Goal: Task Accomplishment & Management: Manage account settings

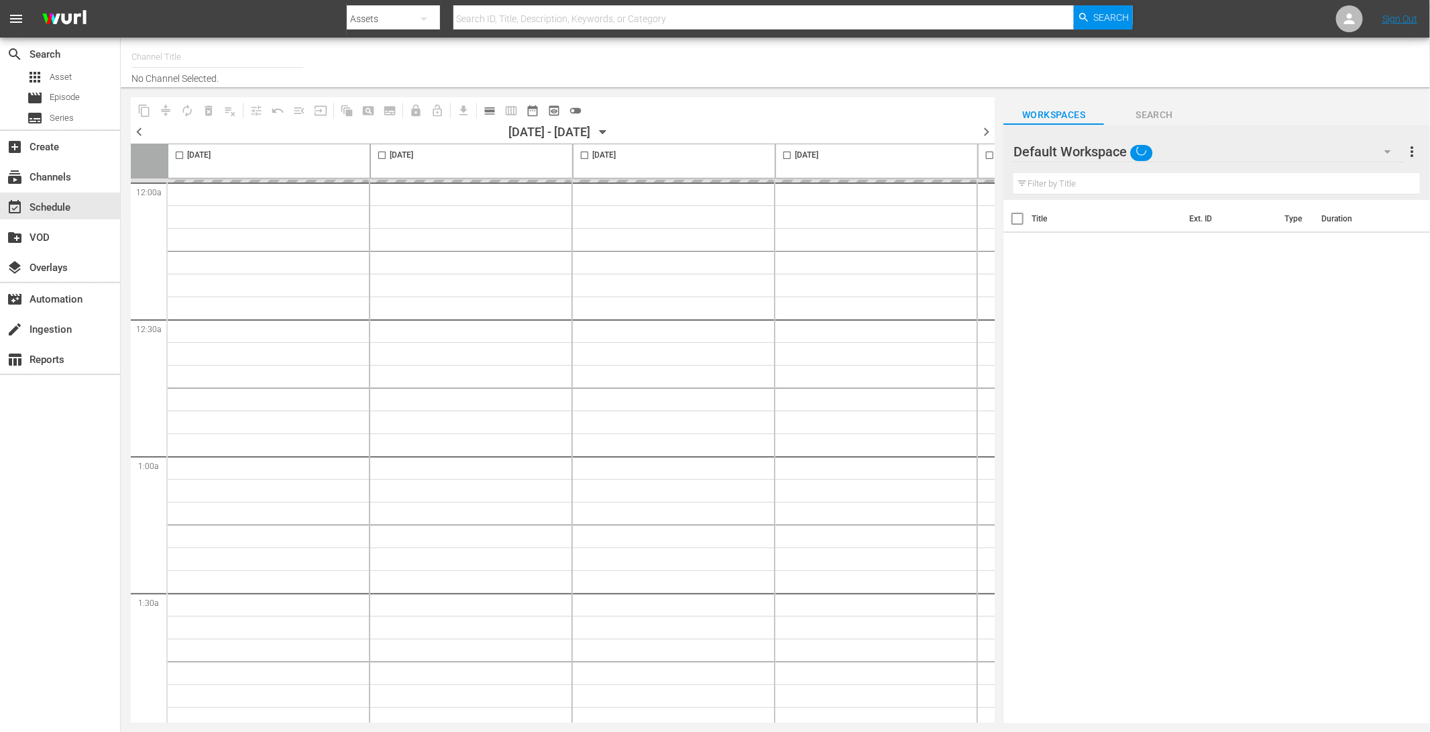
type input "LADbible (2030)"
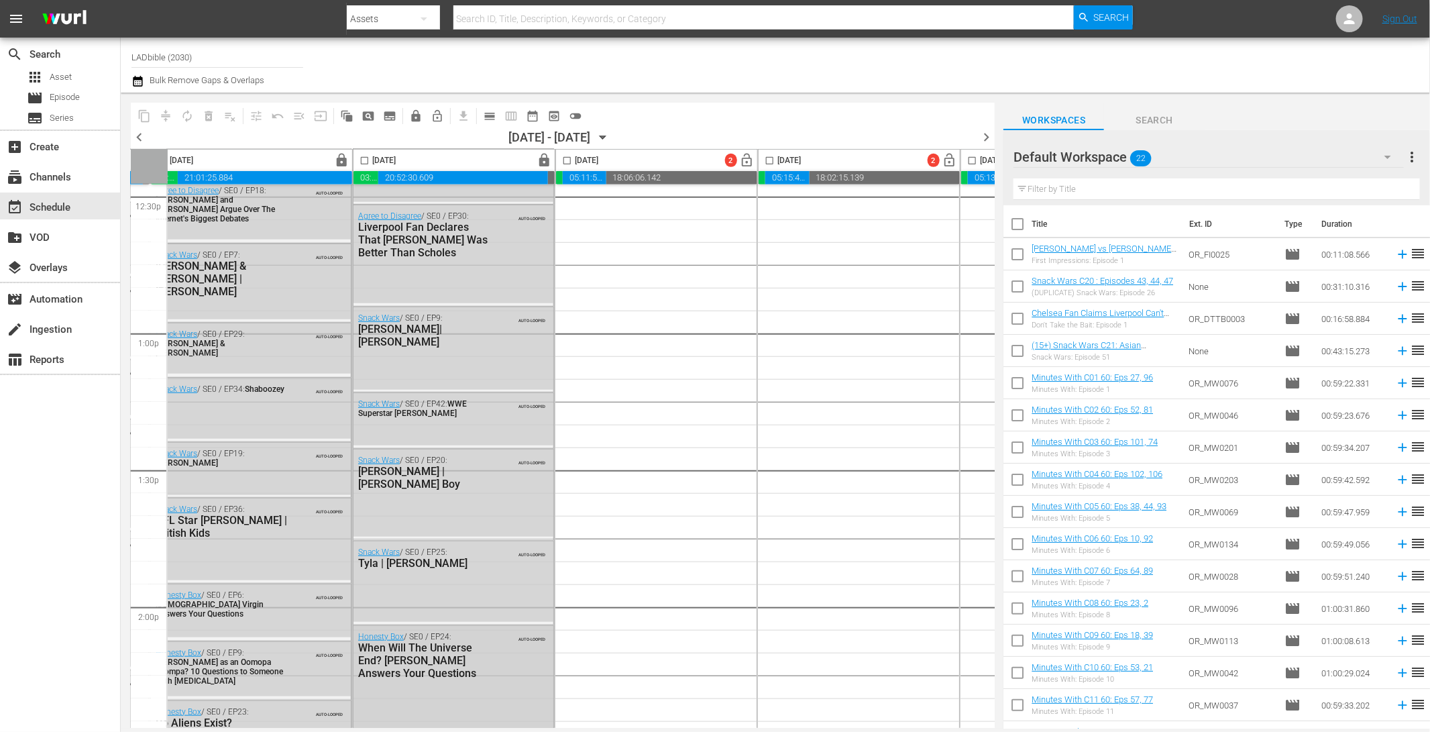
scroll to position [6033, 220]
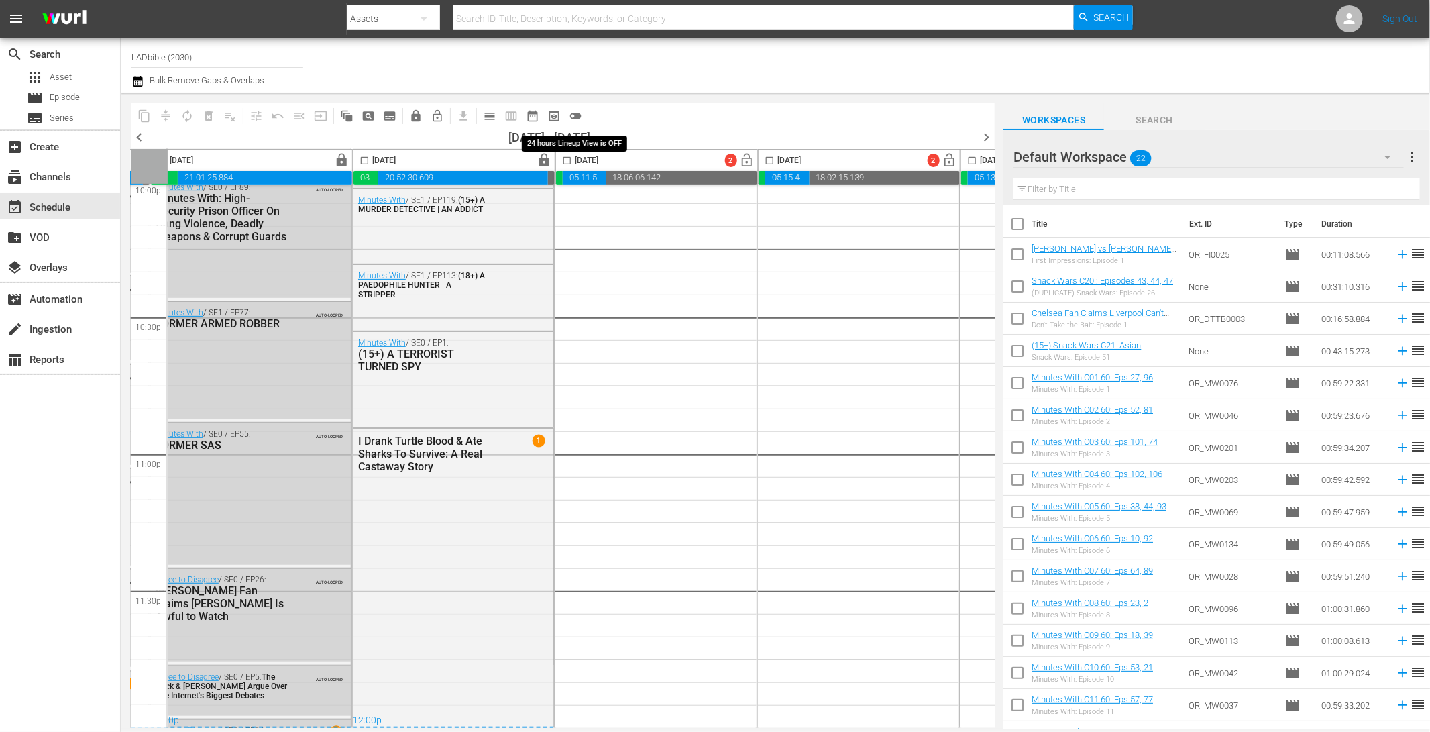
click at [580, 115] on span "toggle_off" at bounding box center [575, 115] width 13 height 13
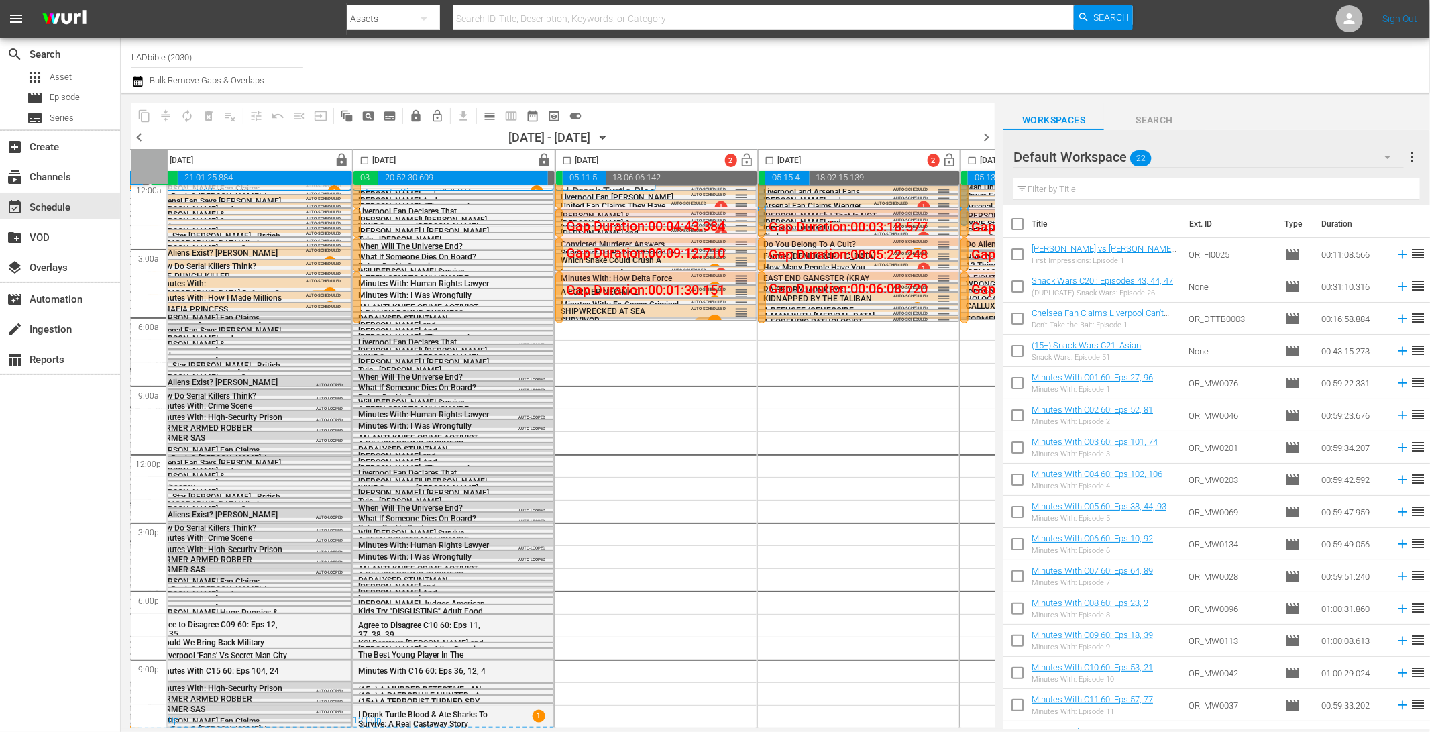
scroll to position [12, 220]
click at [568, 160] on input "checkbox" at bounding box center [566, 163] width 15 height 15
checkbox input "true"
click at [186, 116] on span "autorenew_outlined" at bounding box center [186, 115] width 13 height 13
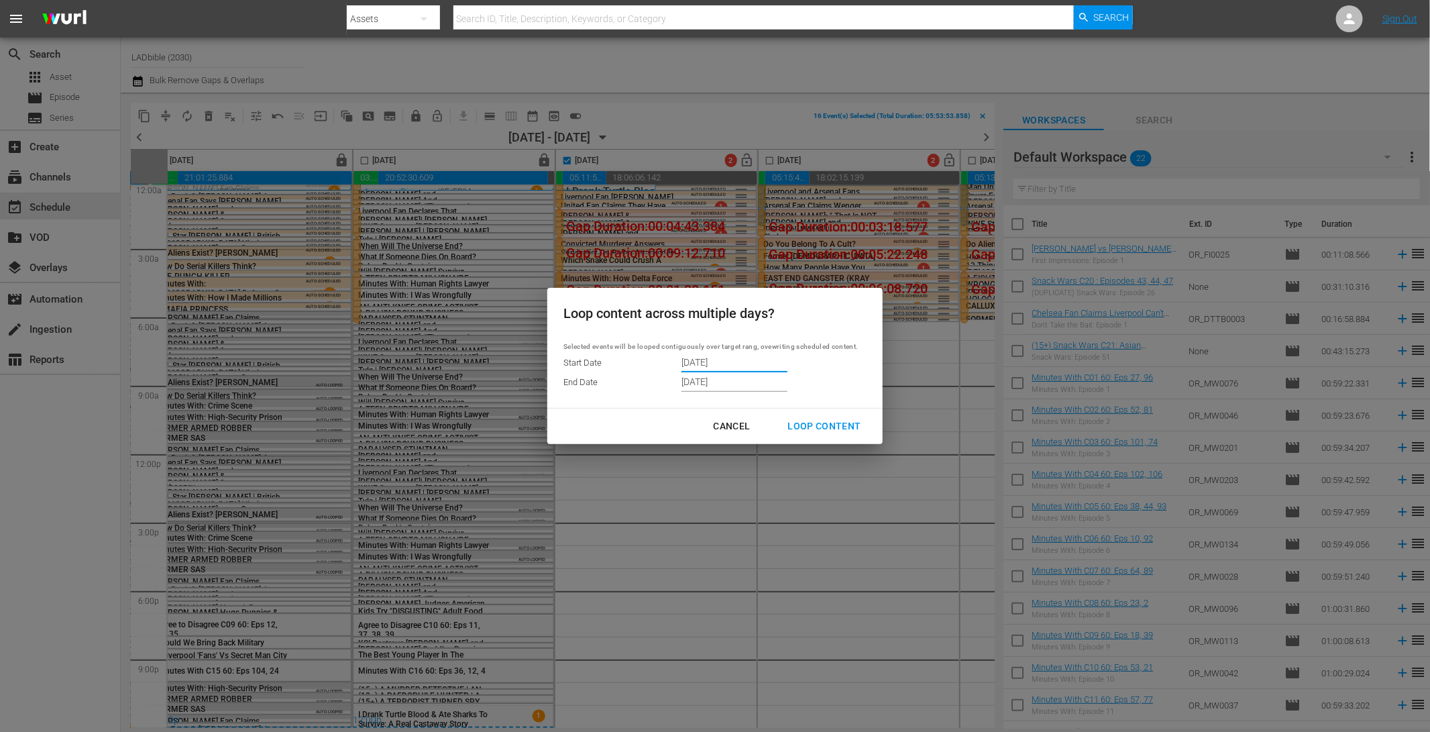
click at [722, 358] on input "10/02/2025" at bounding box center [735, 362] width 106 height 20
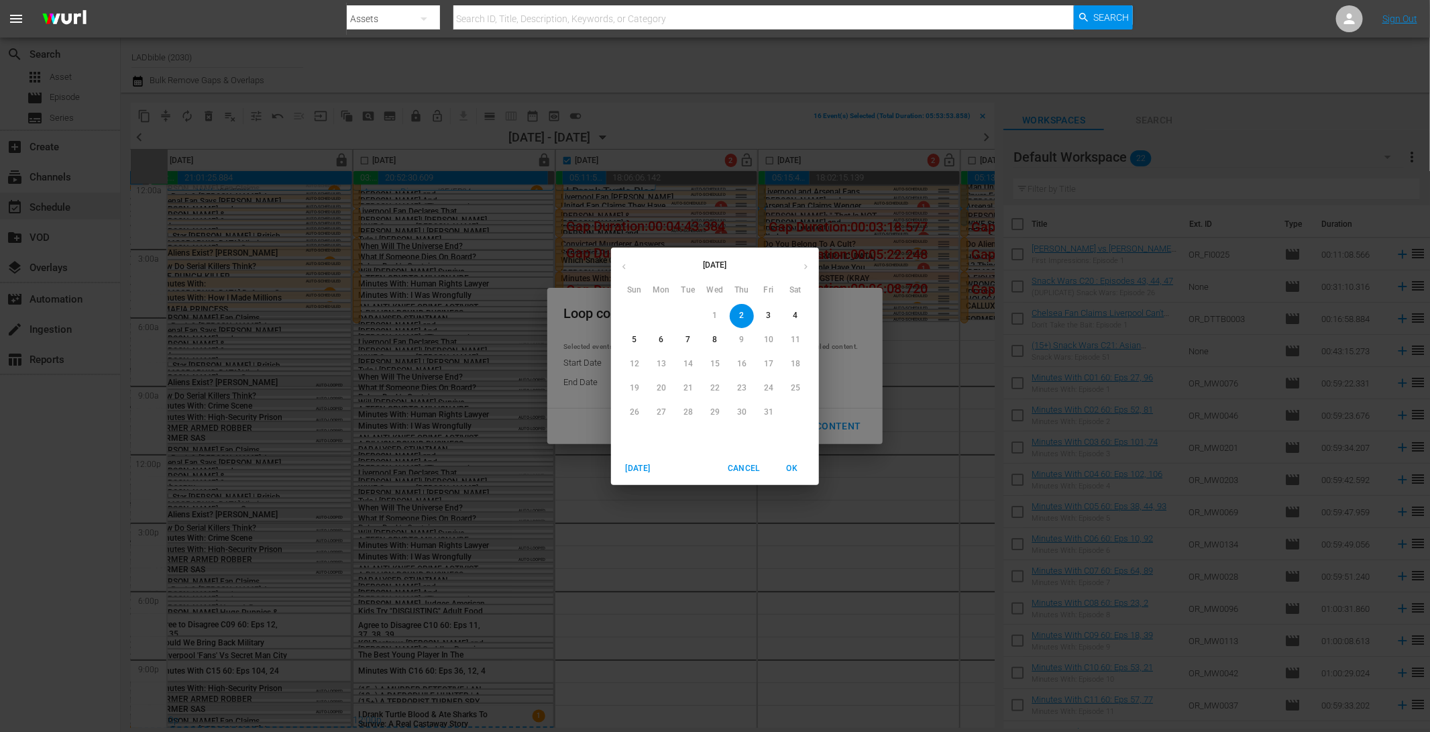
click at [637, 337] on span "5" at bounding box center [635, 339] width 24 height 11
type input "10/05/2025"
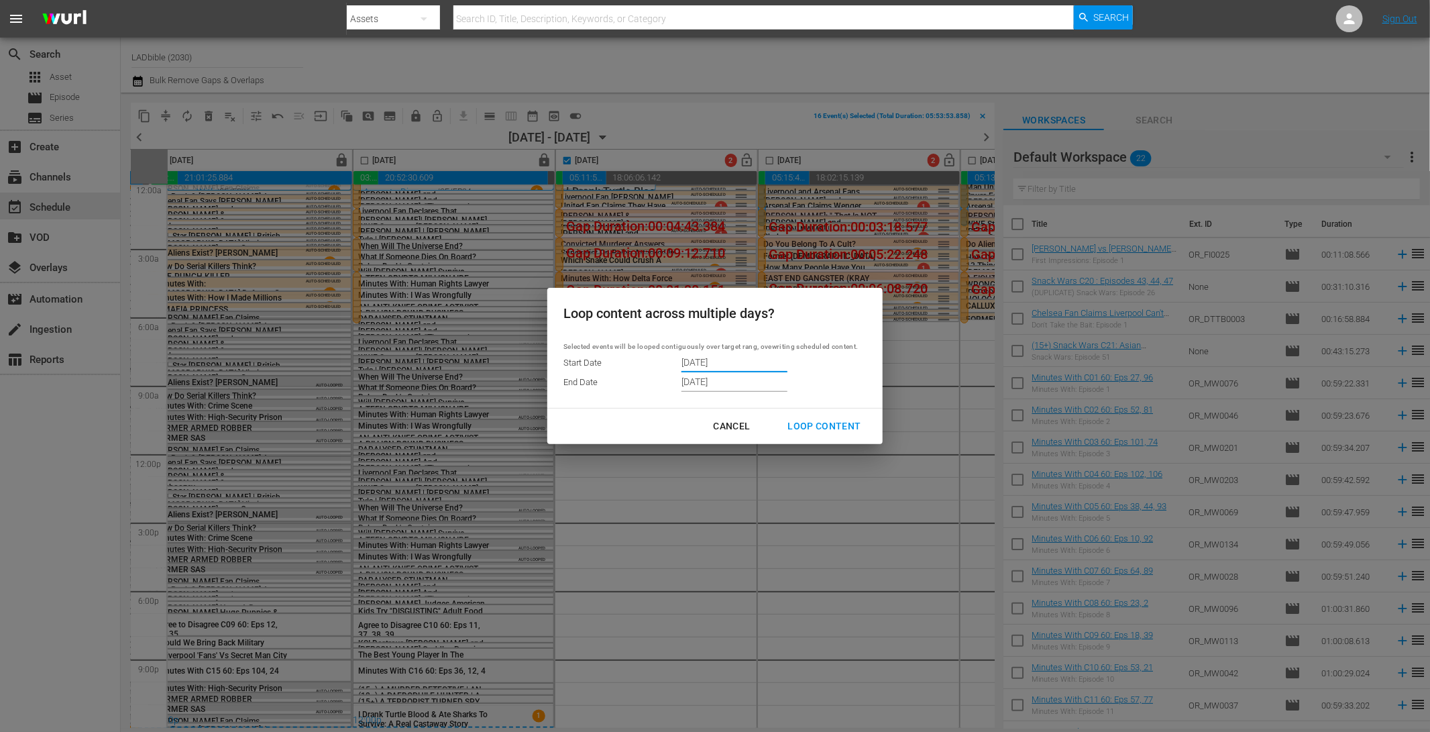
click at [692, 380] on input "10/08/2025" at bounding box center [735, 382] width 106 height 20
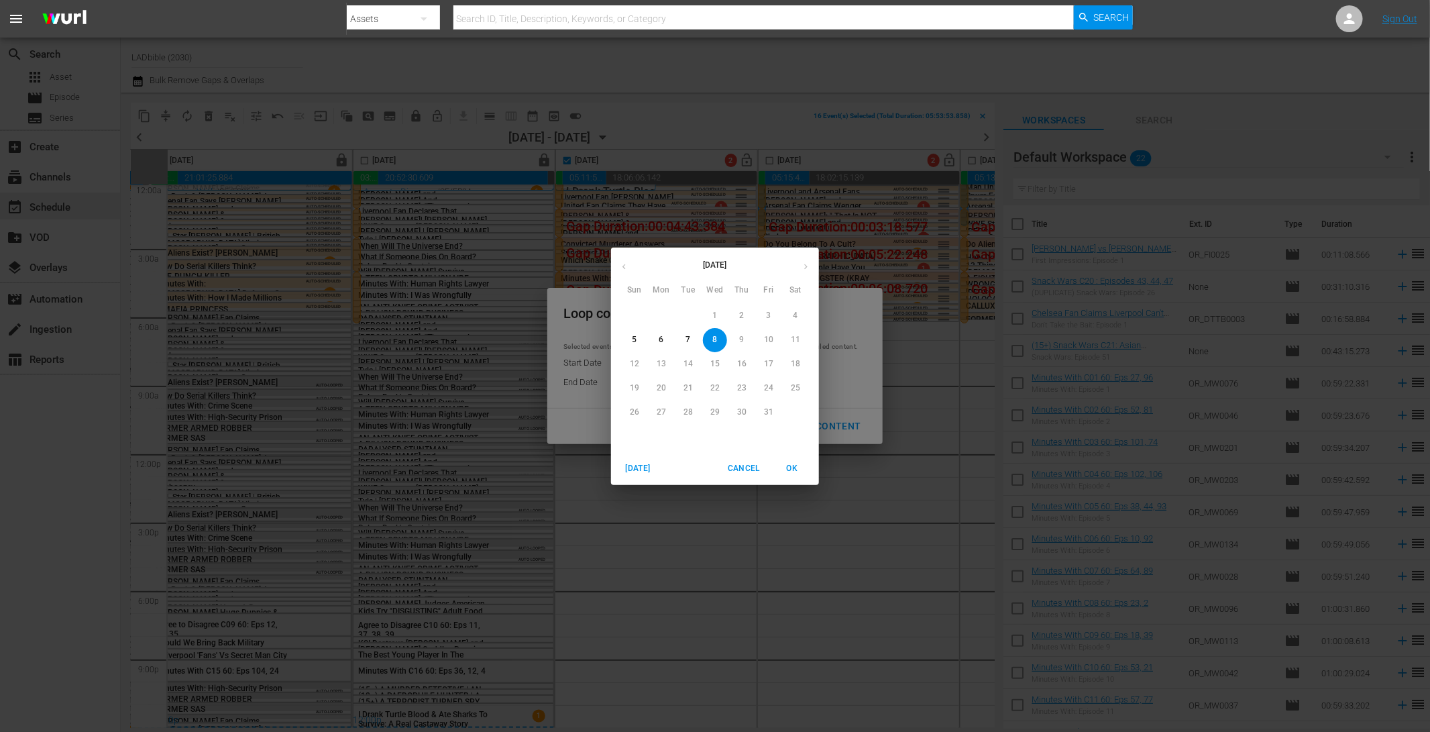
click at [633, 339] on p "5" at bounding box center [634, 339] width 5 height 11
type input "10/05/2025"
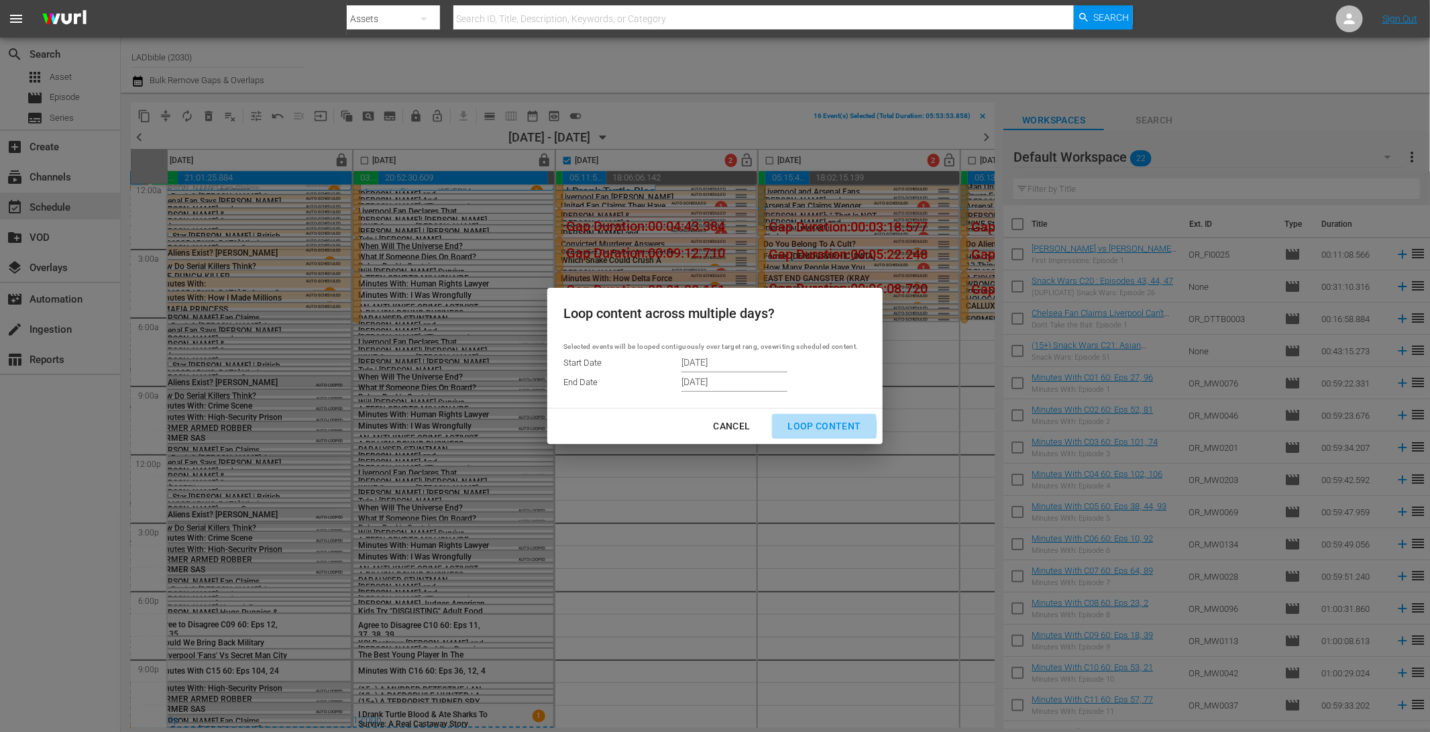
click at [820, 428] on div "Loop Content" at bounding box center [824, 426] width 95 height 17
type input "10/02/2025"
type input "10/08/2025"
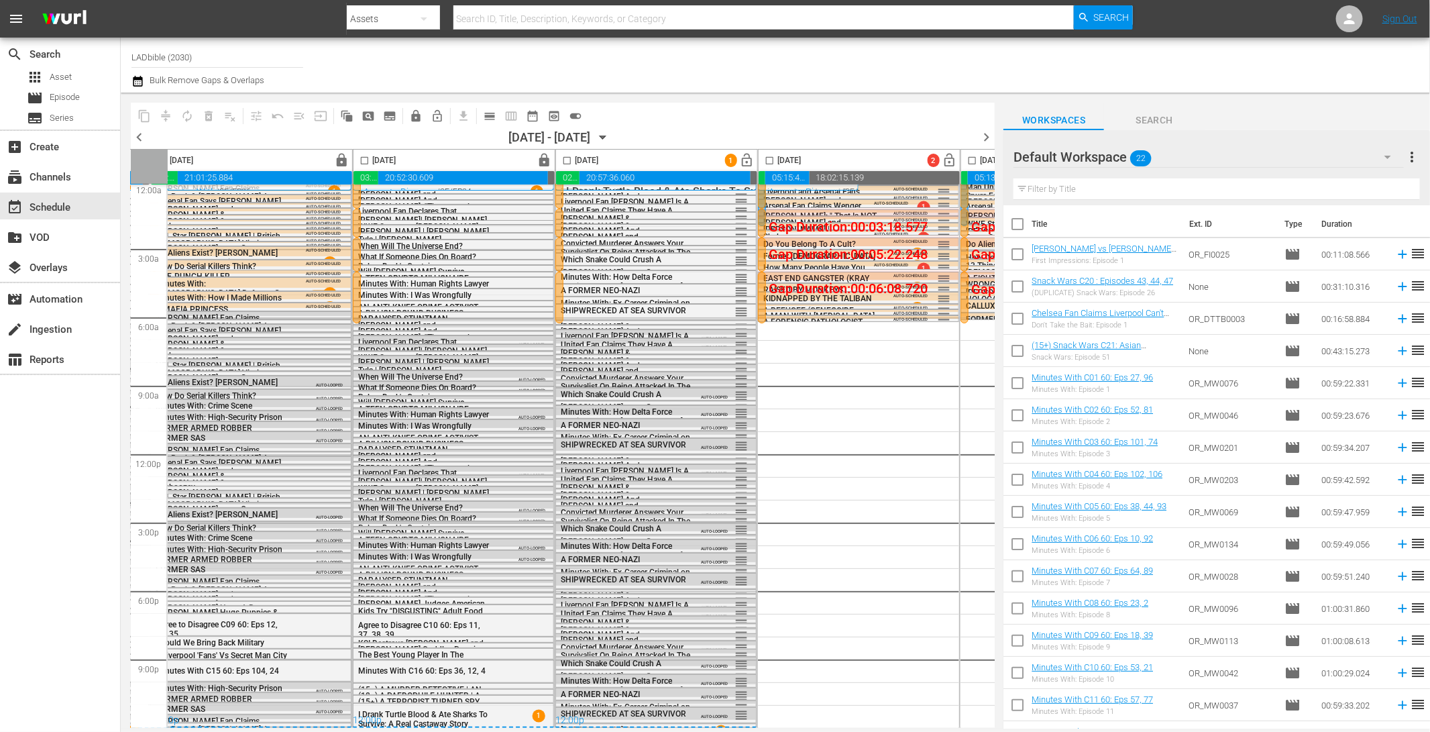
checkbox input "false"
click at [493, 115] on span "calendar_view_day_outlined" at bounding box center [489, 115] width 13 height 13
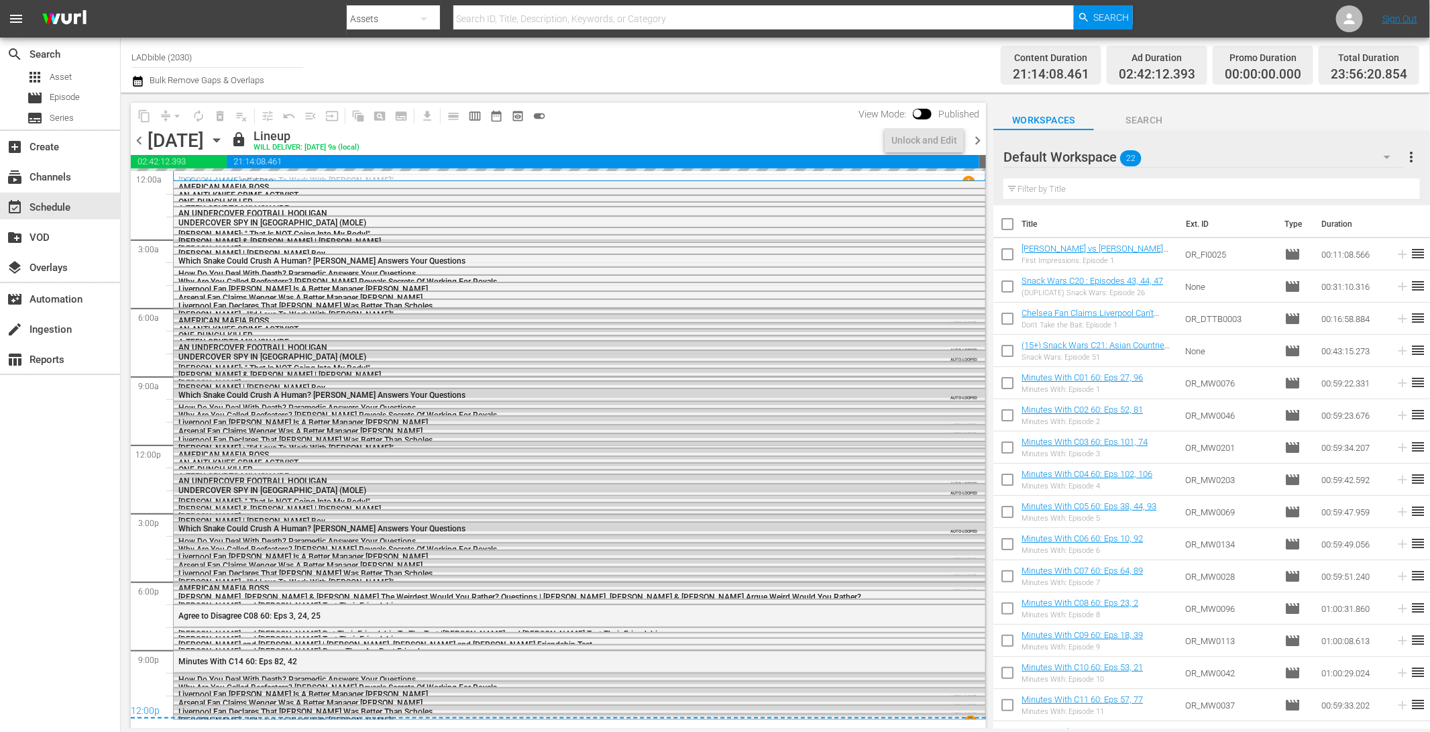
click at [979, 138] on span "chevron_right" at bounding box center [977, 140] width 17 height 17
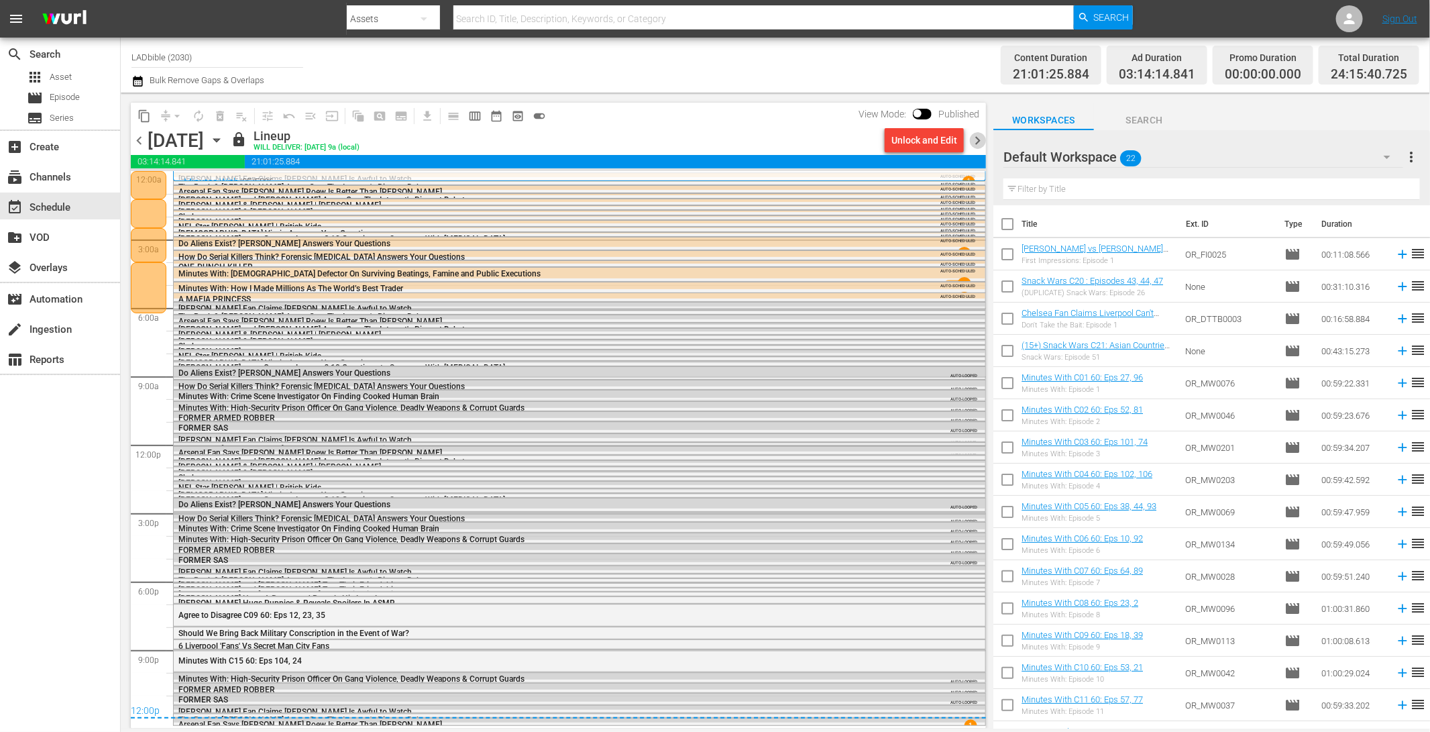
click at [981, 140] on span "chevron_right" at bounding box center [977, 140] width 17 height 17
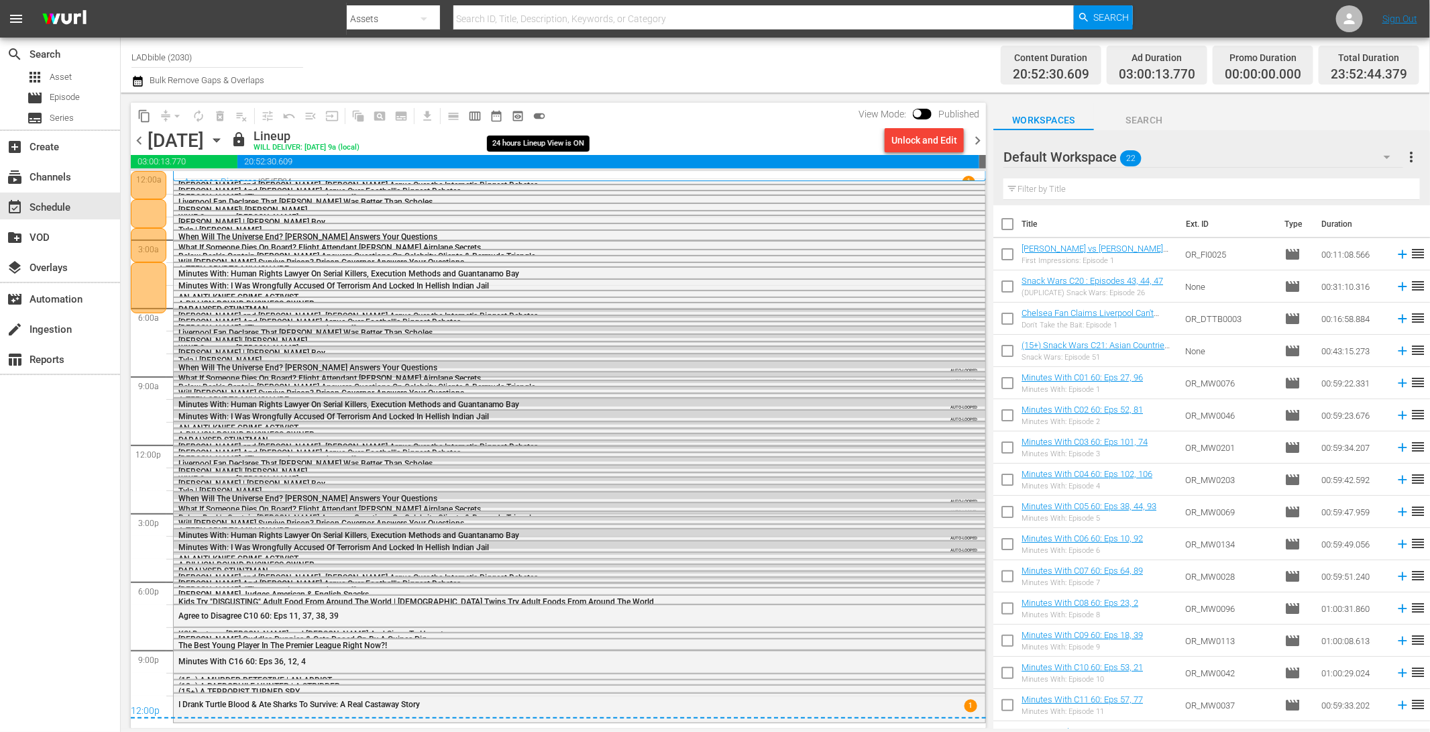
click at [539, 115] on span "toggle_on" at bounding box center [539, 115] width 13 height 13
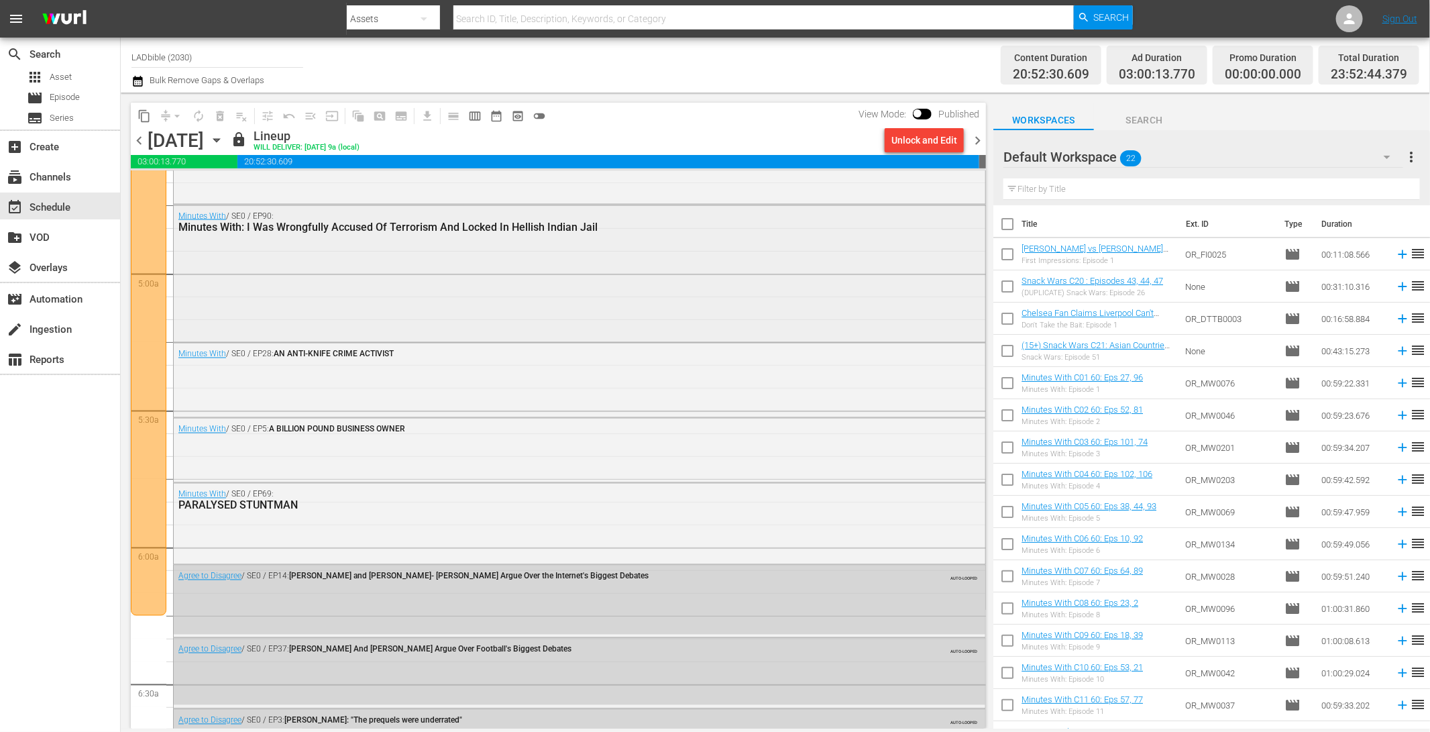
scroll to position [1763, 0]
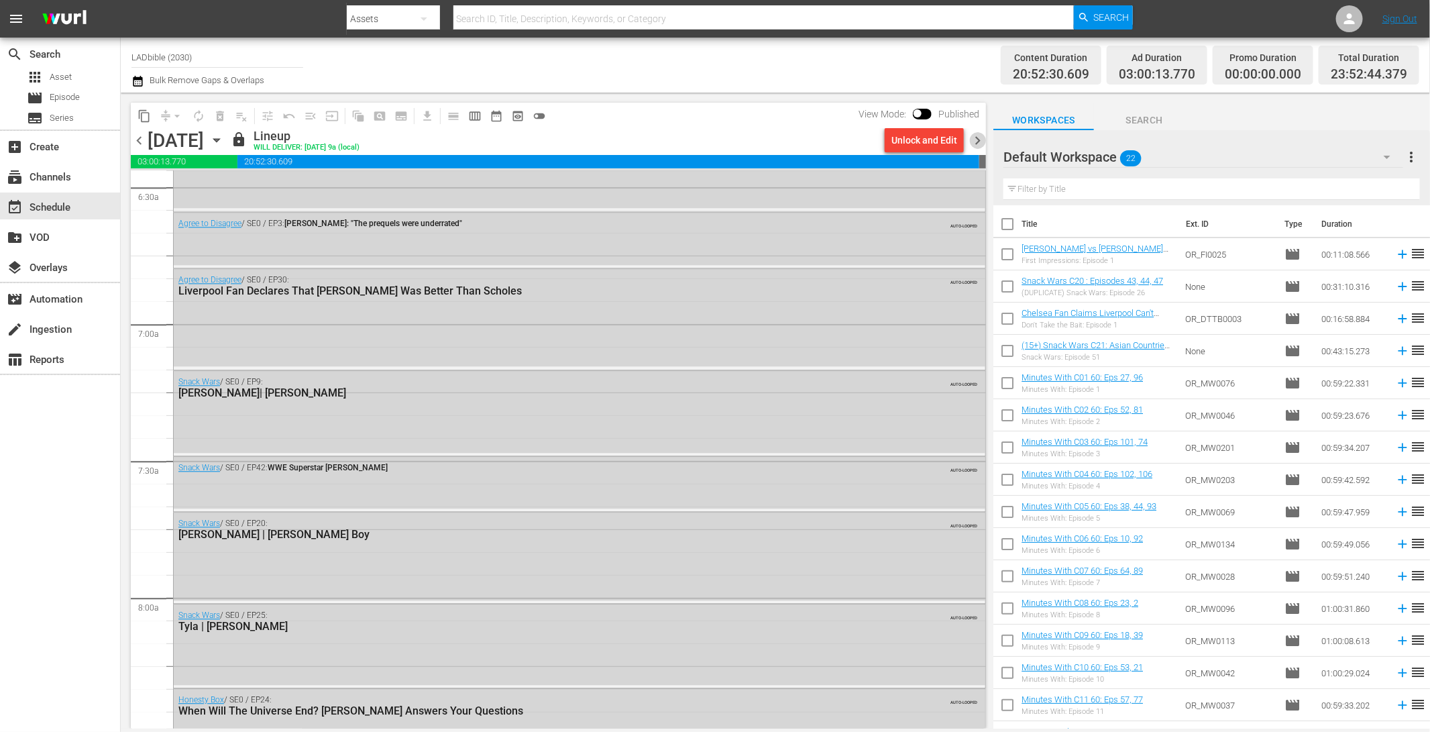
click at [982, 142] on span "chevron_right" at bounding box center [977, 140] width 17 height 17
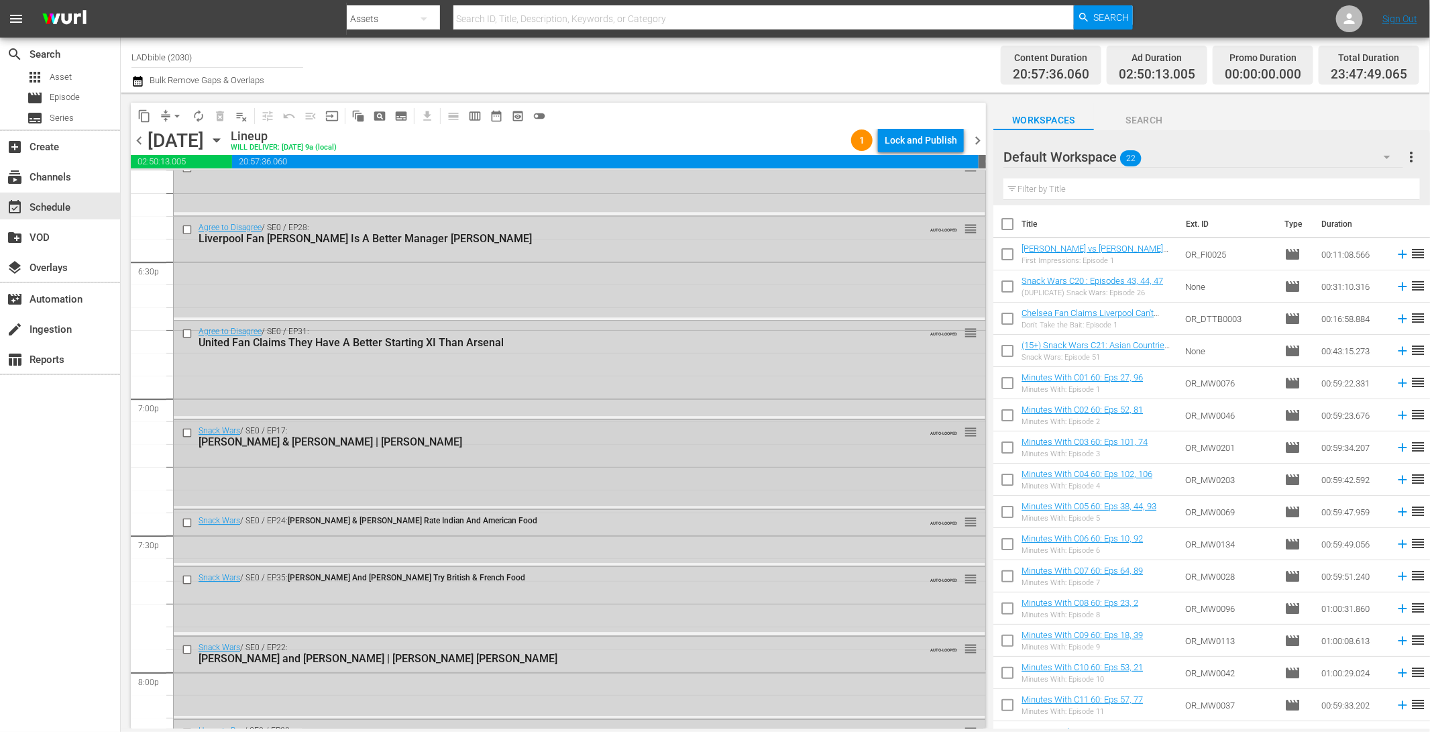
scroll to position [4983, 0]
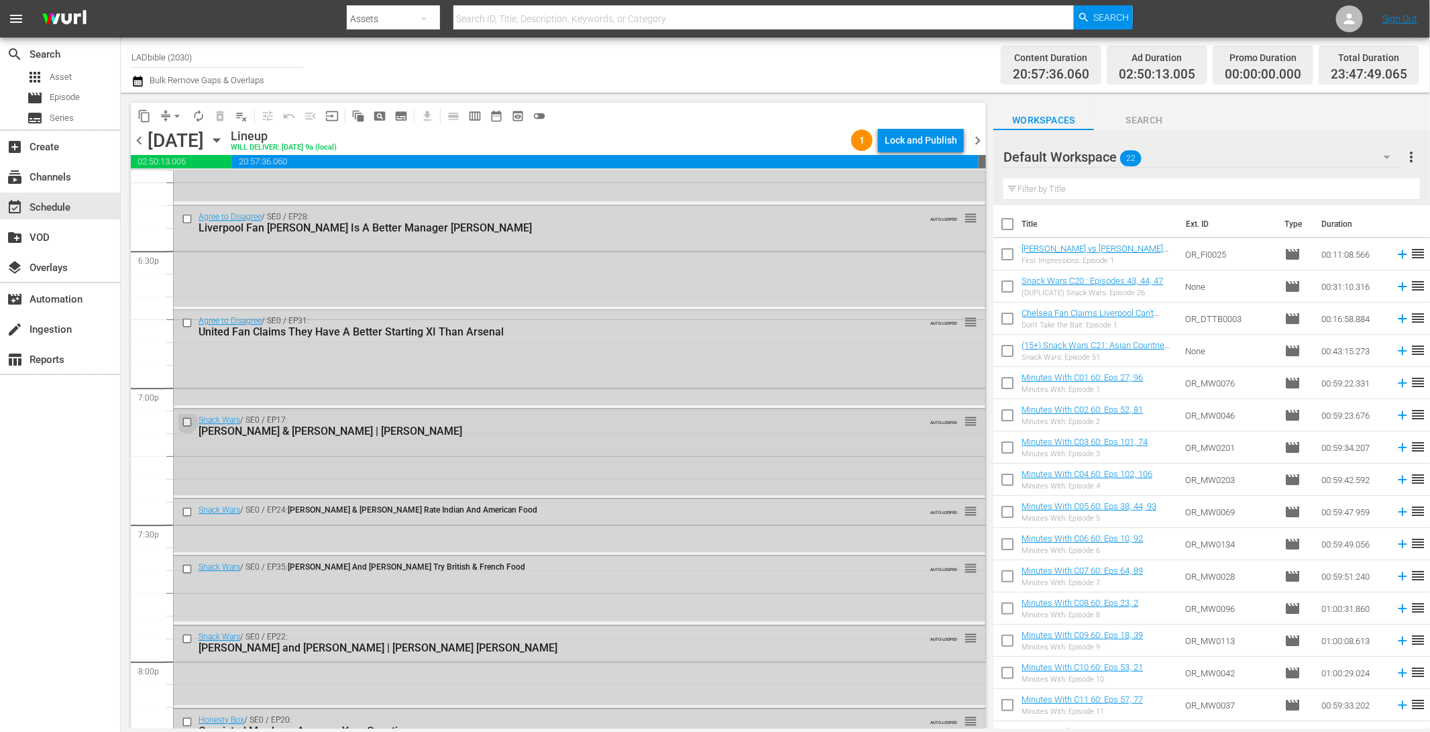
click at [185, 421] on input "checkbox" at bounding box center [189, 422] width 14 height 11
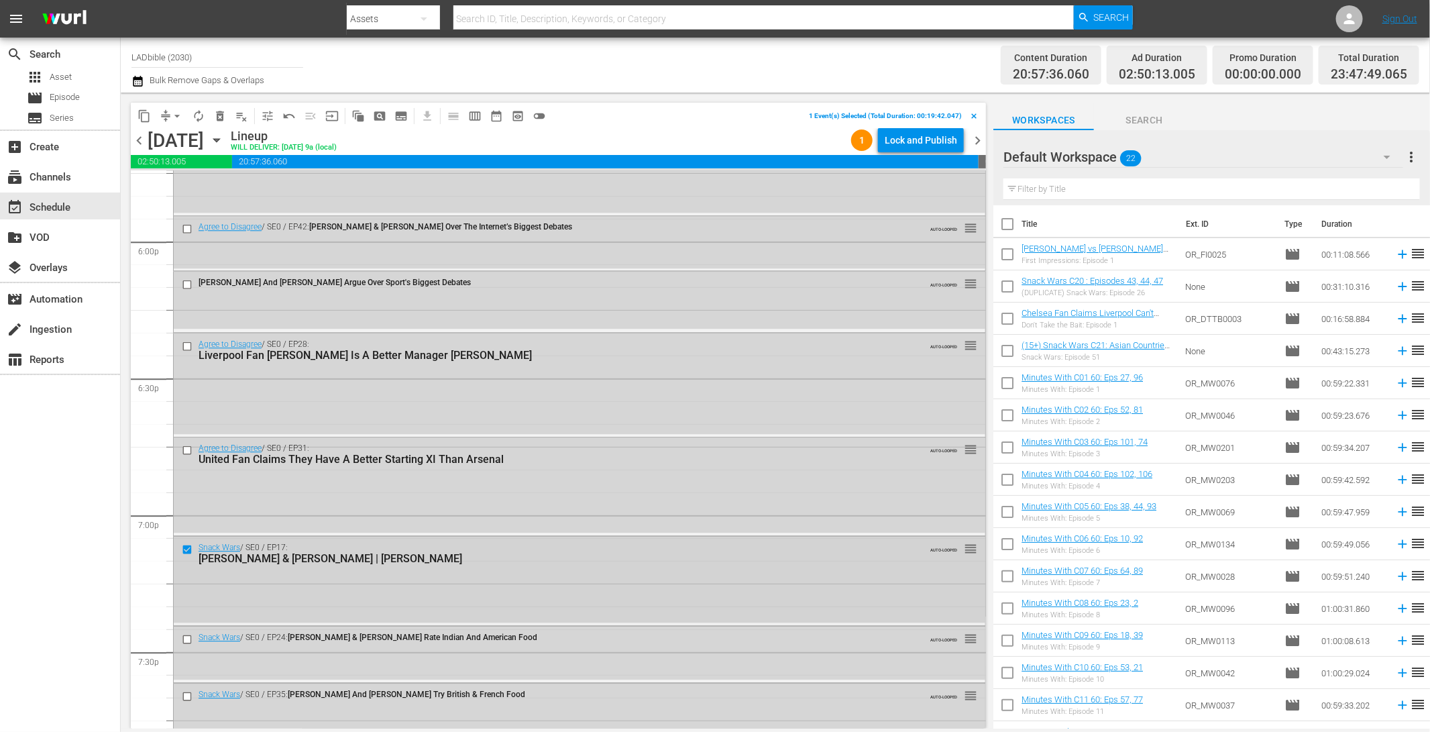
scroll to position [4776, 0]
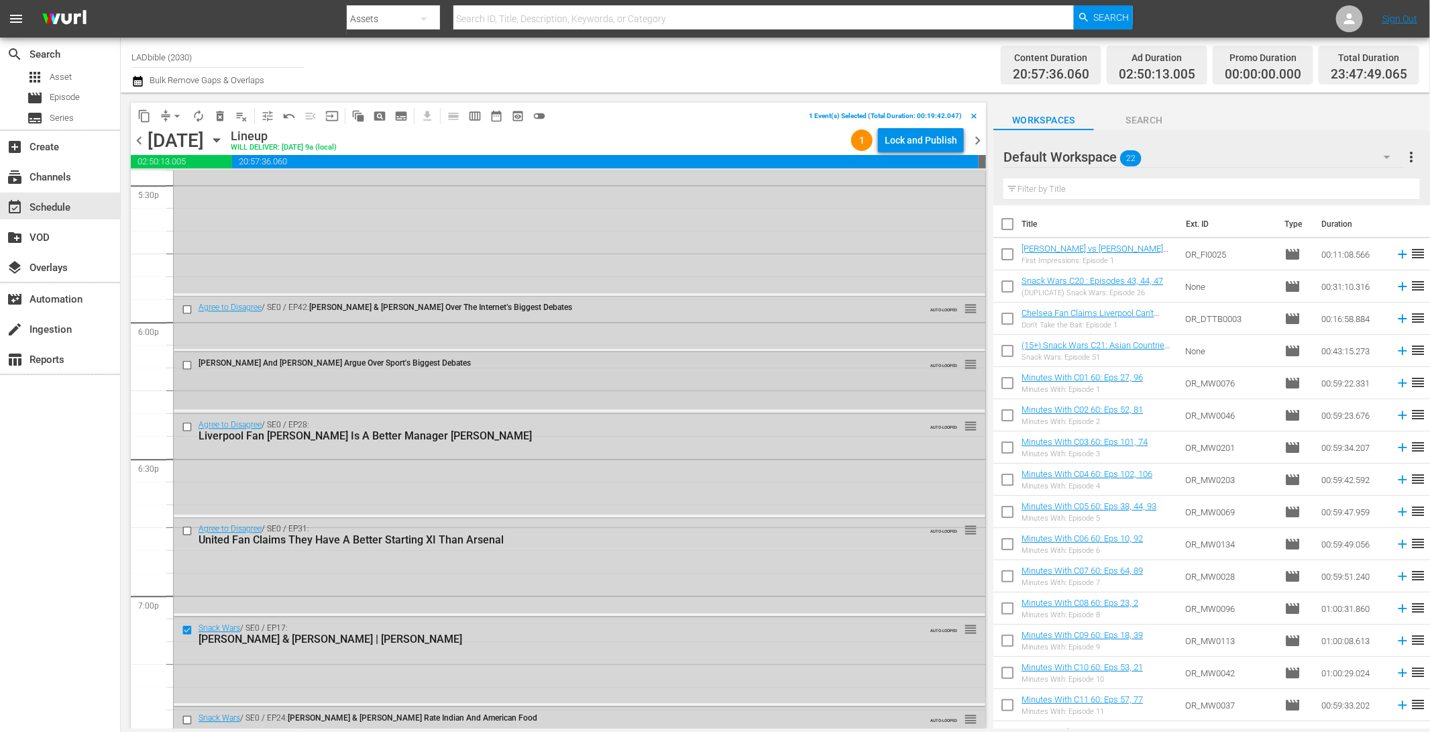
click at [188, 366] on input "checkbox" at bounding box center [189, 364] width 14 height 11
click at [190, 427] on input "checkbox" at bounding box center [189, 426] width 14 height 11
click at [188, 527] on input "checkbox" at bounding box center [189, 530] width 14 height 11
click at [190, 631] on input "checkbox" at bounding box center [189, 630] width 14 height 11
click at [224, 120] on span "delete_forever_outlined" at bounding box center [219, 115] width 13 height 13
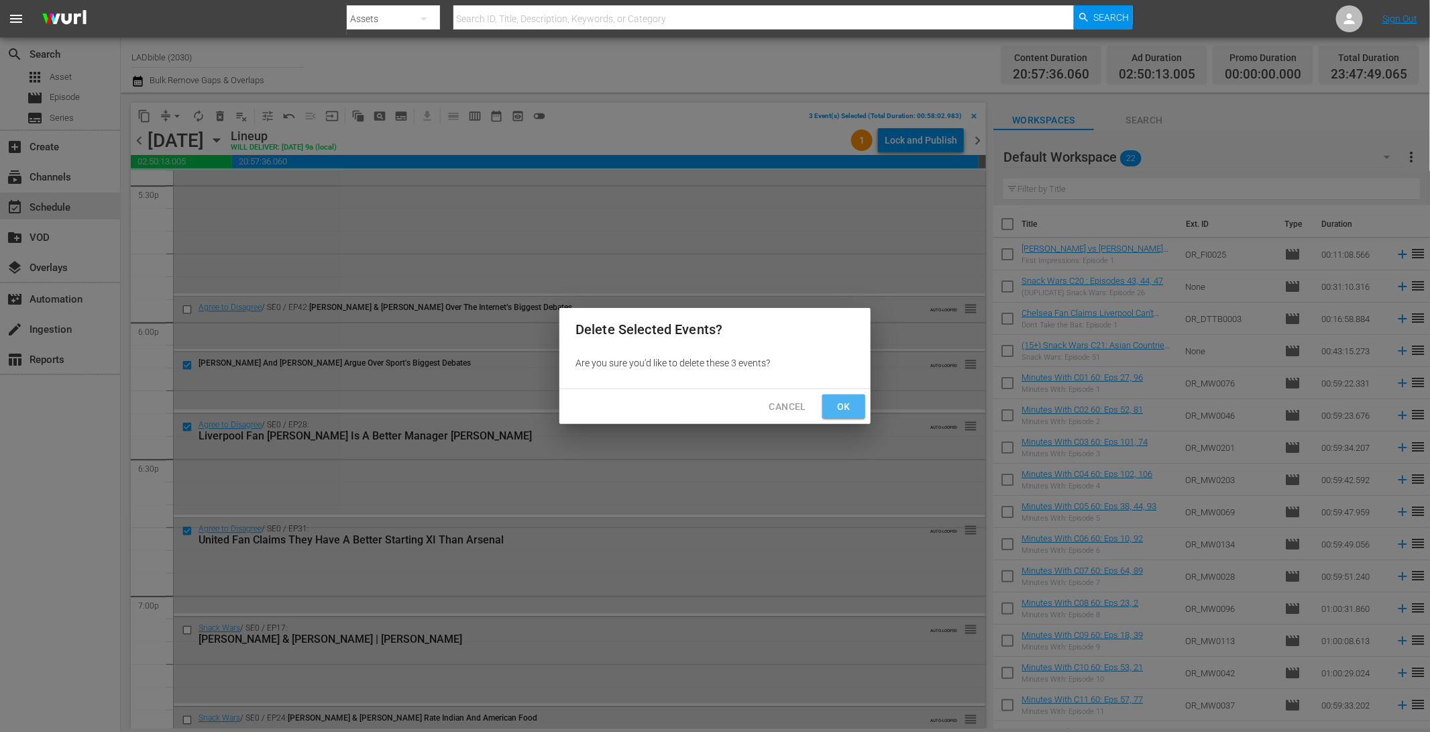
drag, startPoint x: 846, startPoint y: 409, endPoint x: 802, endPoint y: 378, distance: 54.4
click at [845, 409] on span "Ok" at bounding box center [843, 406] width 21 height 17
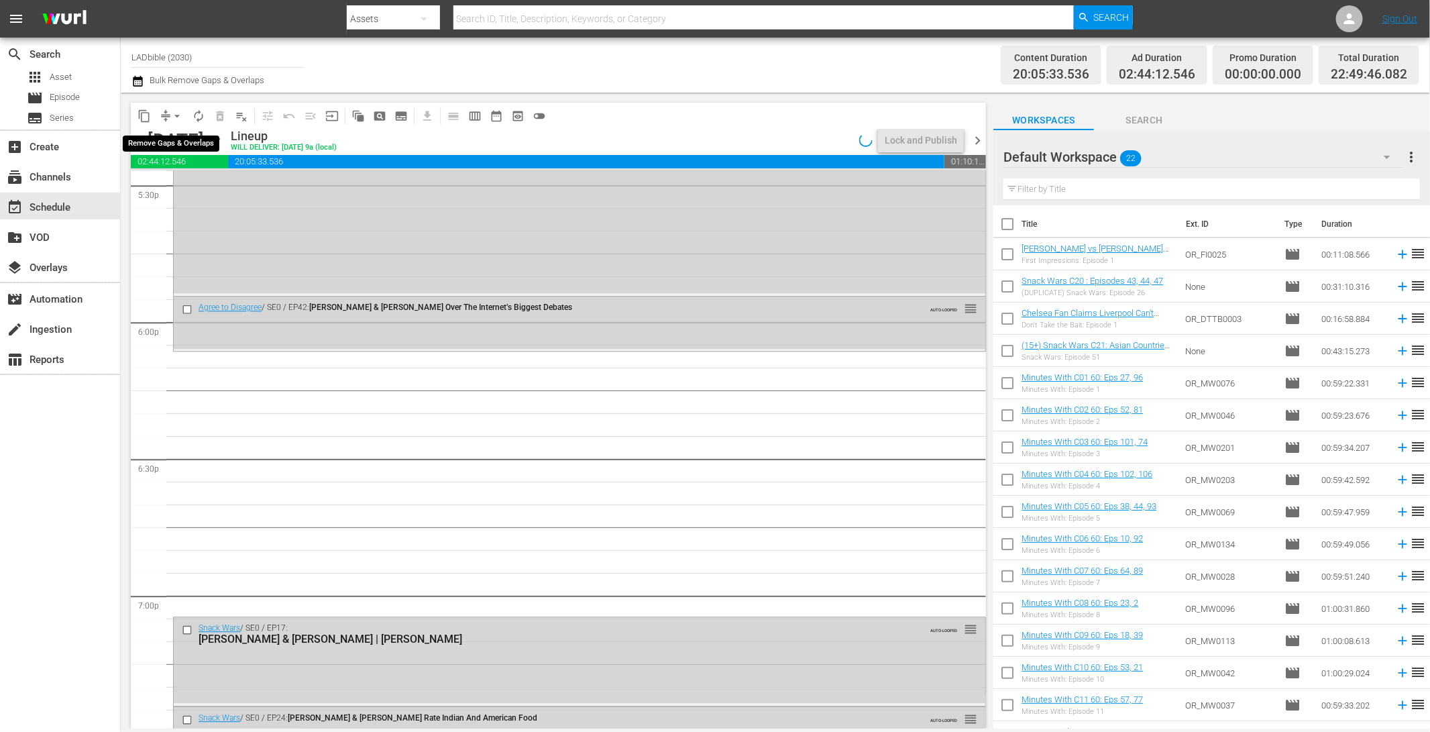
click at [169, 113] on button "arrow_drop_down" at bounding box center [176, 115] width 21 height 21
click at [196, 185] on li "Align to End of Previous Day" at bounding box center [177, 187] width 141 height 22
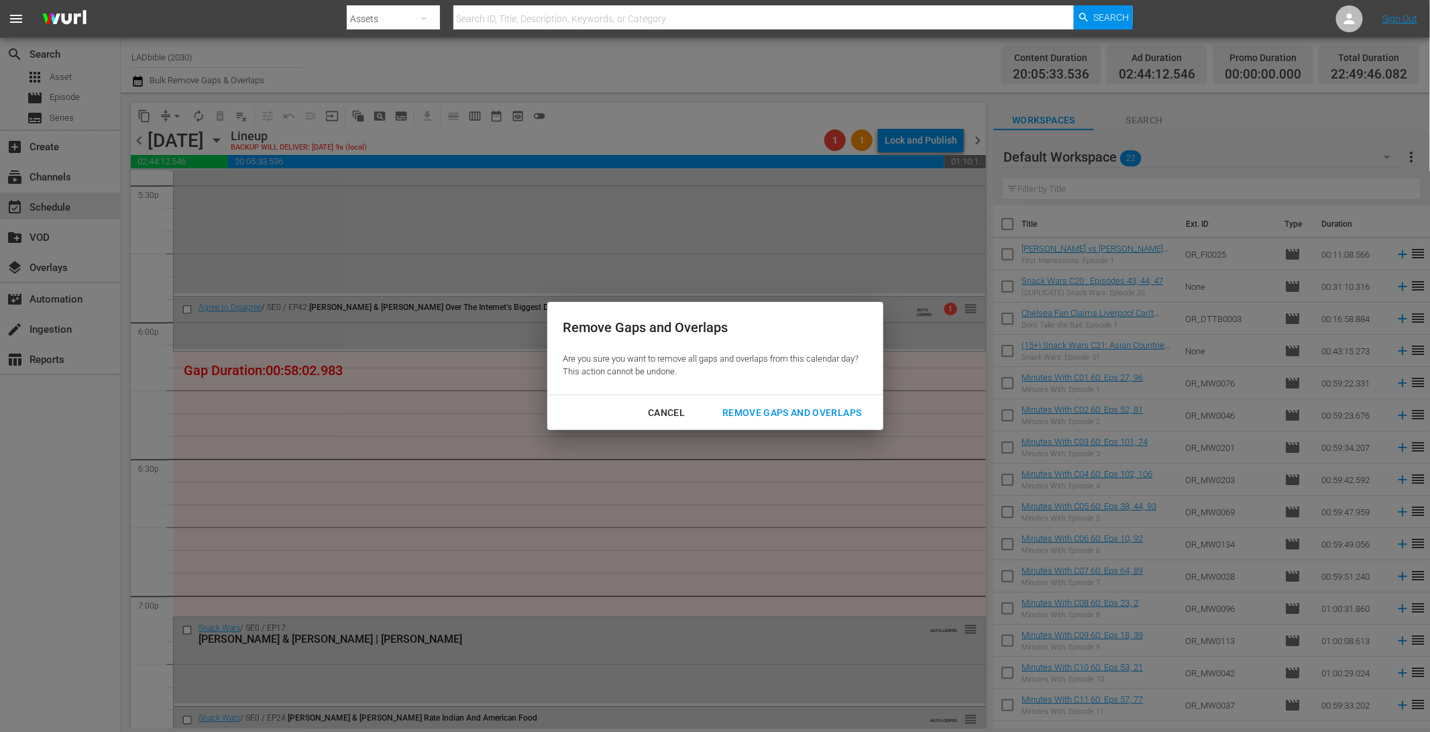
click at [822, 413] on div "Remove Gaps and Overlaps" at bounding box center [792, 413] width 160 height 17
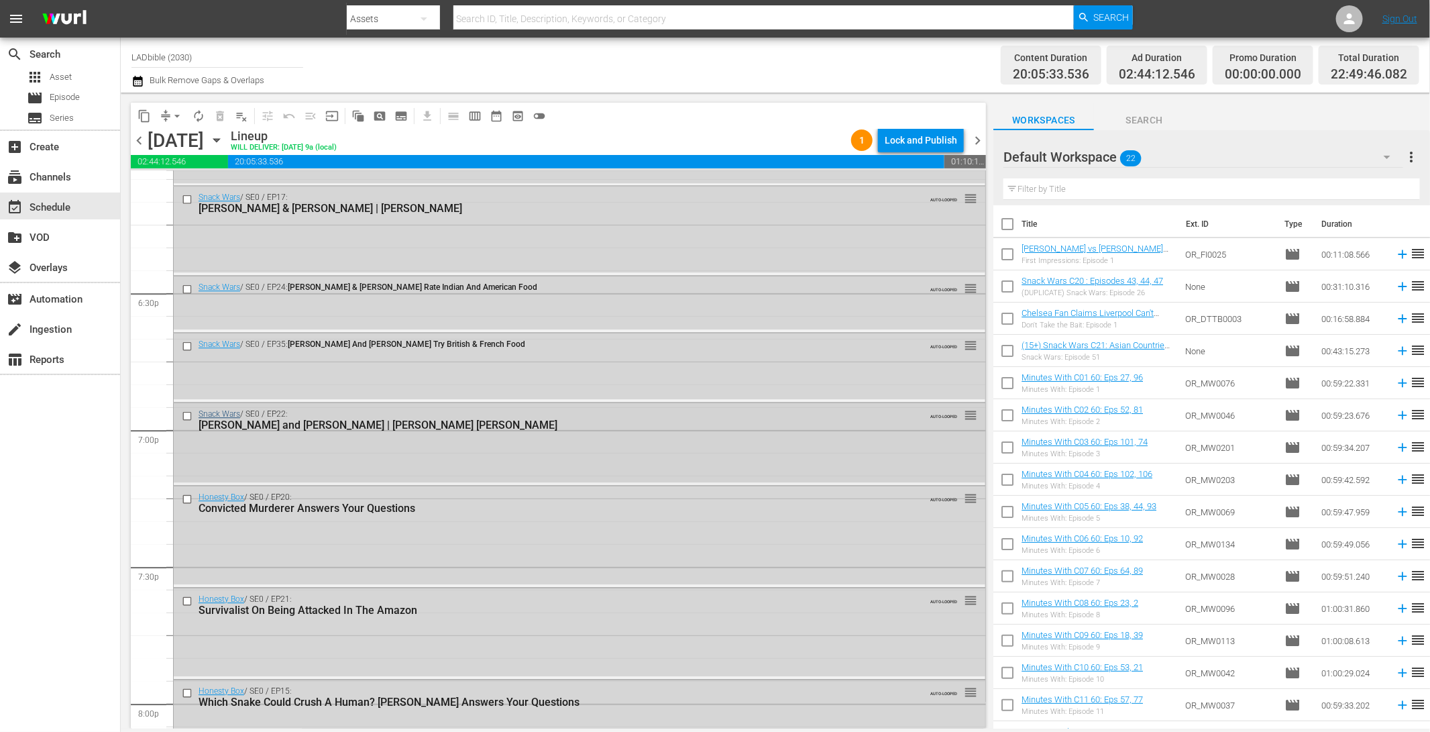
scroll to position [4930, 0]
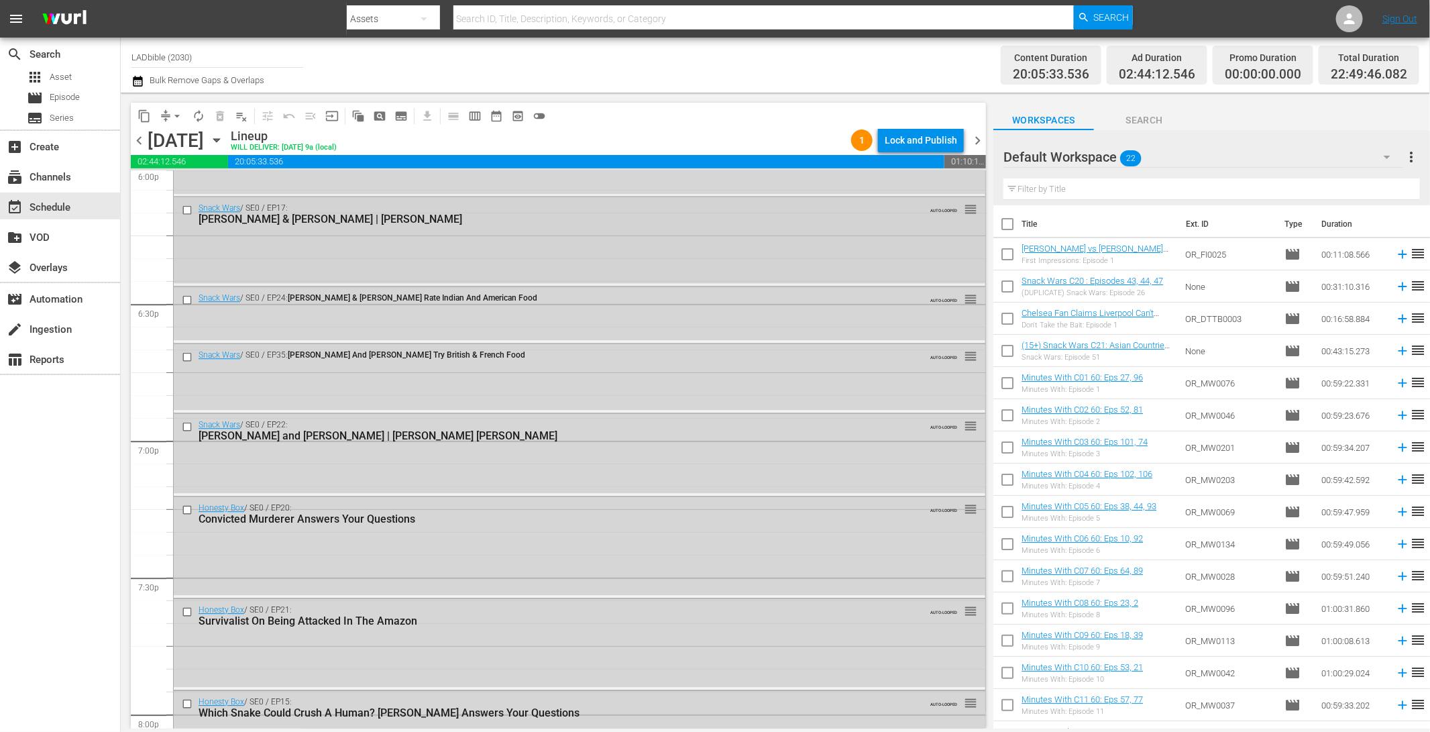
click at [190, 207] on input "checkbox" at bounding box center [189, 209] width 14 height 11
click at [191, 294] on input "checkbox" at bounding box center [189, 299] width 14 height 11
click at [193, 352] on input "checkbox" at bounding box center [189, 357] width 14 height 11
click at [186, 426] on input "checkbox" at bounding box center [189, 426] width 14 height 11
click at [220, 113] on span "delete_forever_outlined" at bounding box center [219, 115] width 13 height 13
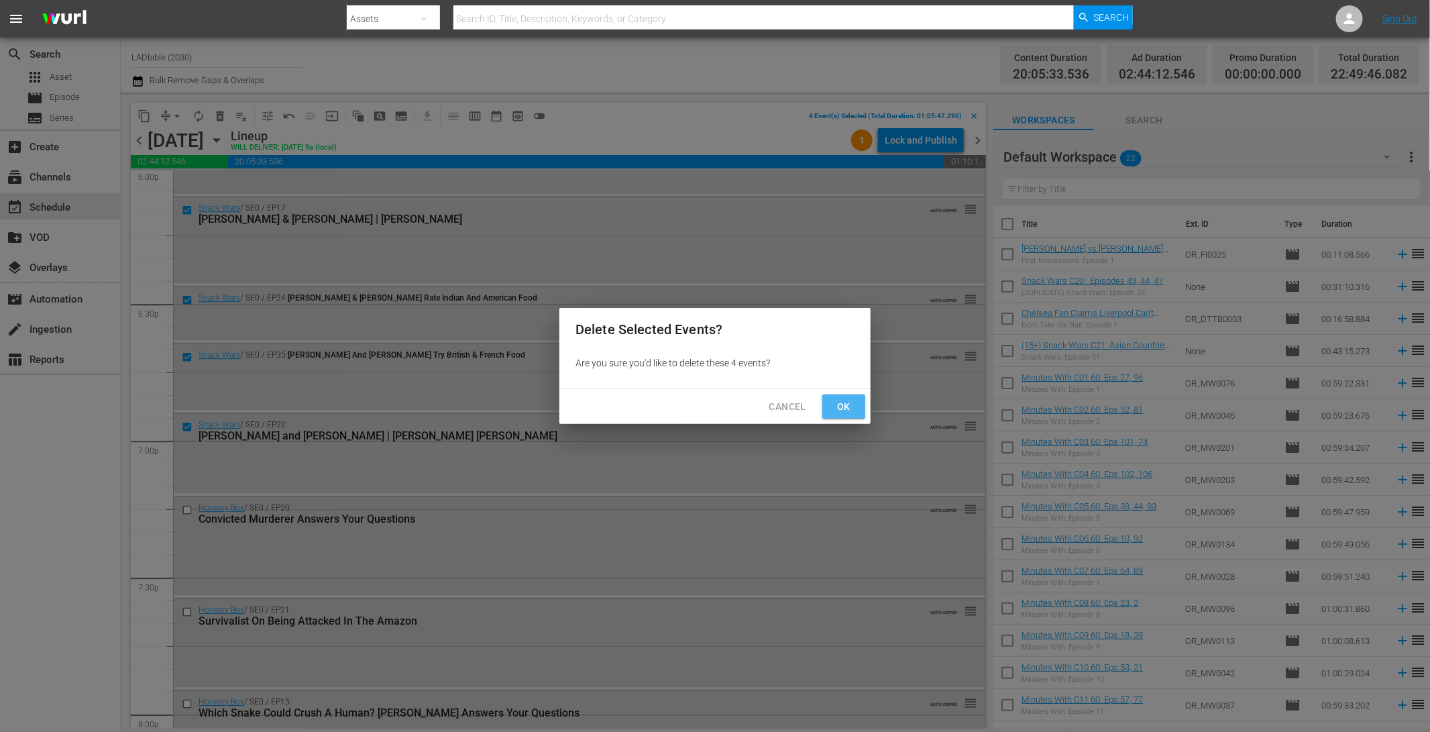
click at [830, 411] on button "Ok" at bounding box center [843, 406] width 43 height 25
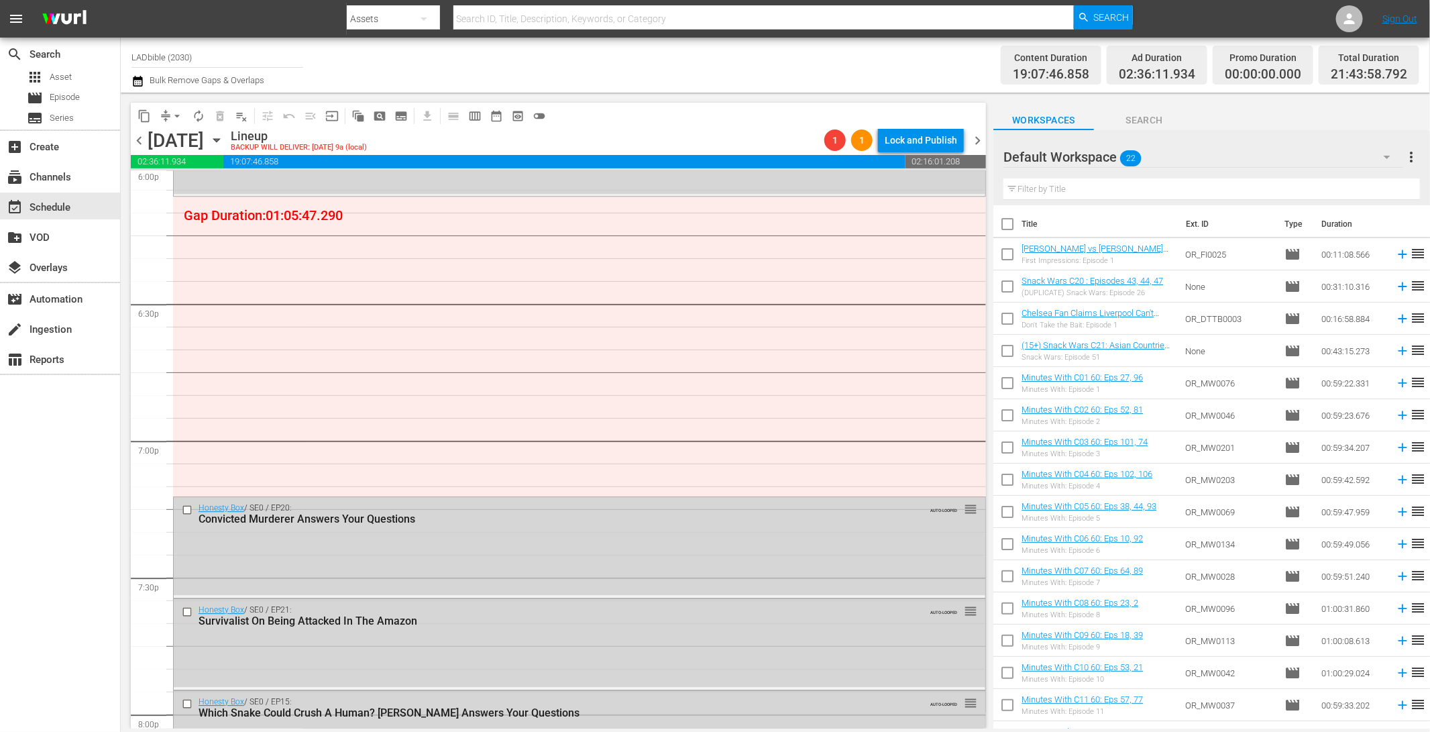
click at [140, 139] on span "chevron_left" at bounding box center [139, 140] width 17 height 17
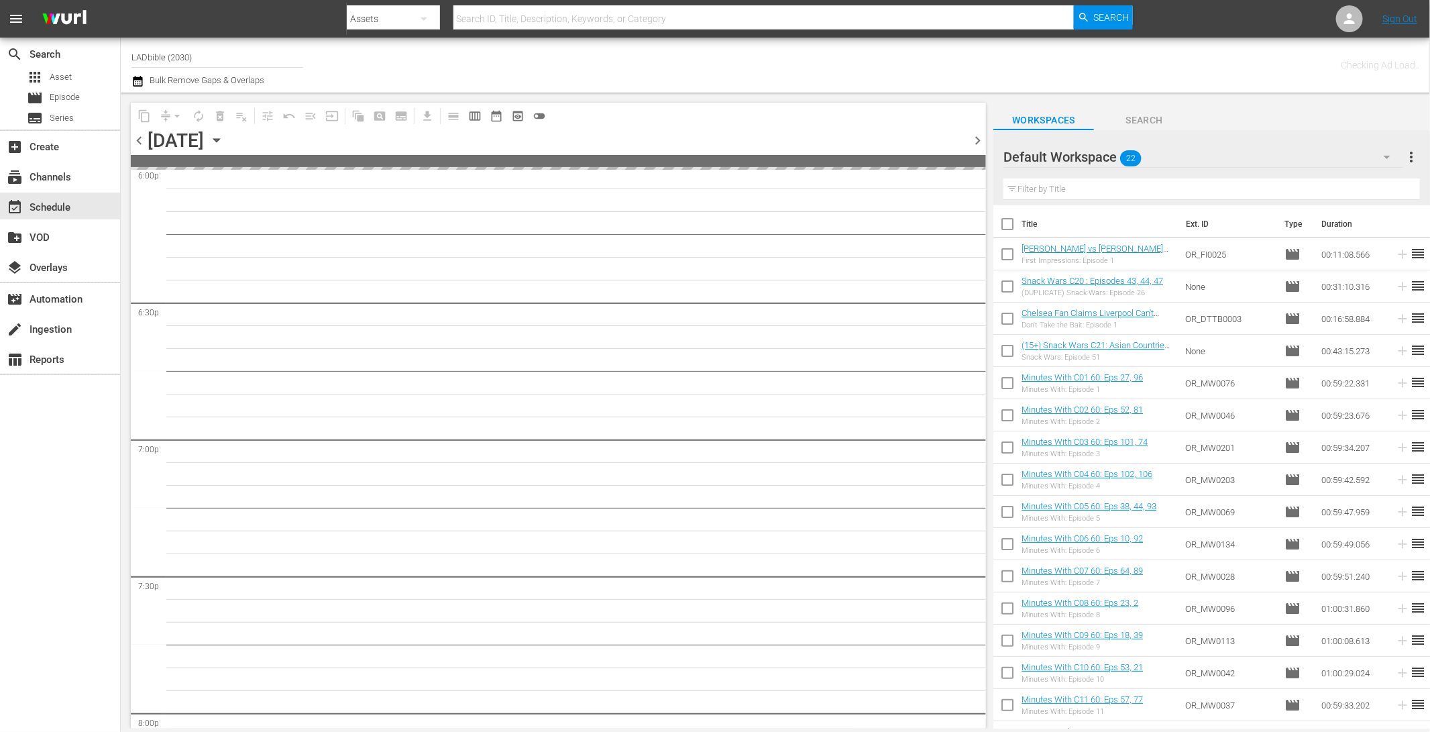
scroll to position [5615, 0]
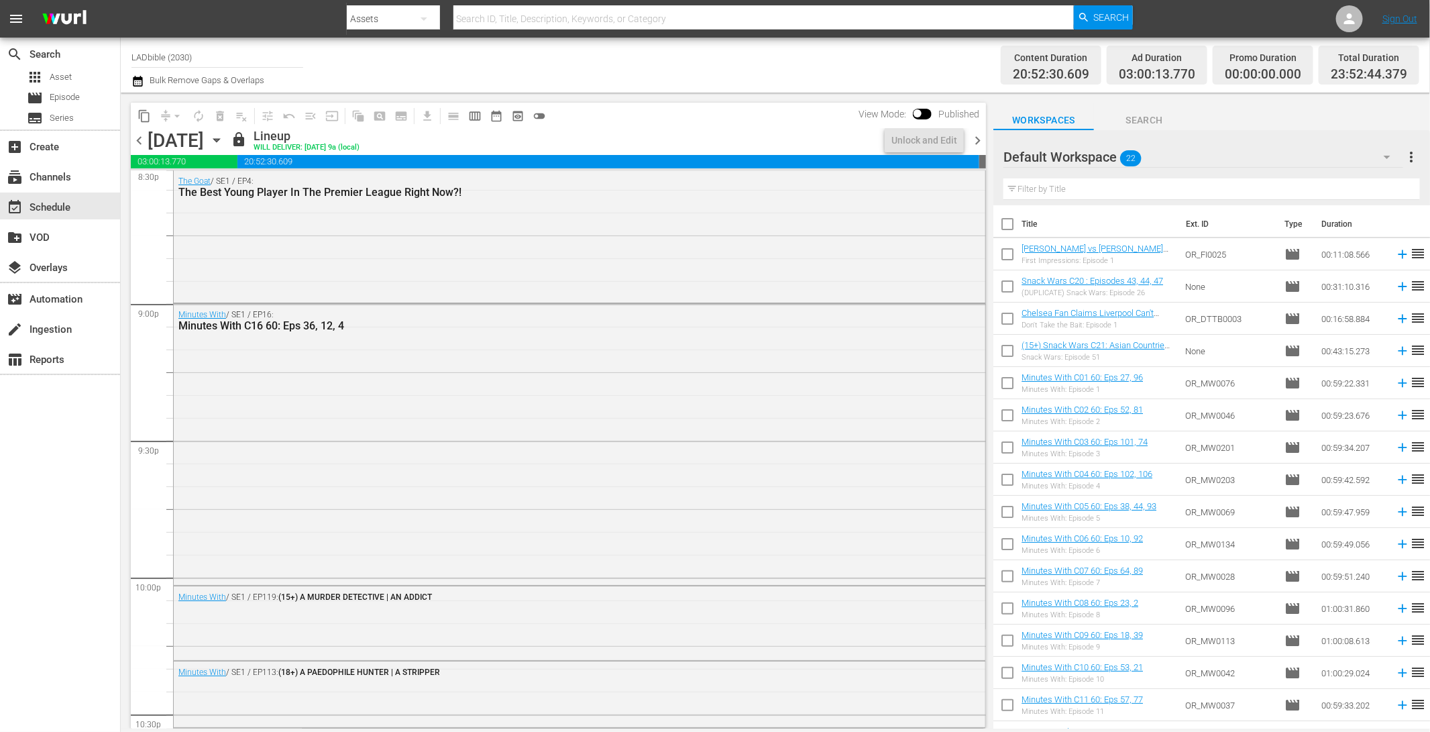
click at [1180, 160] on div "Default Workspace 22" at bounding box center [1204, 157] width 400 height 38
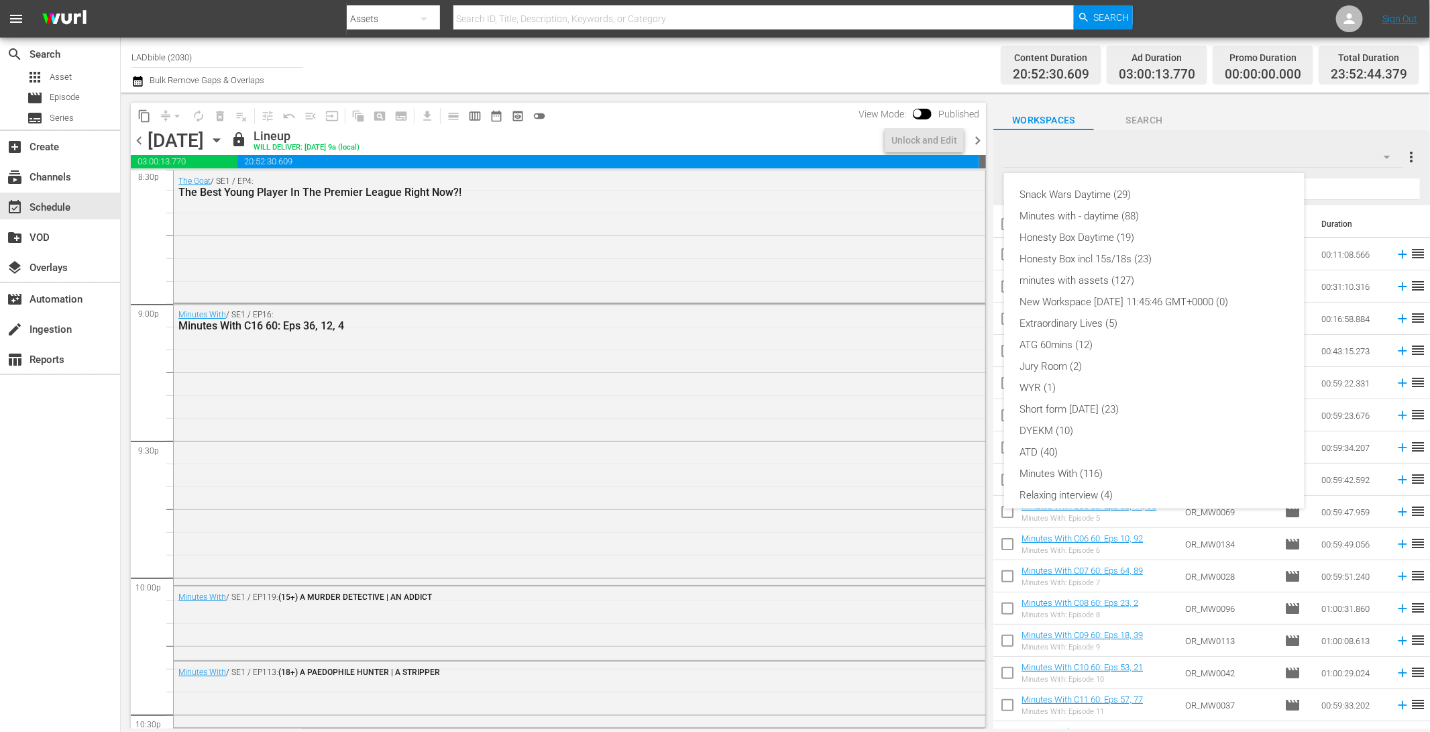
scroll to position [94, 0]
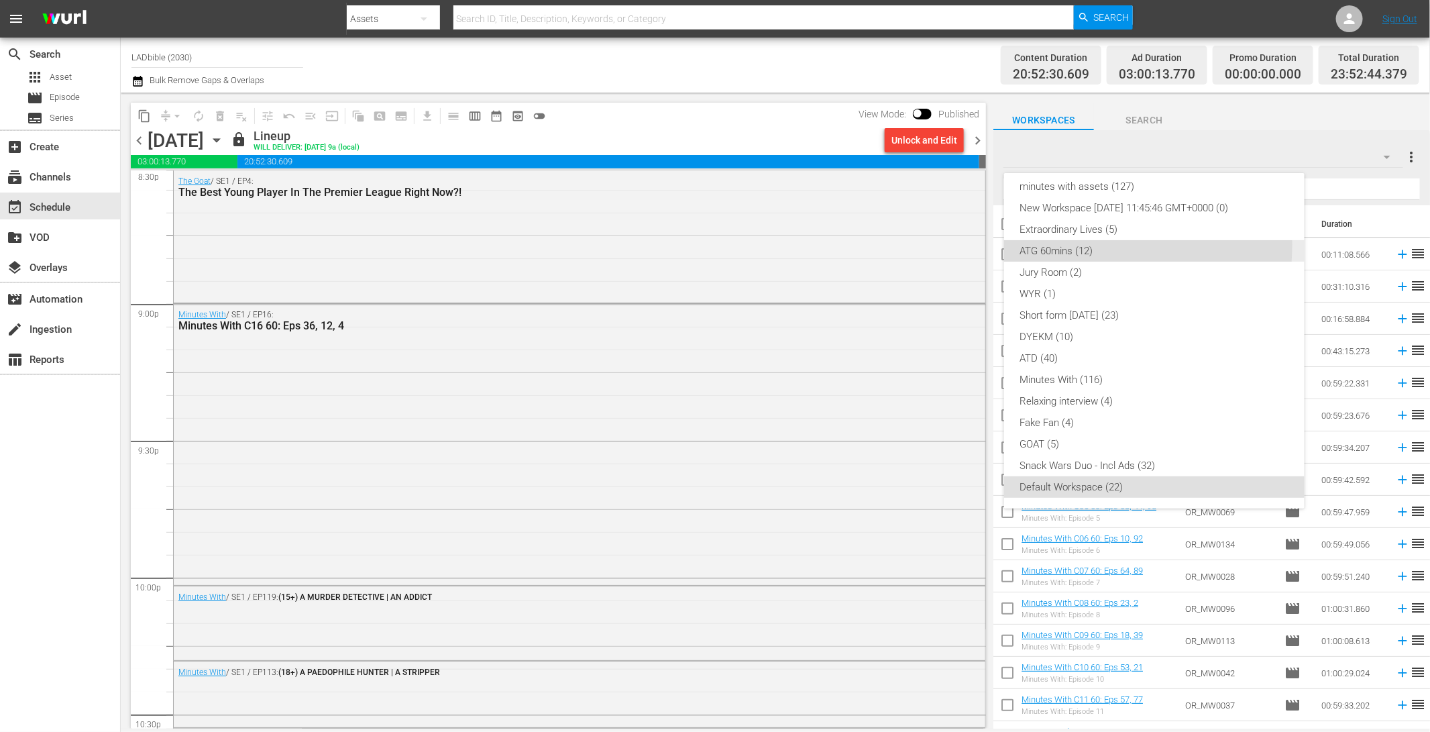
click at [1101, 246] on div "ATG 60mins (12)" at bounding box center [1154, 250] width 268 height 21
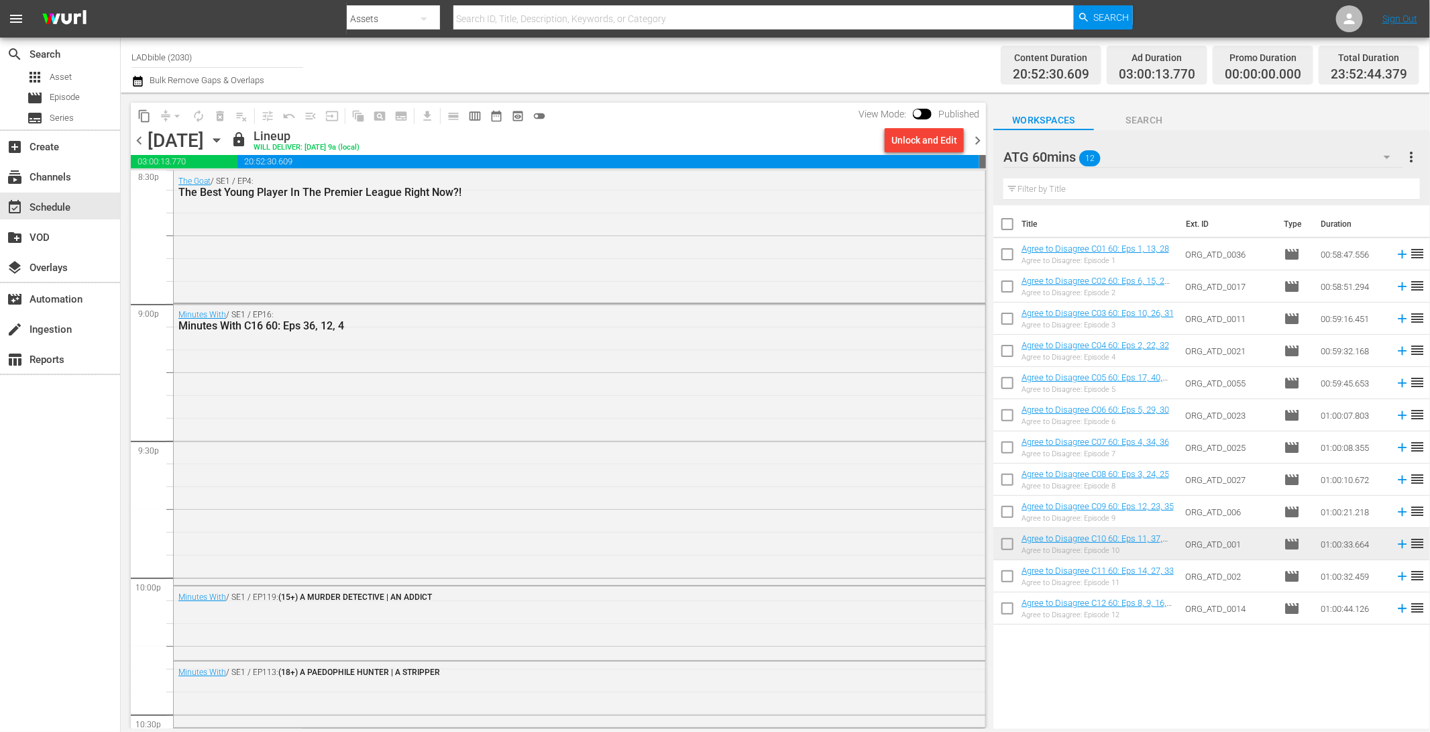
click at [1006, 575] on input "checkbox" at bounding box center [1007, 579] width 28 height 28
checkbox input "true"
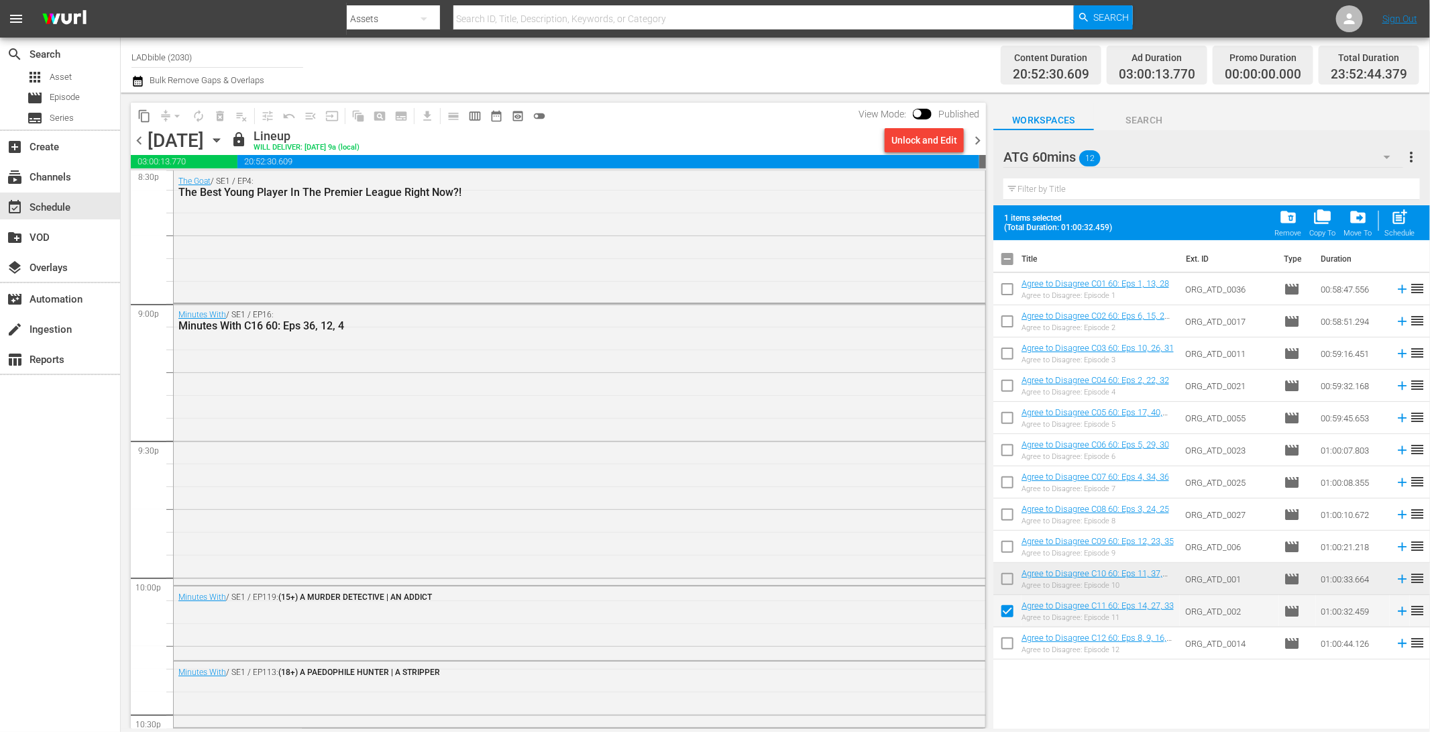
click at [979, 142] on span "chevron_right" at bounding box center [977, 140] width 17 height 17
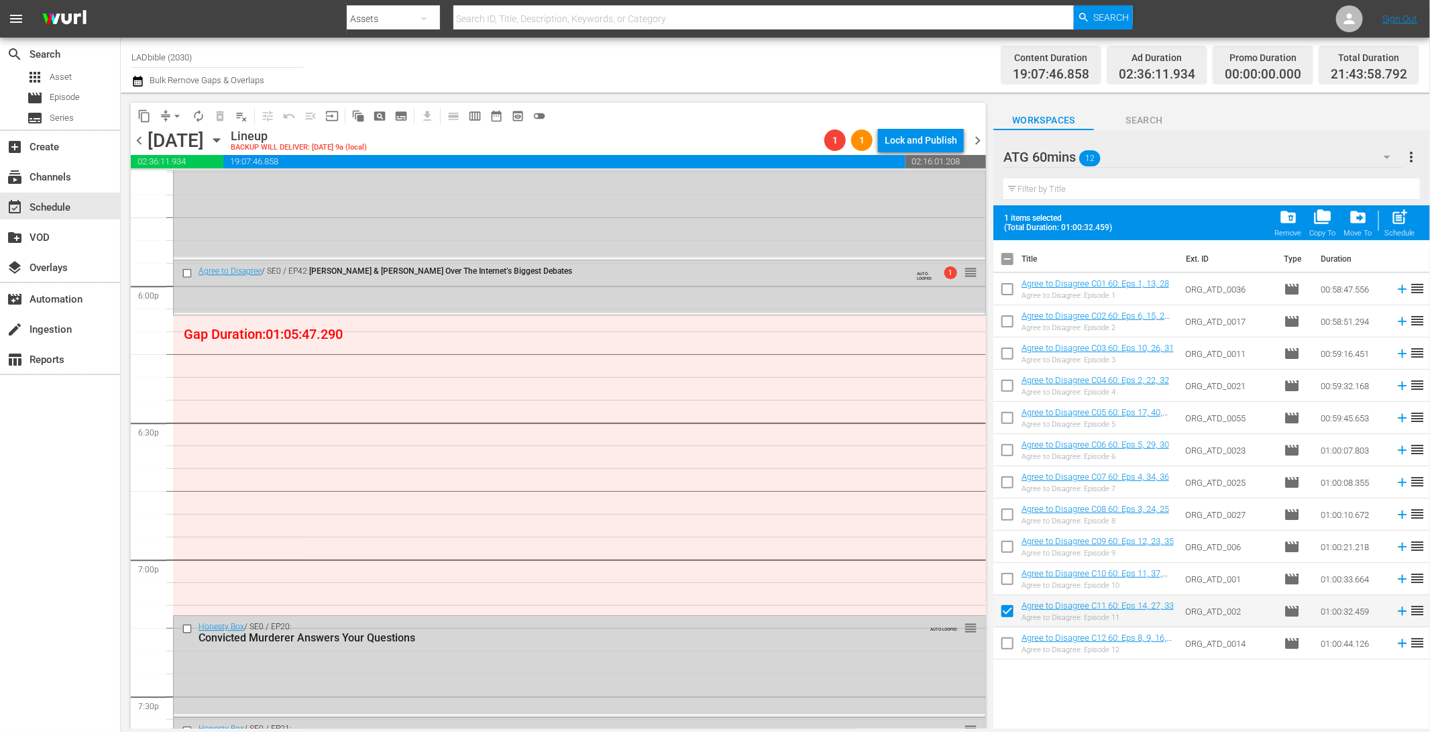
scroll to position [4802, 0]
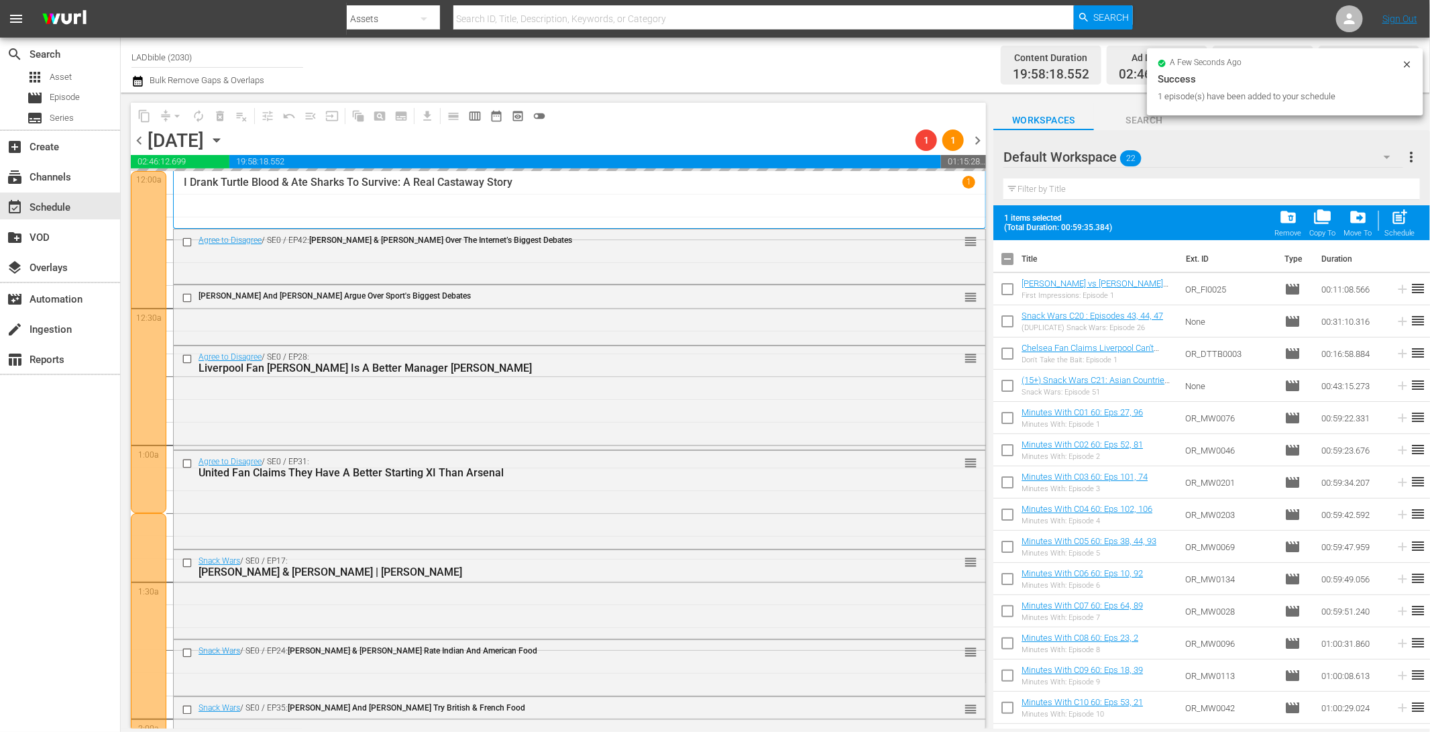
scroll to position [250, 0]
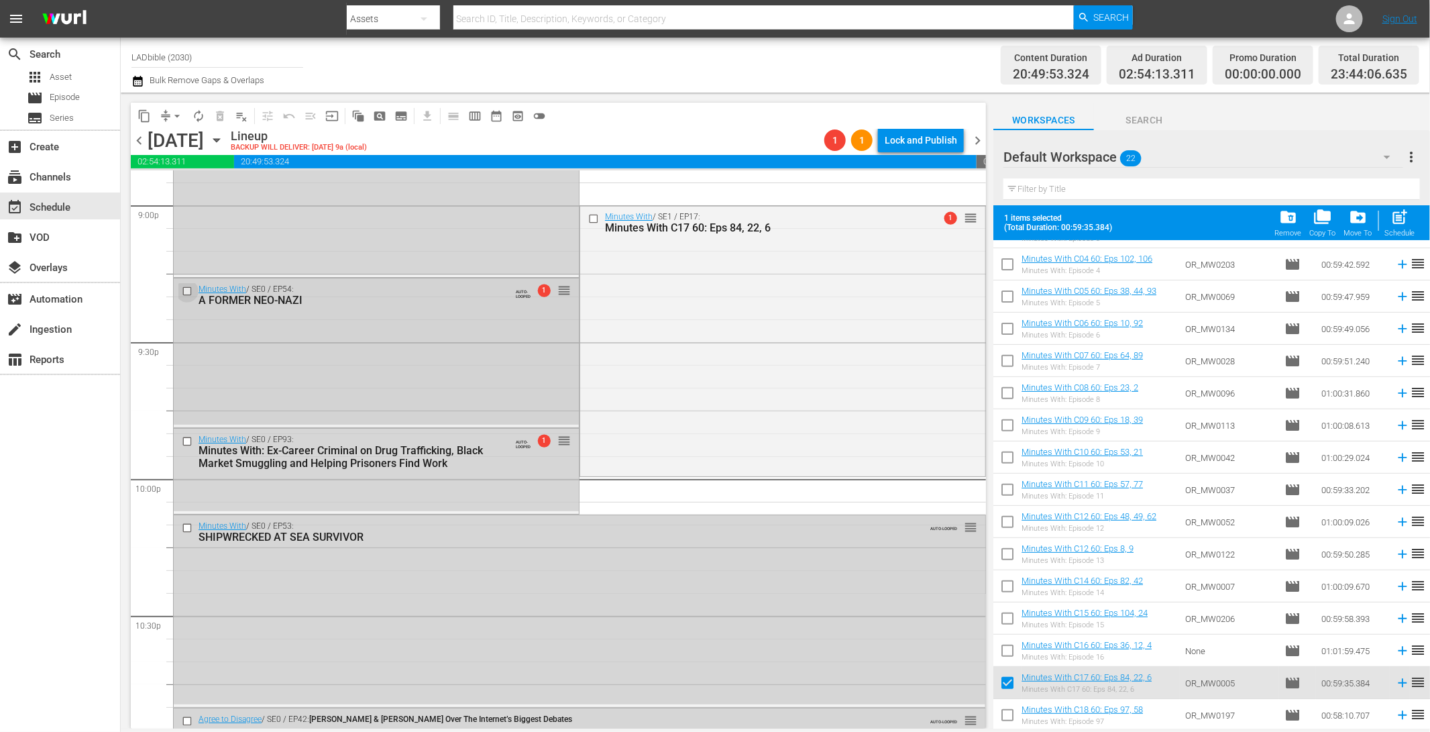
click at [190, 286] on input "checkbox" at bounding box center [189, 291] width 14 height 11
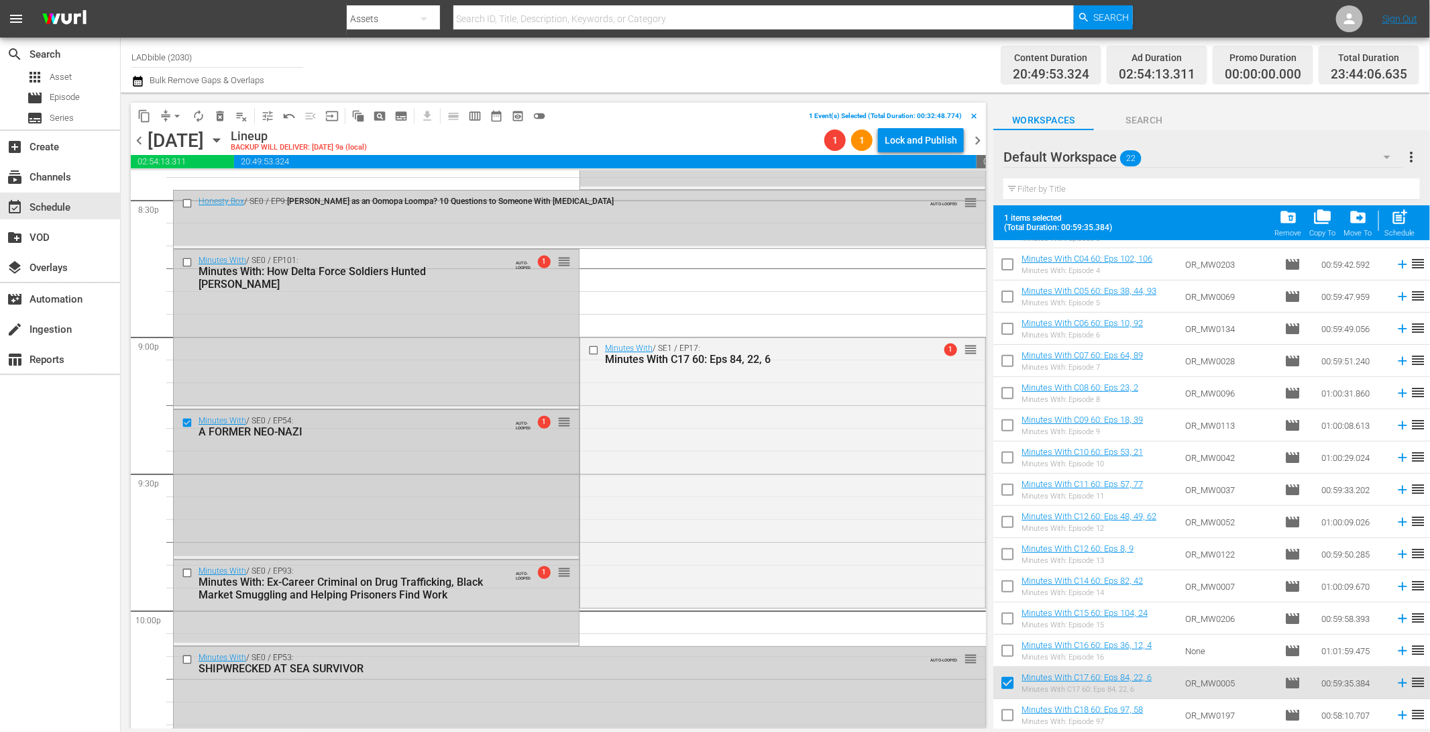
scroll to position [5505, 0]
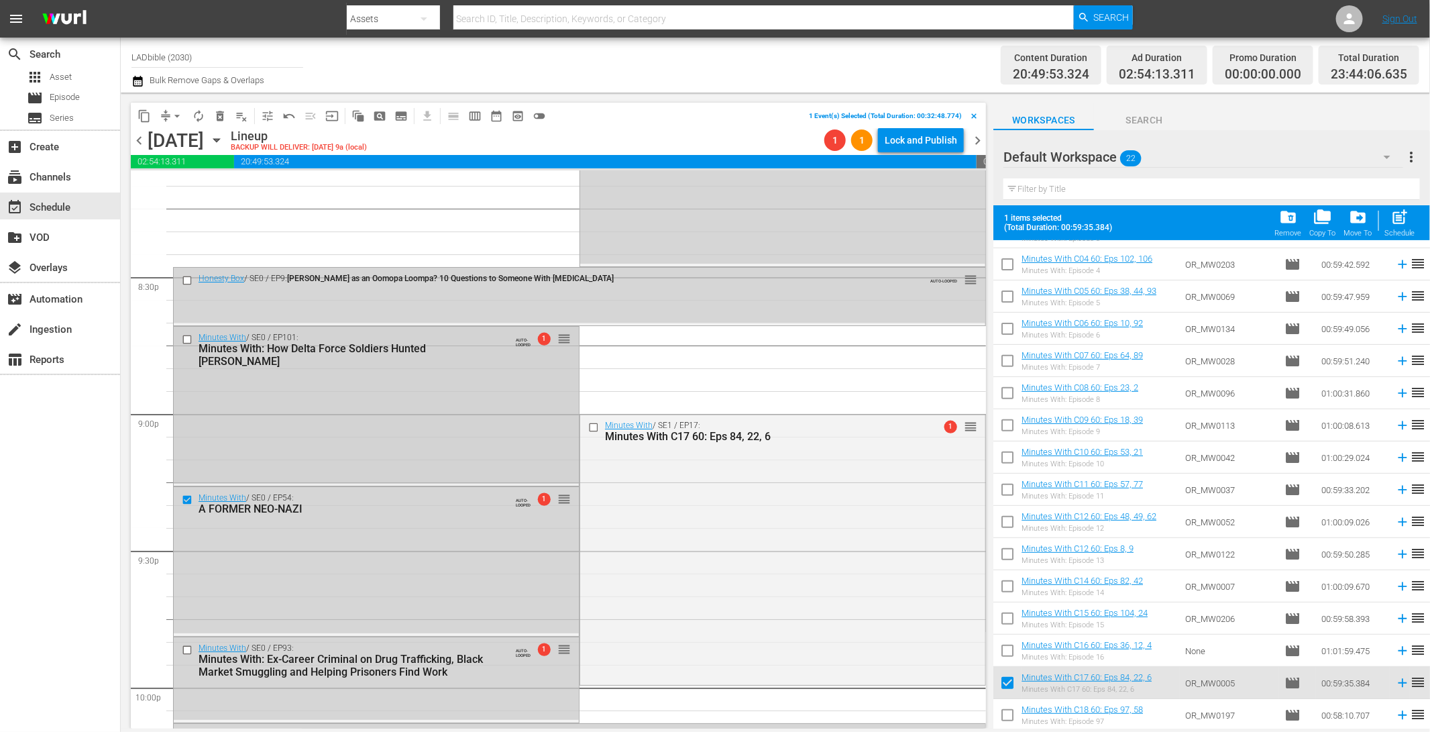
click at [186, 339] on input "checkbox" at bounding box center [189, 339] width 14 height 11
click at [220, 115] on span "delete_forever_outlined" at bounding box center [219, 115] width 13 height 13
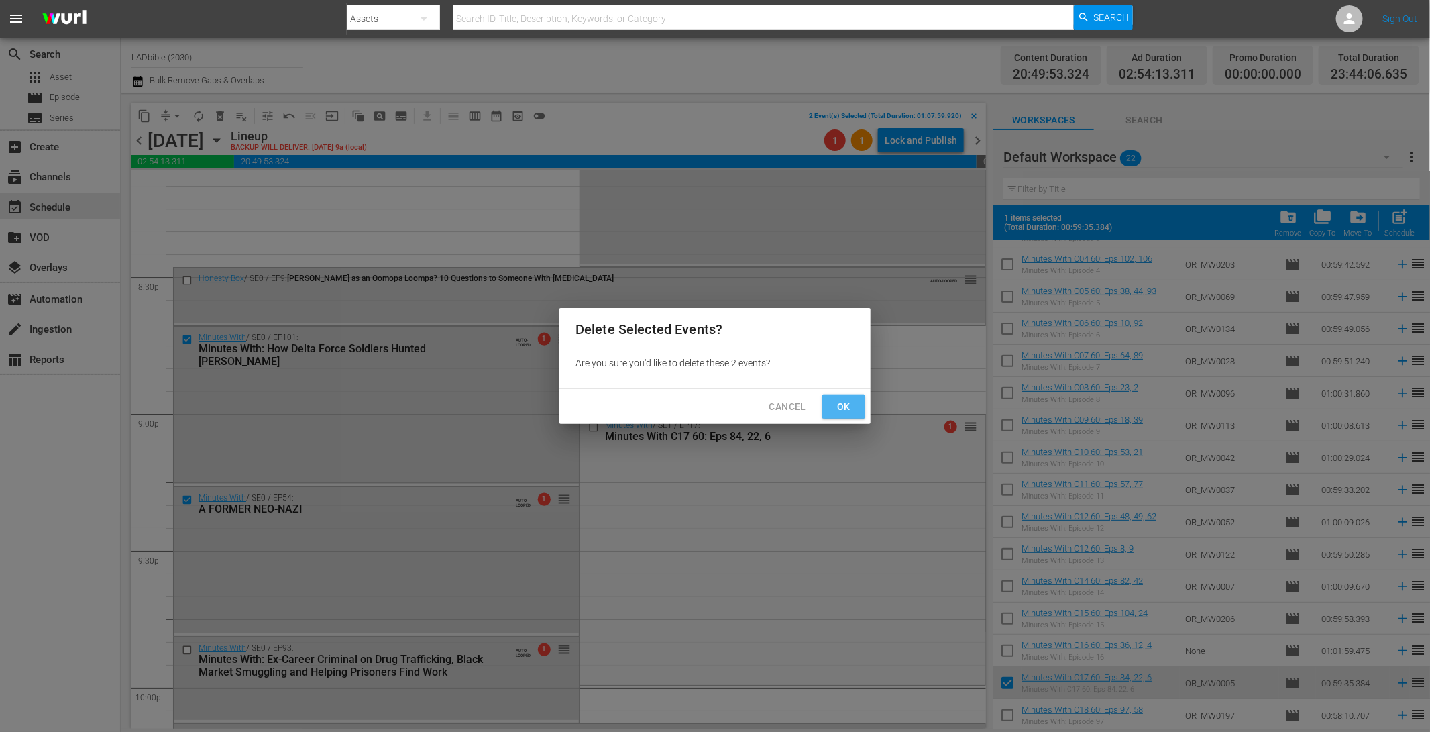
click at [851, 405] on span "Ok" at bounding box center [843, 406] width 21 height 17
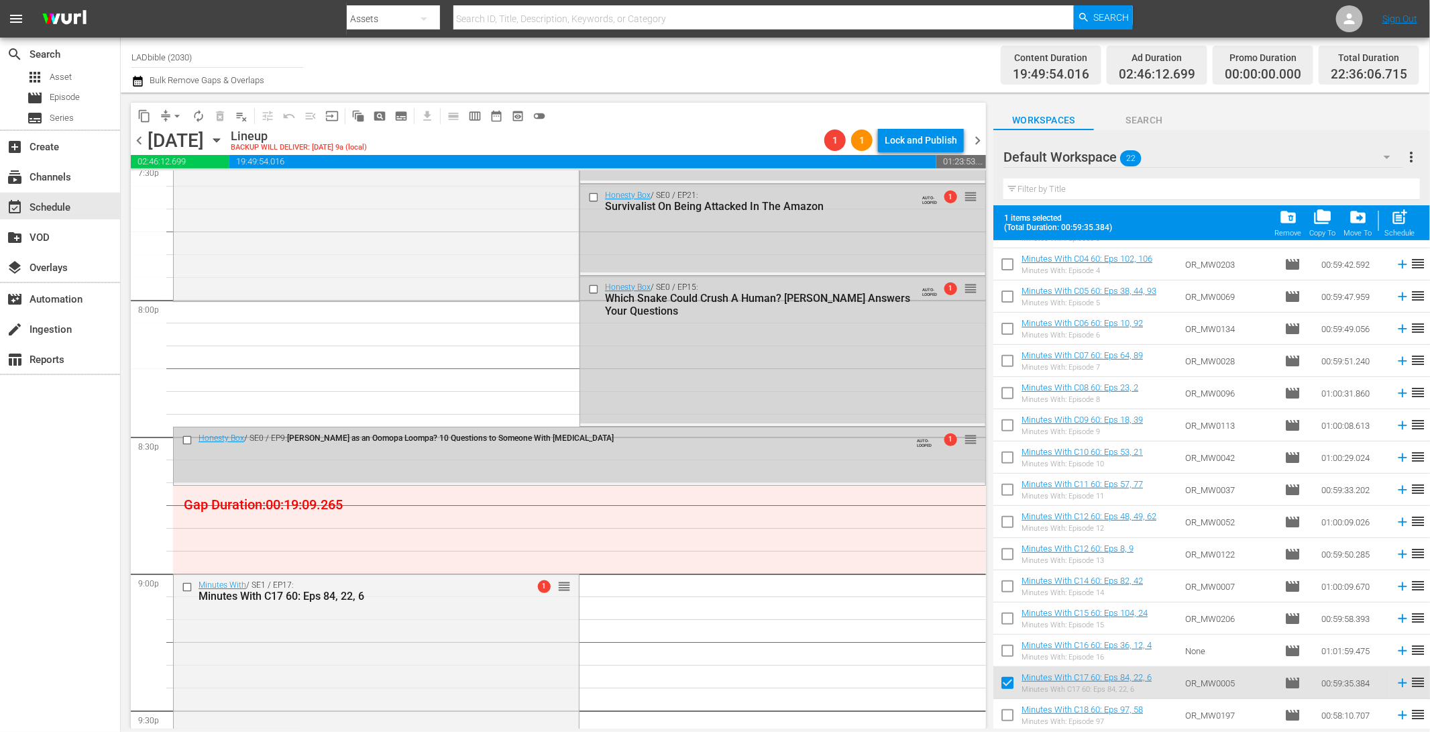
scroll to position [5083, 0]
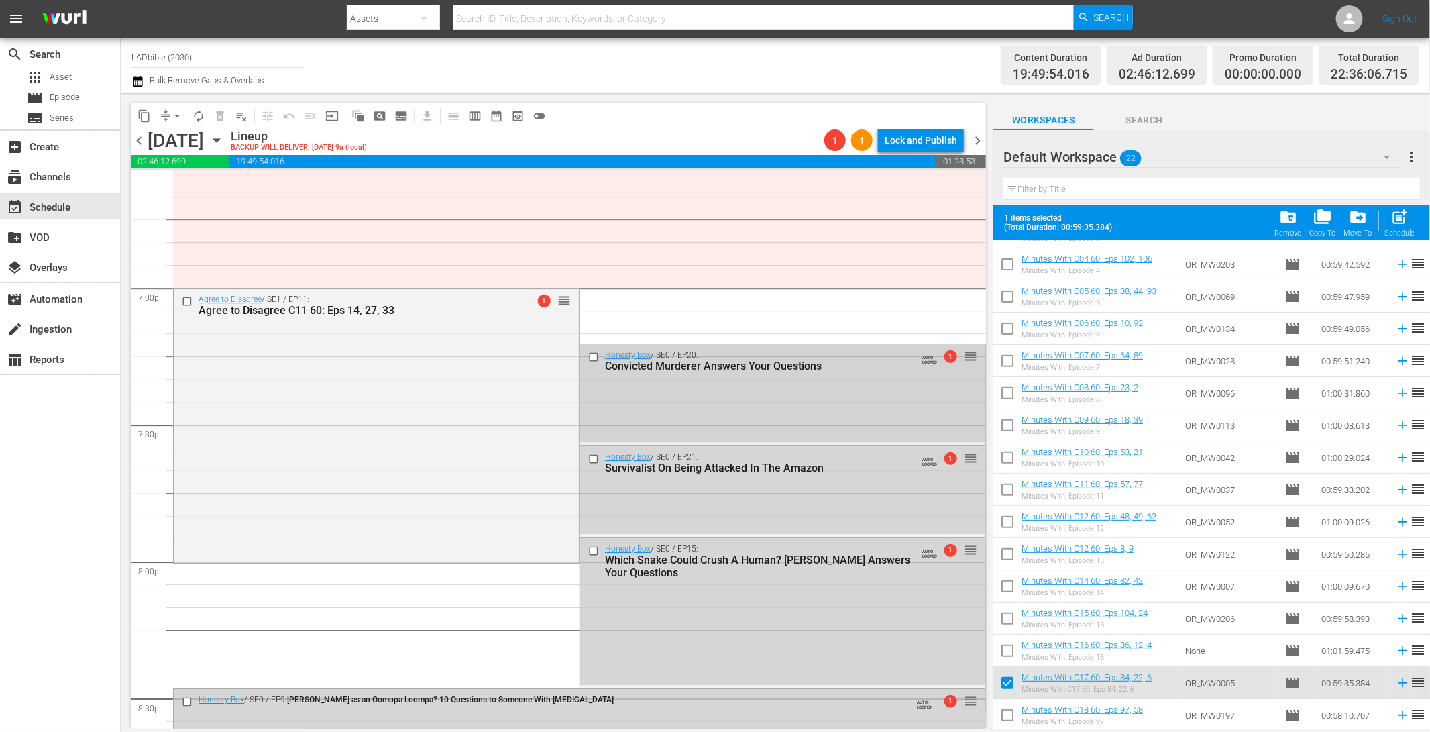
click at [593, 355] on input "checkbox" at bounding box center [595, 357] width 14 height 11
click at [589, 455] on input "checkbox" at bounding box center [595, 458] width 14 height 11
click at [588, 551] on input "checkbox" at bounding box center [595, 550] width 14 height 11
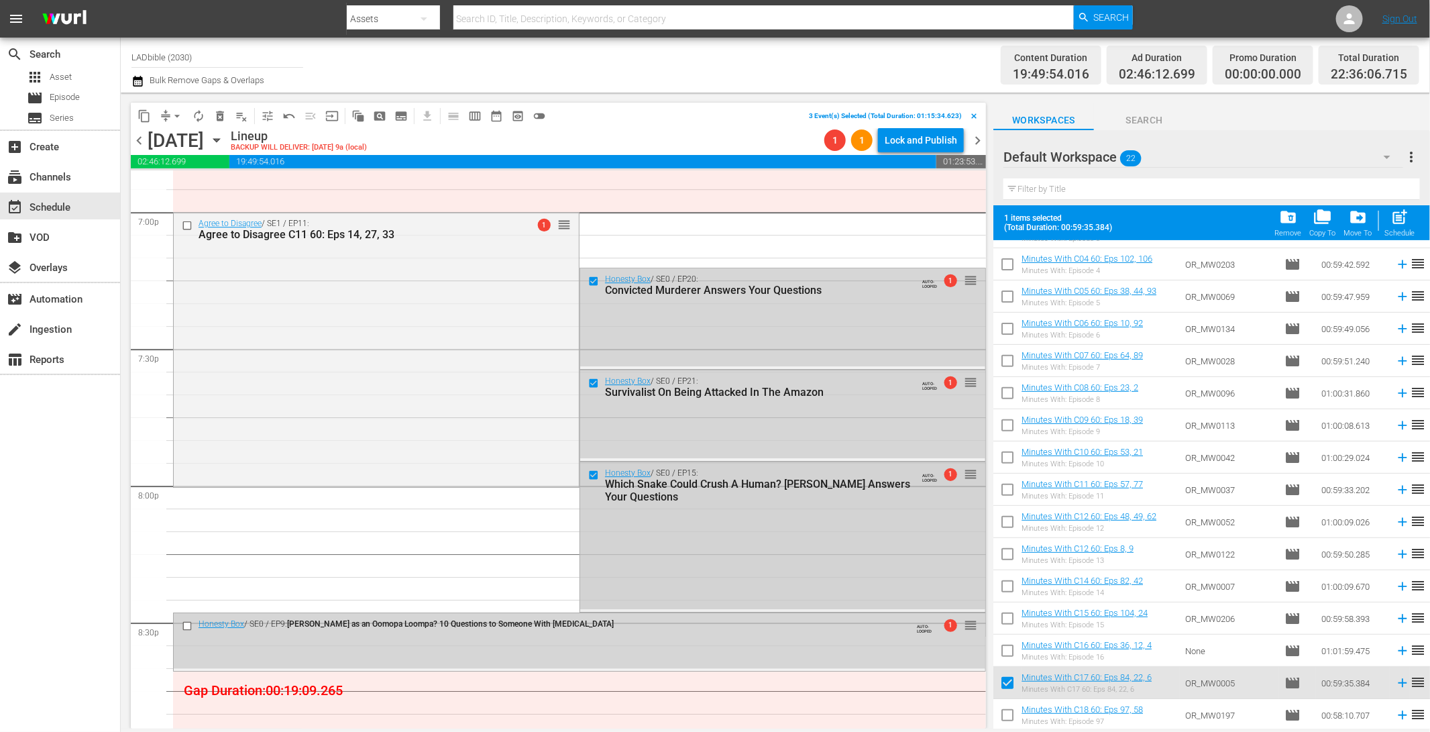
scroll to position [5246, 0]
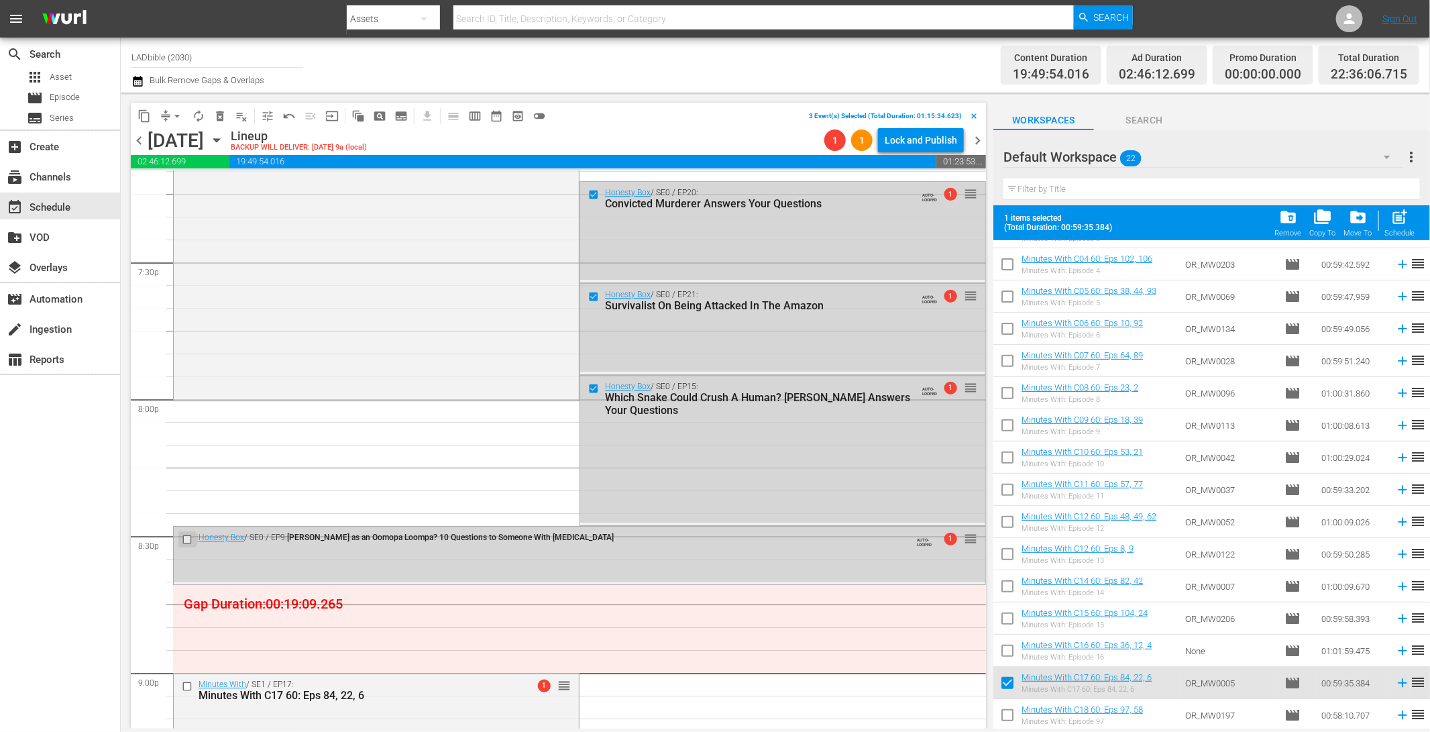
drag, startPoint x: 189, startPoint y: 536, endPoint x: 280, endPoint y: 511, distance: 94.5
click at [189, 537] on input "checkbox" at bounding box center [189, 539] width 14 height 11
click at [218, 113] on span "delete_forever_outlined" at bounding box center [219, 115] width 13 height 13
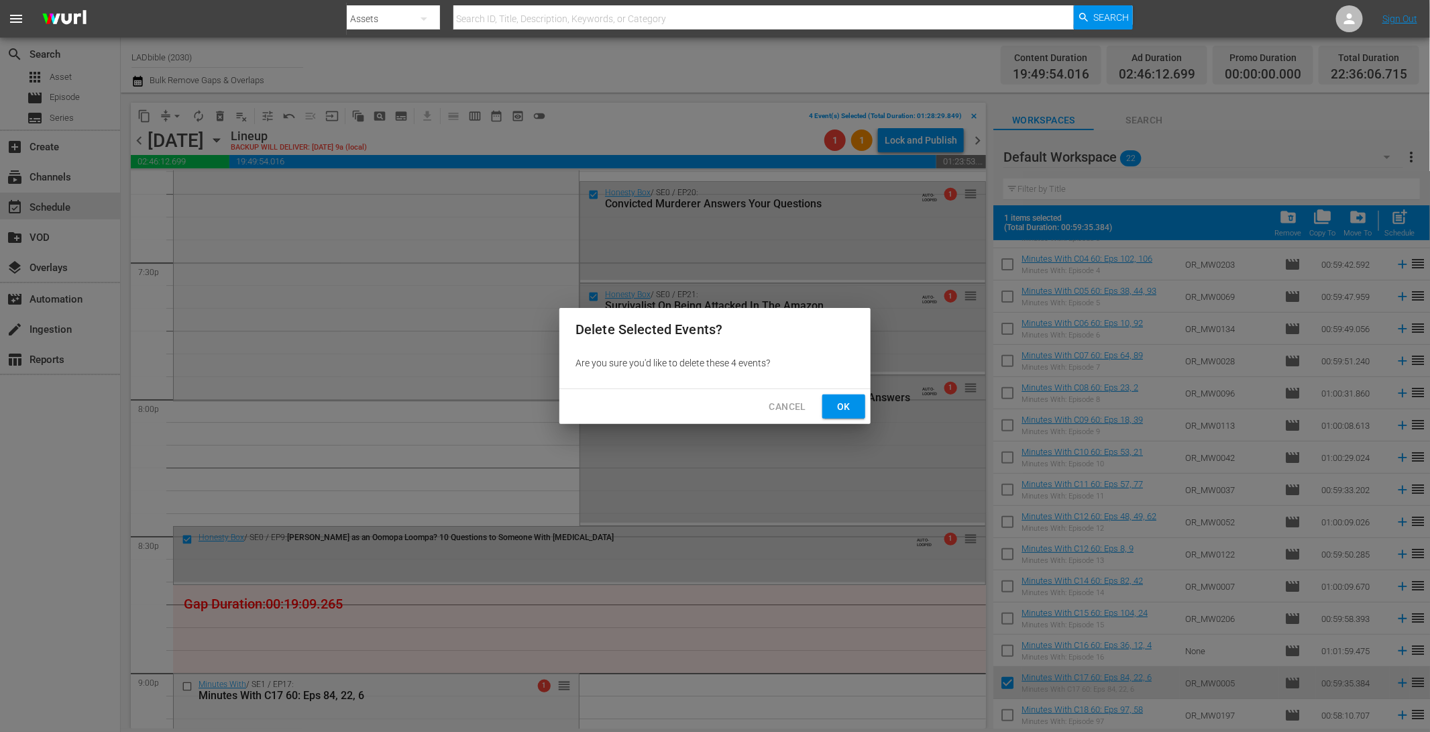
click at [844, 406] on span "Ok" at bounding box center [843, 406] width 21 height 17
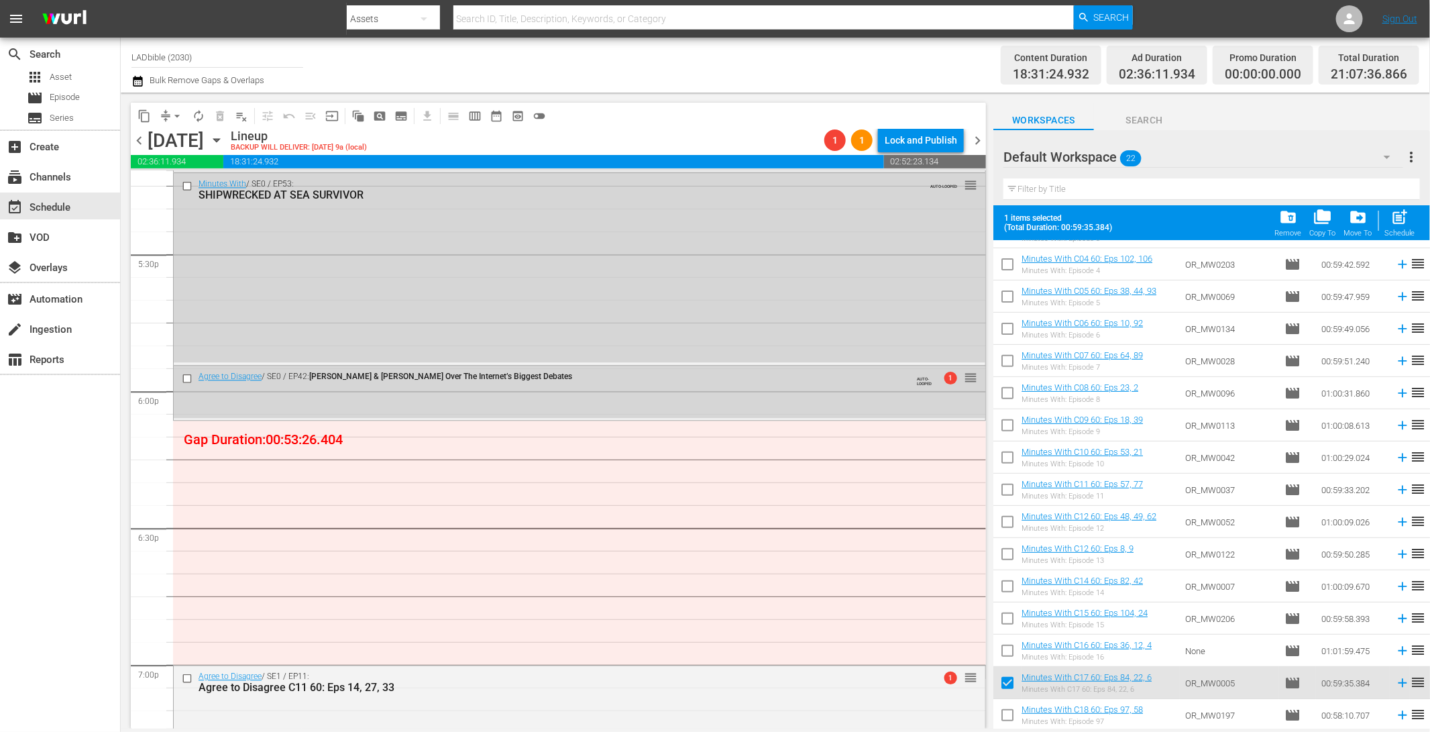
scroll to position [4717, 0]
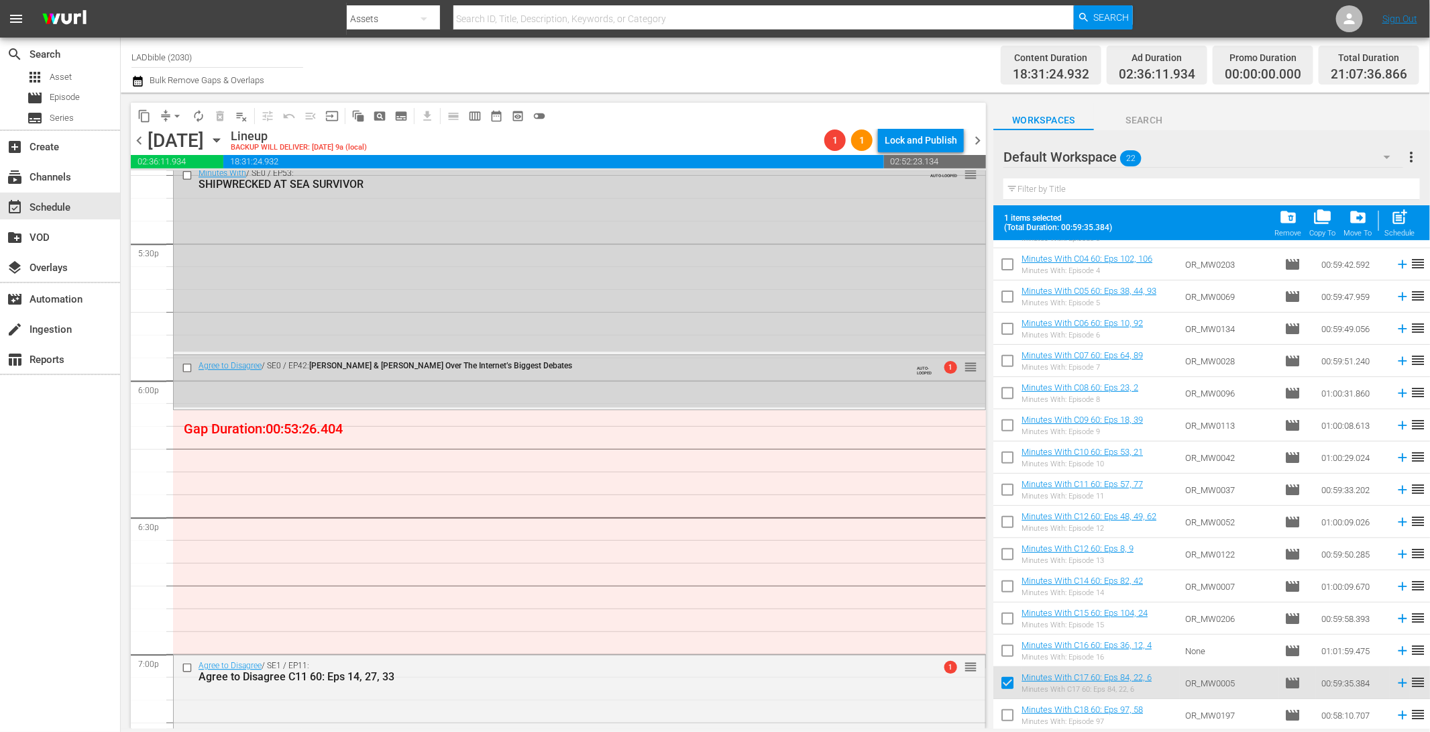
click at [1179, 150] on div "Default Workspace 22" at bounding box center [1204, 157] width 400 height 38
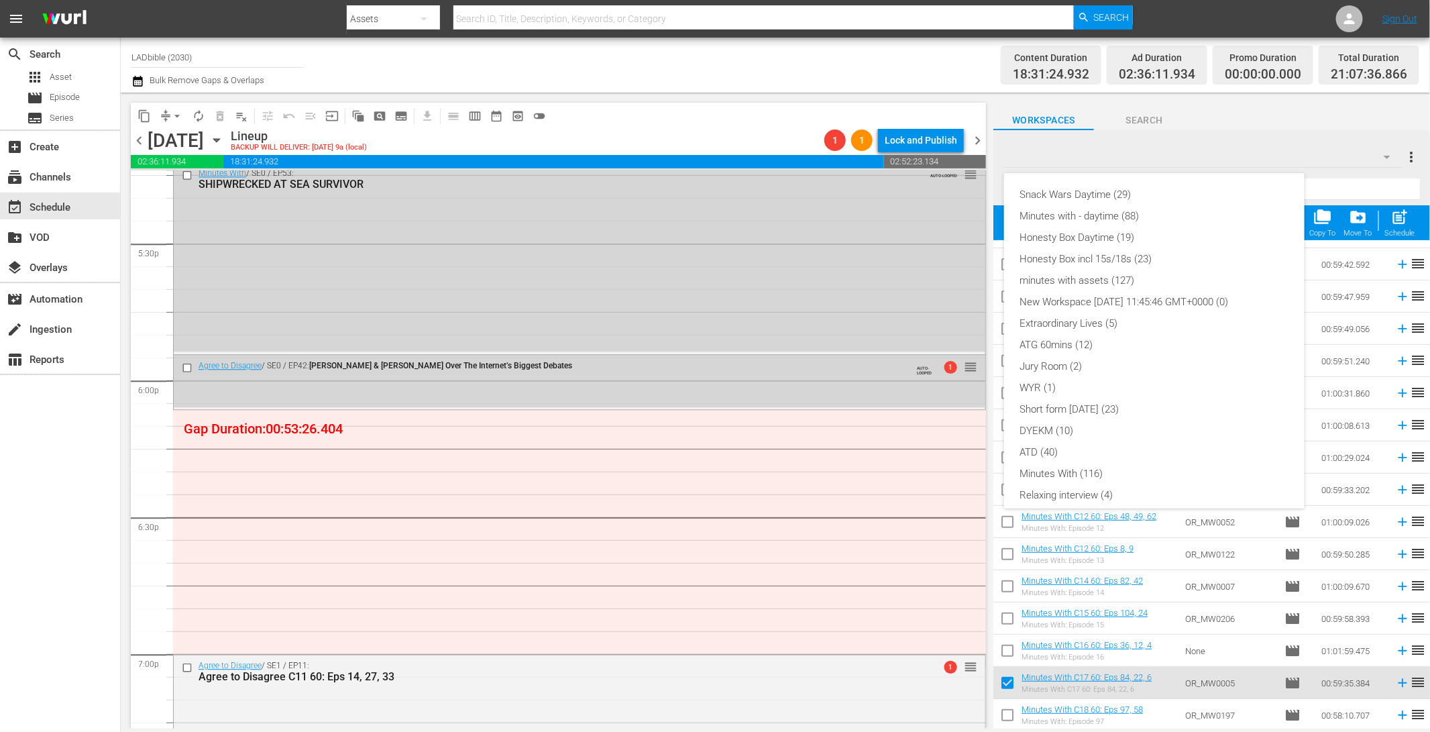
scroll to position [94, 0]
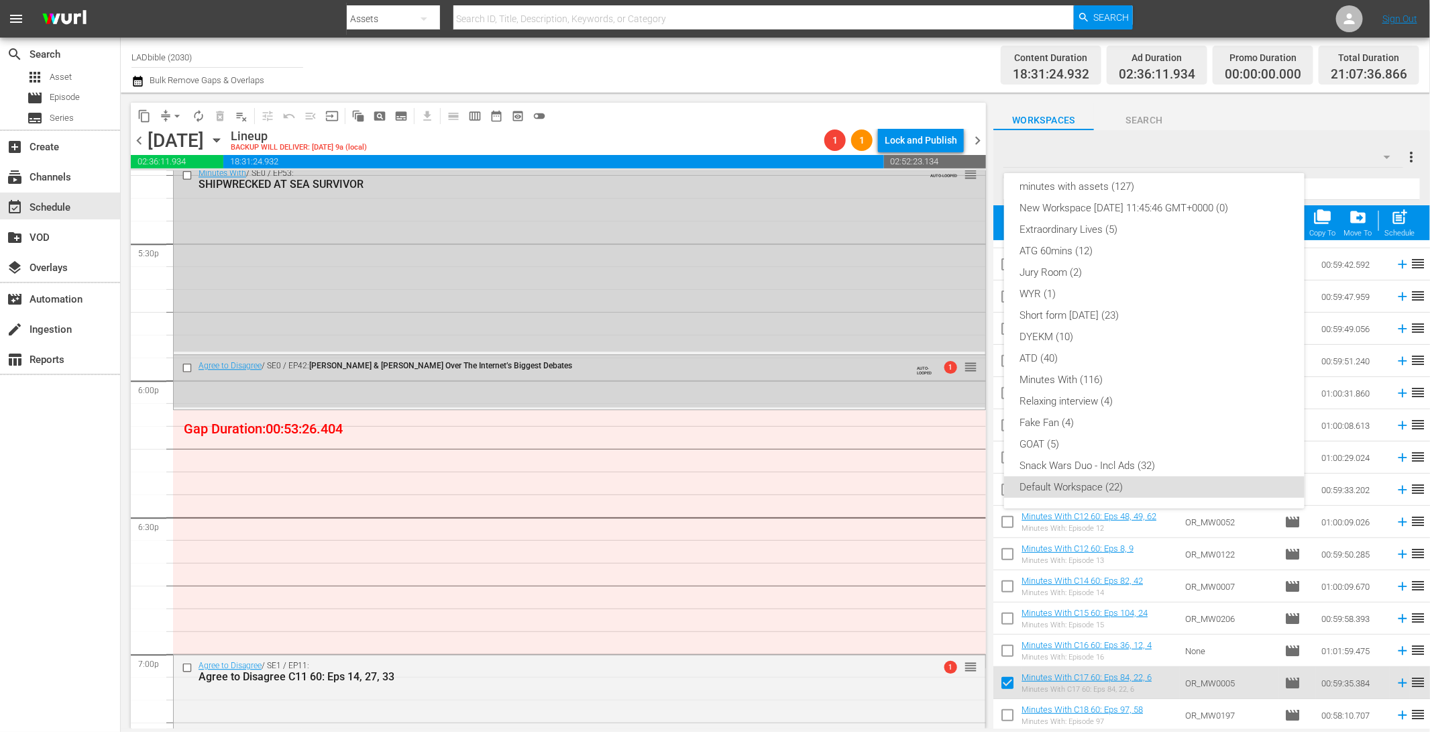
click at [1010, 681] on div "Snack Wars Daytime (29) Minutes with - daytime (88) Honesty Box Daytime (19) Ho…" at bounding box center [715, 366] width 1430 height 732
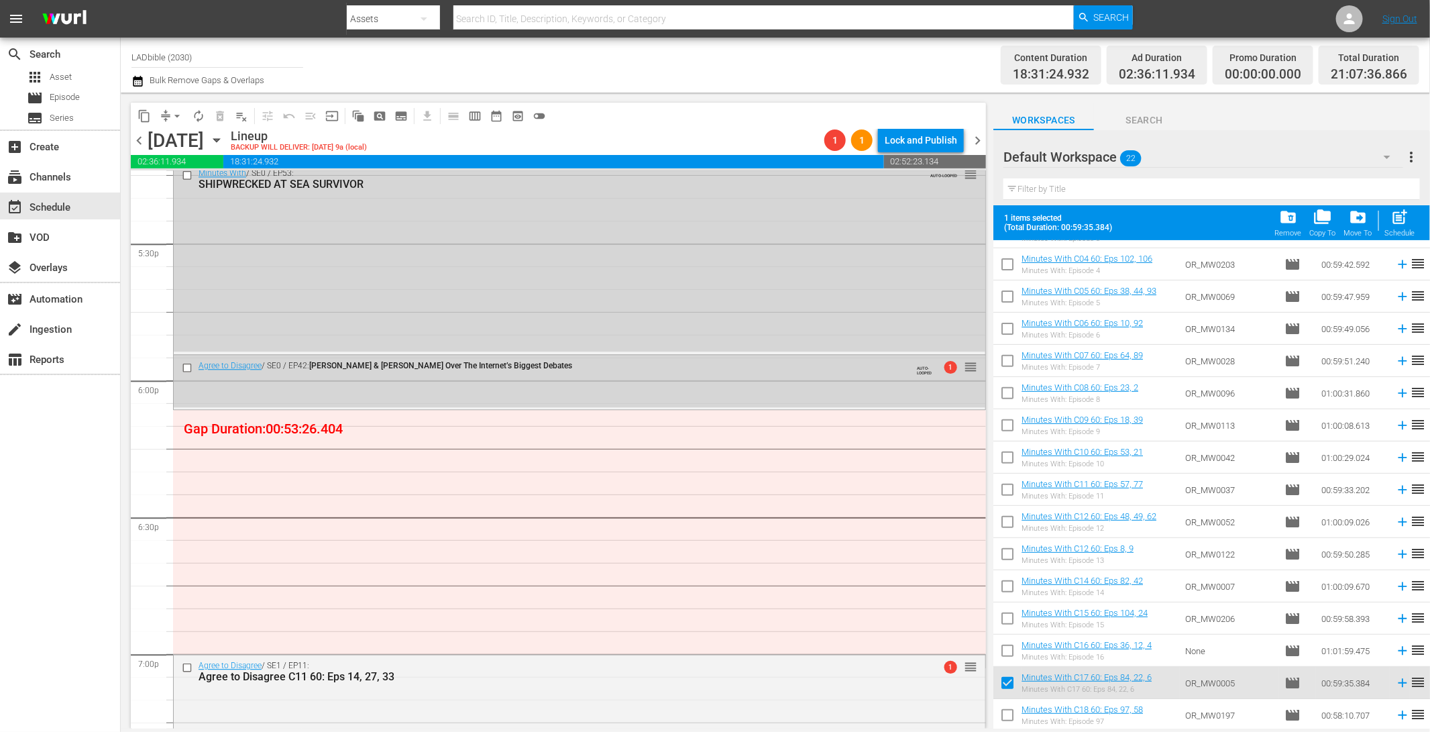
click at [1010, 682] on div "Snack Wars Daytime (29) Minutes with - daytime (88) Honesty Box Daytime (19) Ho…" at bounding box center [715, 366] width 1430 height 732
click at [1006, 681] on input "checkbox" at bounding box center [1007, 685] width 28 height 28
checkbox input "false"
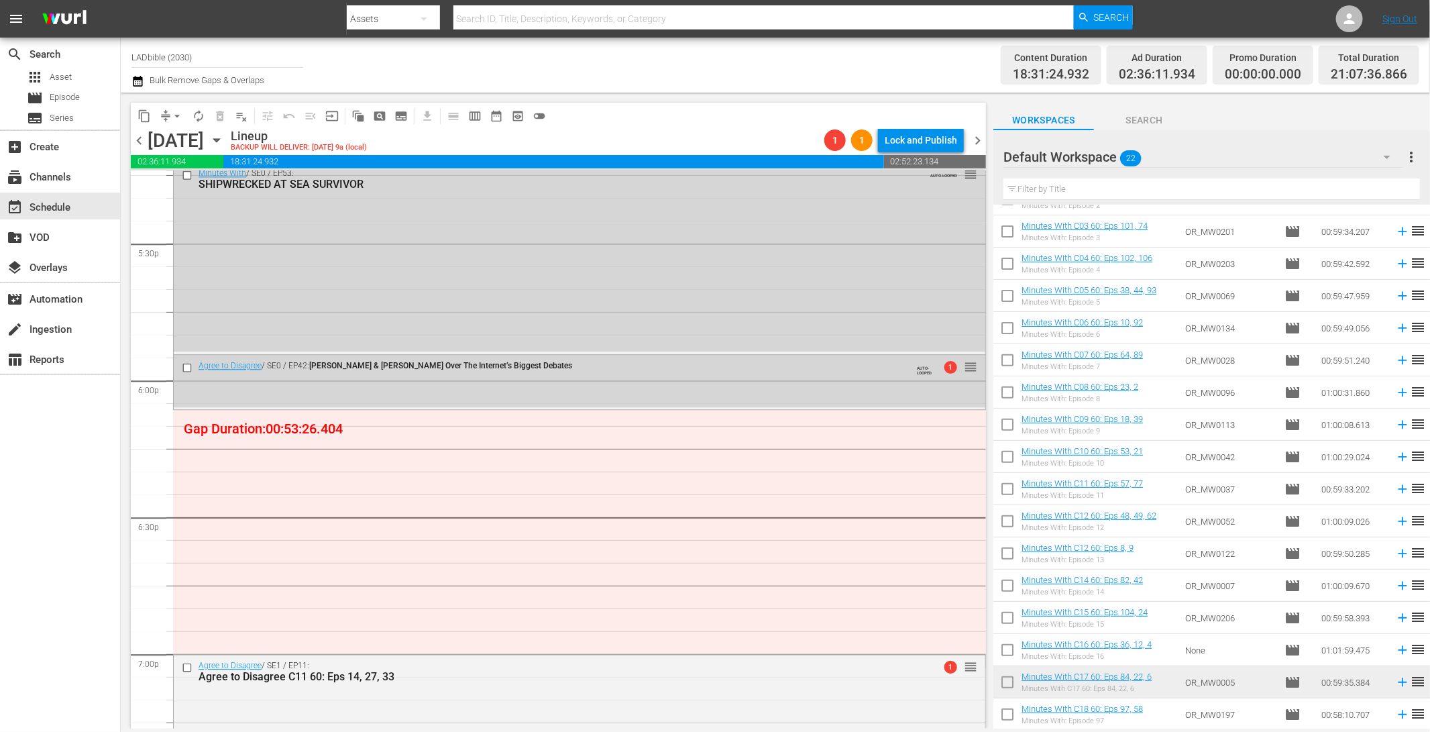
scroll to position [215, 0]
click at [1171, 156] on div "Default Workspace 22" at bounding box center [1204, 157] width 400 height 38
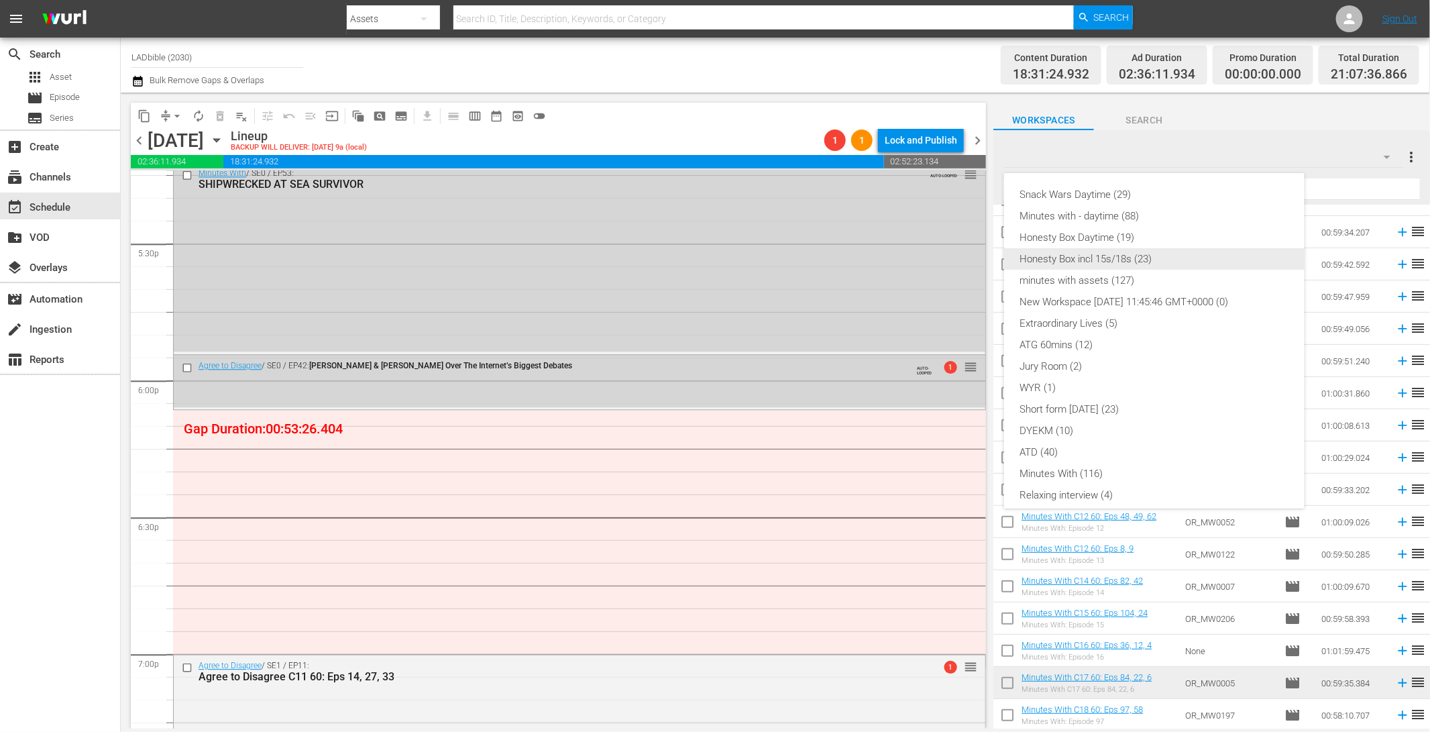
scroll to position [94, 0]
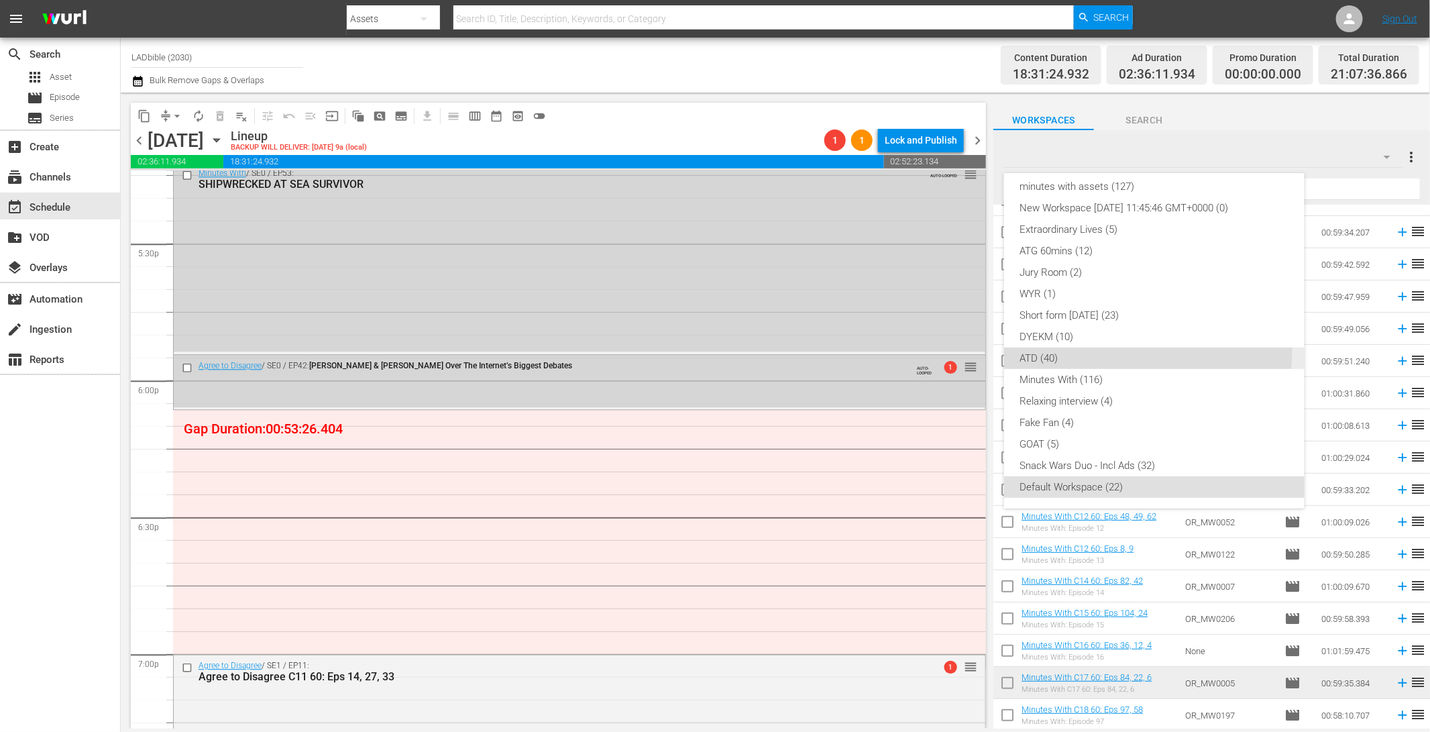
click at [1130, 350] on div "ATD (40)" at bounding box center [1154, 357] width 268 height 21
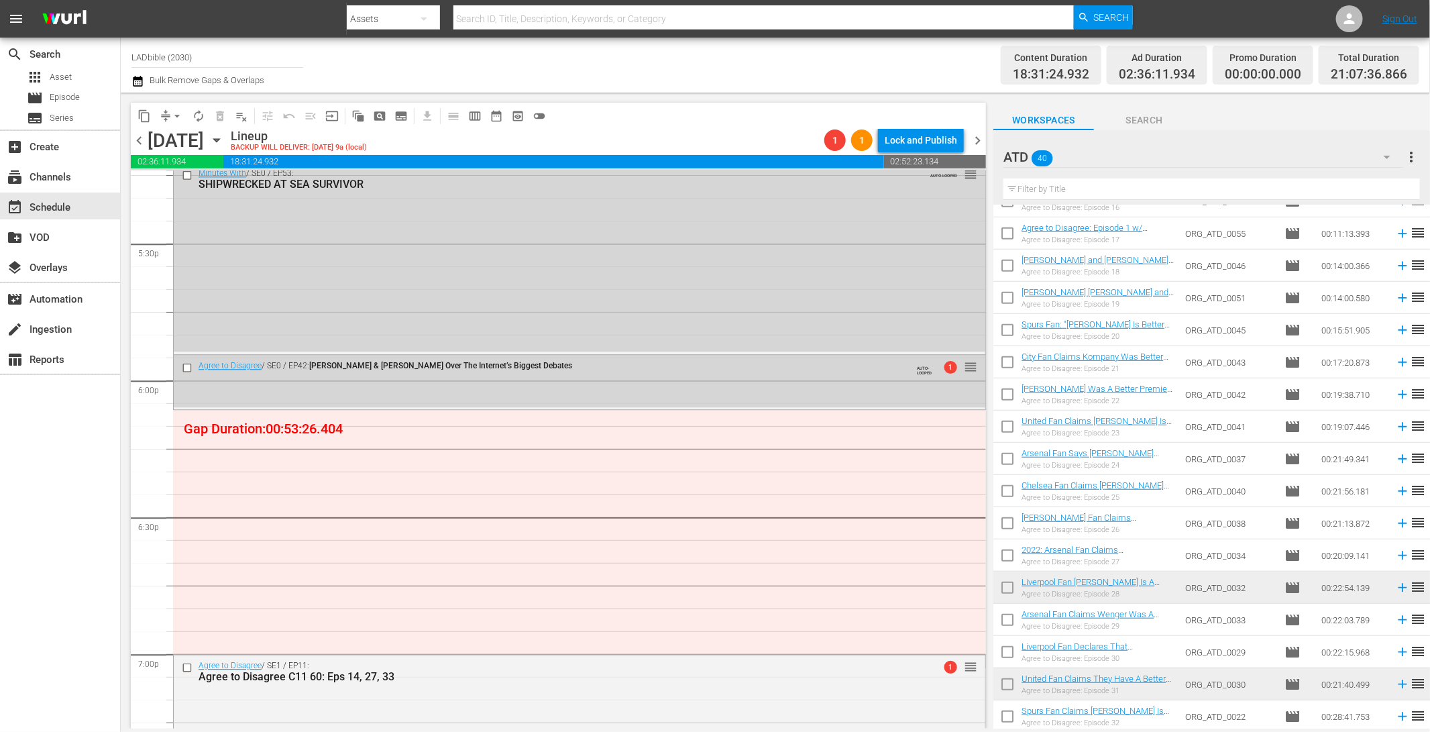
scroll to position [719, 0]
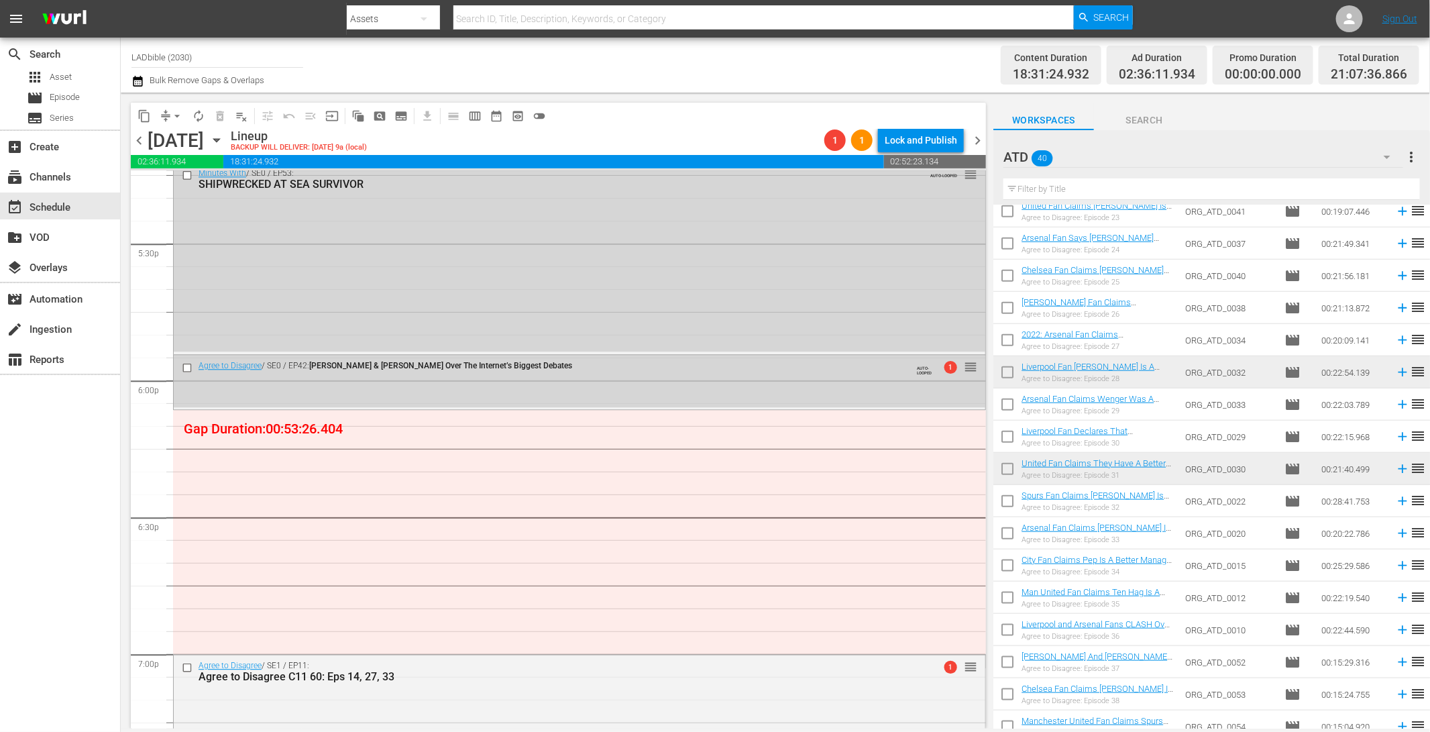
click at [1002, 374] on input "checkbox" at bounding box center [1007, 375] width 28 height 28
checkbox input "true"
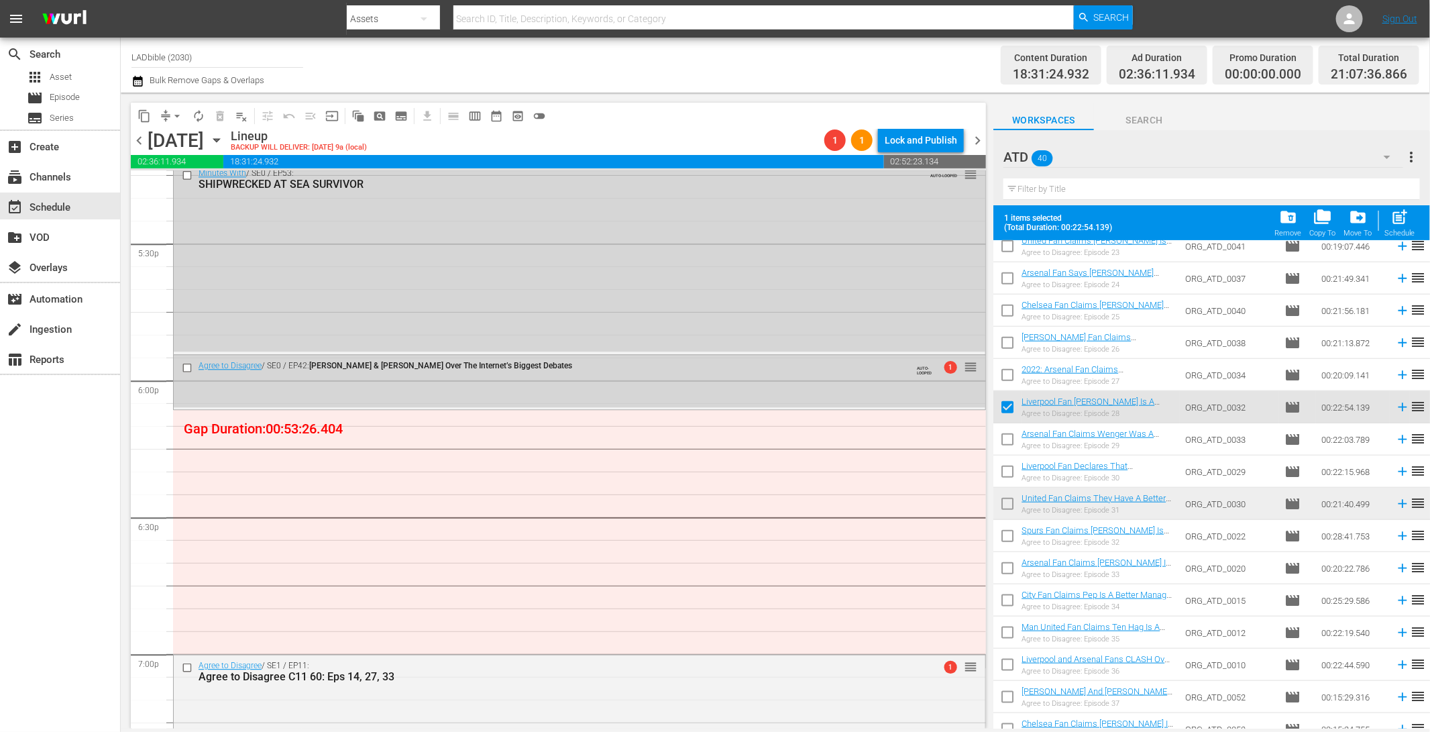
click at [1007, 500] on input "checkbox" at bounding box center [1007, 506] width 28 height 28
click at [1008, 500] on input "checkbox" at bounding box center [1007, 506] width 28 height 28
checkbox input "false"
click at [1008, 405] on input "checkbox" at bounding box center [1007, 410] width 28 height 28
checkbox input "false"
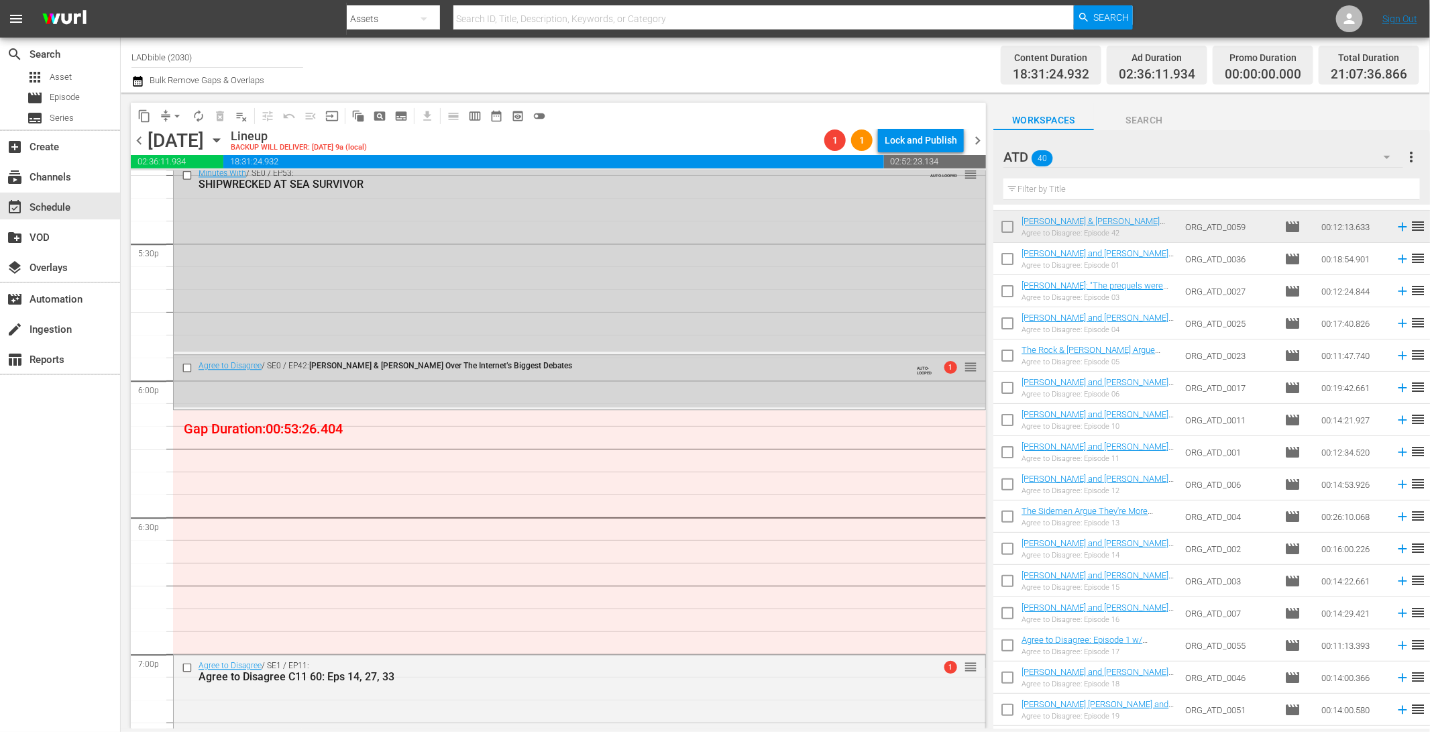
scroll to position [0, 0]
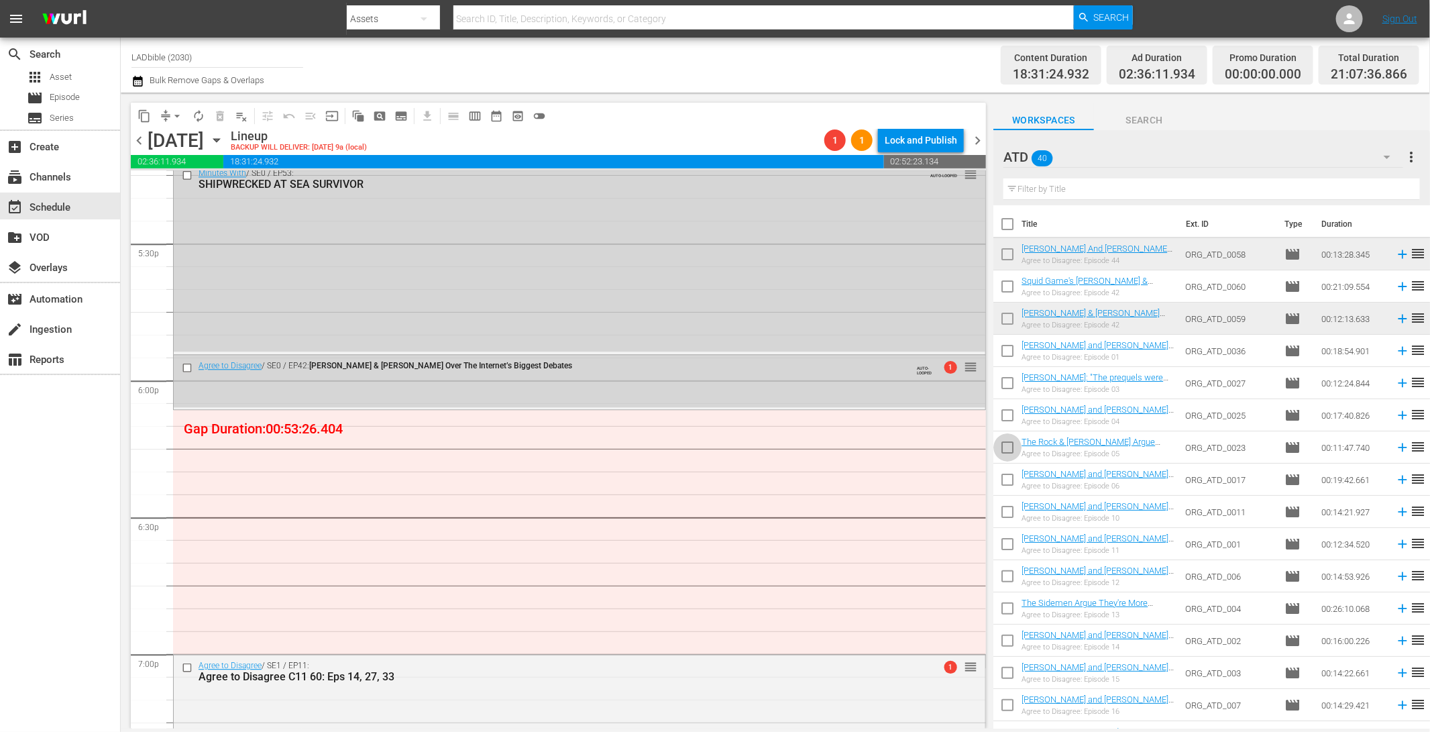
click at [1013, 448] on input "checkbox" at bounding box center [1007, 450] width 28 height 28
checkbox input "true"
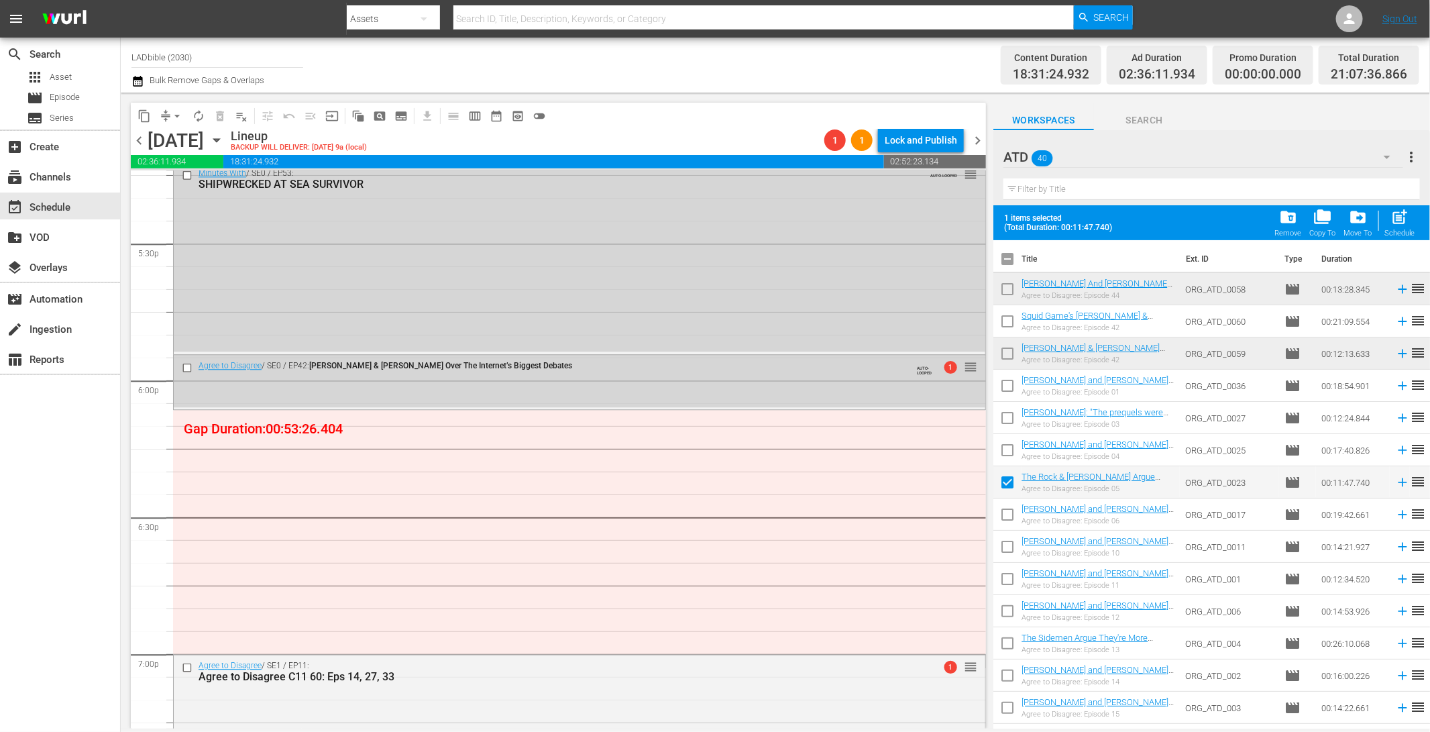
drag, startPoint x: 1008, startPoint y: 510, endPoint x: 1016, endPoint y: 519, distance: 12.3
click at [1008, 510] on input "checkbox" at bounding box center [1007, 517] width 28 height 28
checkbox input "true"
click at [1012, 542] on input "checkbox" at bounding box center [1007, 549] width 28 height 28
checkbox input "true"
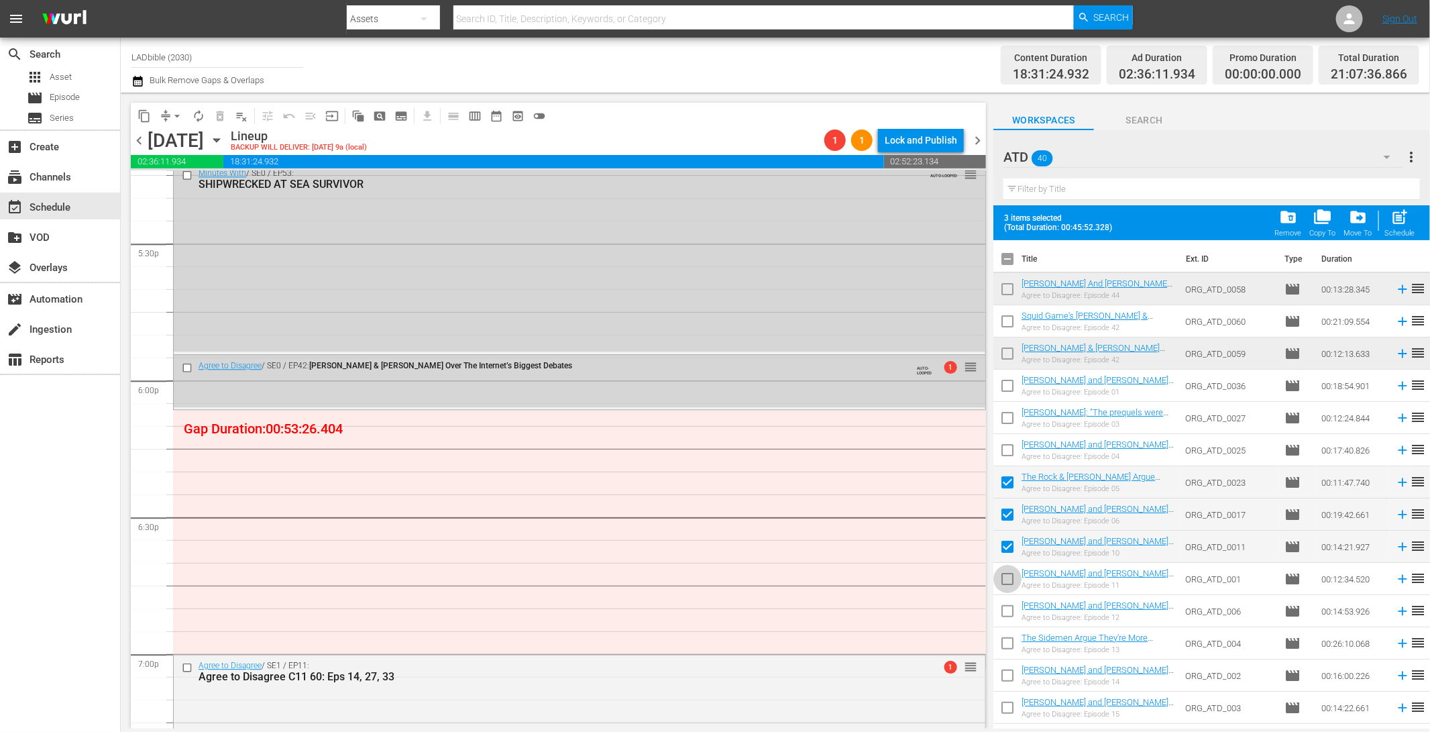
click at [1014, 573] on input "checkbox" at bounding box center [1007, 582] width 28 height 28
checkbox input "true"
drag, startPoint x: 1011, startPoint y: 512, endPoint x: 1009, endPoint y: 541, distance: 28.9
click at [1011, 512] on input "checkbox" at bounding box center [1007, 517] width 28 height 28
checkbox input "false"
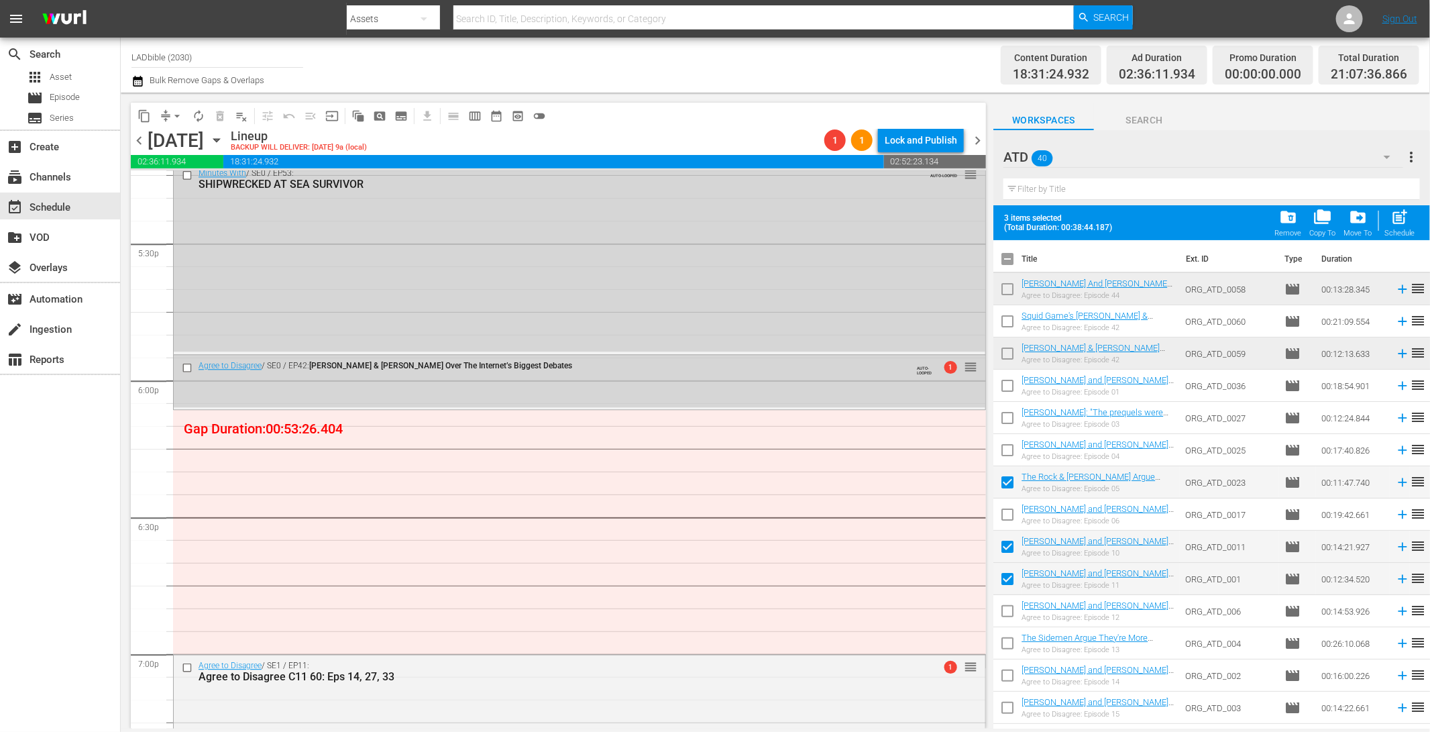
click at [1007, 605] on input "checkbox" at bounding box center [1007, 614] width 28 height 28
checkbox input "true"
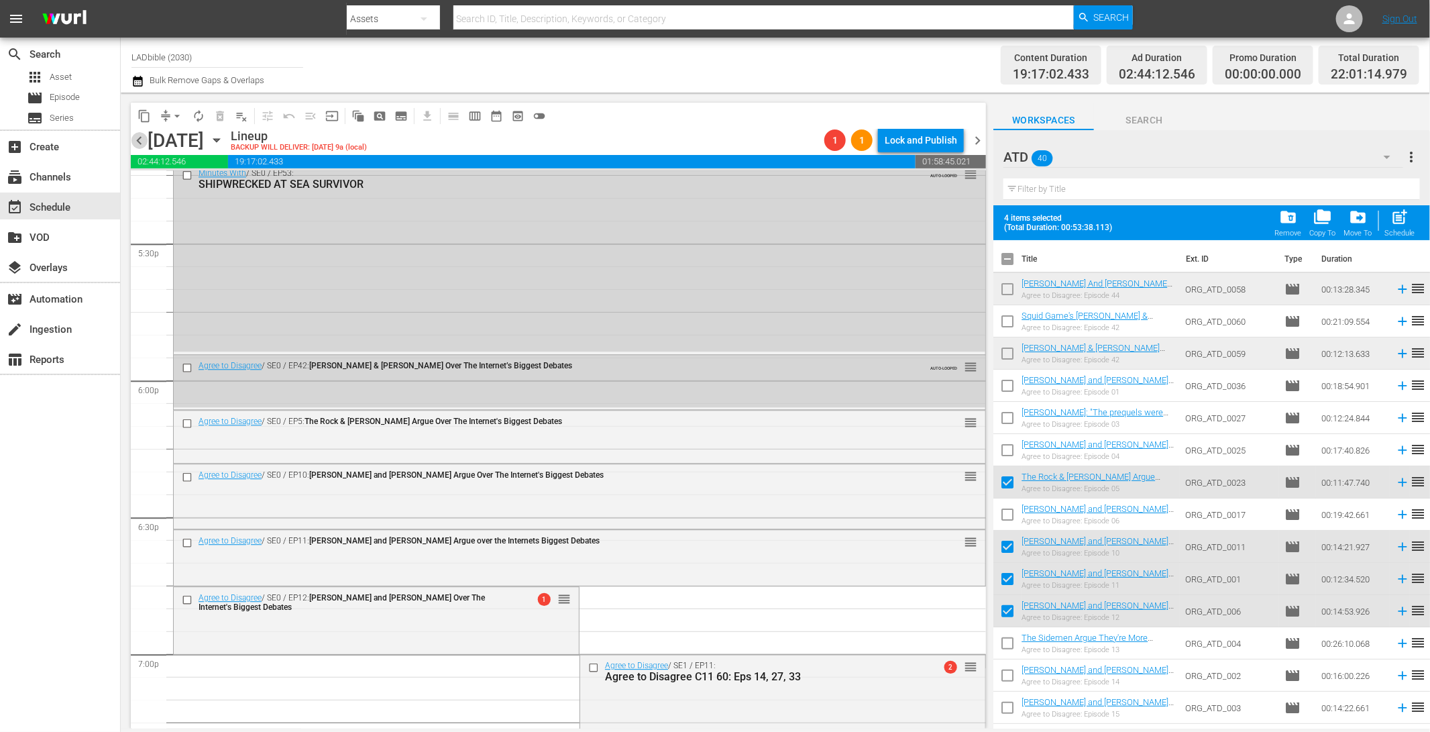
click at [135, 140] on span "chevron_left" at bounding box center [139, 140] width 17 height 17
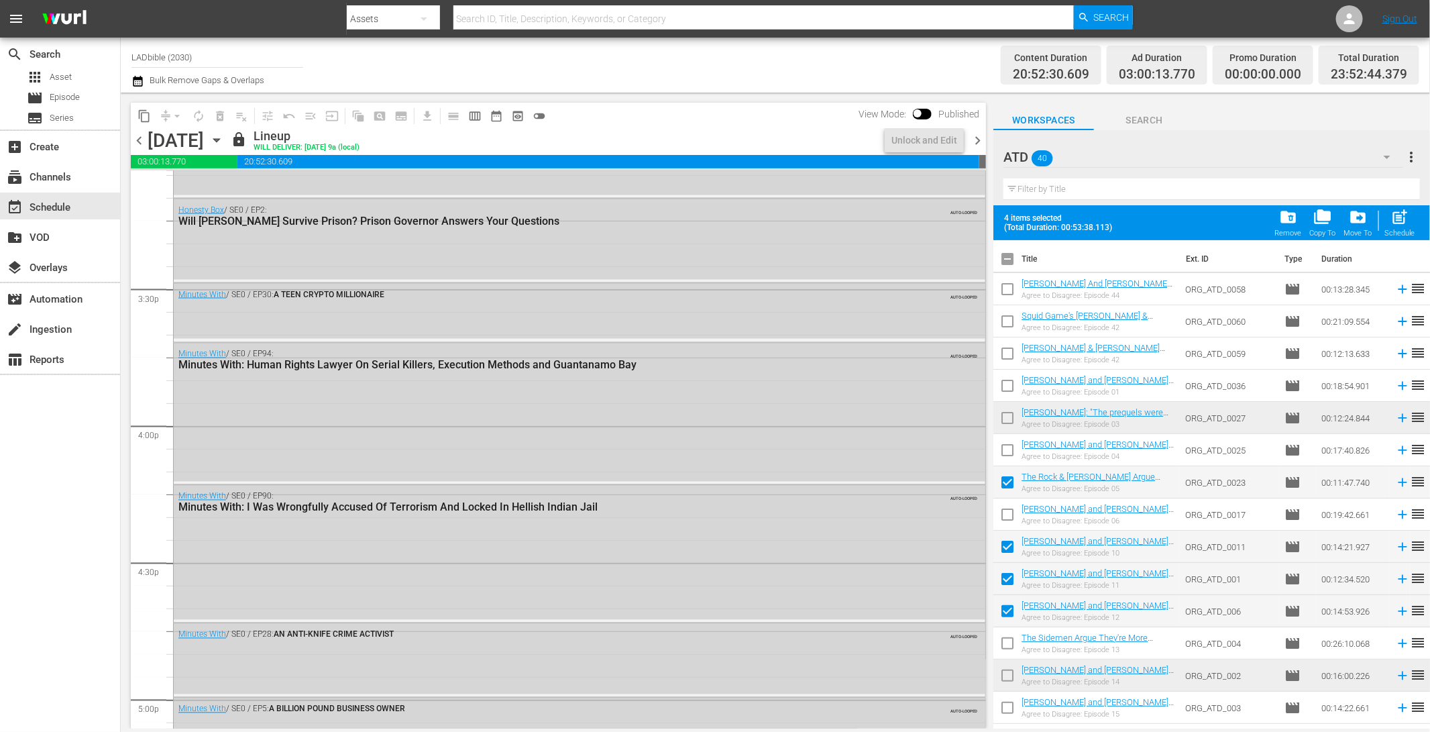
click at [136, 140] on span "chevron_left" at bounding box center [139, 140] width 17 height 17
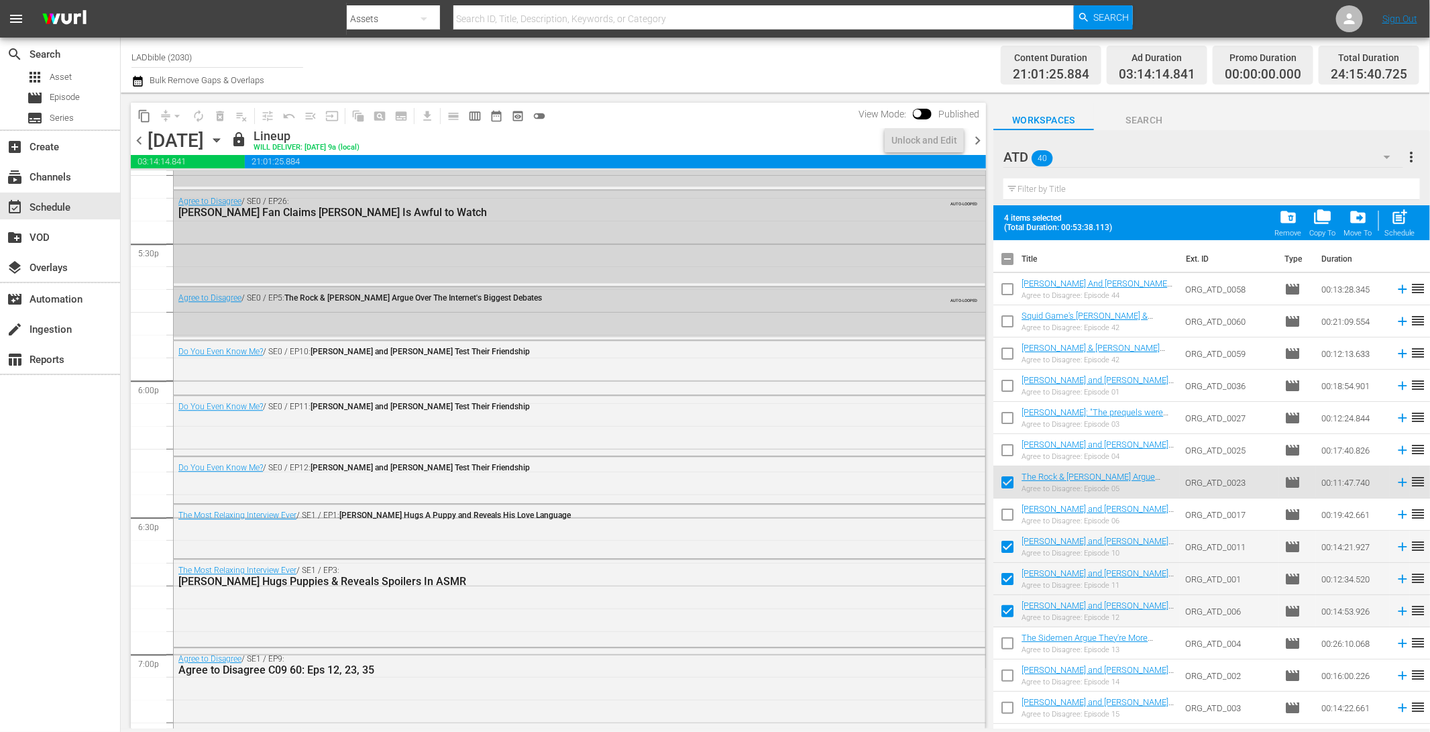
scroll to position [4170, 0]
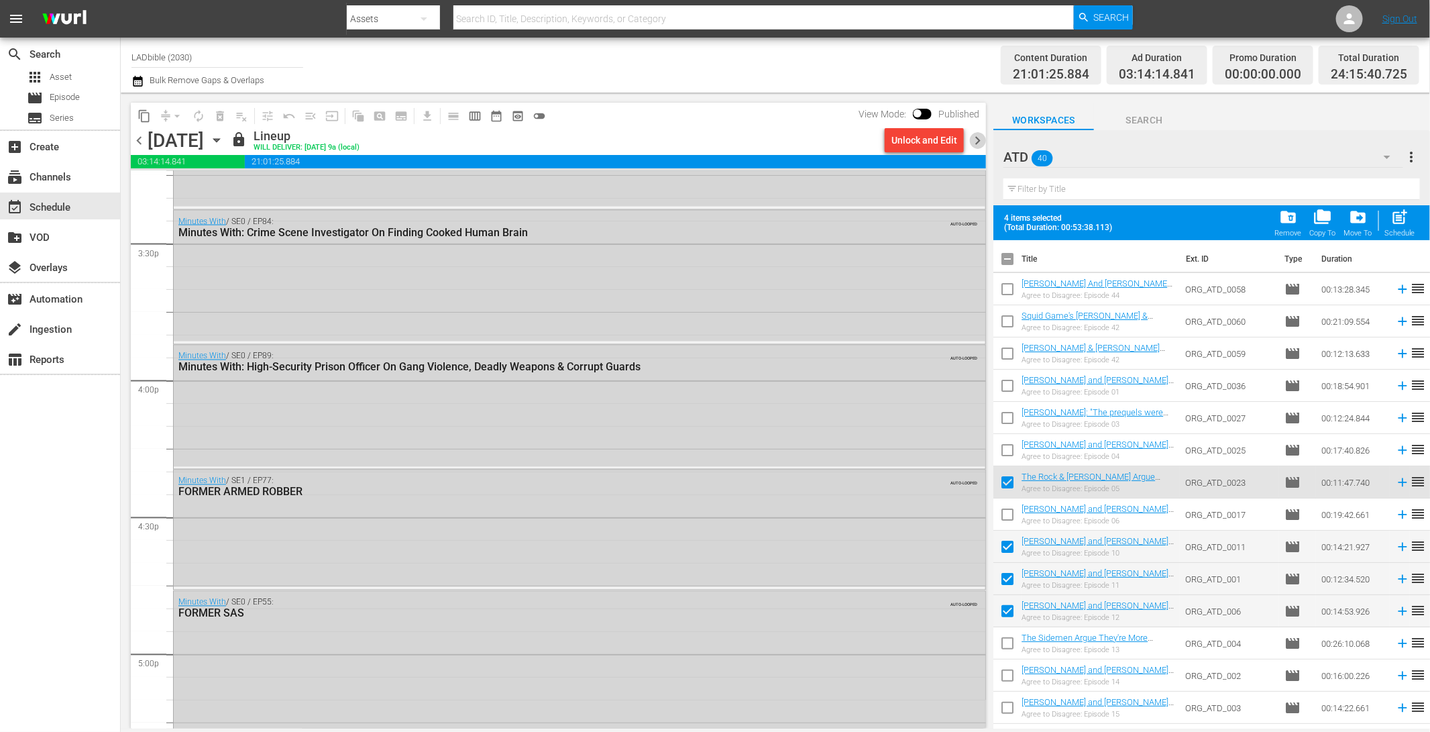
click at [977, 138] on span "chevron_right" at bounding box center [977, 140] width 17 height 17
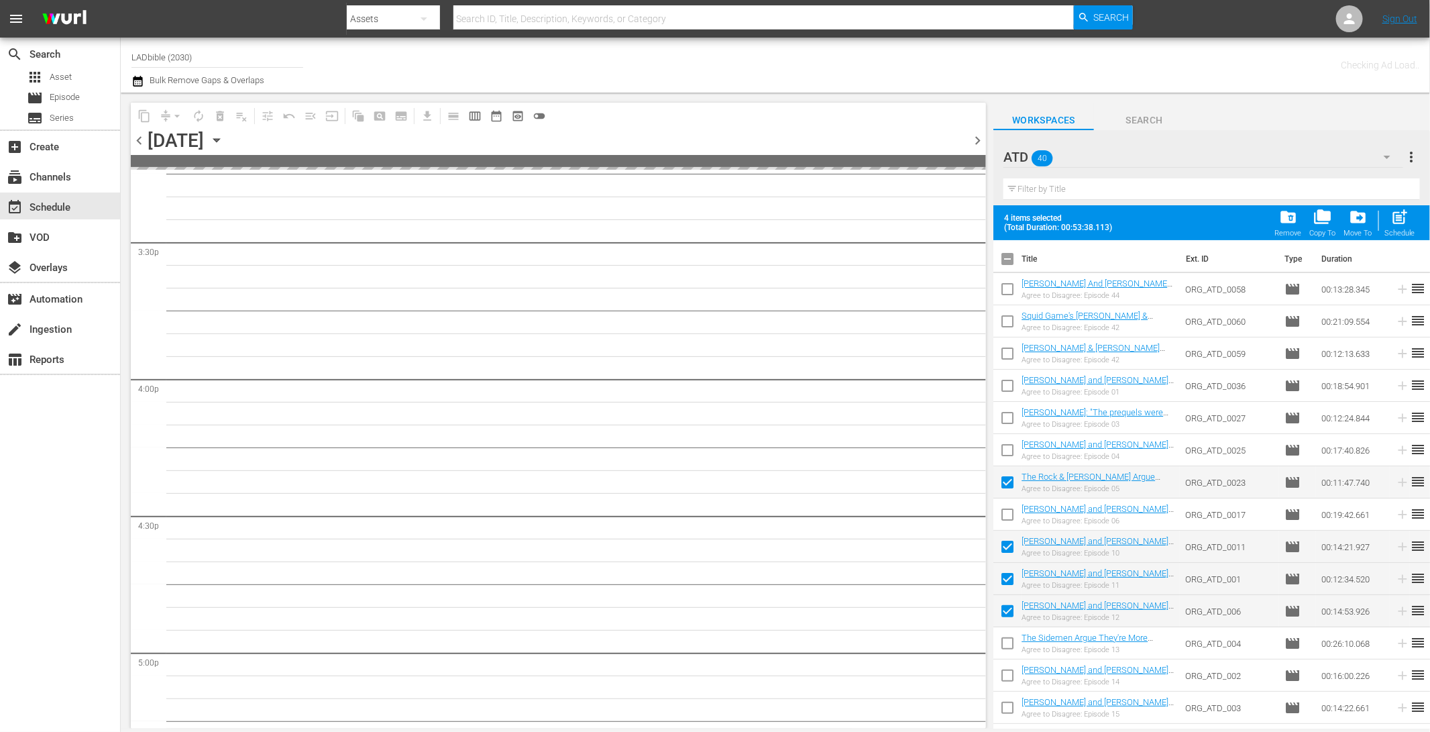
scroll to position [4717, 0]
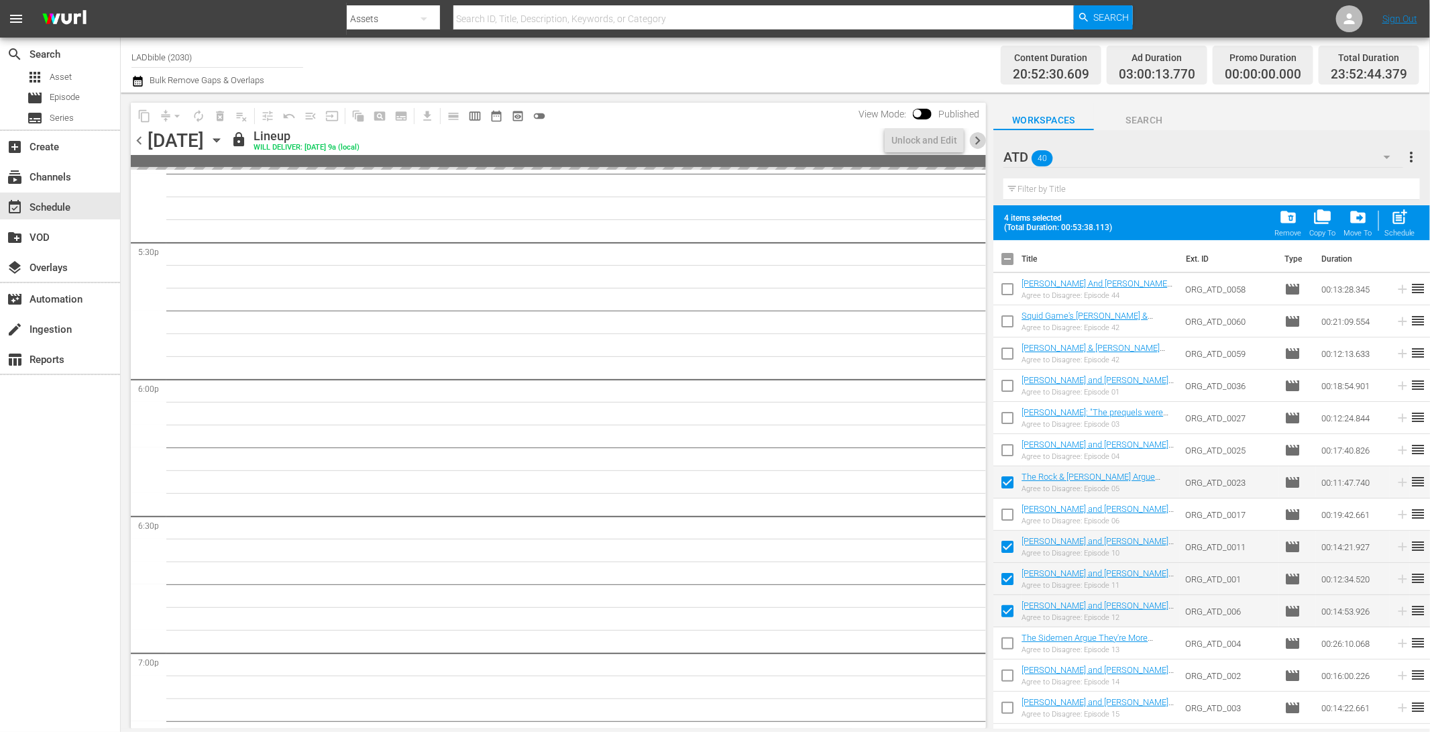
click at [977, 138] on span "chevron_right" at bounding box center [977, 140] width 17 height 17
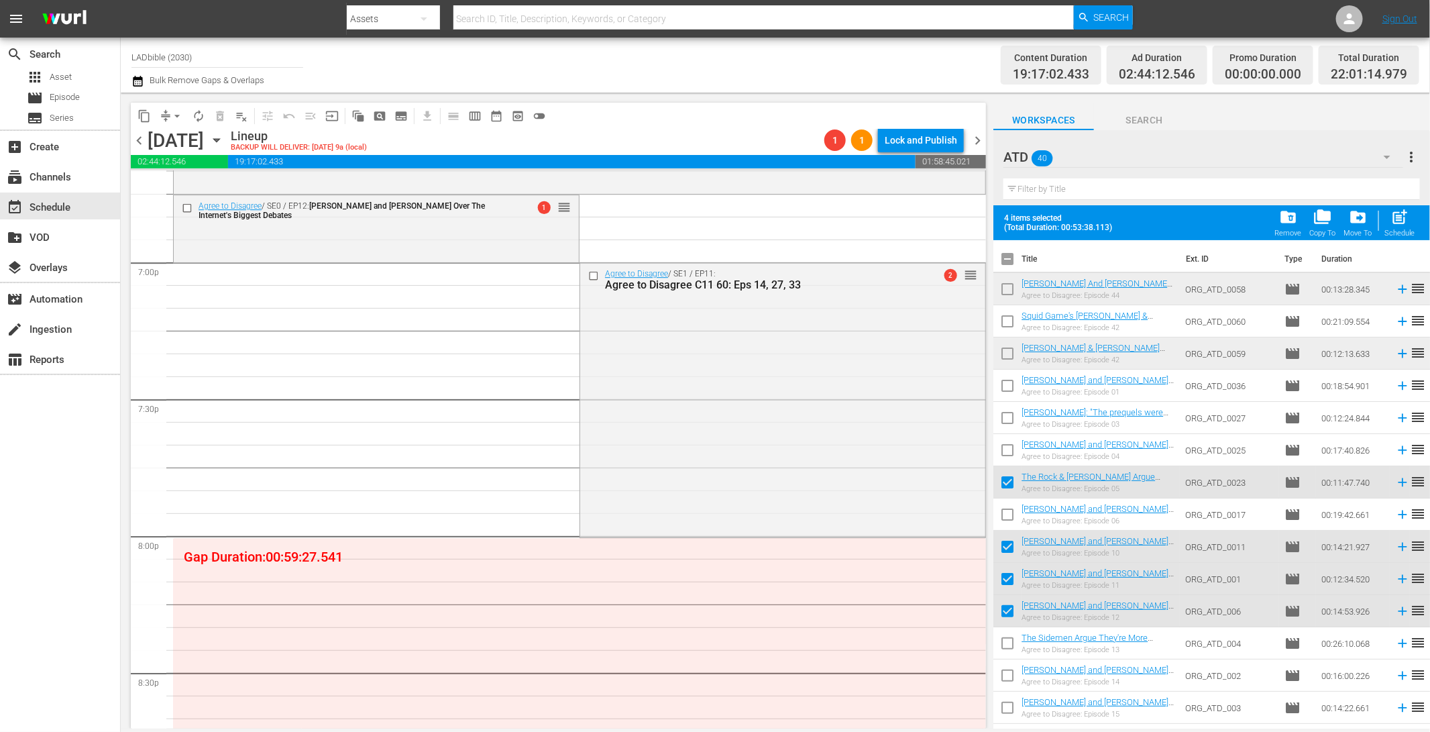
scroll to position [5130, 0]
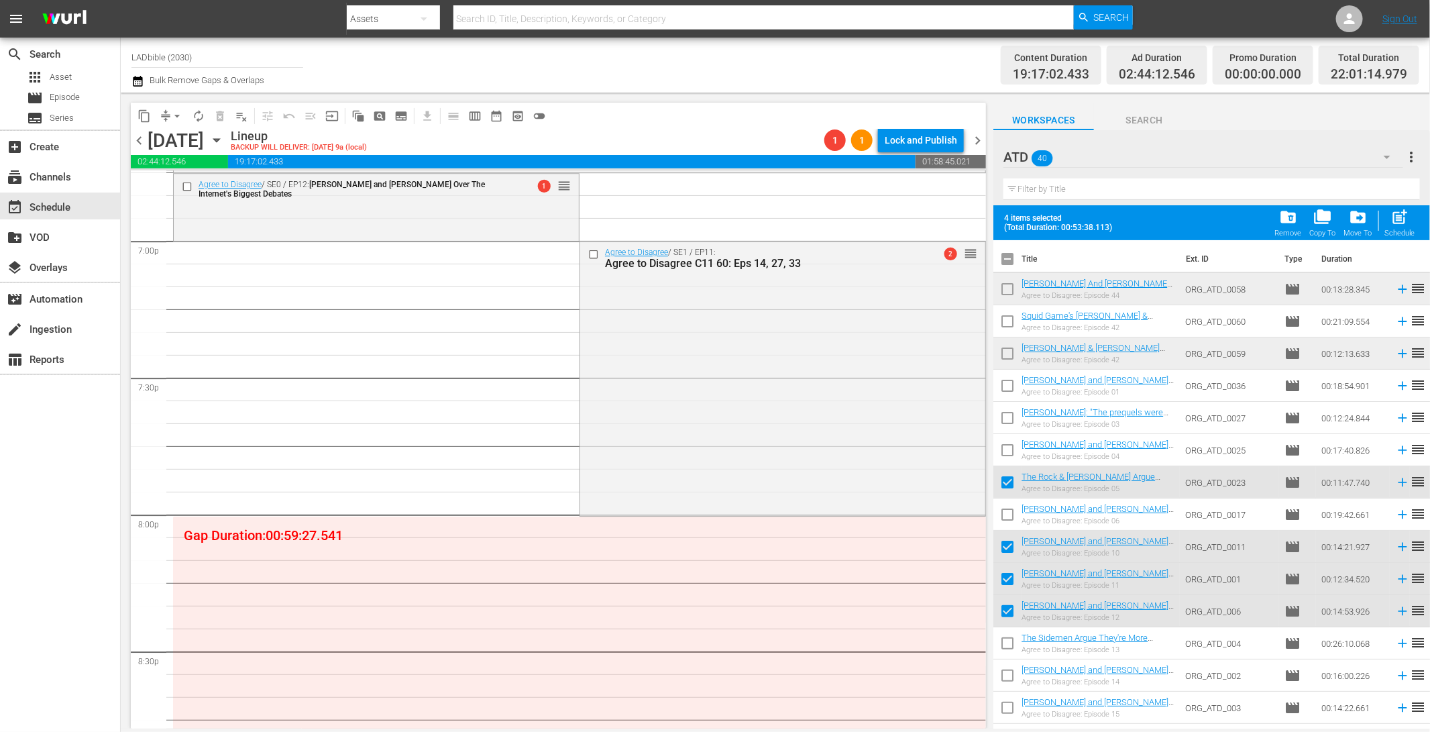
click at [1010, 258] on input "checkbox" at bounding box center [1007, 262] width 28 height 28
checkbox input "true"
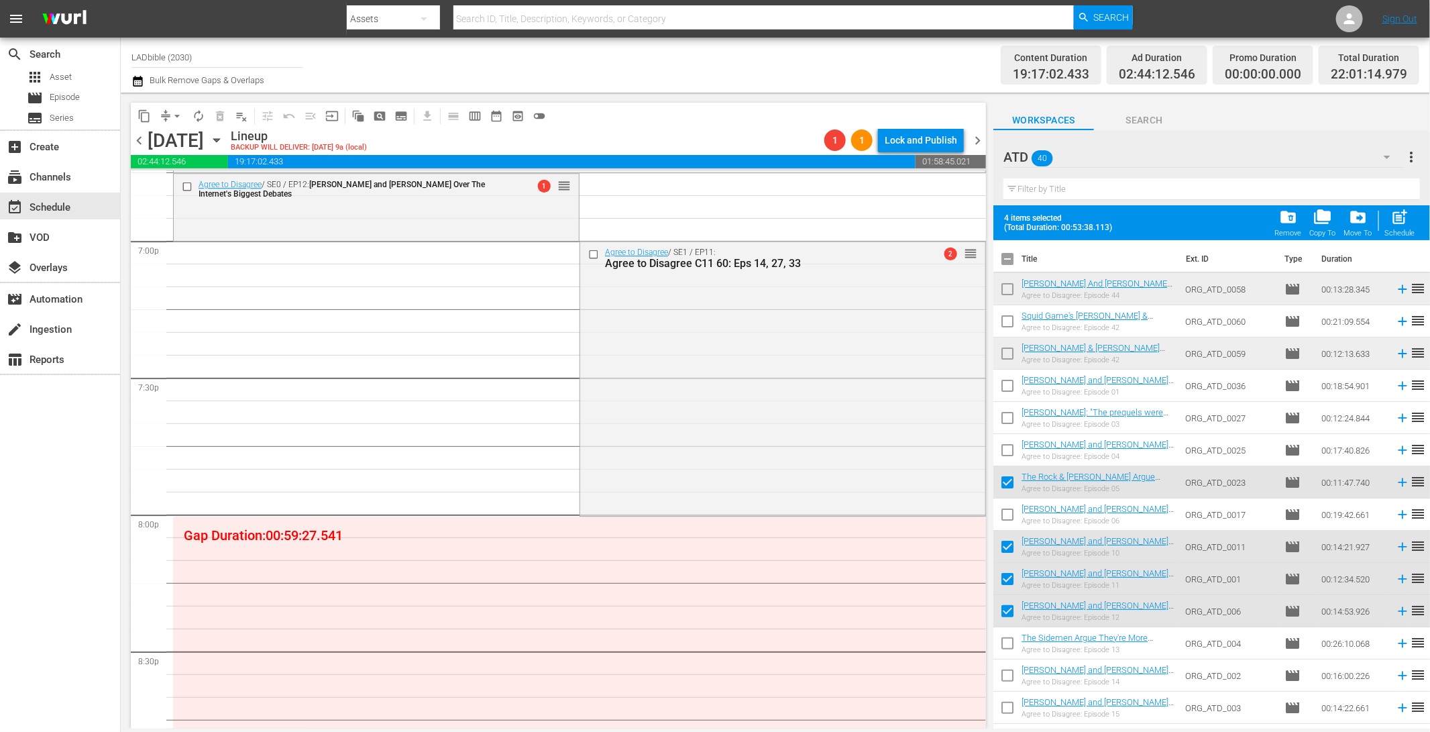
checkbox input "true"
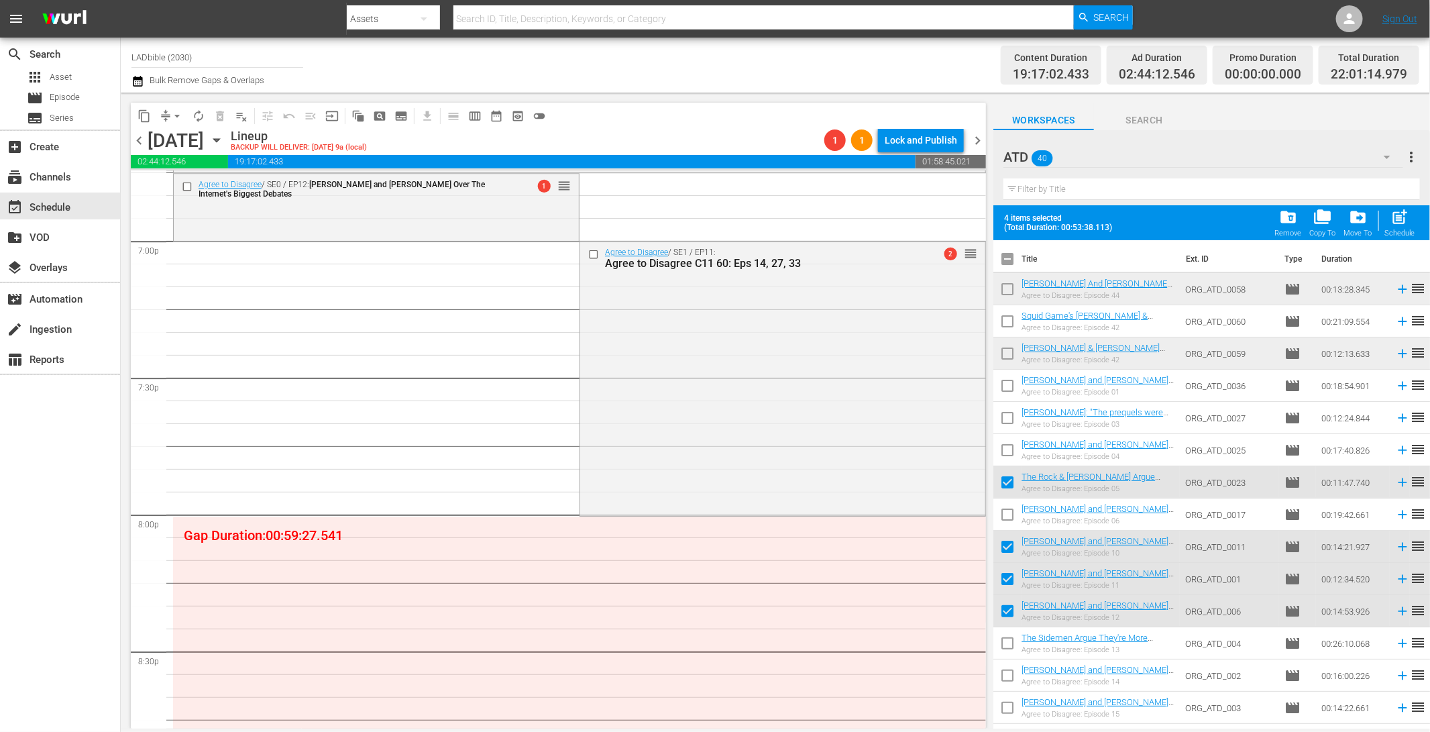
checkbox input "true"
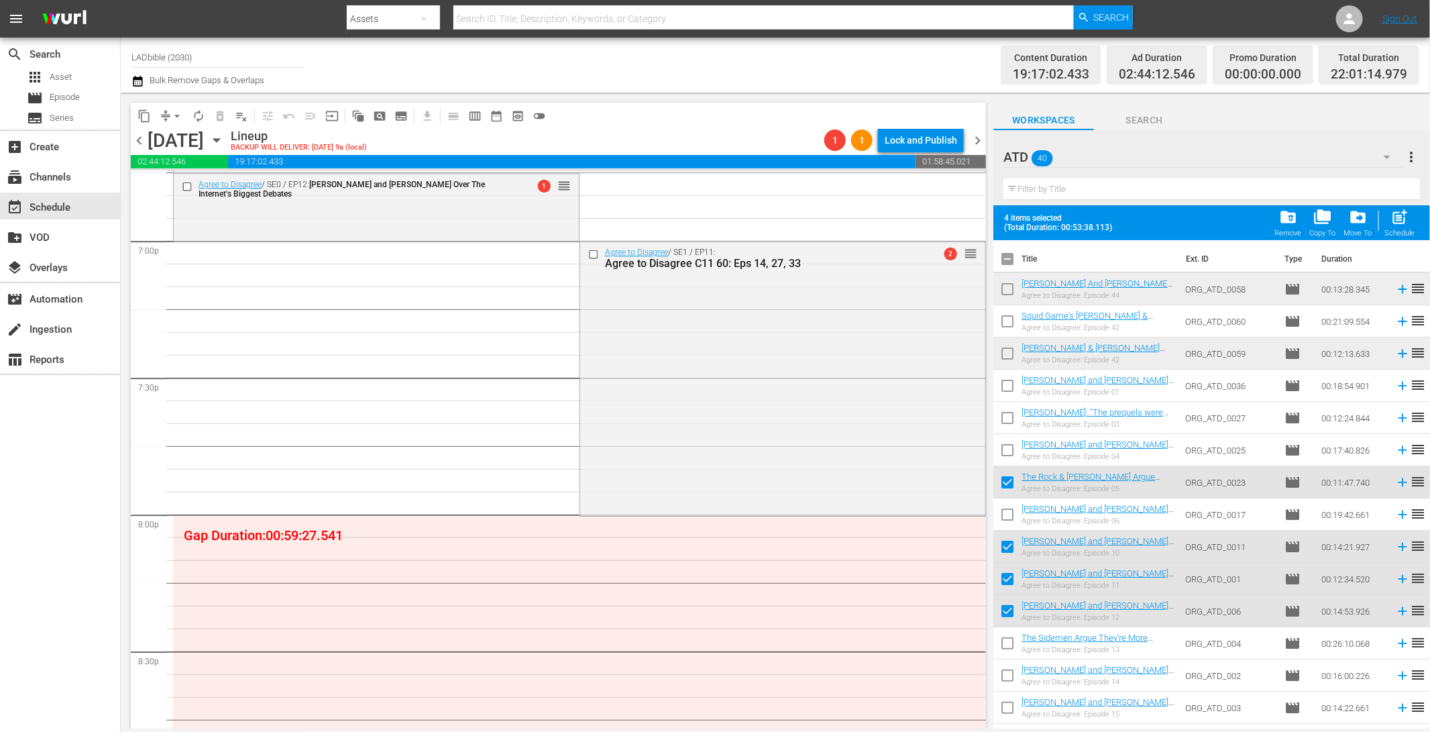
checkbox input "true"
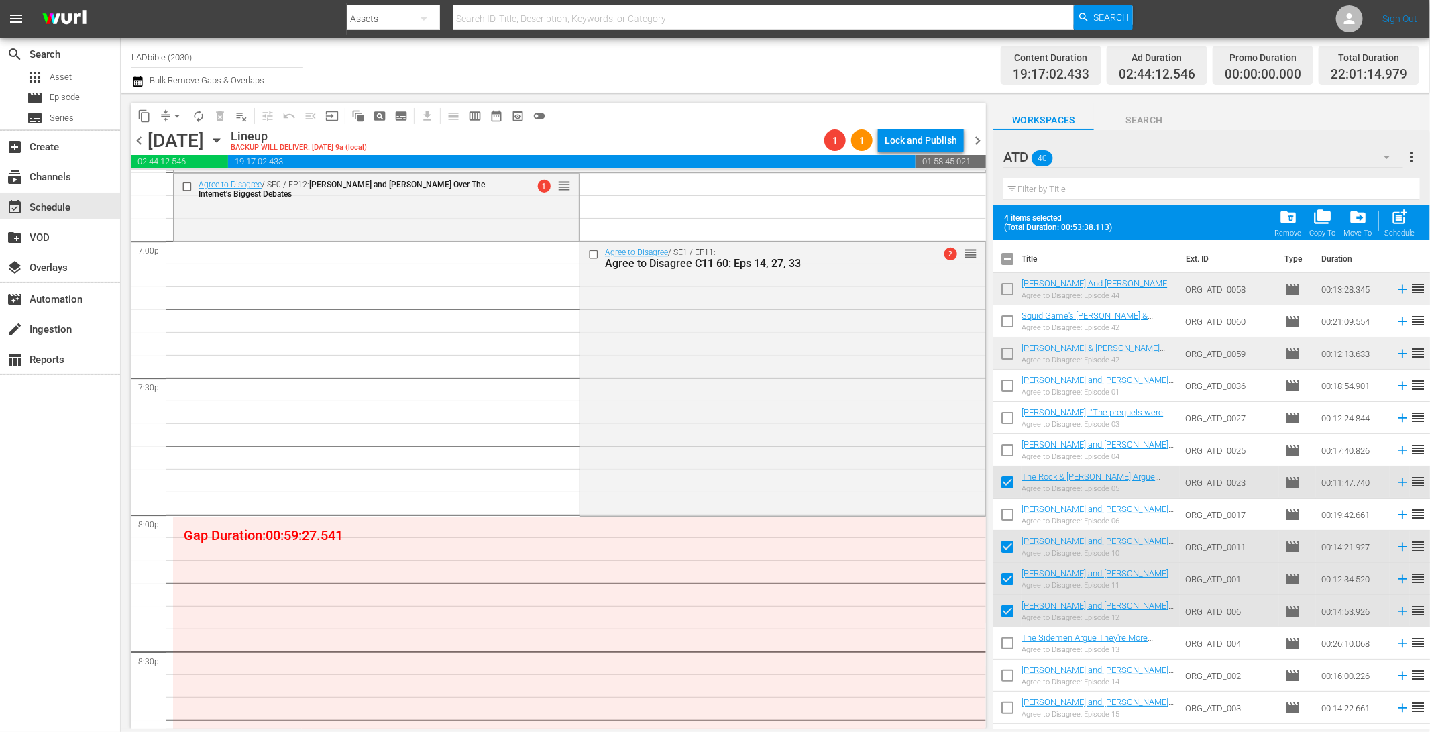
checkbox input "true"
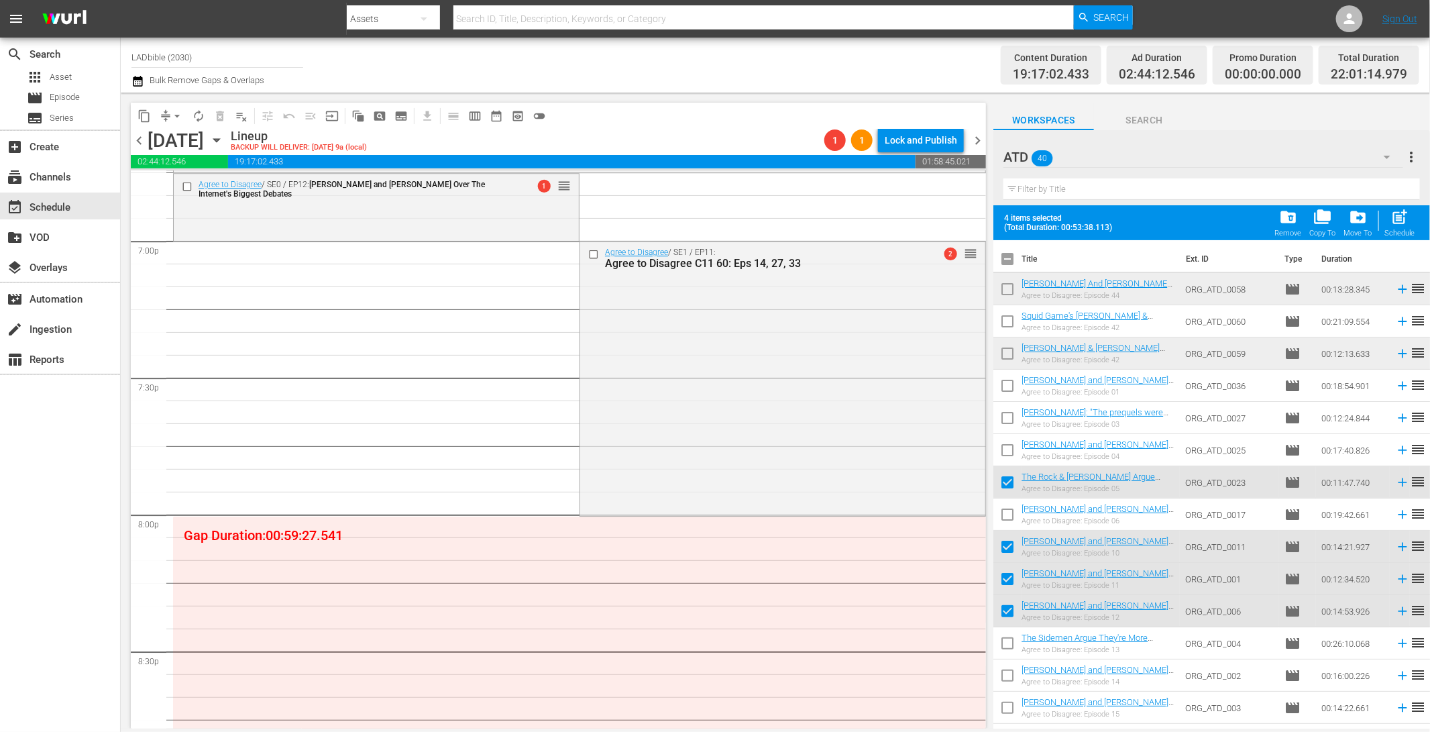
checkbox input "true"
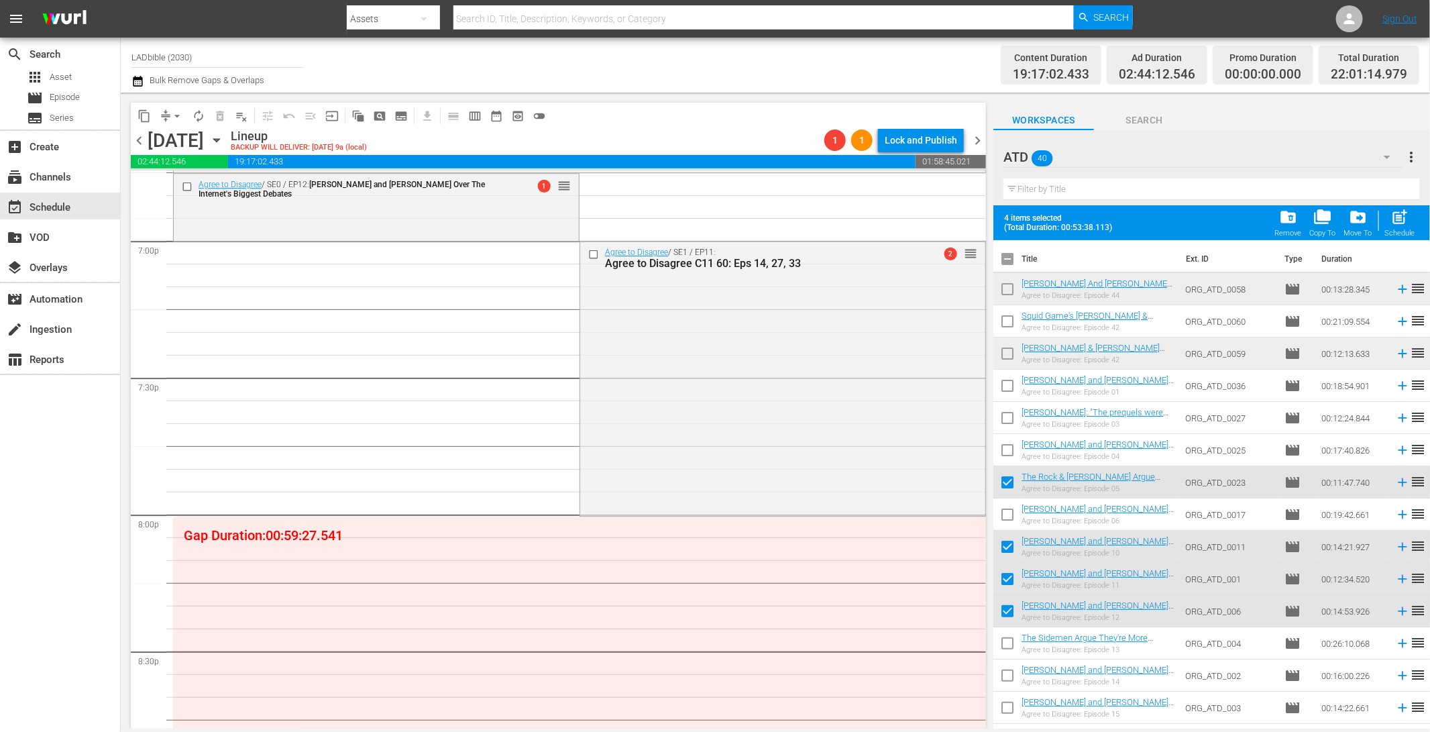
checkbox input "true"
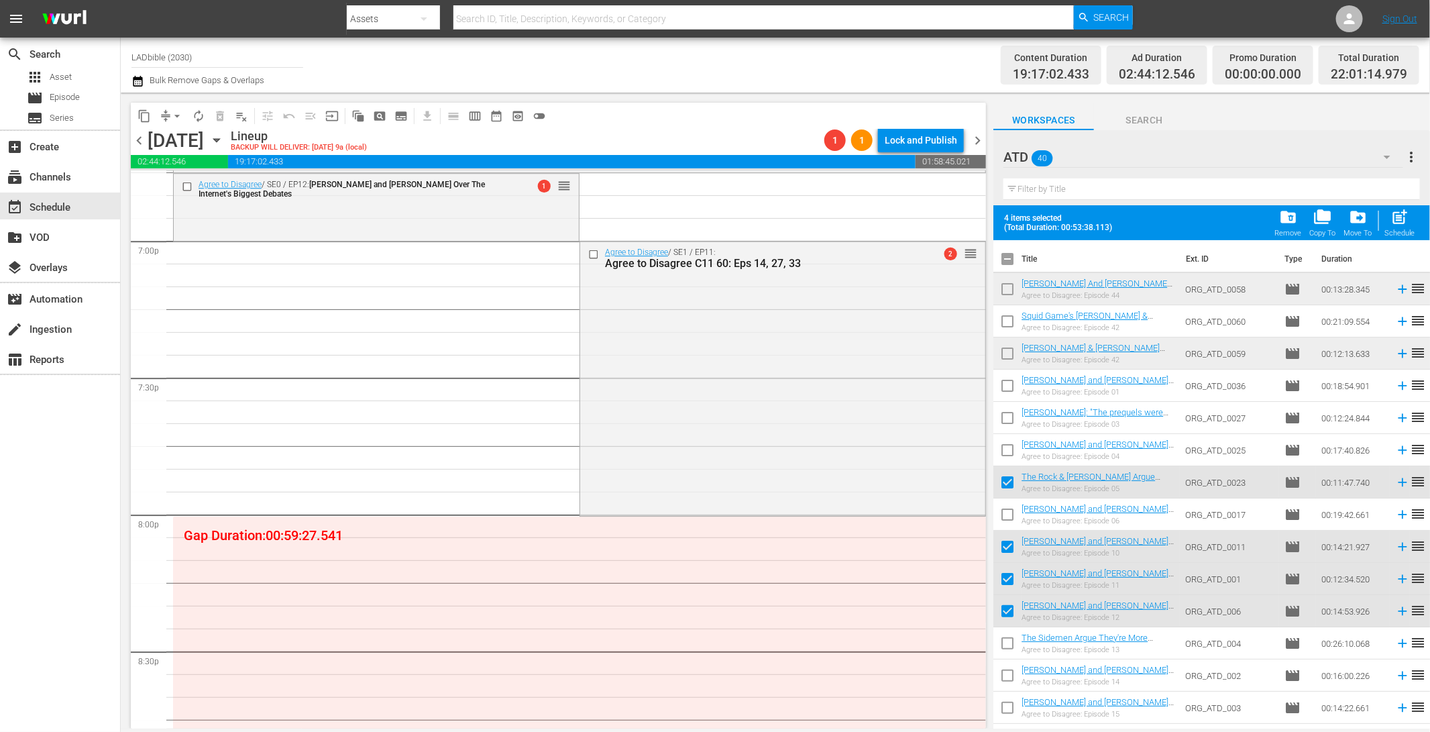
checkbox input "true"
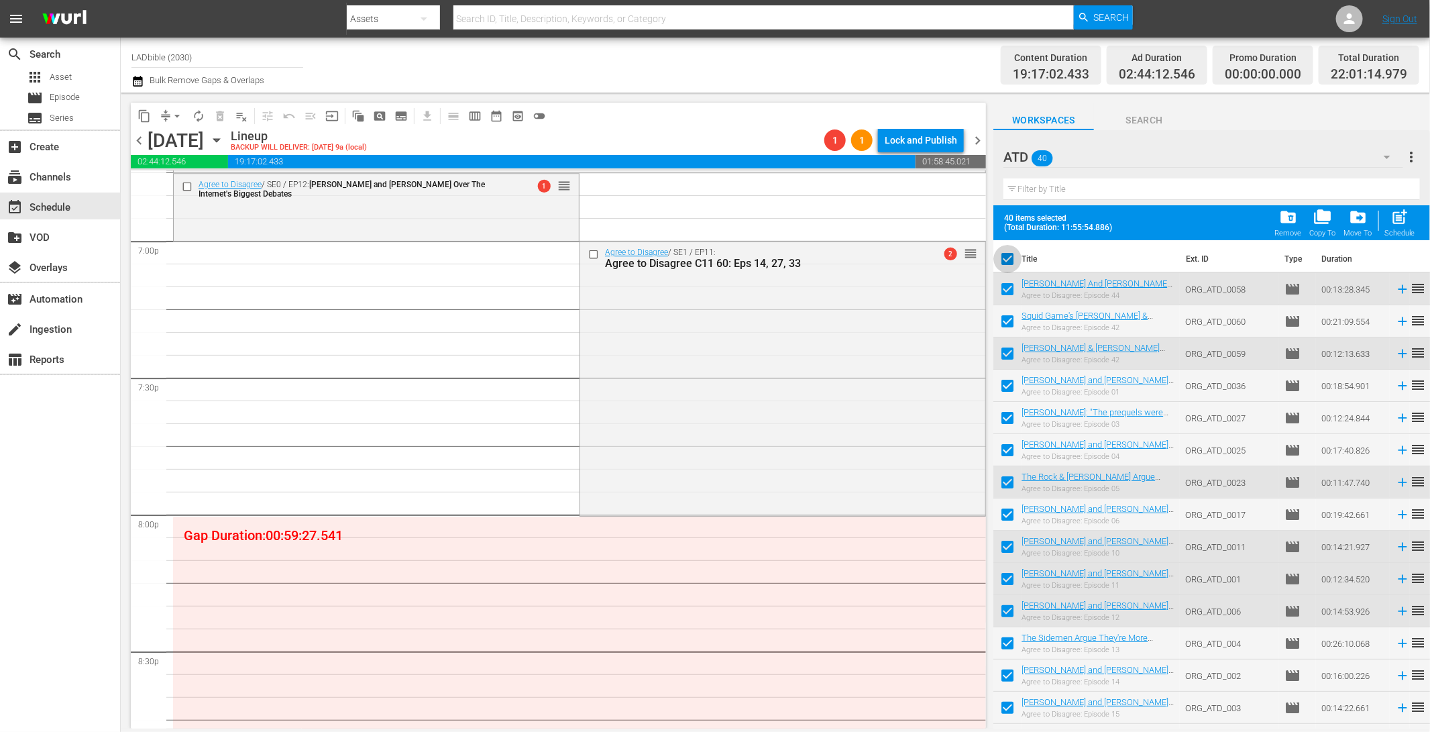
click at [1010, 259] on input "checkbox" at bounding box center [1007, 262] width 28 height 28
checkbox input "false"
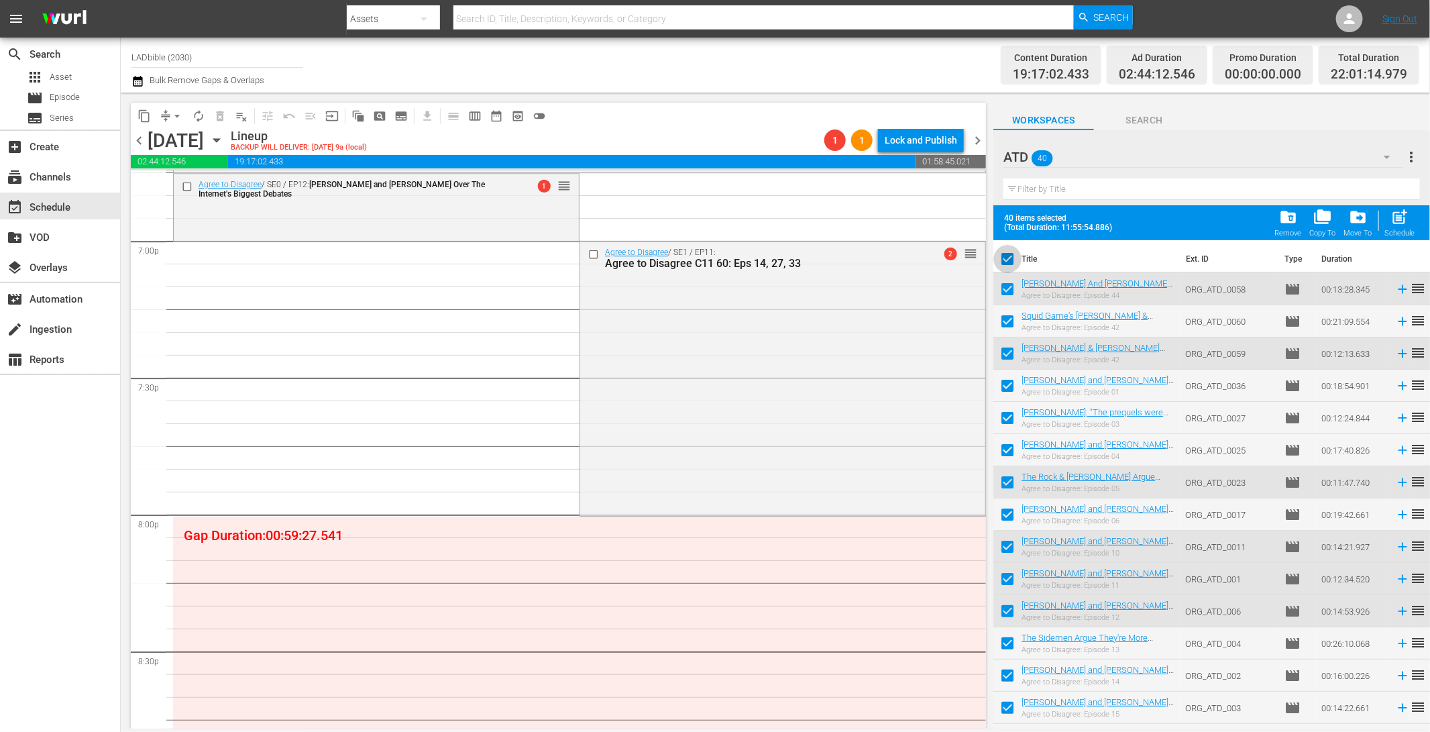
checkbox input "false"
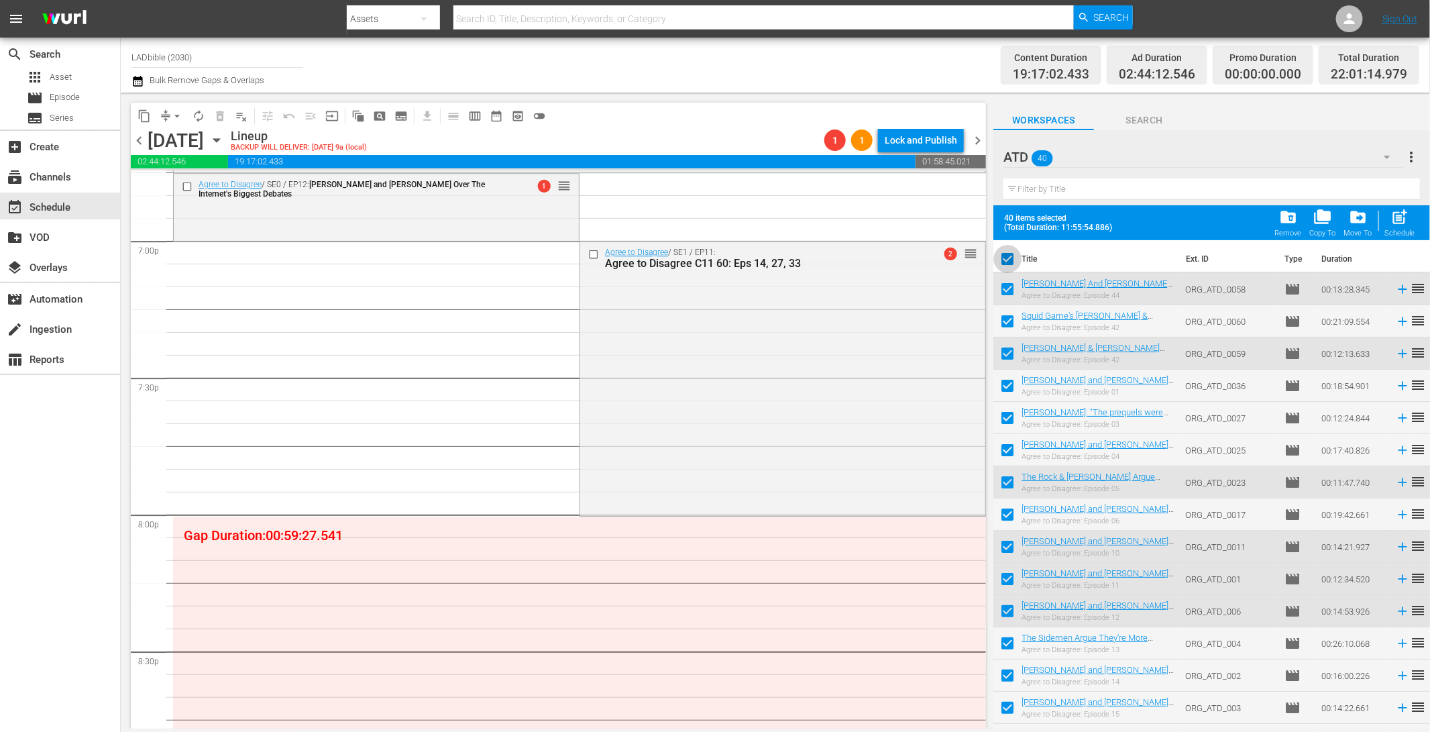
checkbox input "false"
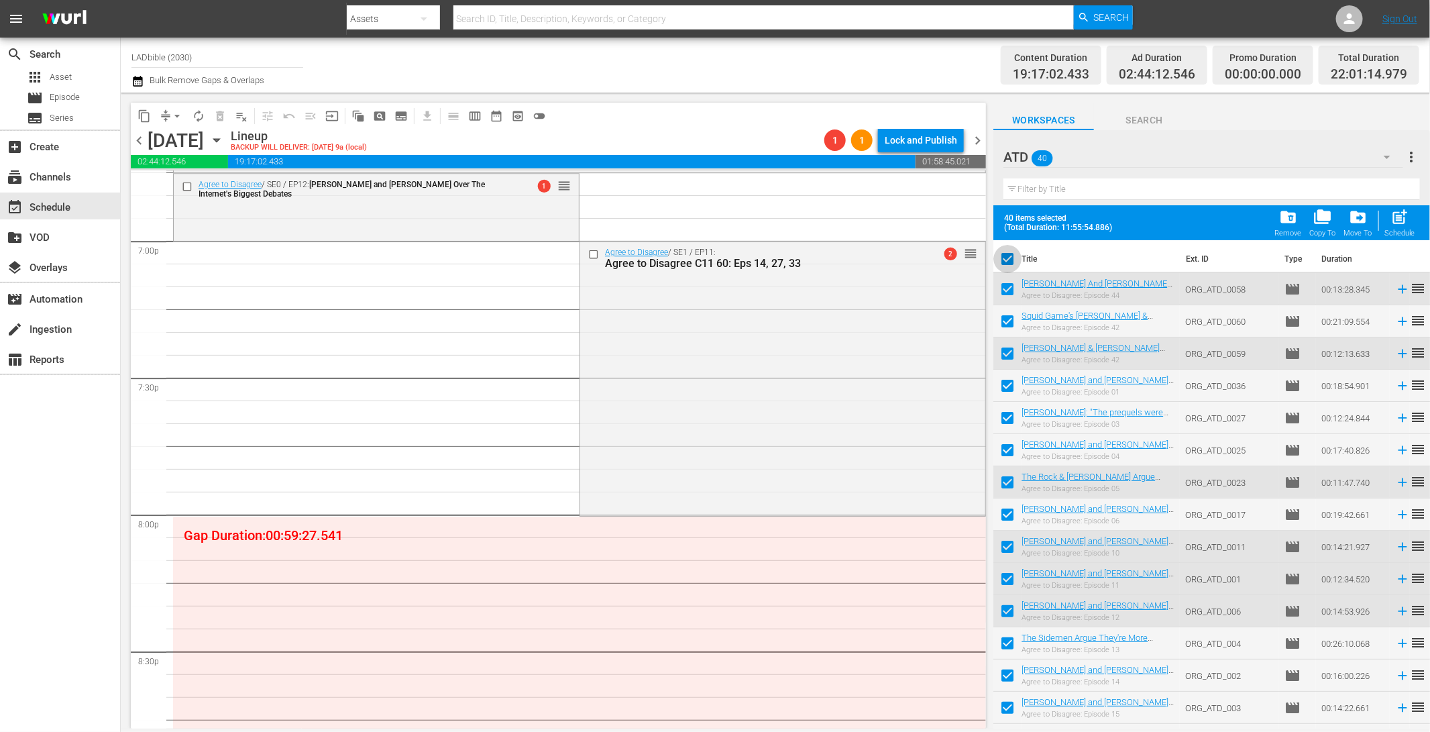
checkbox input "false"
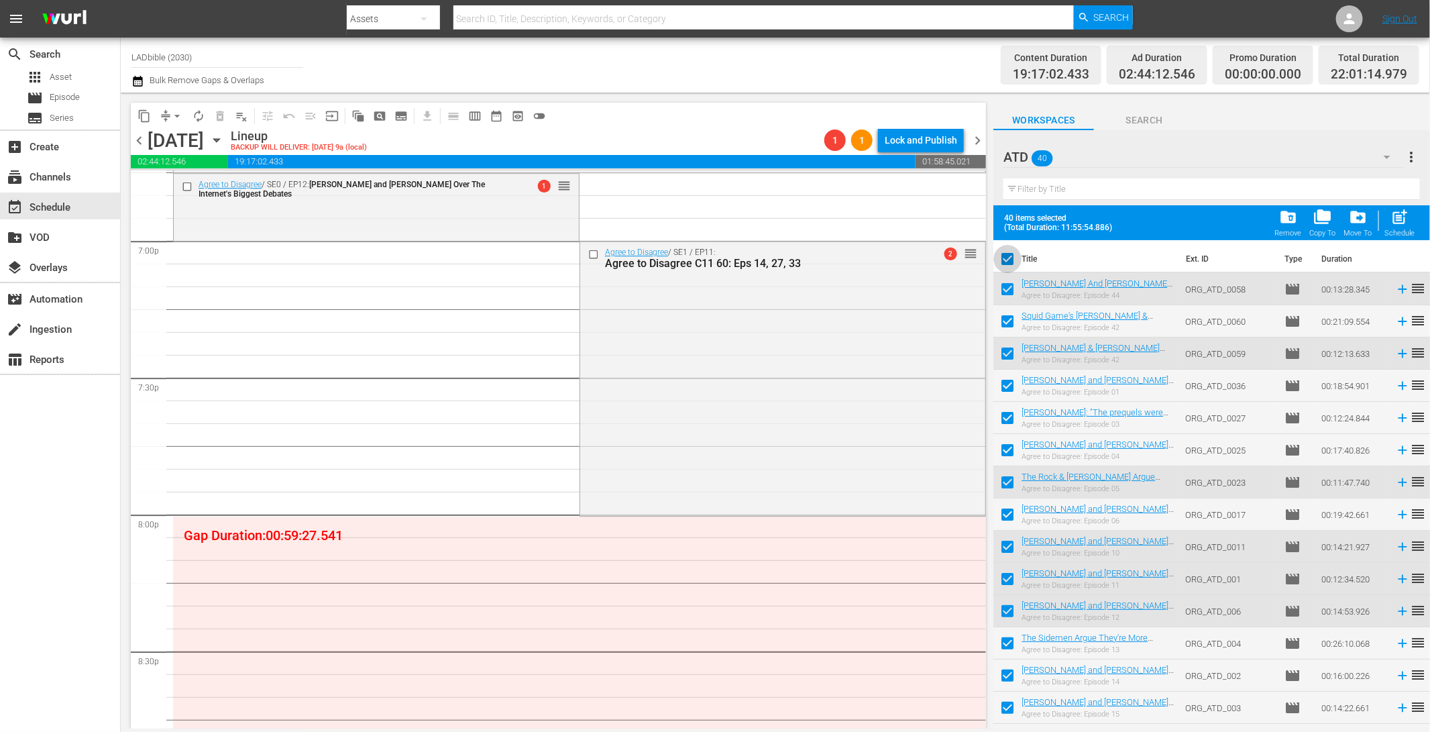
checkbox input "false"
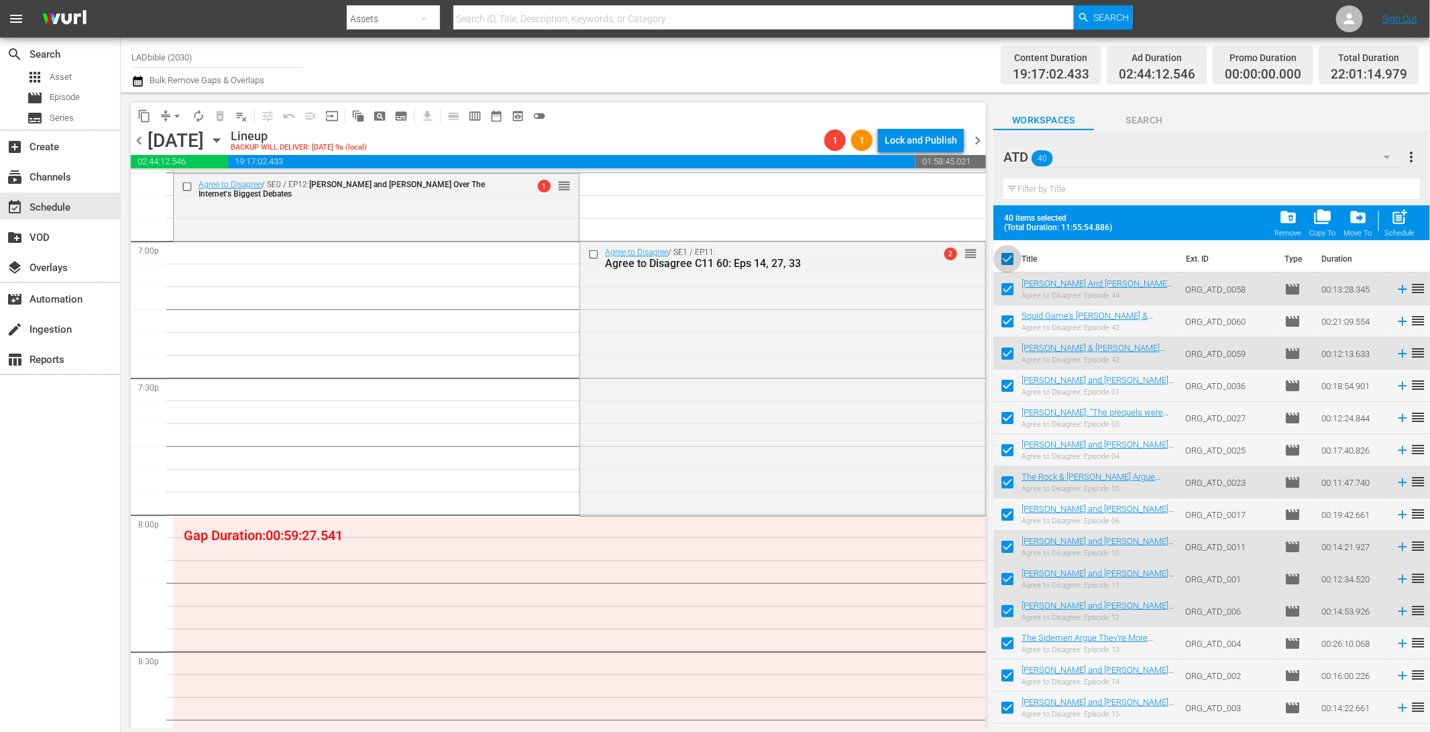
checkbox input "false"
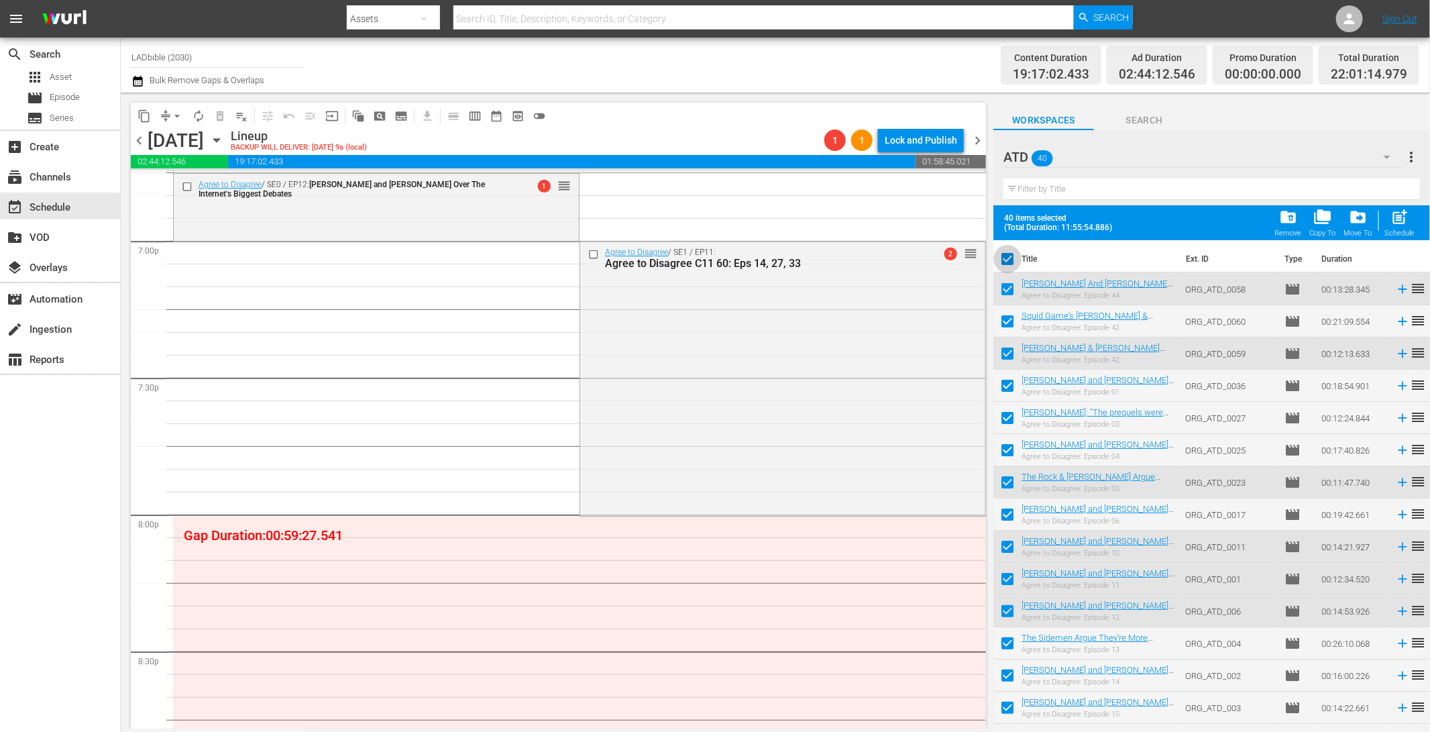
checkbox input "false"
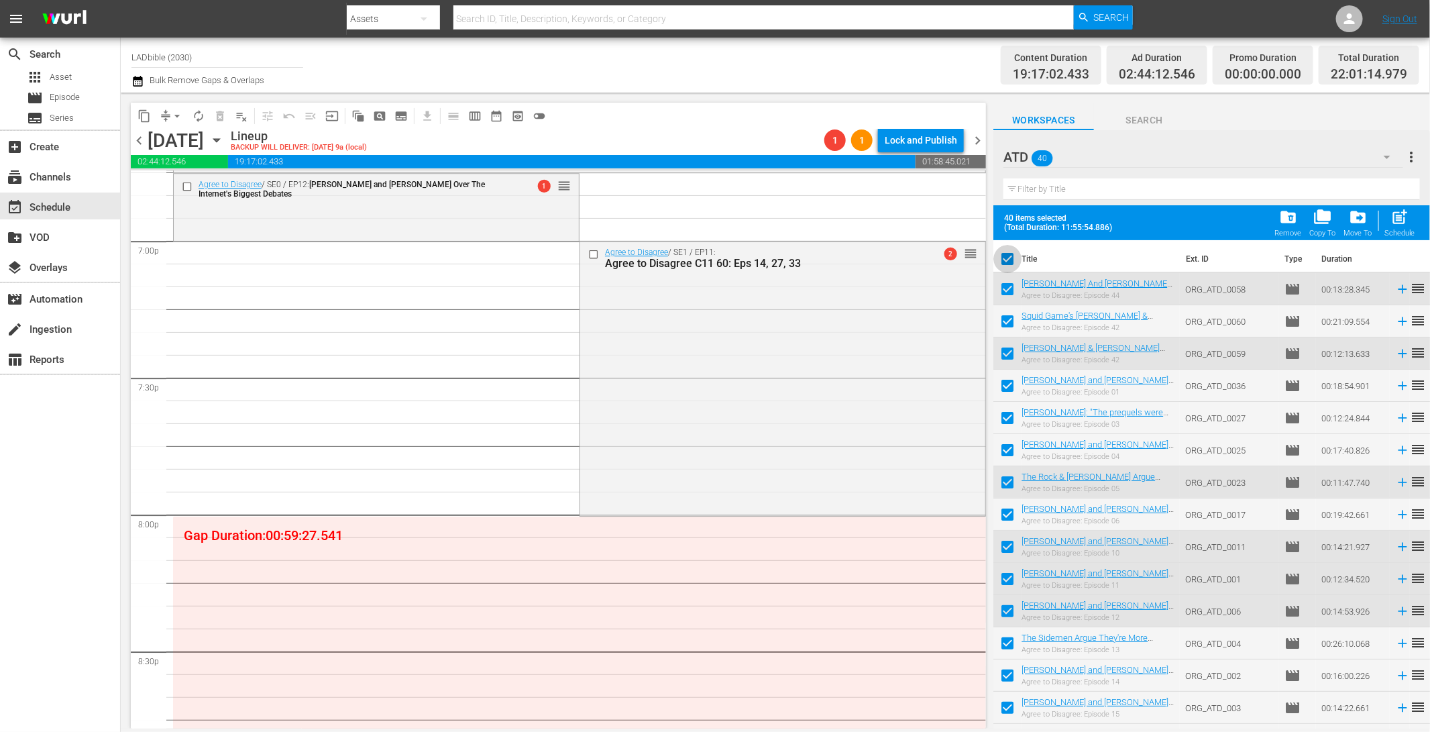
checkbox input "false"
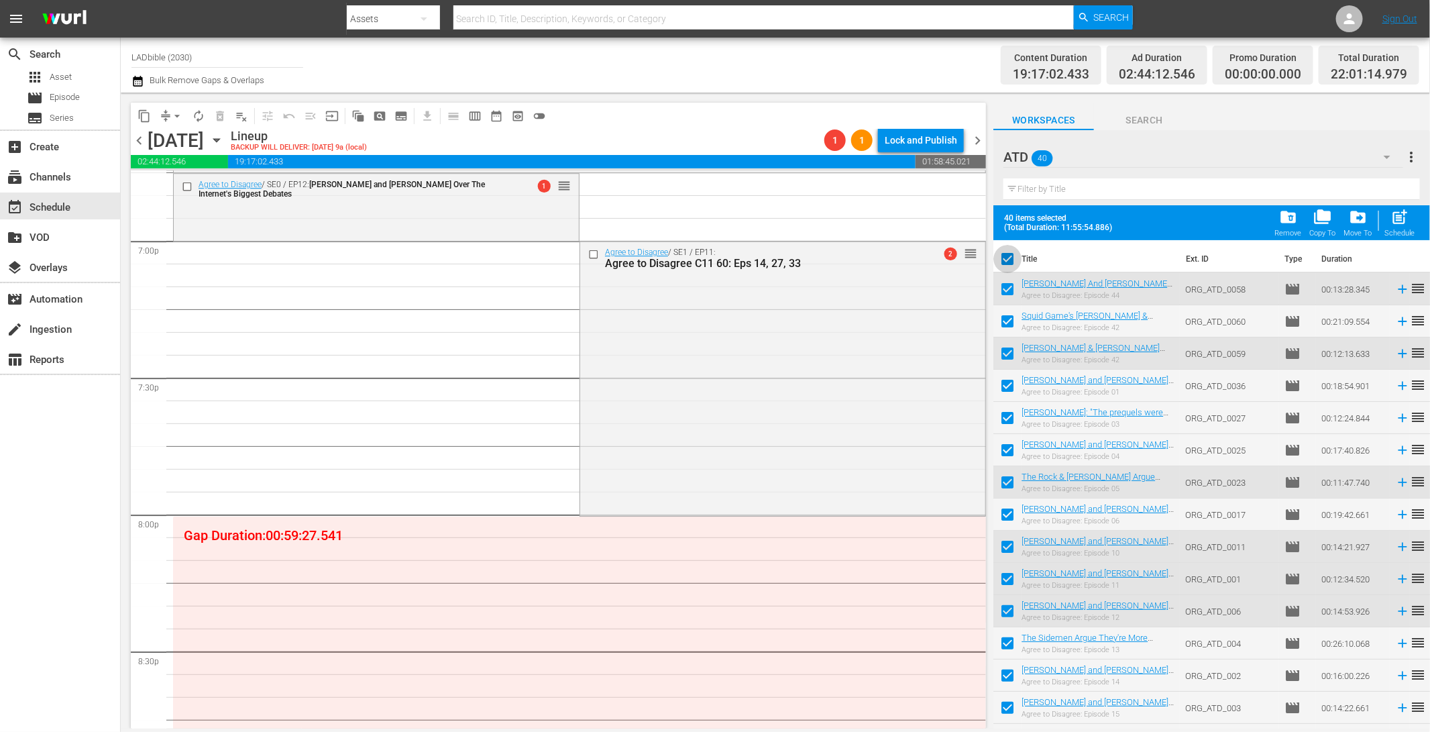
checkbox input "false"
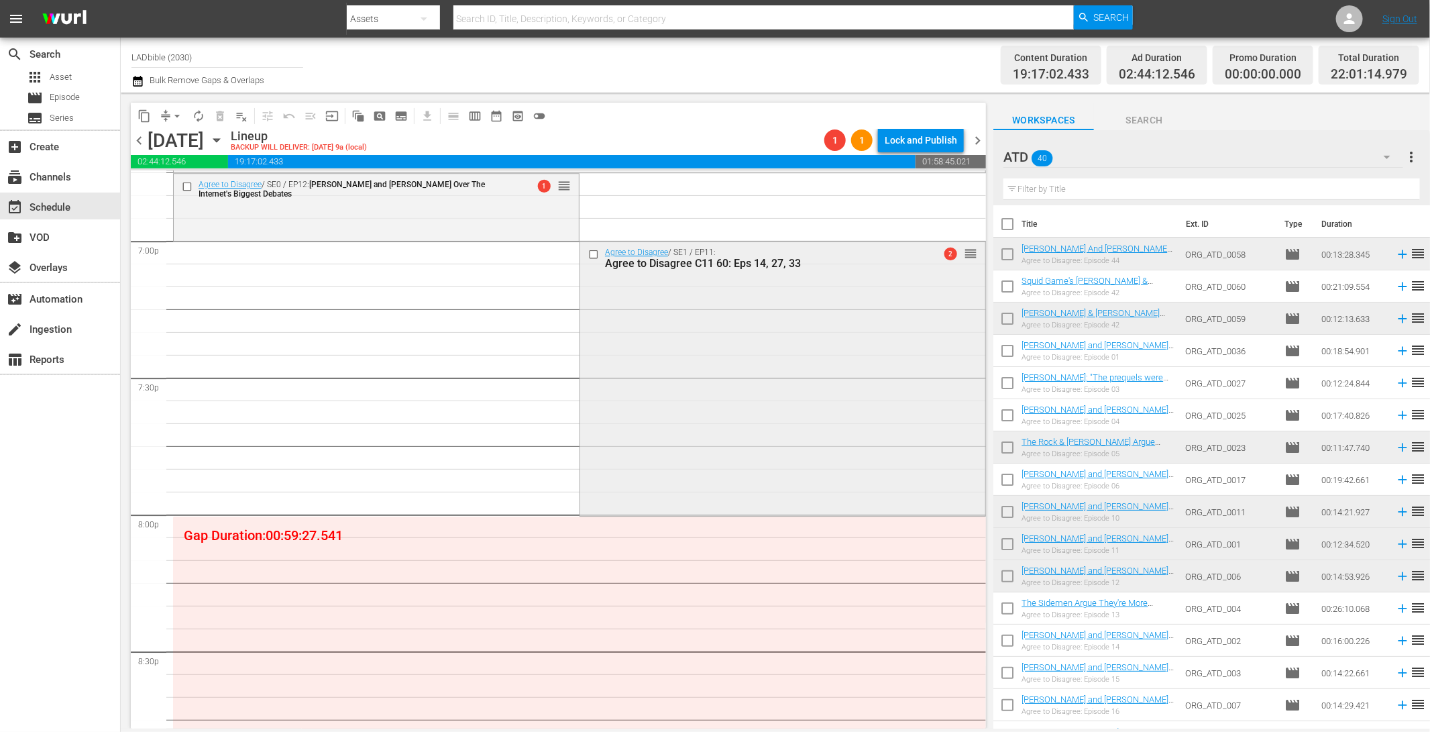
scroll to position [5177, 0]
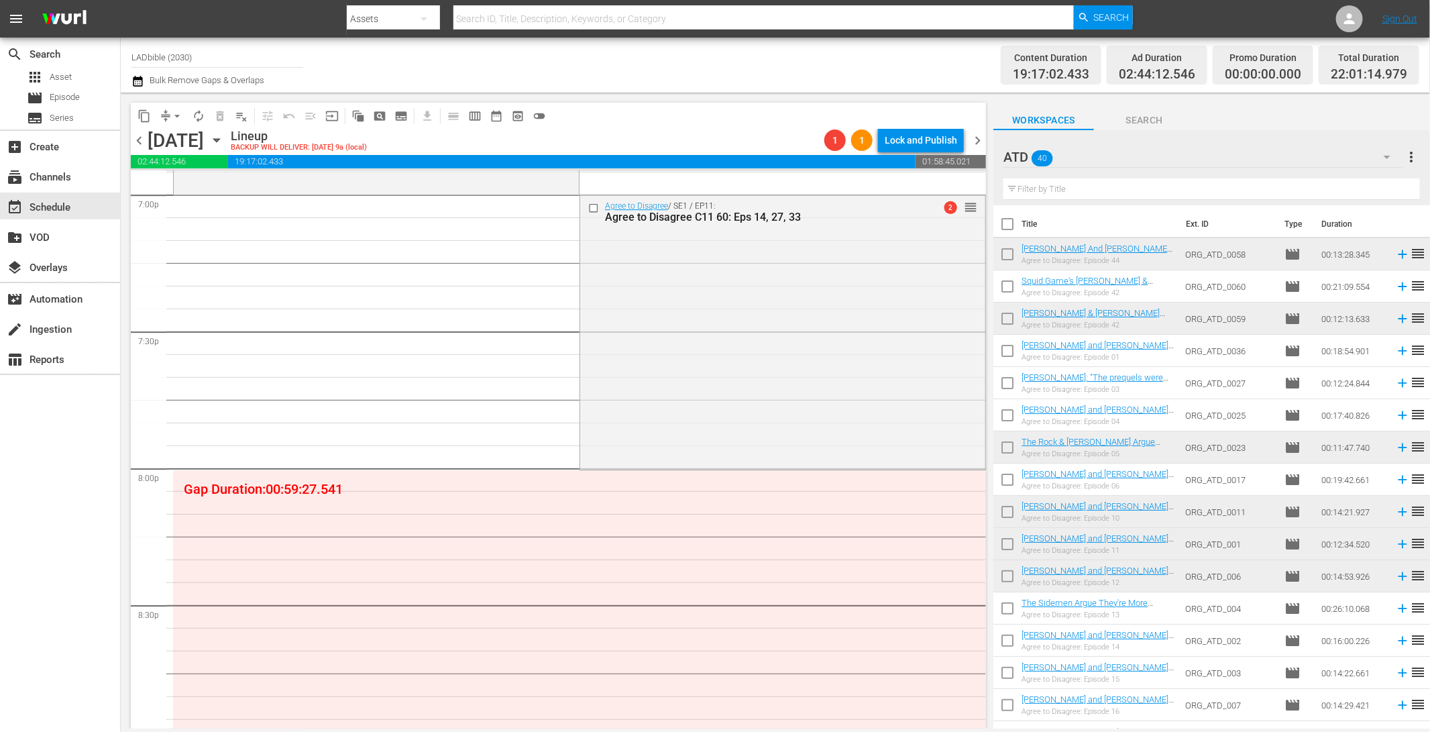
click at [1112, 154] on div "ATD 40" at bounding box center [1204, 157] width 400 height 38
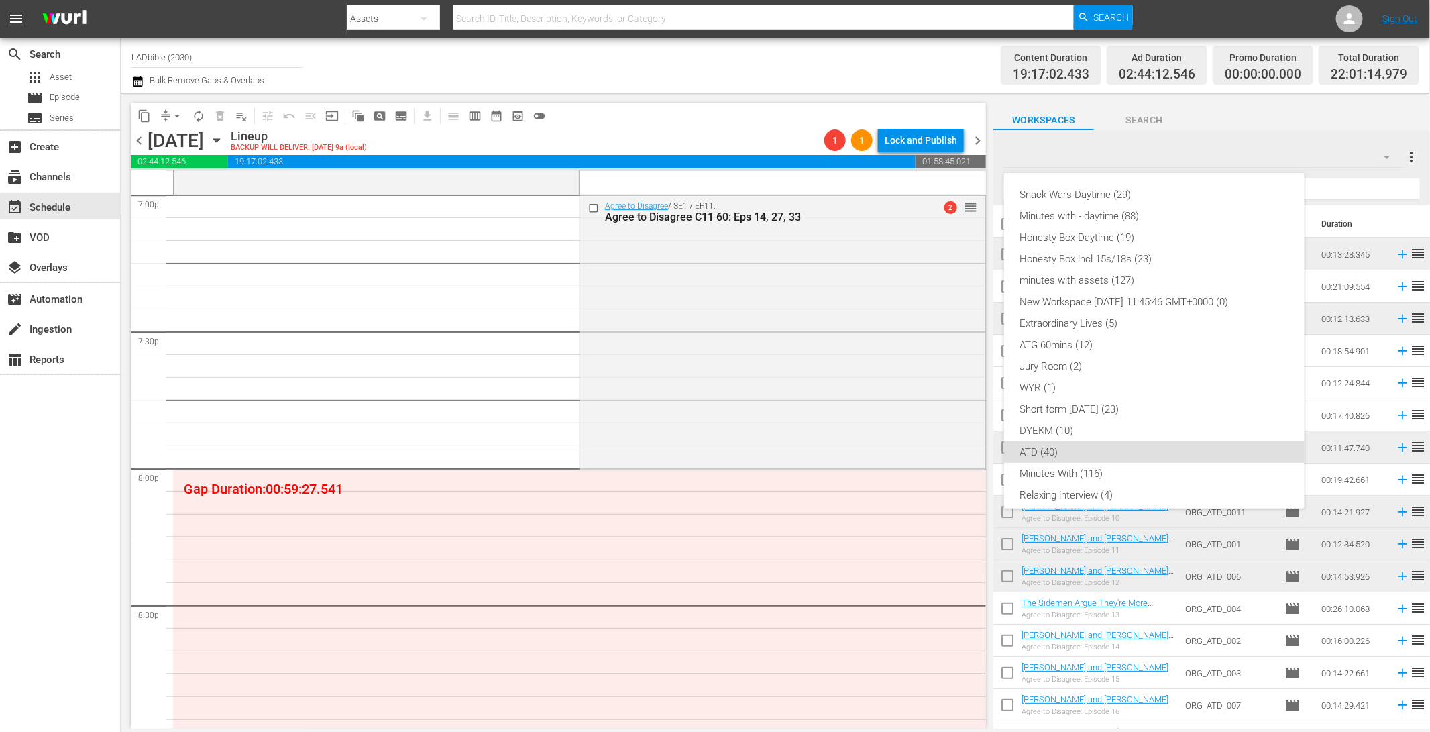
scroll to position [94, 0]
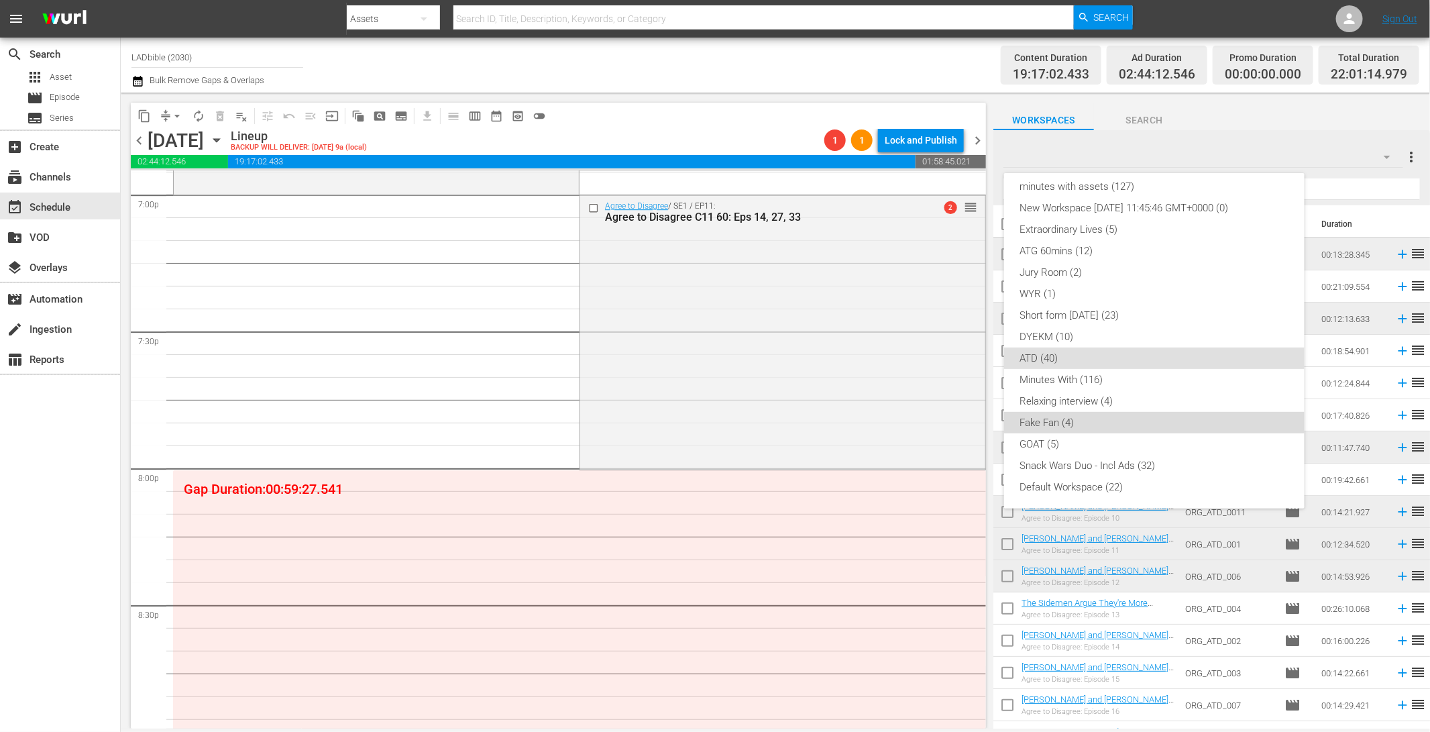
click at [1156, 420] on div "Fake Fan (4)" at bounding box center [1154, 422] width 268 height 21
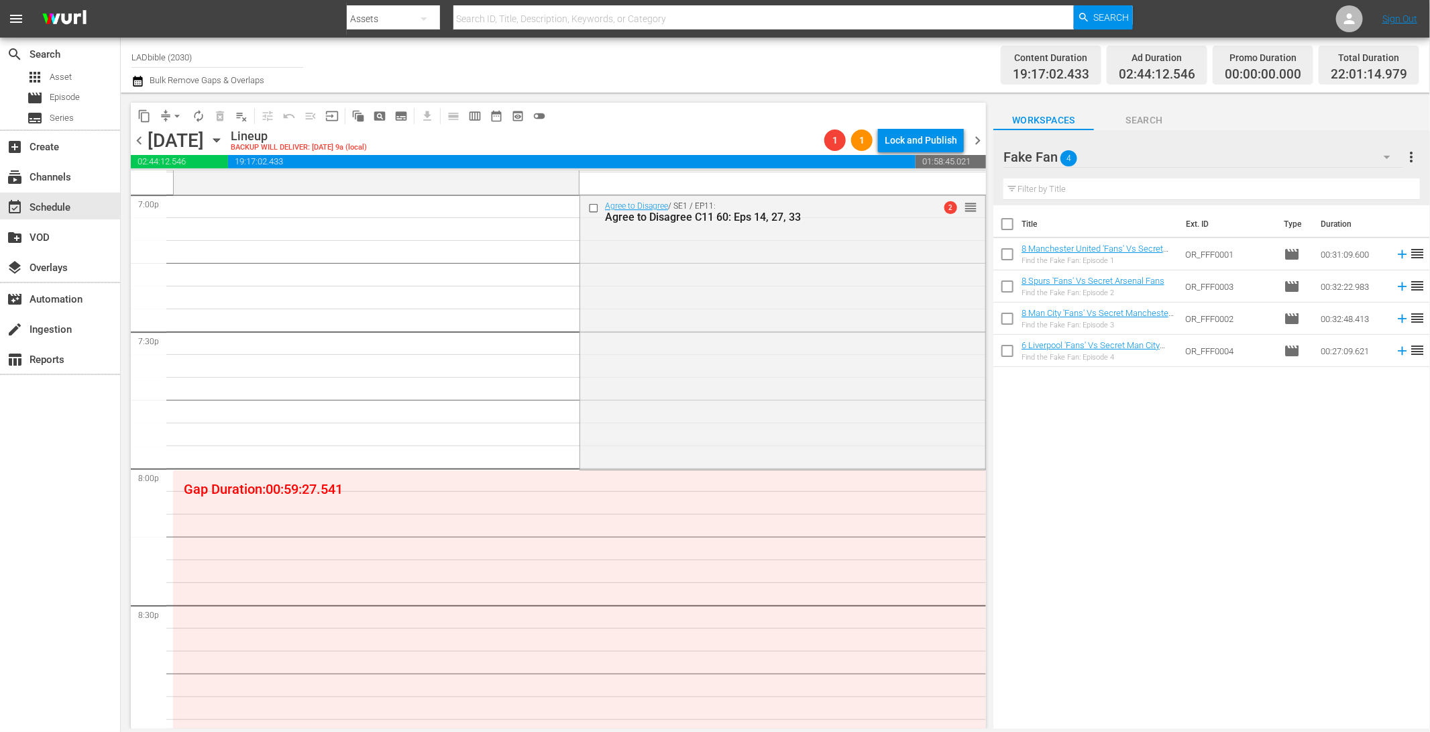
click at [1010, 322] on input "checkbox" at bounding box center [1007, 321] width 28 height 28
checkbox input "true"
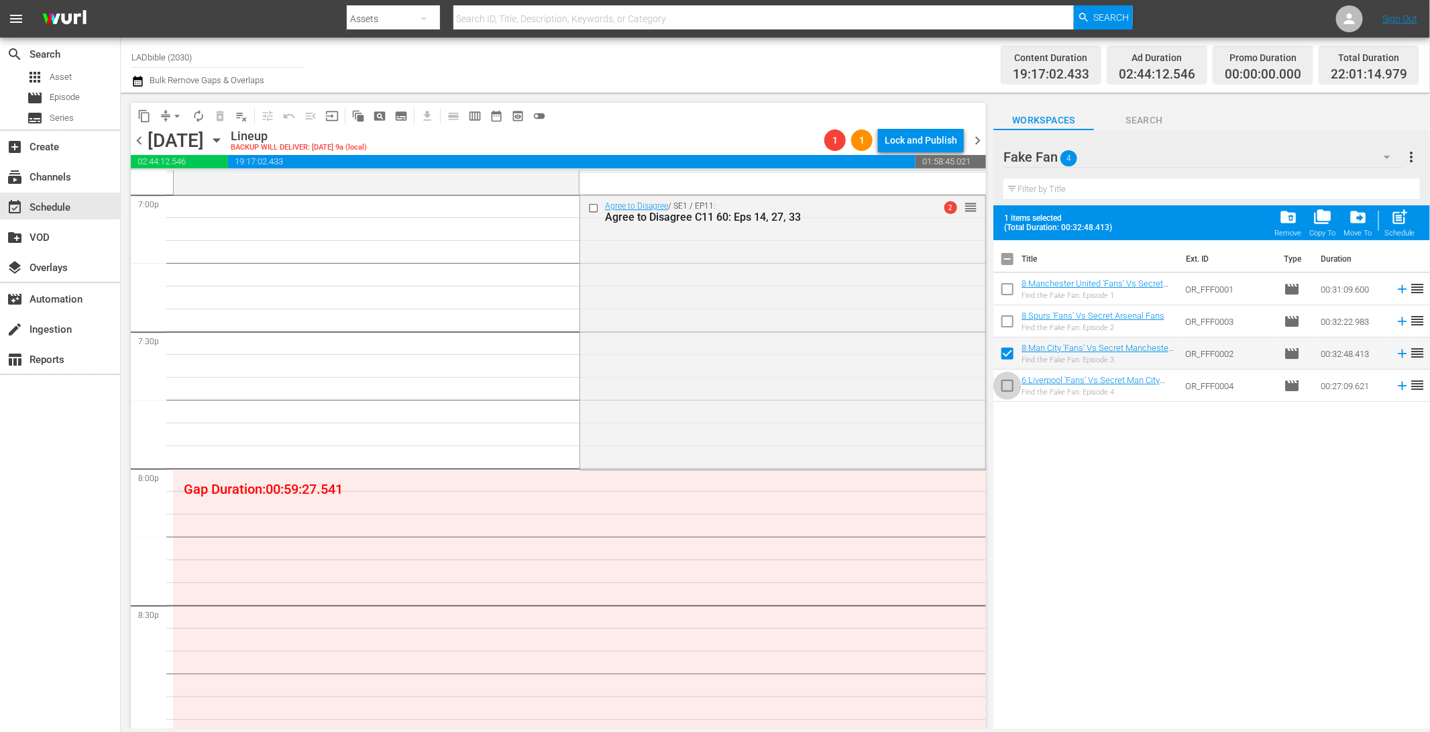
click at [1008, 385] on input "checkbox" at bounding box center [1007, 388] width 28 height 28
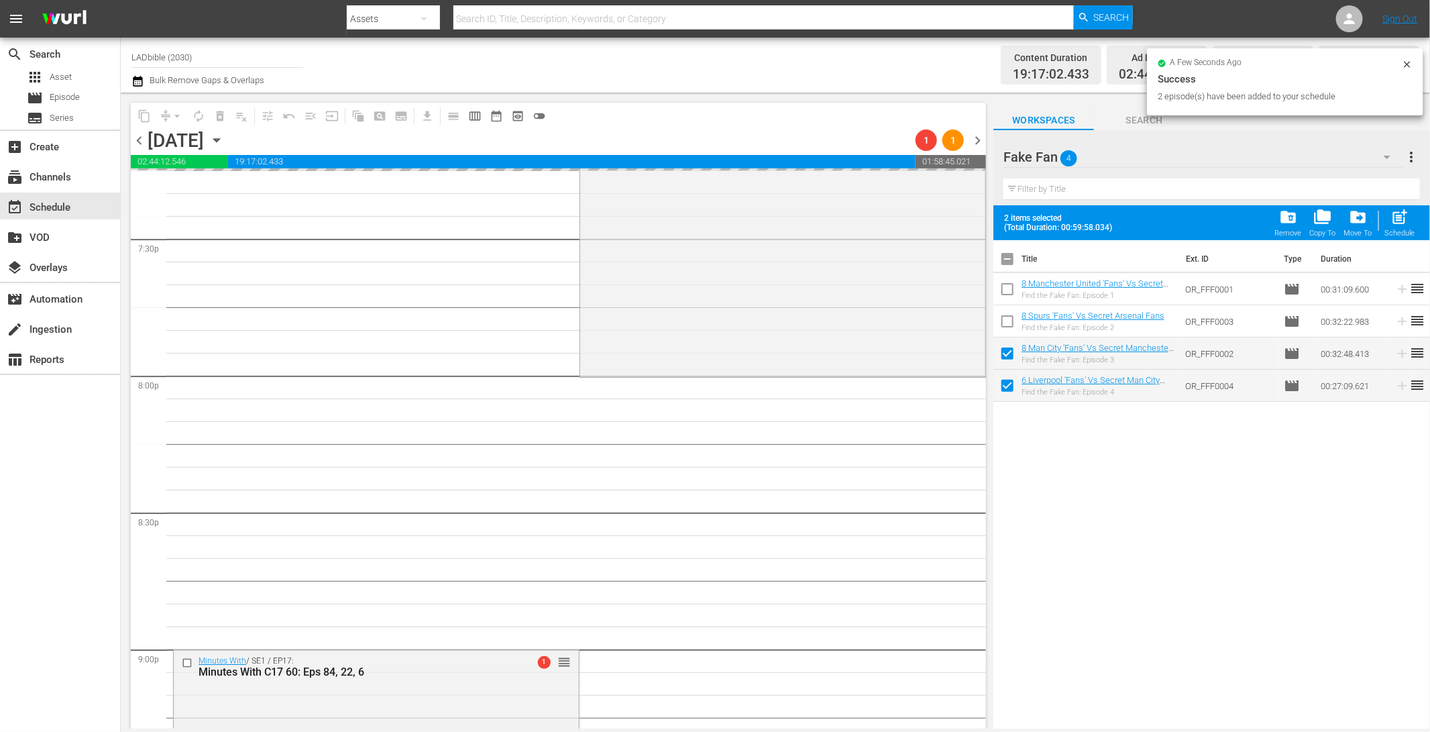
scroll to position [5317, 0]
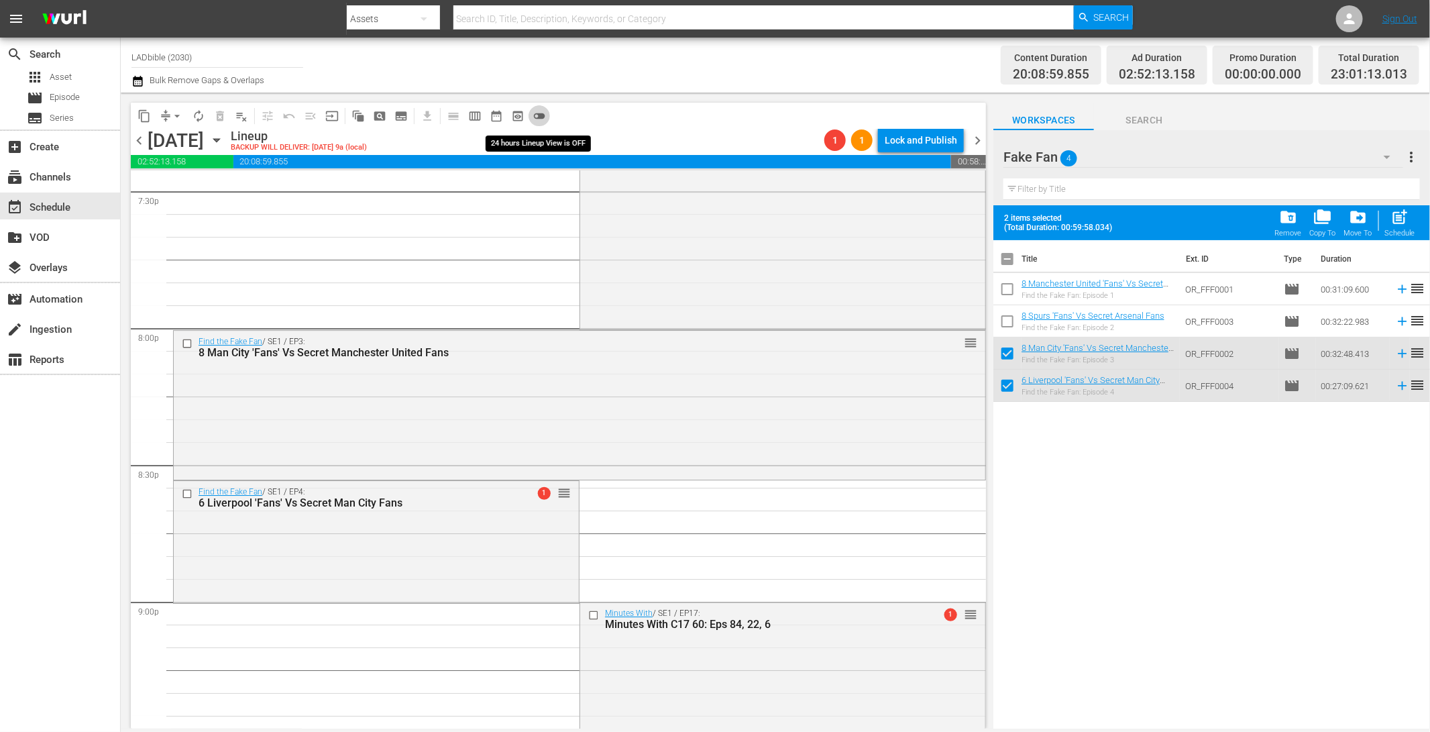
click at [543, 115] on span "toggle_off" at bounding box center [539, 115] width 13 height 13
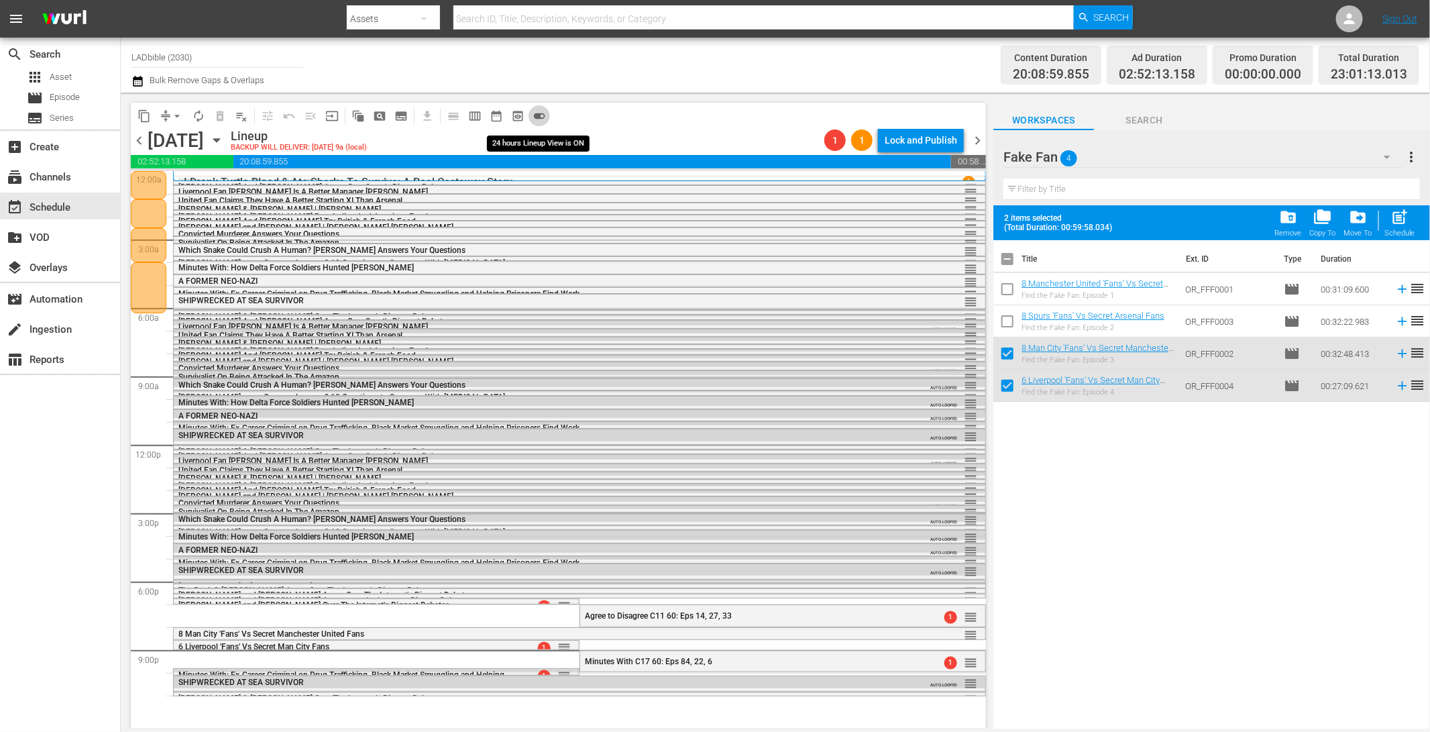
click at [536, 115] on span "toggle_on" at bounding box center [539, 115] width 13 height 13
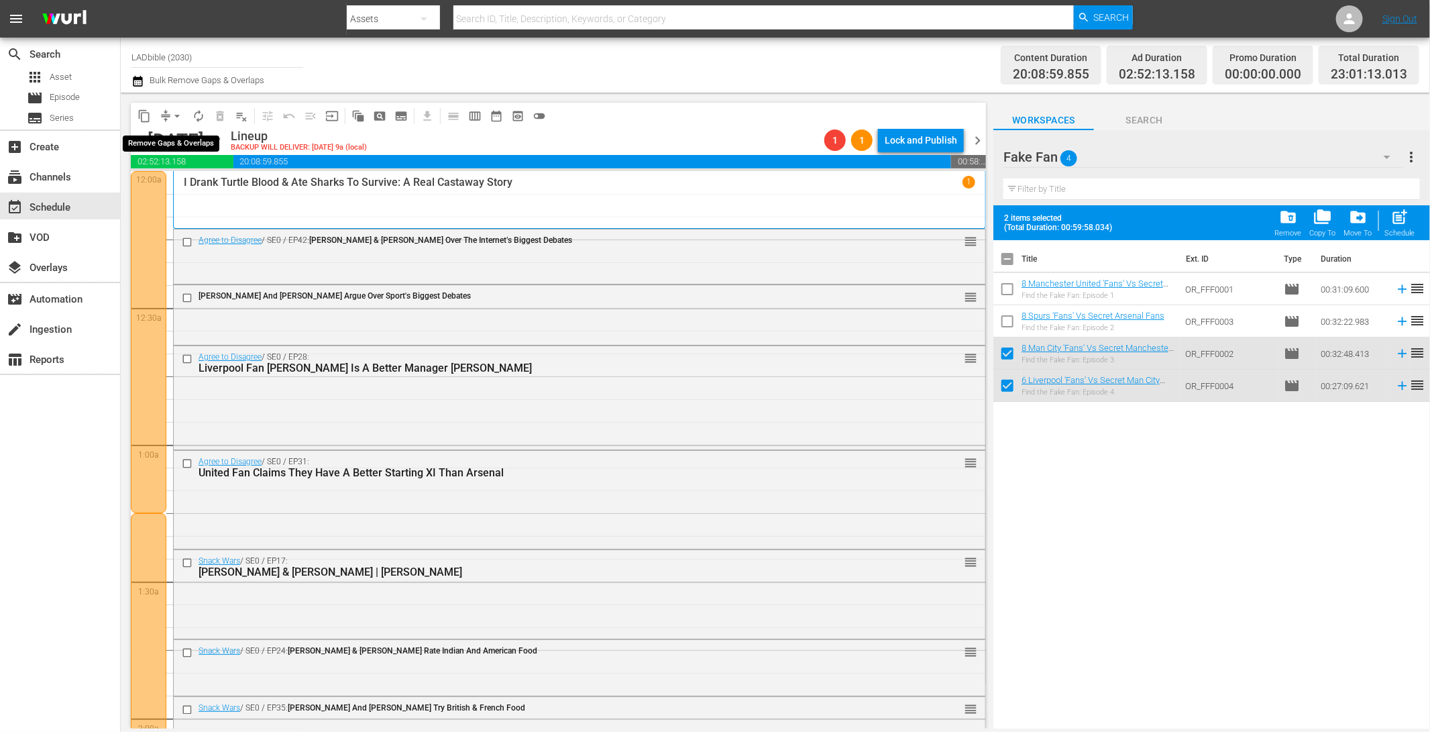
click at [172, 118] on span "arrow_drop_down" at bounding box center [176, 115] width 13 height 13
click at [209, 184] on li "Align to End of Previous Day" at bounding box center [177, 187] width 141 height 22
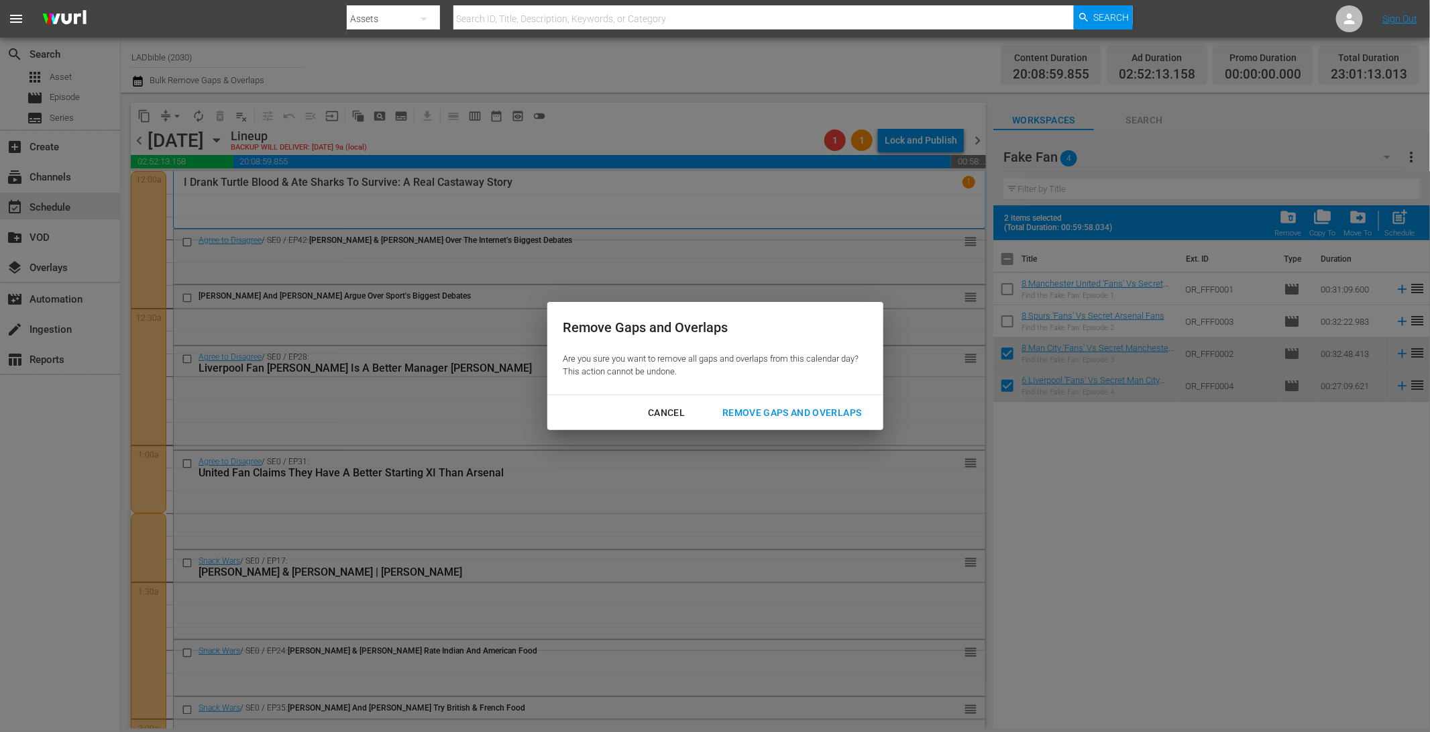
click at [817, 405] on div "Remove Gaps and Overlaps" at bounding box center [792, 413] width 160 height 17
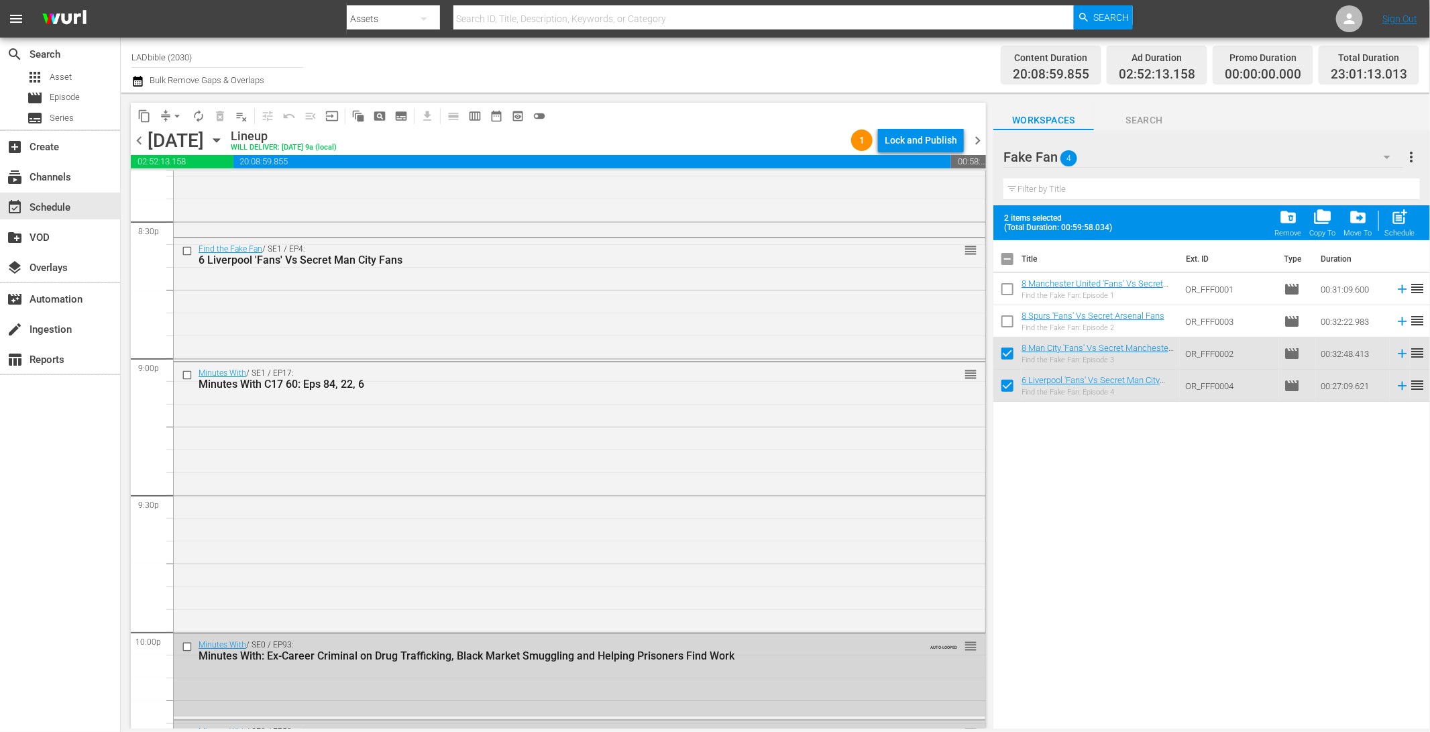
scroll to position [5420, 0]
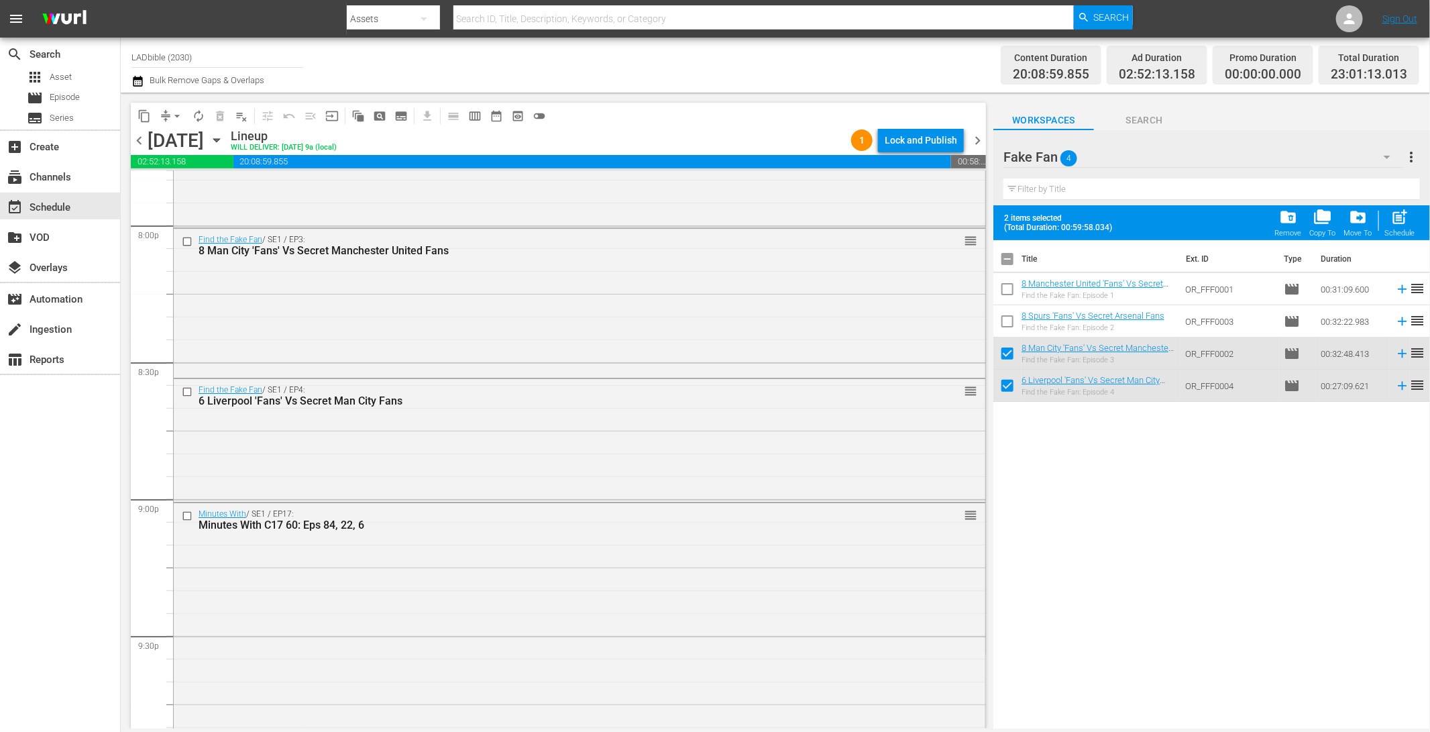
click at [1005, 383] on input "checkbox" at bounding box center [1007, 388] width 28 height 28
checkbox input "false"
click at [1011, 358] on input "checkbox" at bounding box center [1007, 356] width 28 height 28
checkbox input "false"
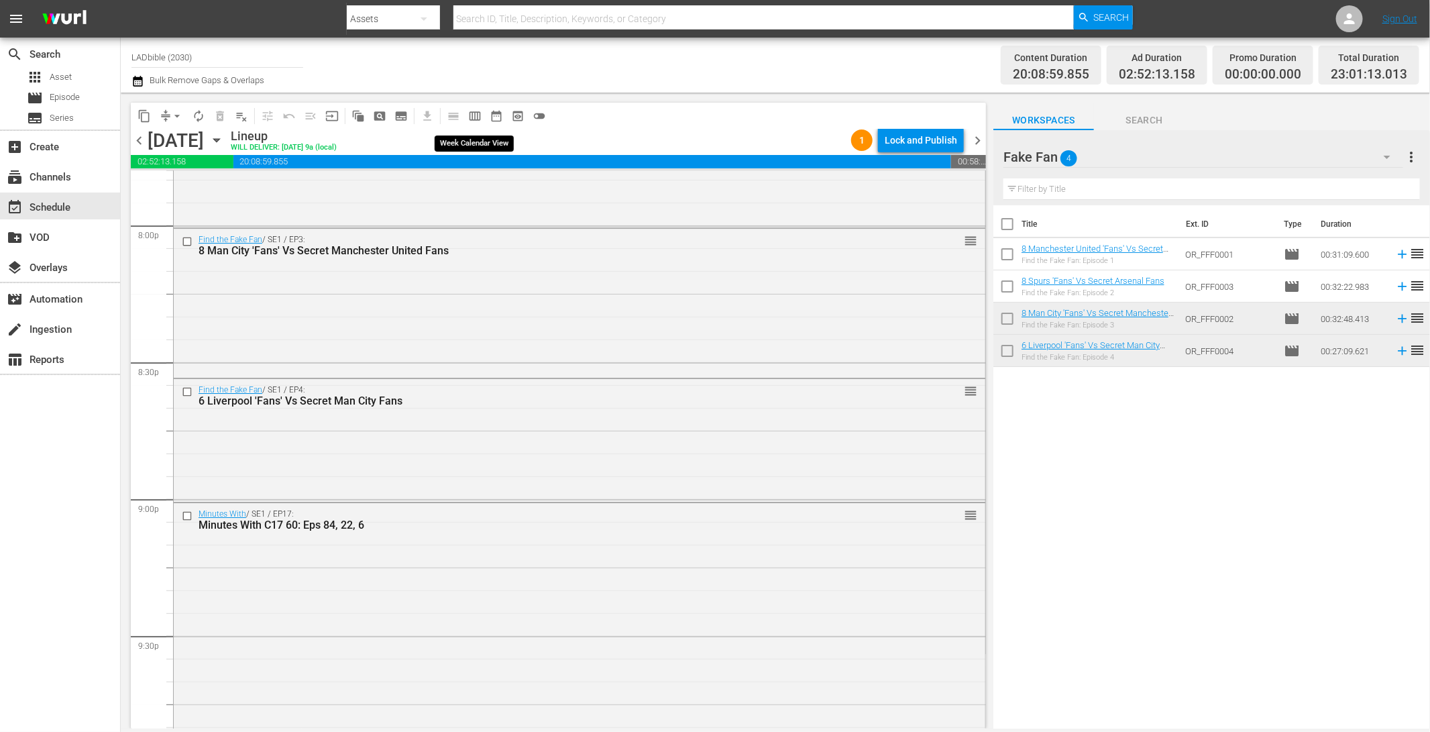
click at [480, 117] on span "calendar_view_week_outlined" at bounding box center [474, 115] width 13 height 13
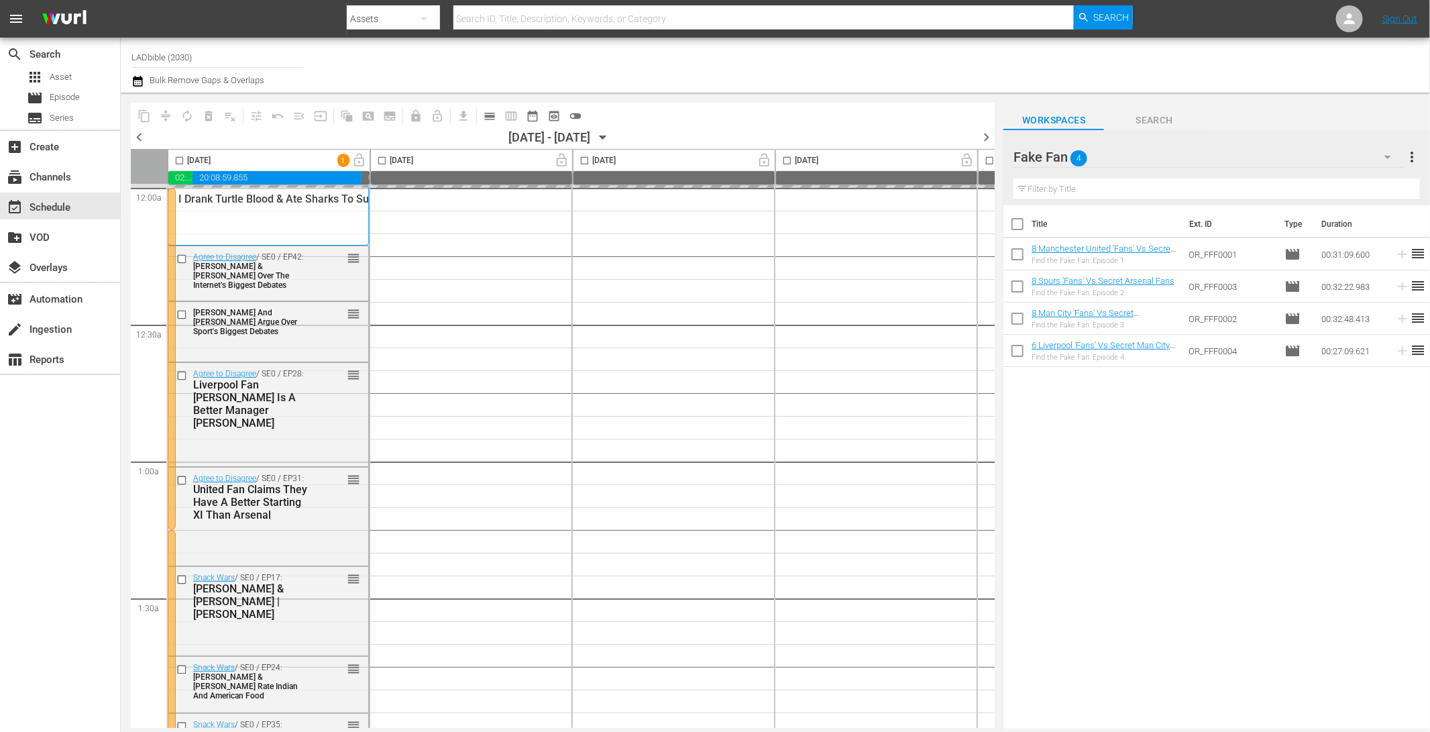
click at [606, 137] on icon "button" at bounding box center [603, 137] width 6 height 3
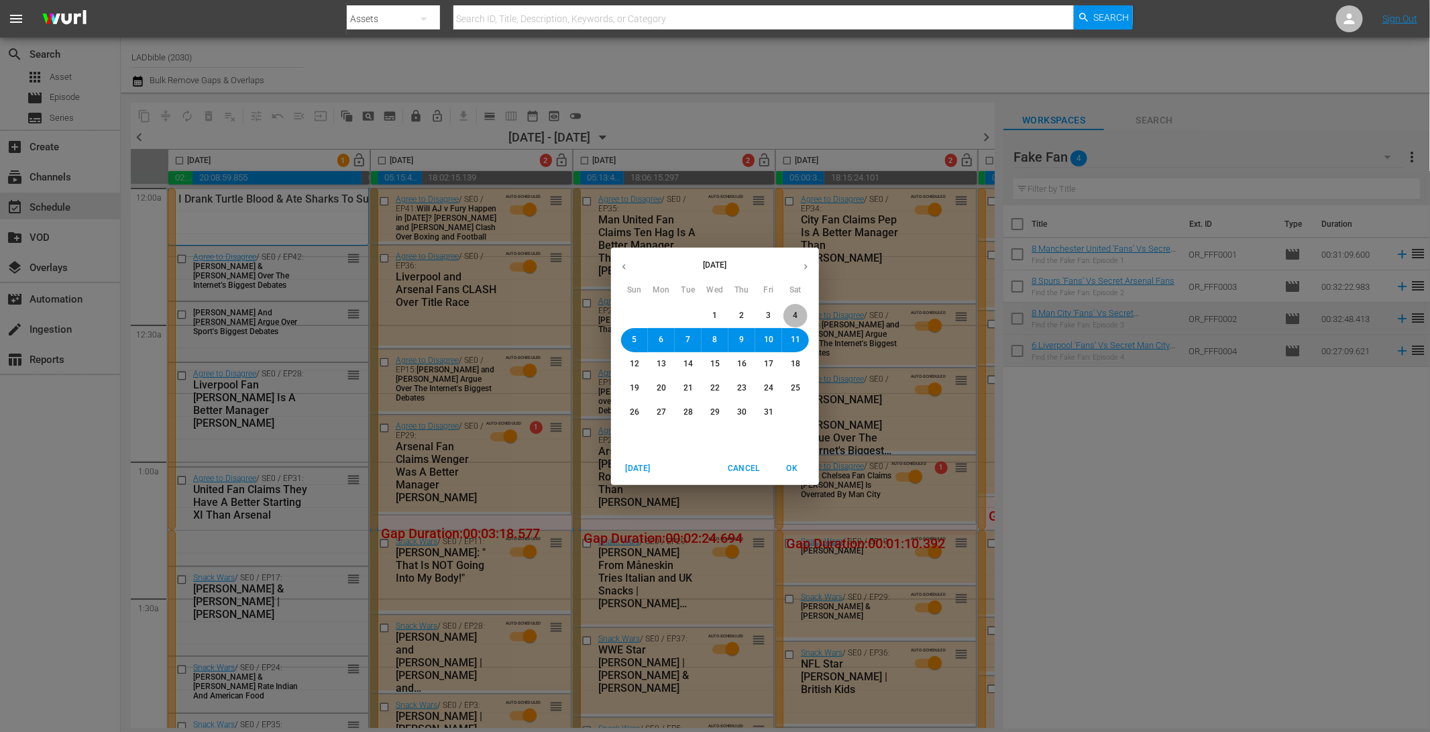
click at [792, 316] on span "4" at bounding box center [796, 315] width 8 height 11
click at [793, 472] on span "OK" at bounding box center [792, 469] width 32 height 14
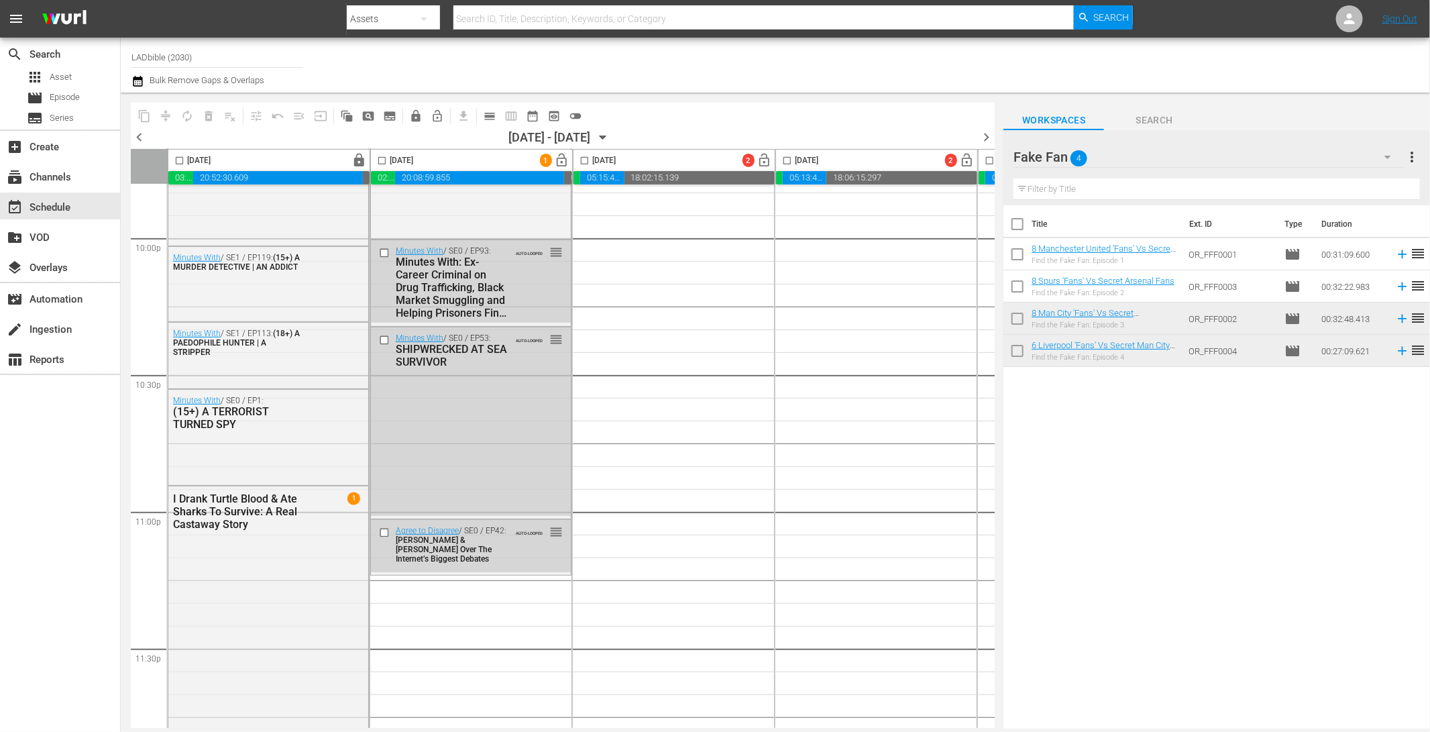
scroll to position [6033, 0]
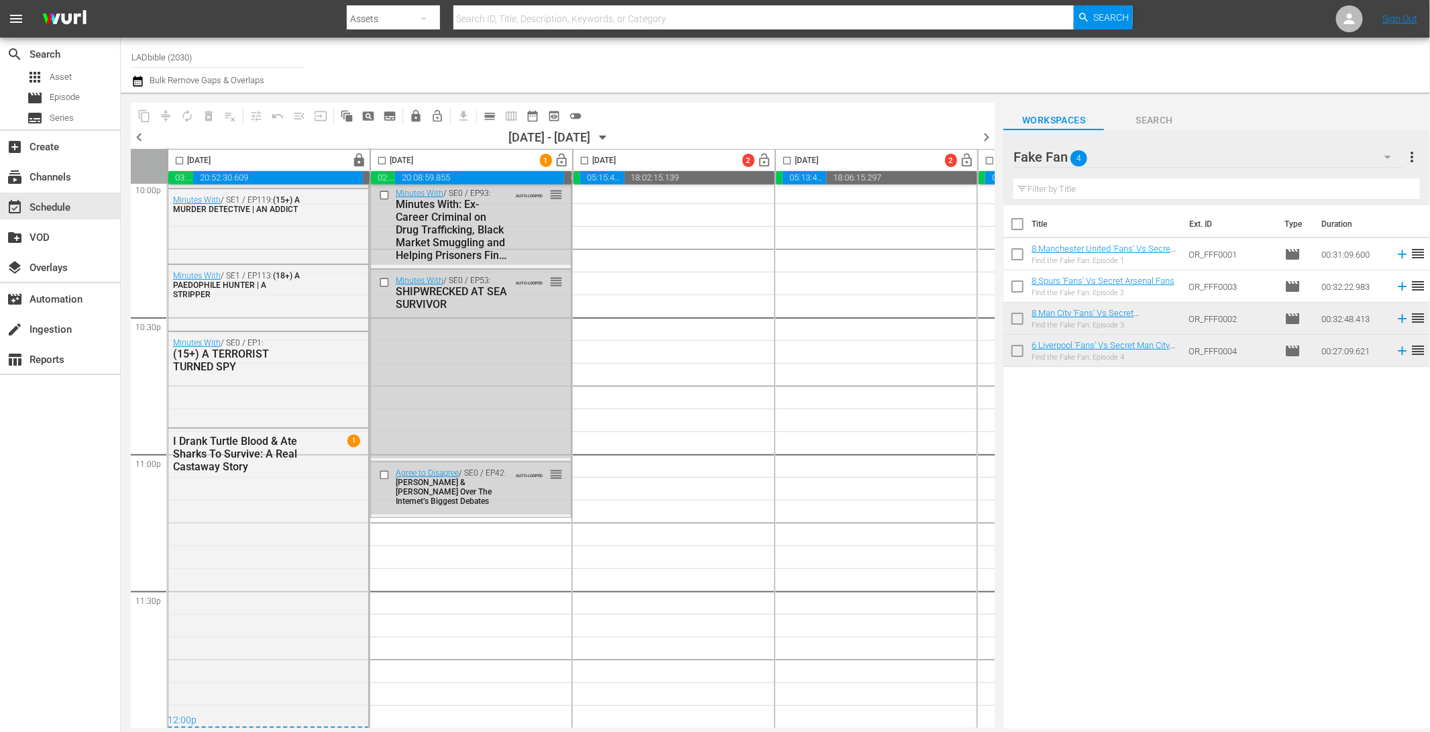
click at [1213, 158] on div "Fake Fan 4" at bounding box center [1209, 157] width 390 height 38
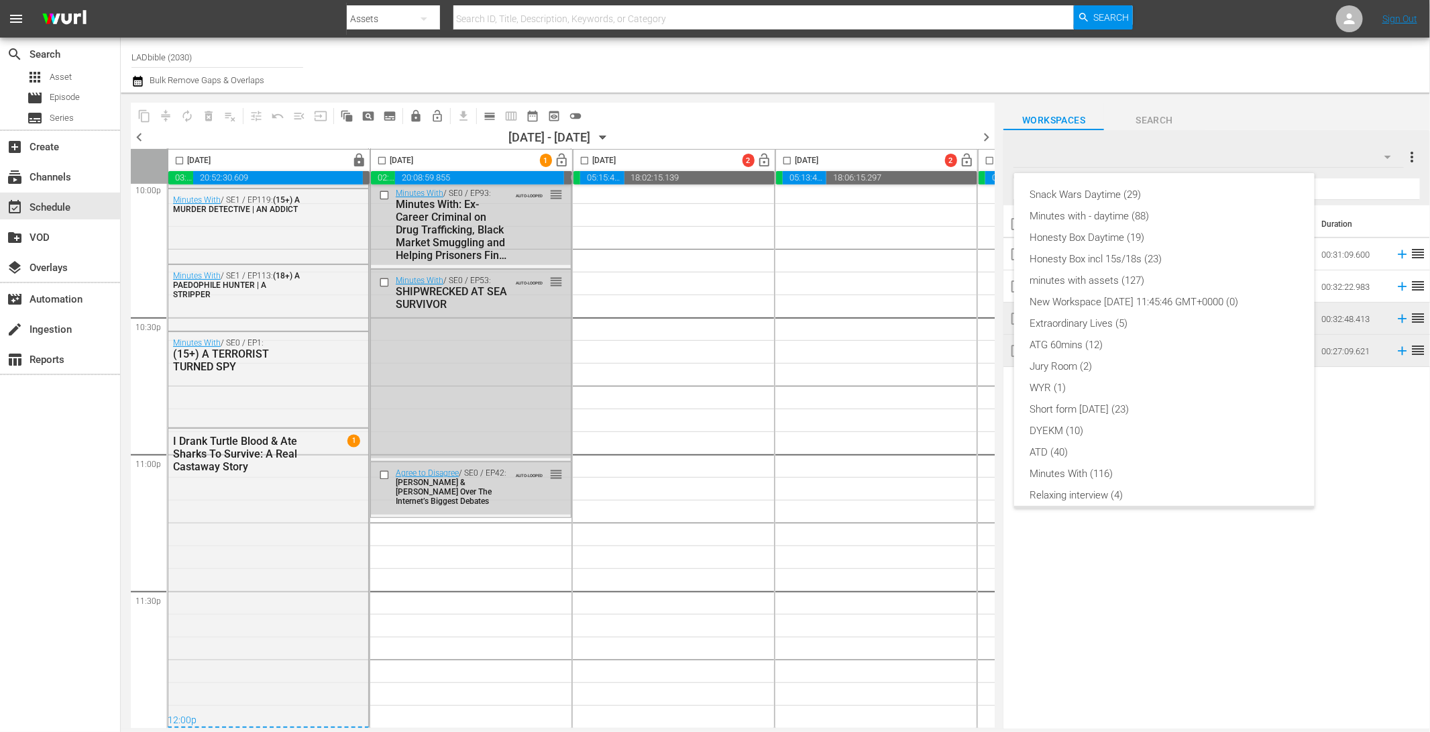
scroll to position [94, 0]
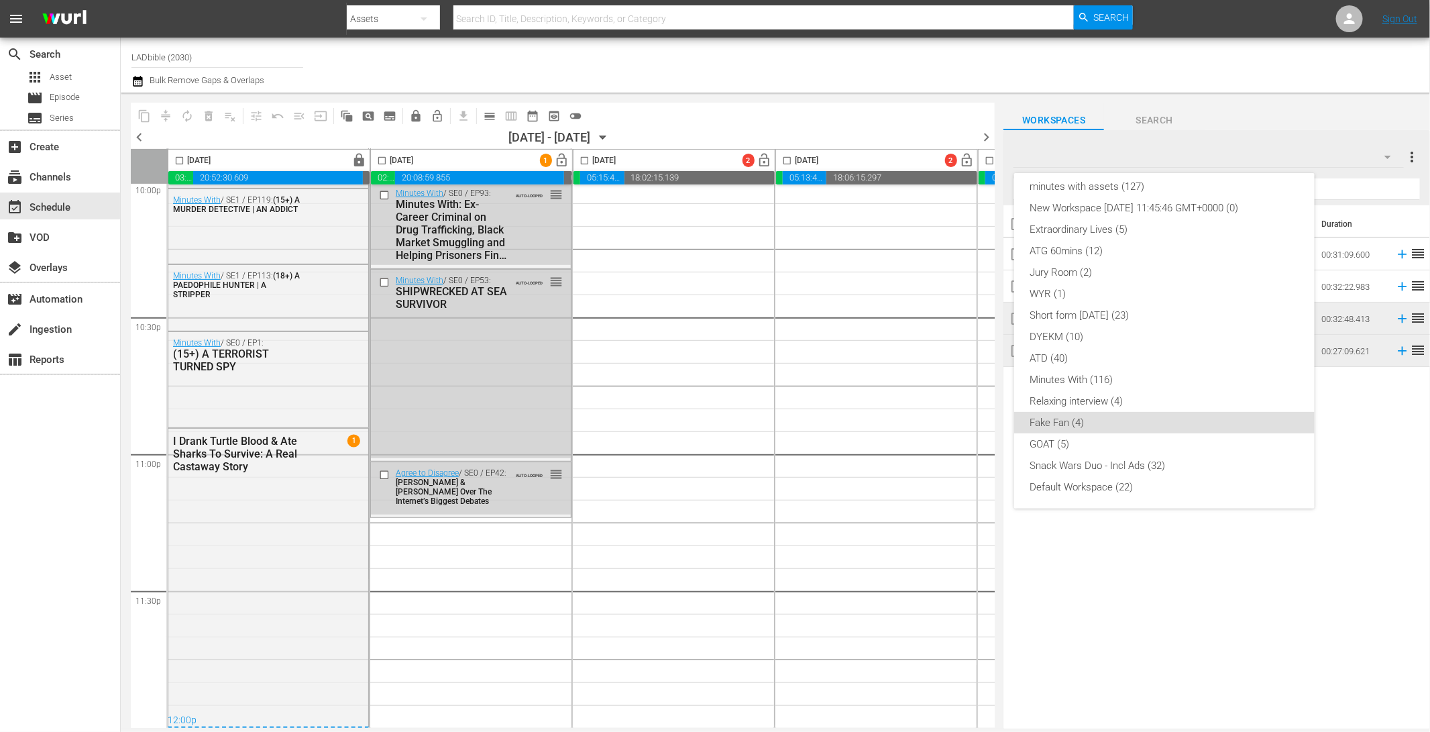
click at [492, 533] on div "Snack Wars Daytime (29) Minutes with - daytime (88) Honesty Box Daytime (19) Ho…" at bounding box center [715, 366] width 1430 height 732
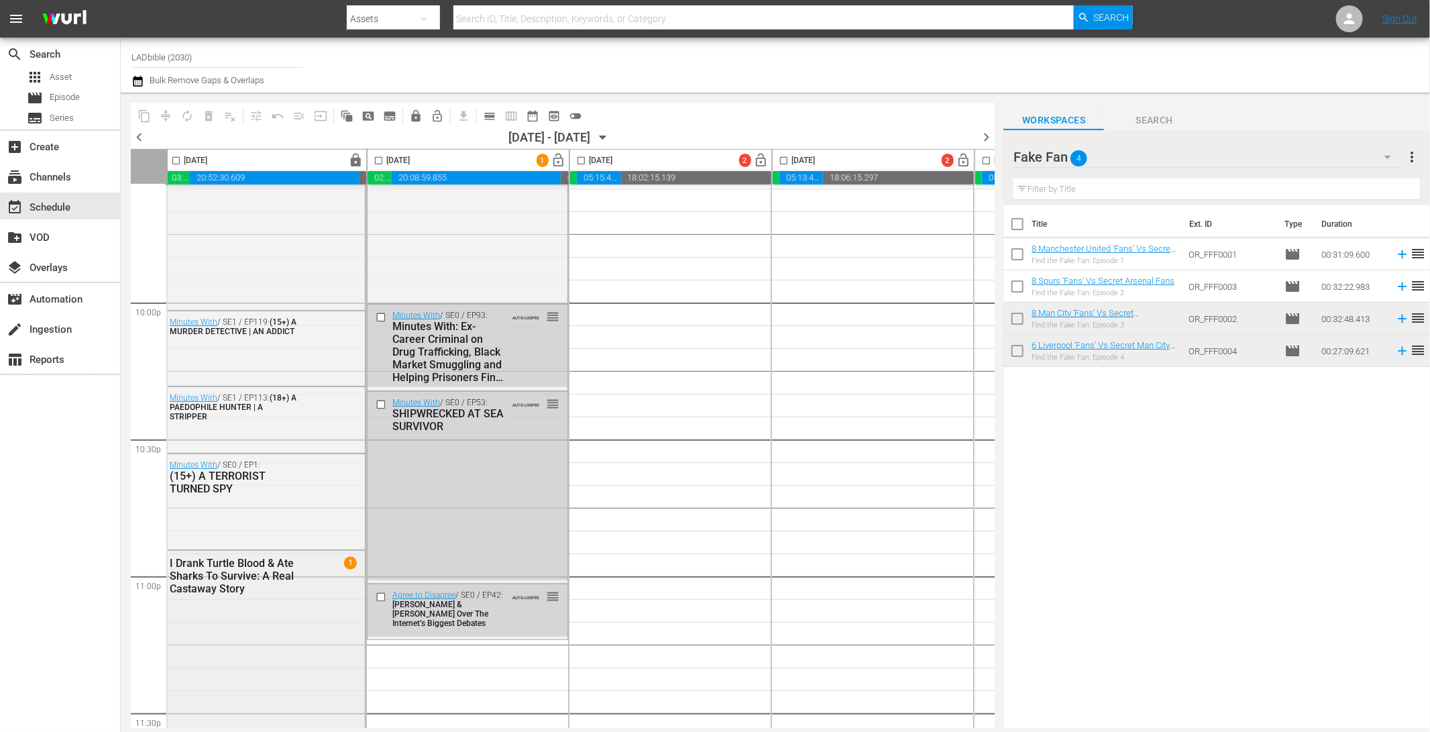
scroll to position [5846, 3]
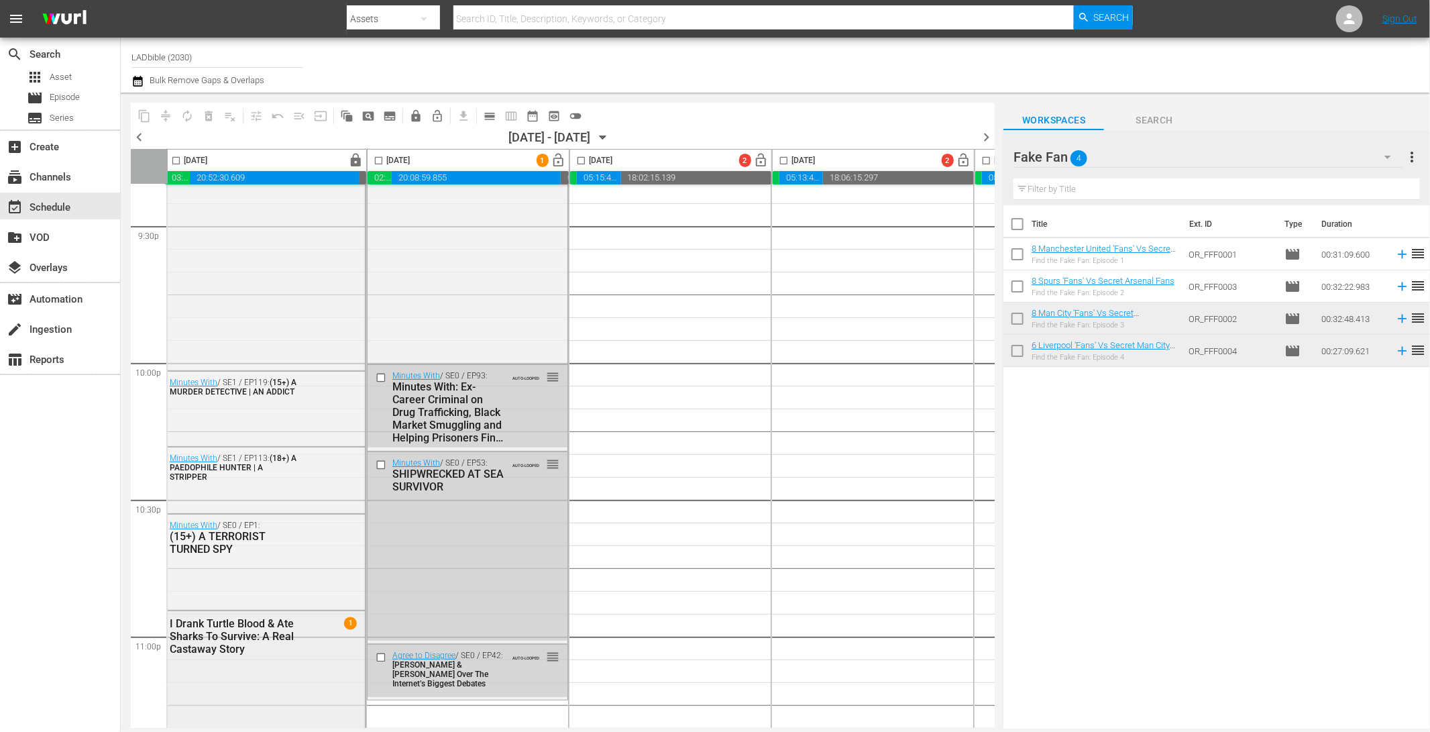
drag, startPoint x: 177, startPoint y: 712, endPoint x: 215, endPoint y: 710, distance: 38.3
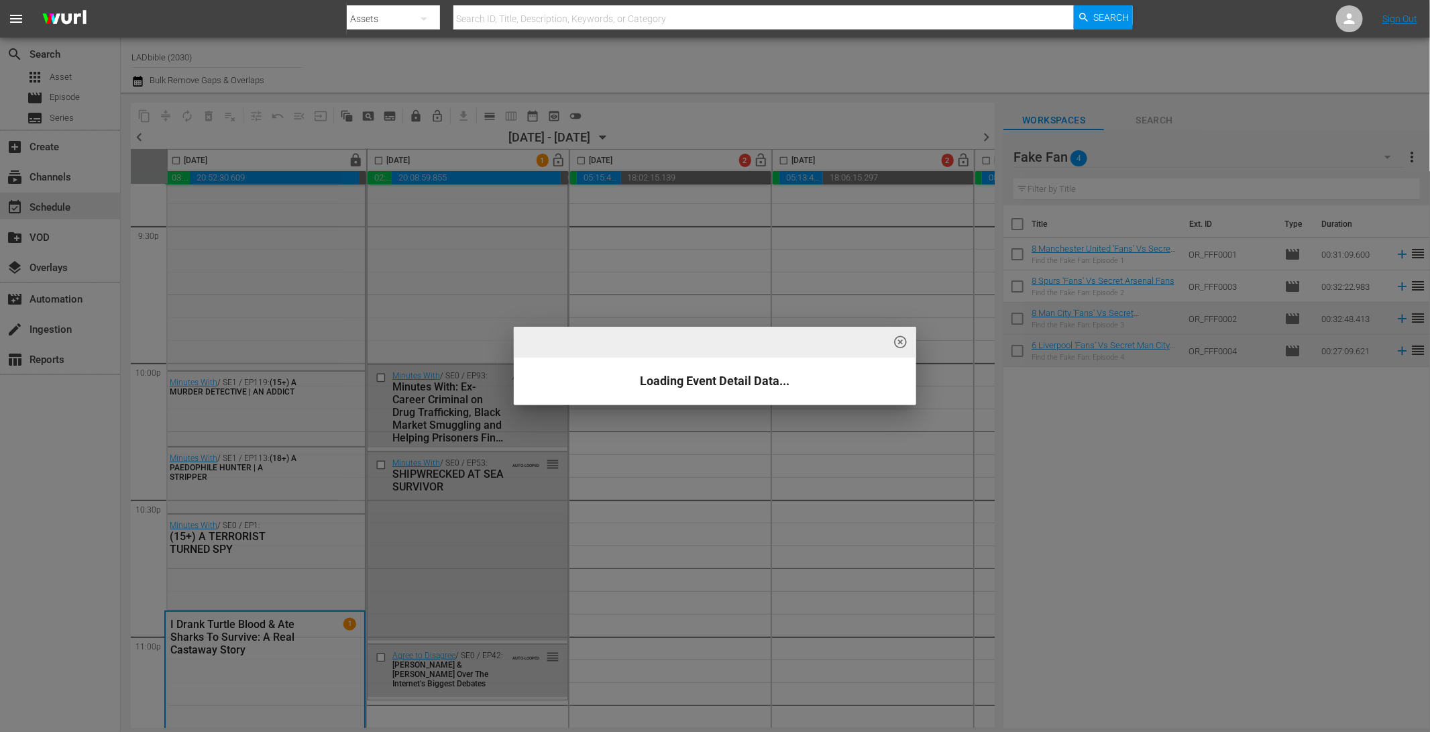
click at [427, 311] on div "highlight_off_icon Loading Event Detail Data..." at bounding box center [715, 366] width 1430 height 732
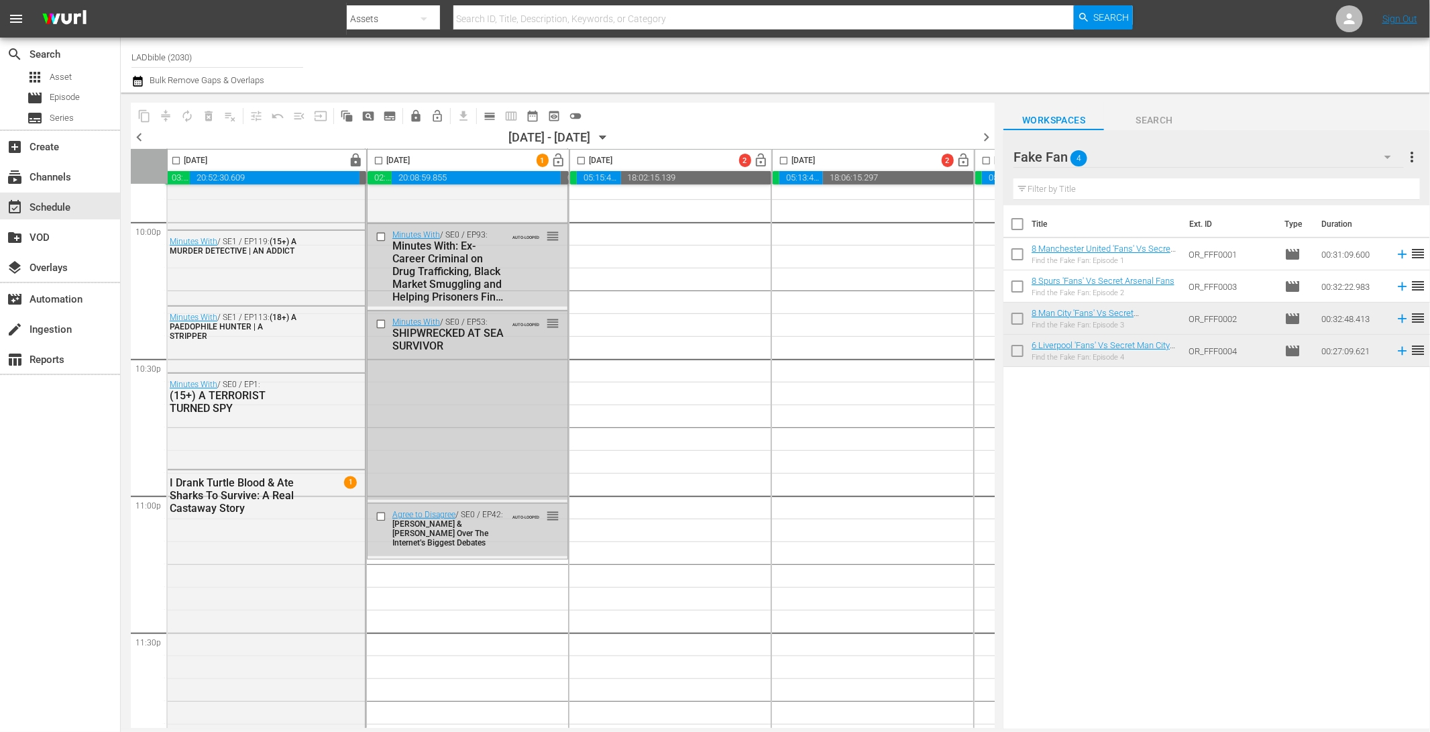
scroll to position [6033, 3]
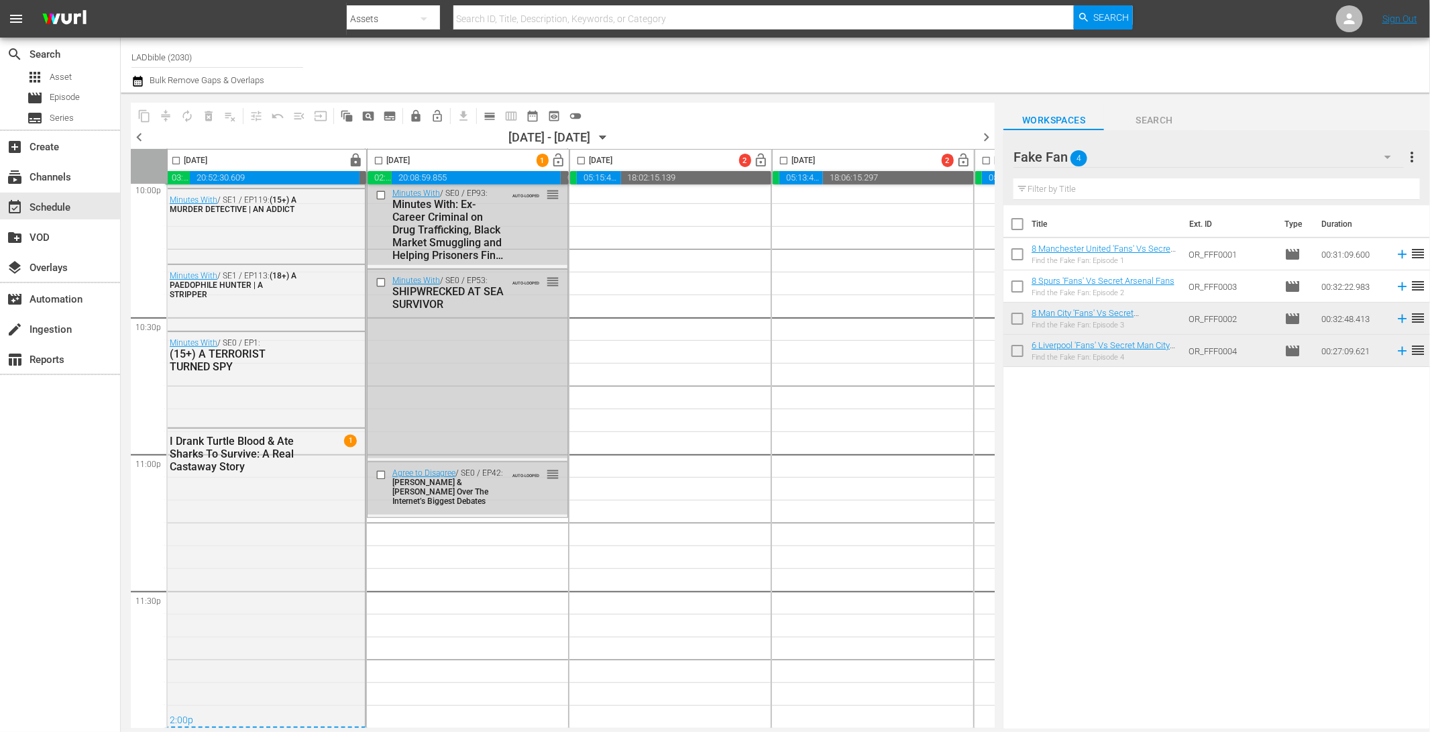
click at [1183, 151] on div "Fake Fan 4" at bounding box center [1209, 157] width 390 height 38
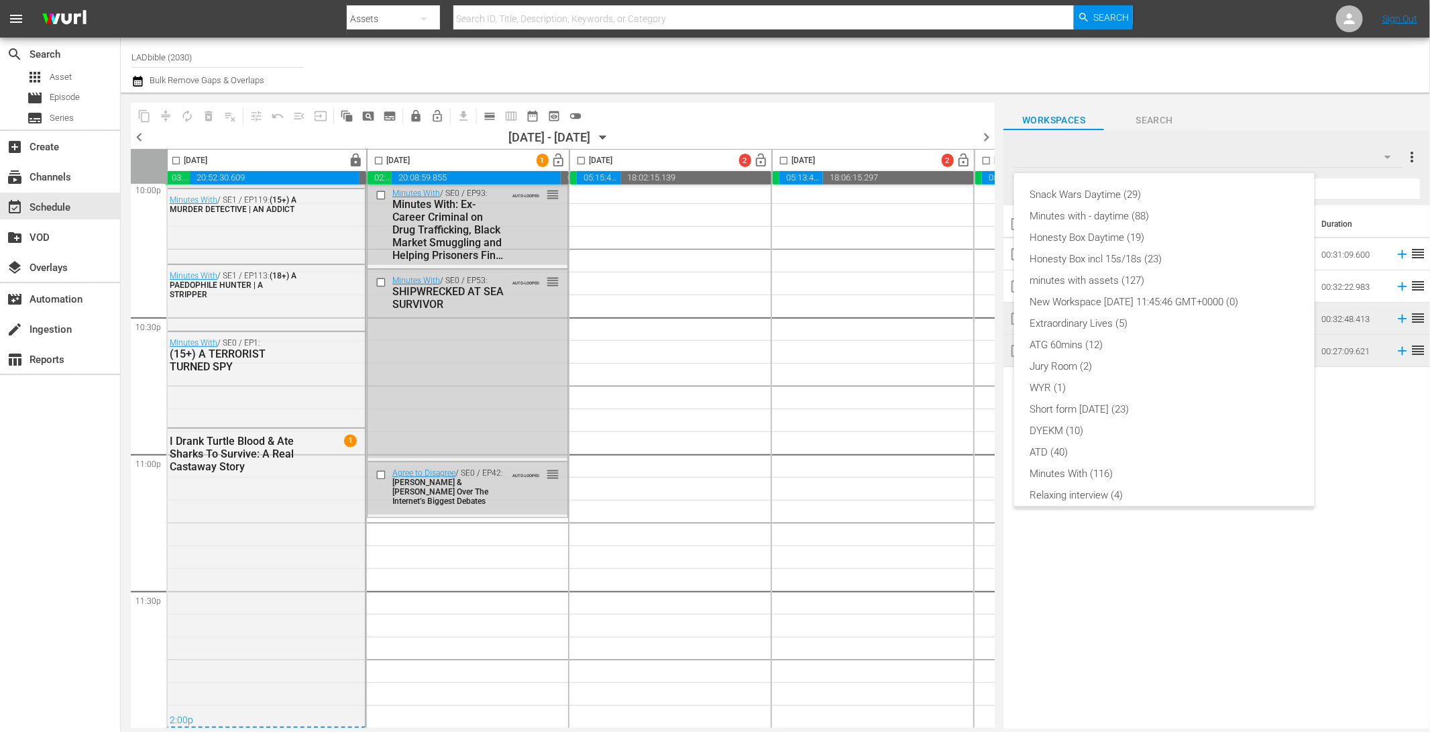
scroll to position [94, 0]
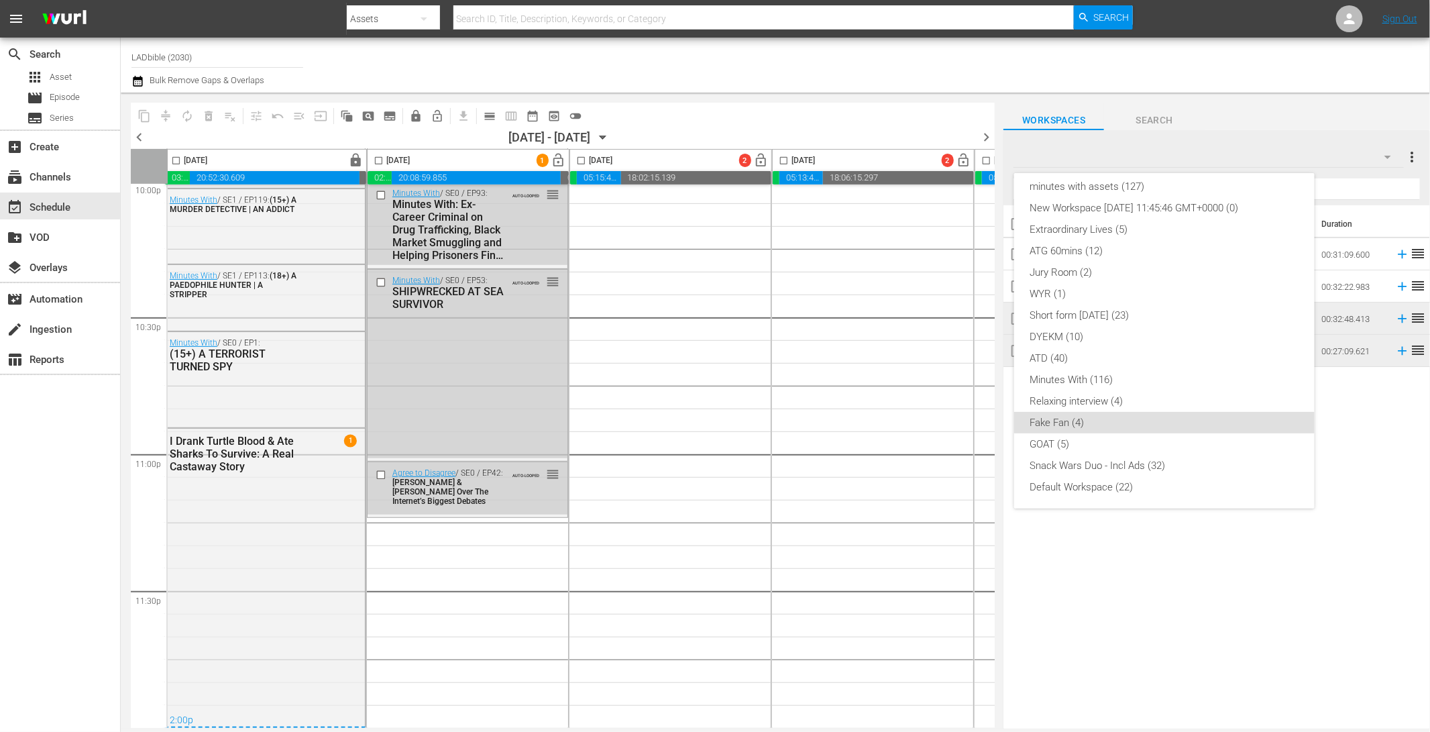
click at [498, 235] on div "Snack Wars Daytime (29) Minutes with - daytime (88) Honesty Box Daytime (19) Ho…" at bounding box center [715, 366] width 1430 height 732
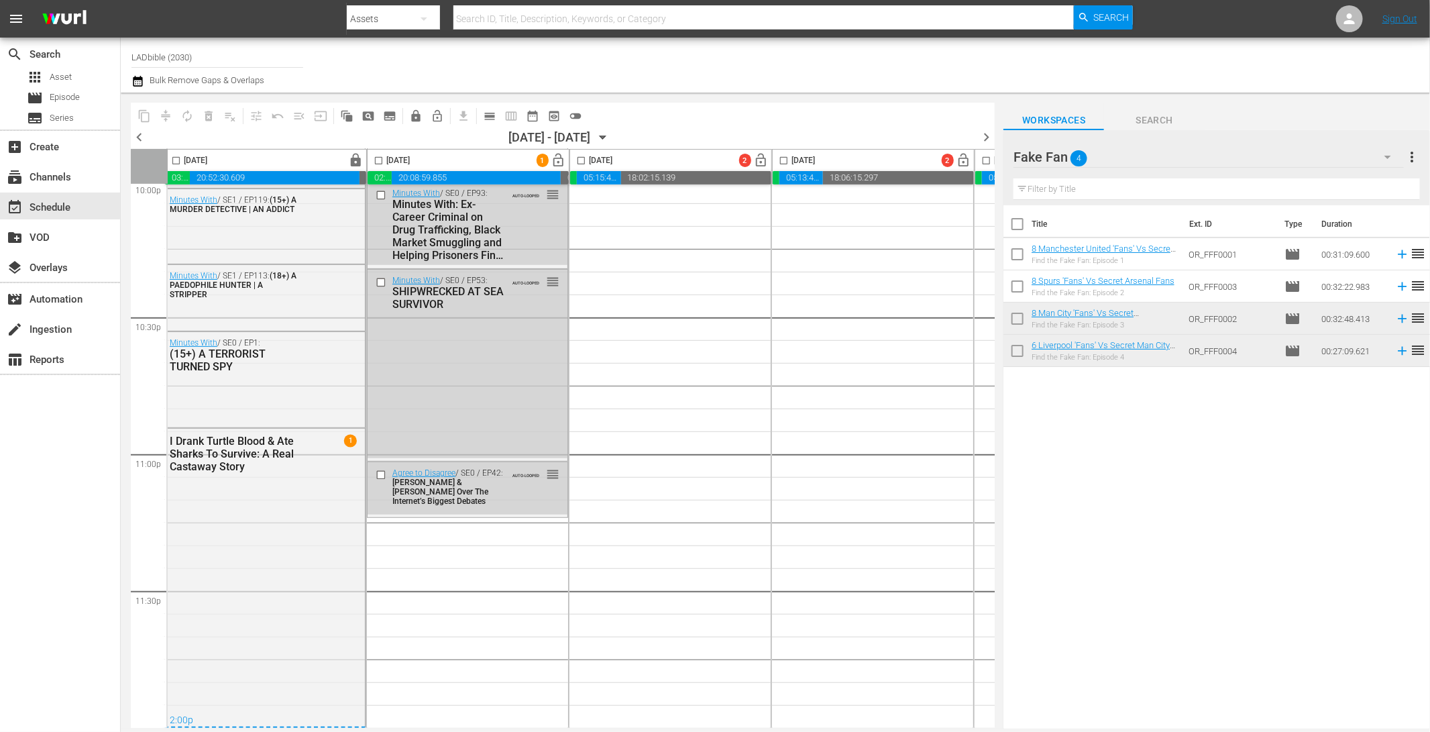
click at [499, 323] on div "Minutes With / SE0 / EP53: SHIPWRECKED AT SEA SURVIVOR AUTO-LOOPED reorder" at bounding box center [468, 364] width 200 height 189
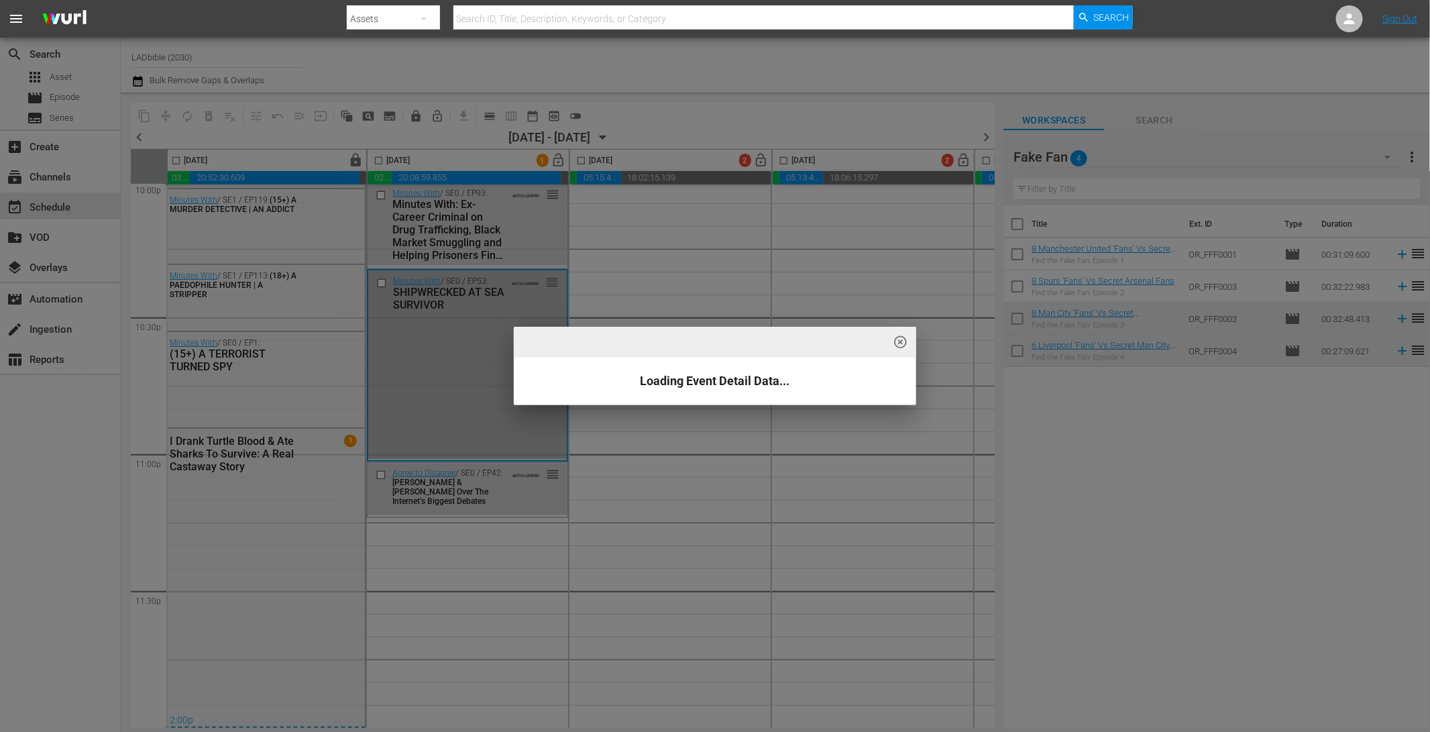
click at [710, 267] on div "highlight_off_icon Loading Event Detail Data..." at bounding box center [715, 366] width 1430 height 732
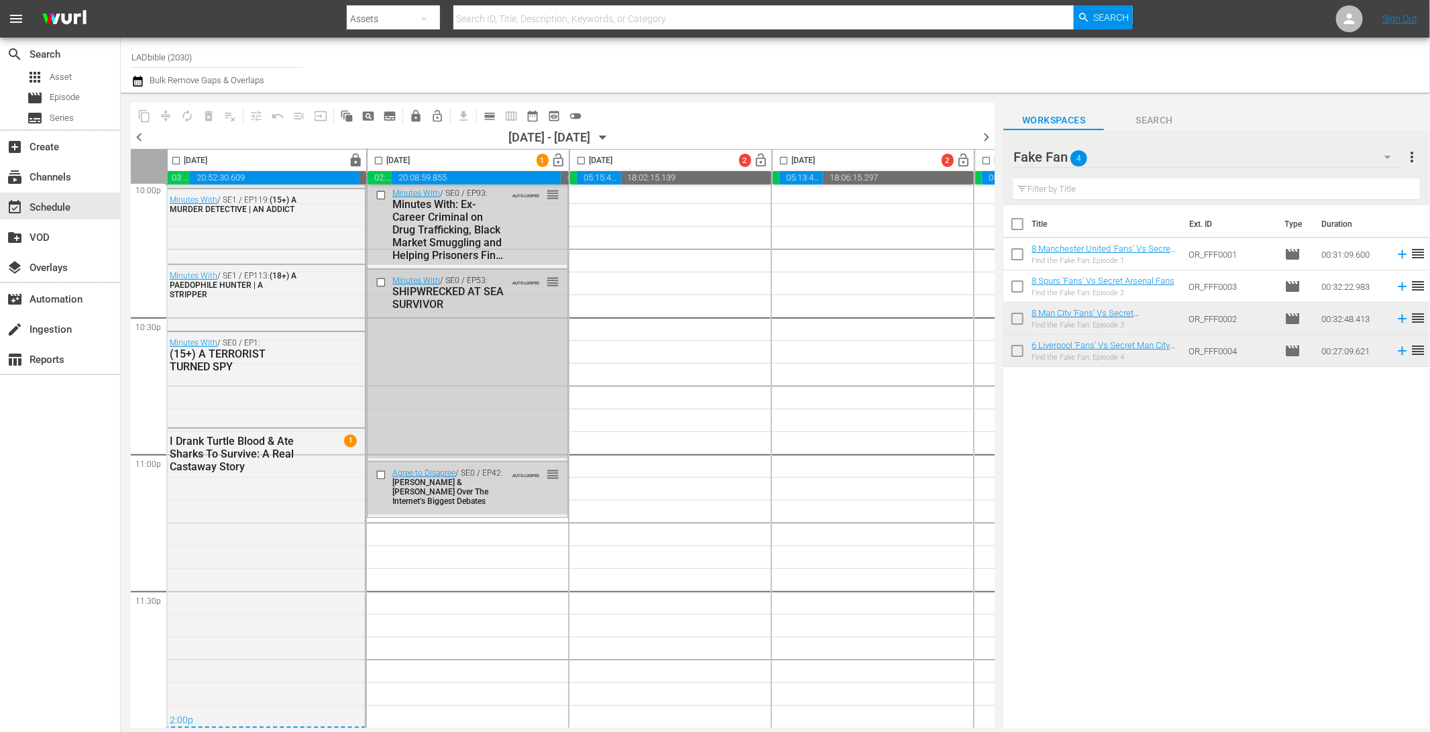
click at [527, 298] on div "Minutes With / SE0 / EP53: SHIPWRECKED AT SEA SURVIVOR AUTO-LOOPED reorder" at bounding box center [468, 293] width 200 height 46
drag, startPoint x: 500, startPoint y: 510, endPoint x: 571, endPoint y: 519, distance: 71.6
click at [500, 510] on div "Delete Event" at bounding box center [514, 519] width 106 height 18
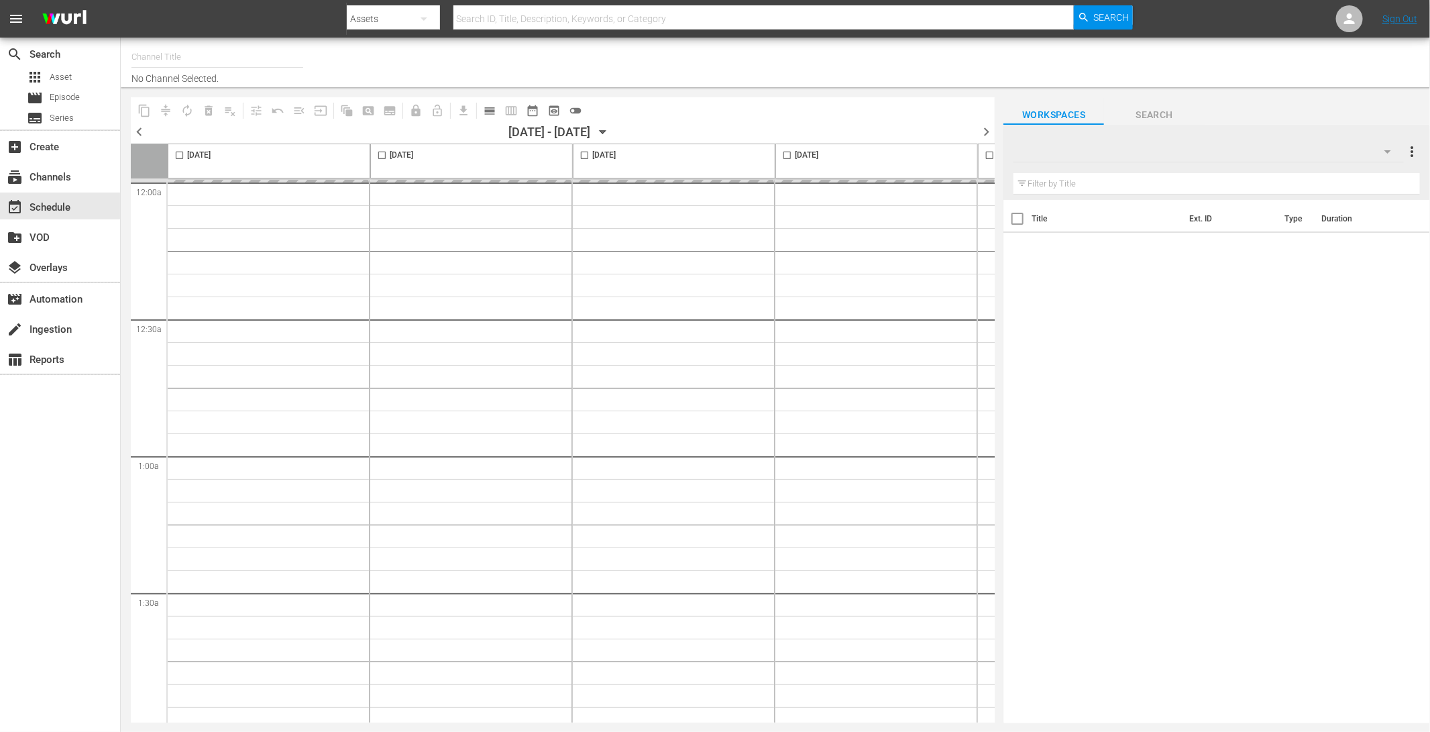
type input "LADbible (2030)"
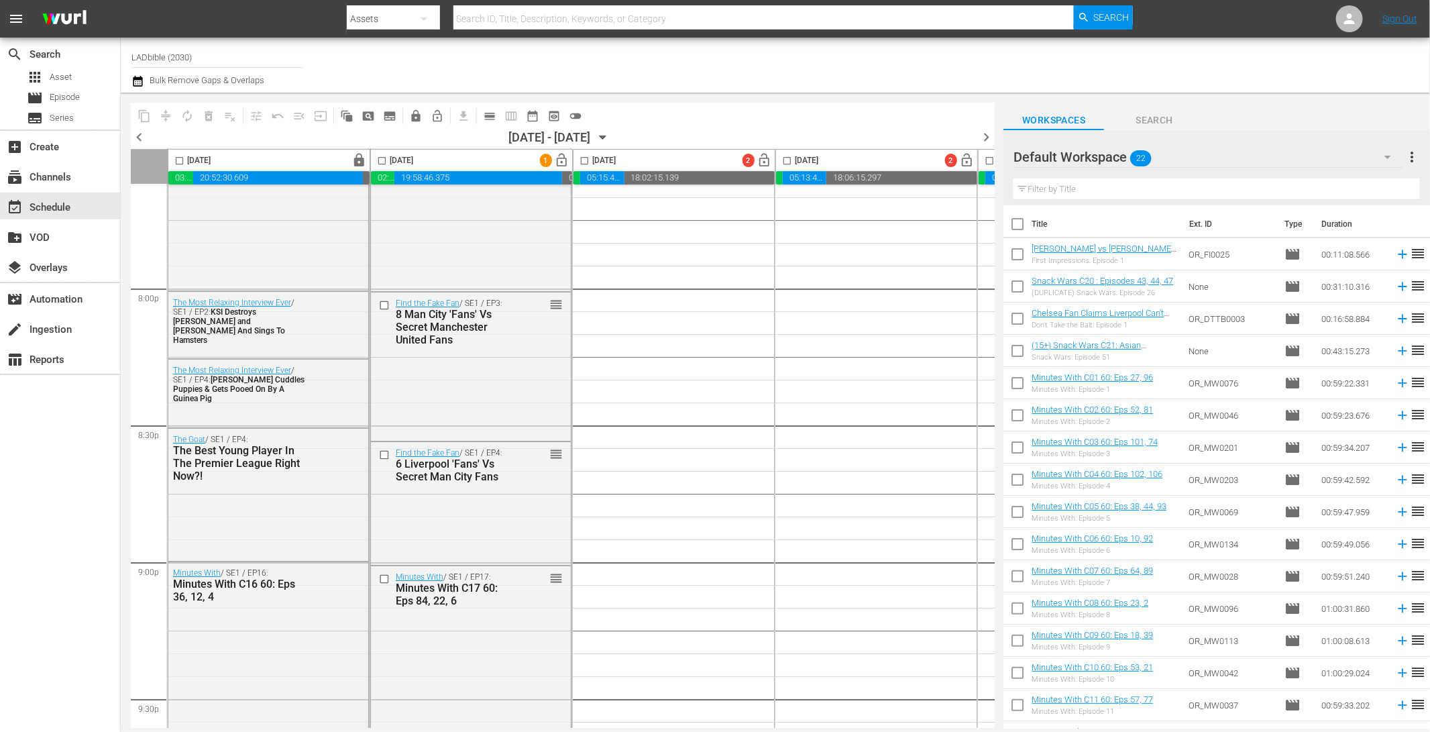
scroll to position [6033, 0]
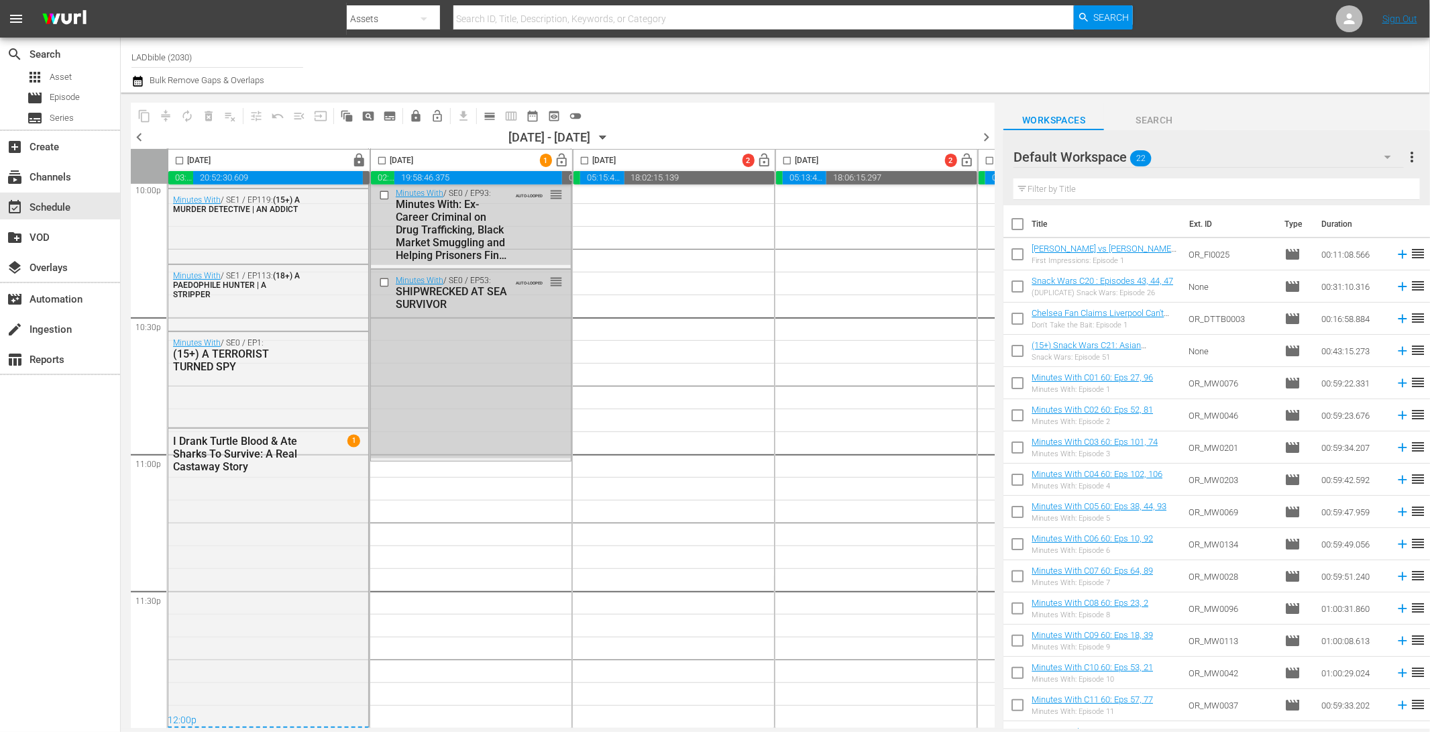
click at [420, 350] on div "Minutes With / SE0 / EP53: SHIPWRECKED AT SEA SURVIVOR AUTO-LOOPED reorder" at bounding box center [471, 364] width 200 height 189
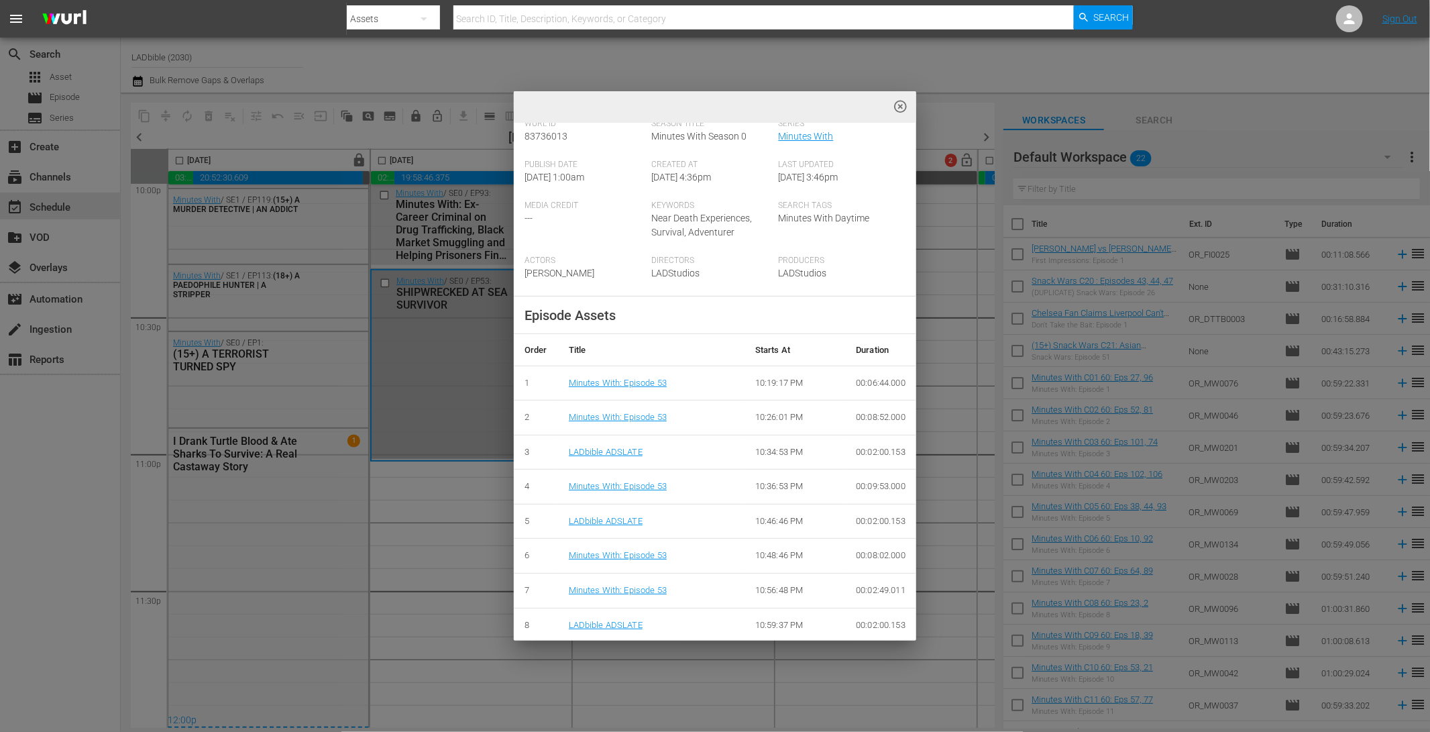
scroll to position [0, 0]
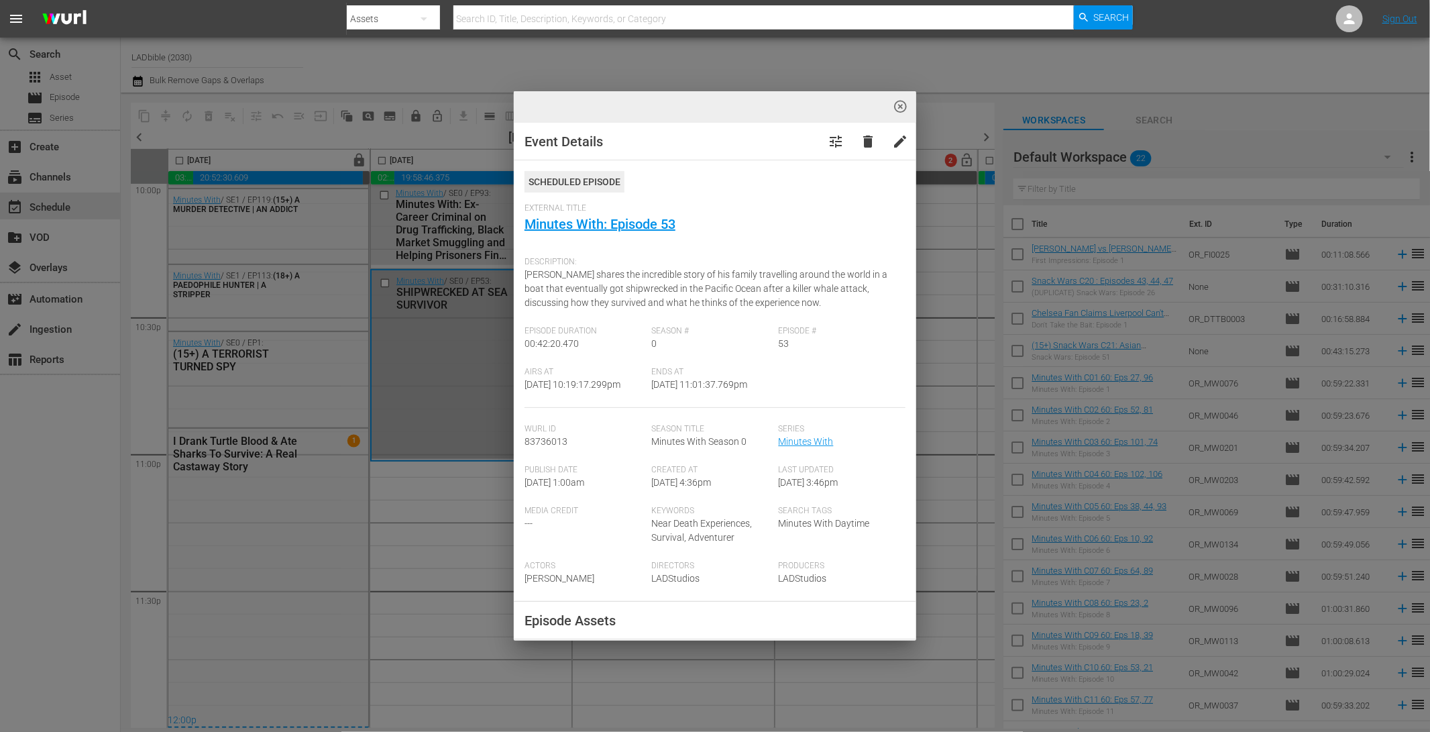
click at [904, 104] on span "highlight_off_icon" at bounding box center [901, 106] width 15 height 15
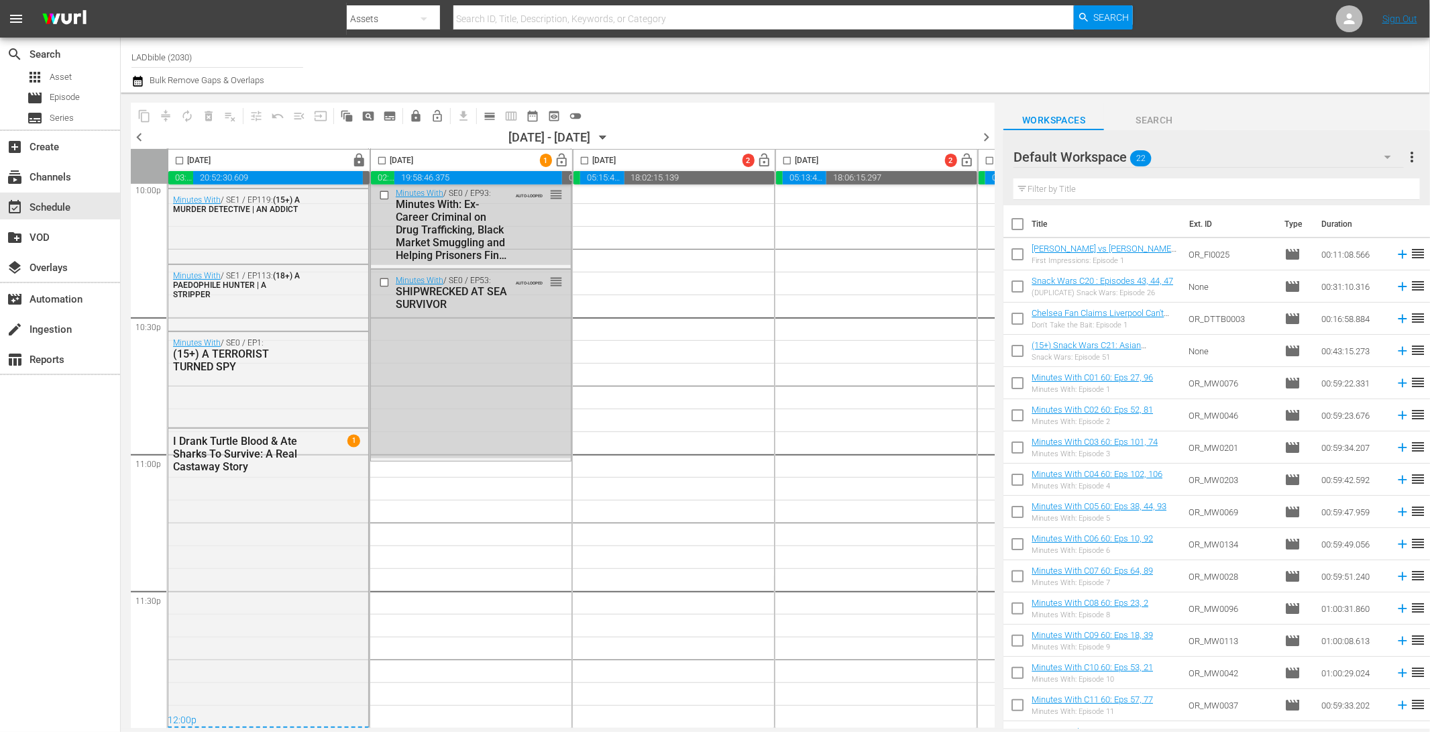
click at [1199, 158] on div "Default Workspace 22" at bounding box center [1209, 157] width 390 height 38
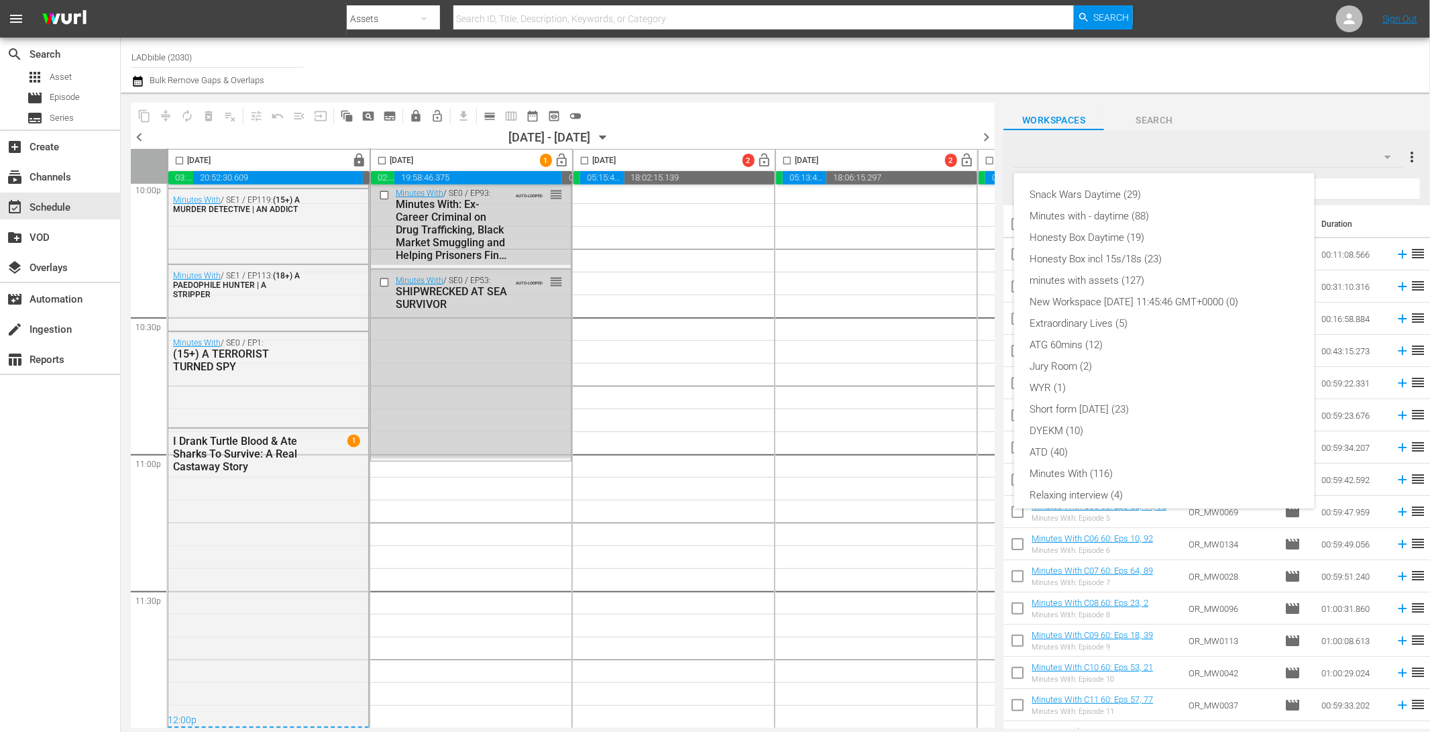
scroll to position [94, 0]
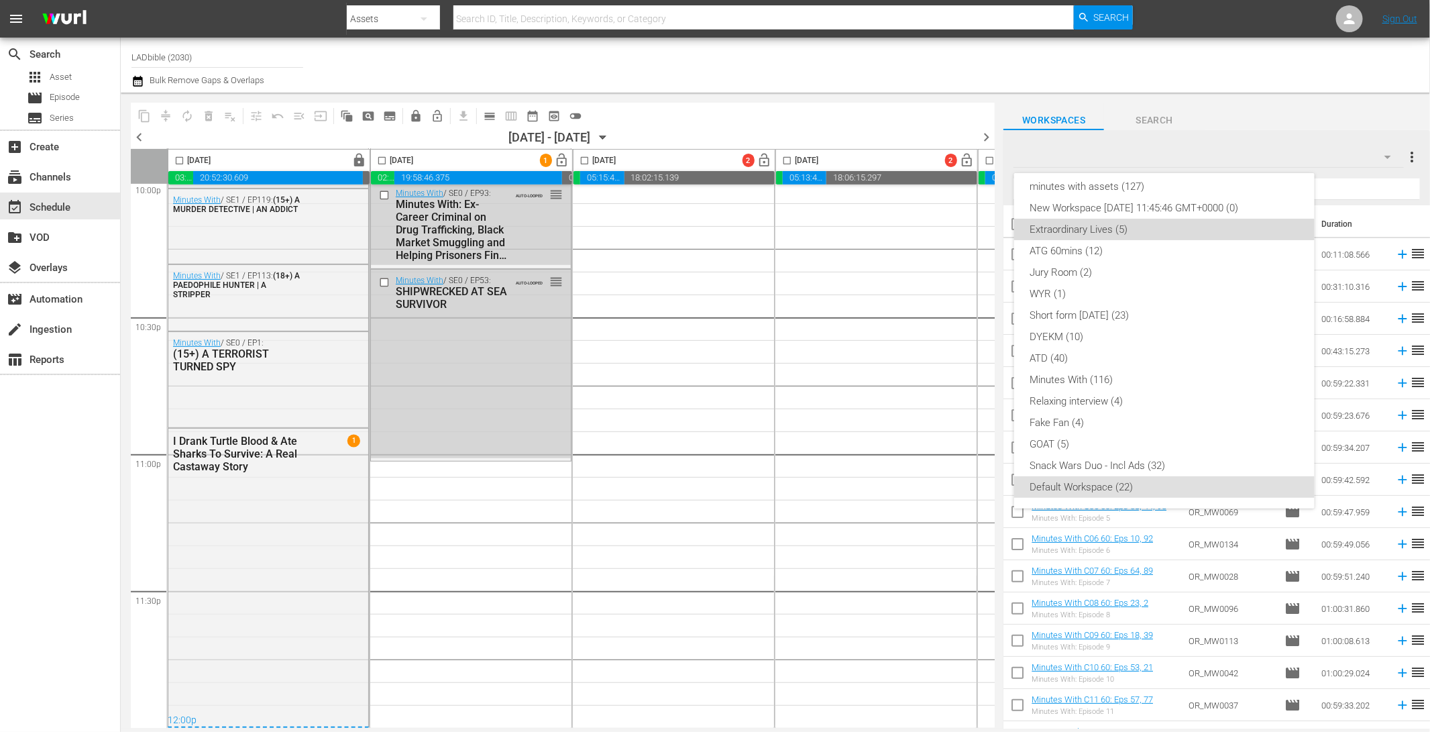
click at [1192, 236] on div "Extraordinary Lives (5)" at bounding box center [1164, 229] width 268 height 21
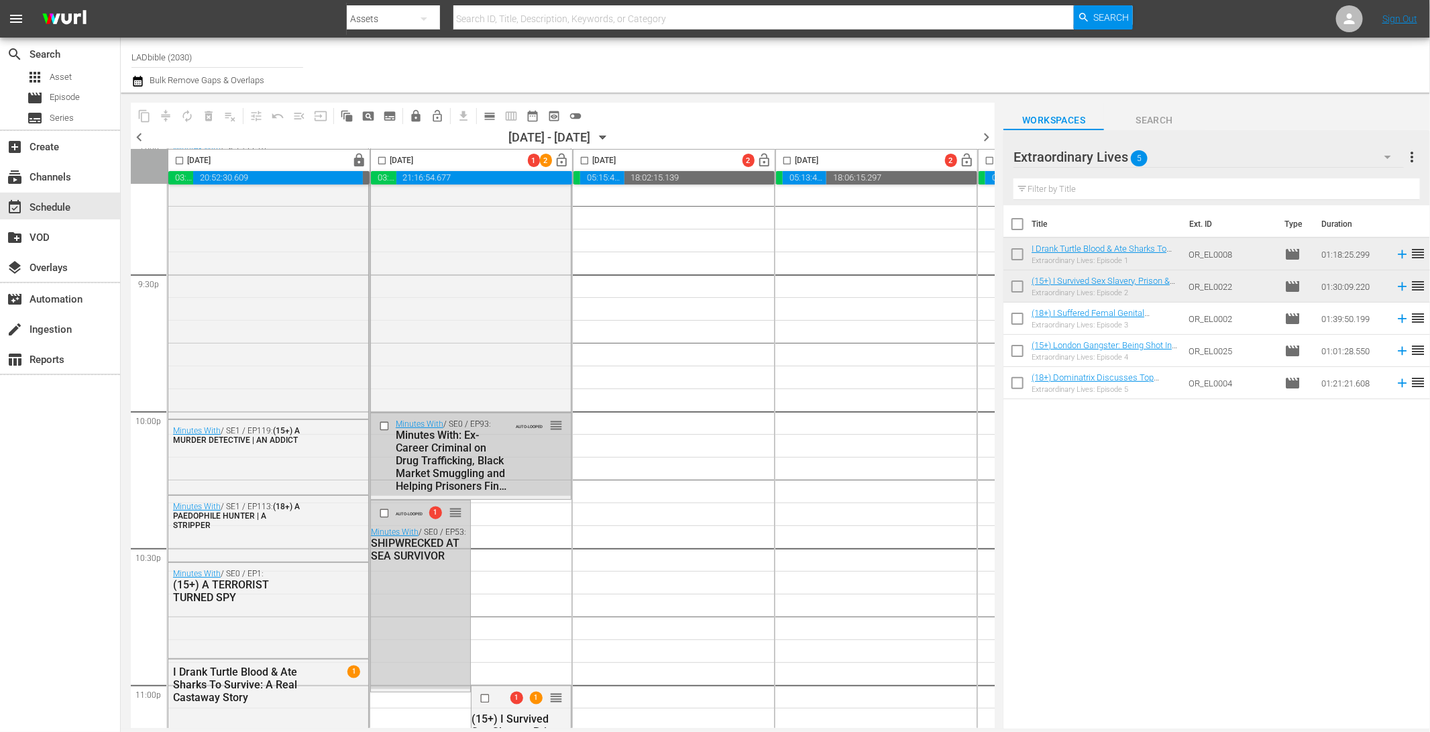
scroll to position [6033, 0]
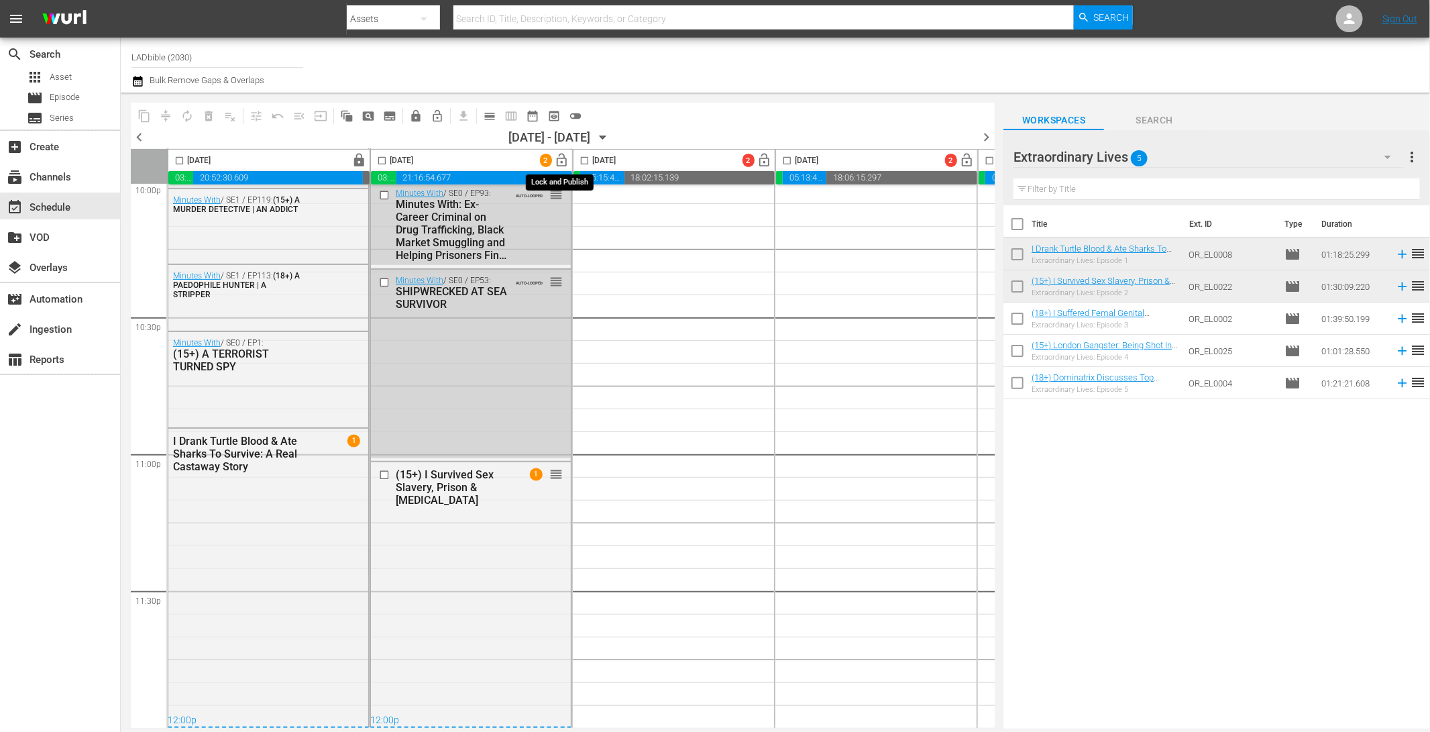
click at [561, 158] on span "lock_open" at bounding box center [562, 160] width 15 height 15
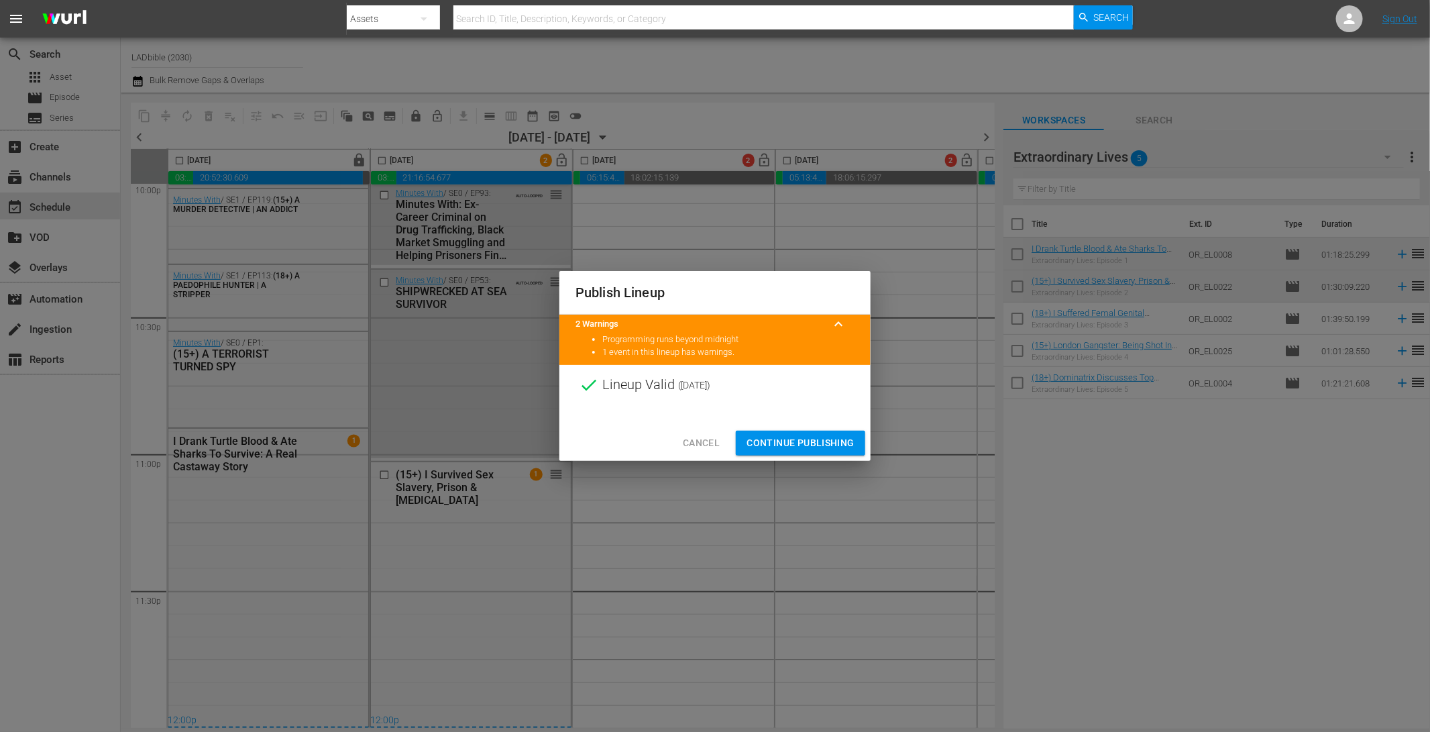
click at [847, 441] on span "Continue Publishing" at bounding box center [801, 443] width 108 height 17
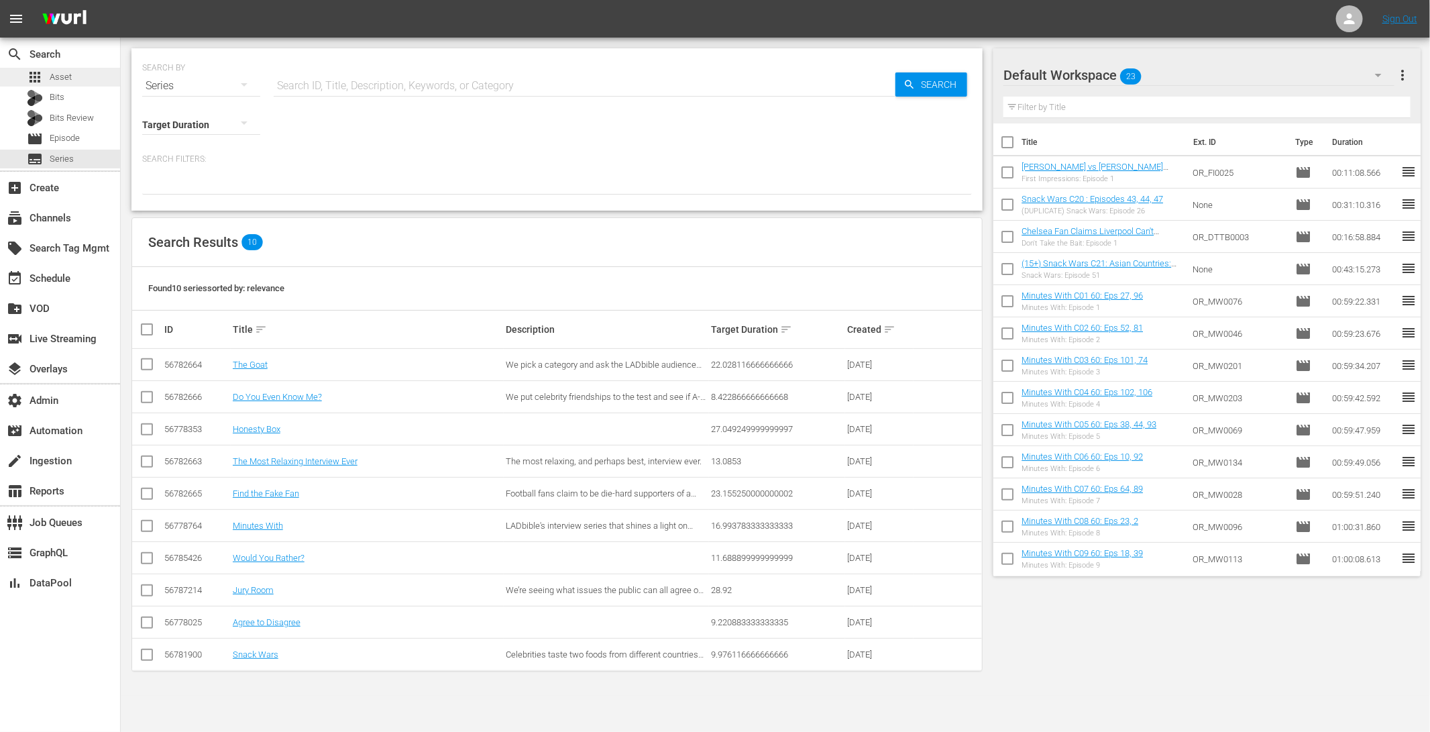
click at [97, 78] on div "apps Asset" at bounding box center [60, 77] width 120 height 19
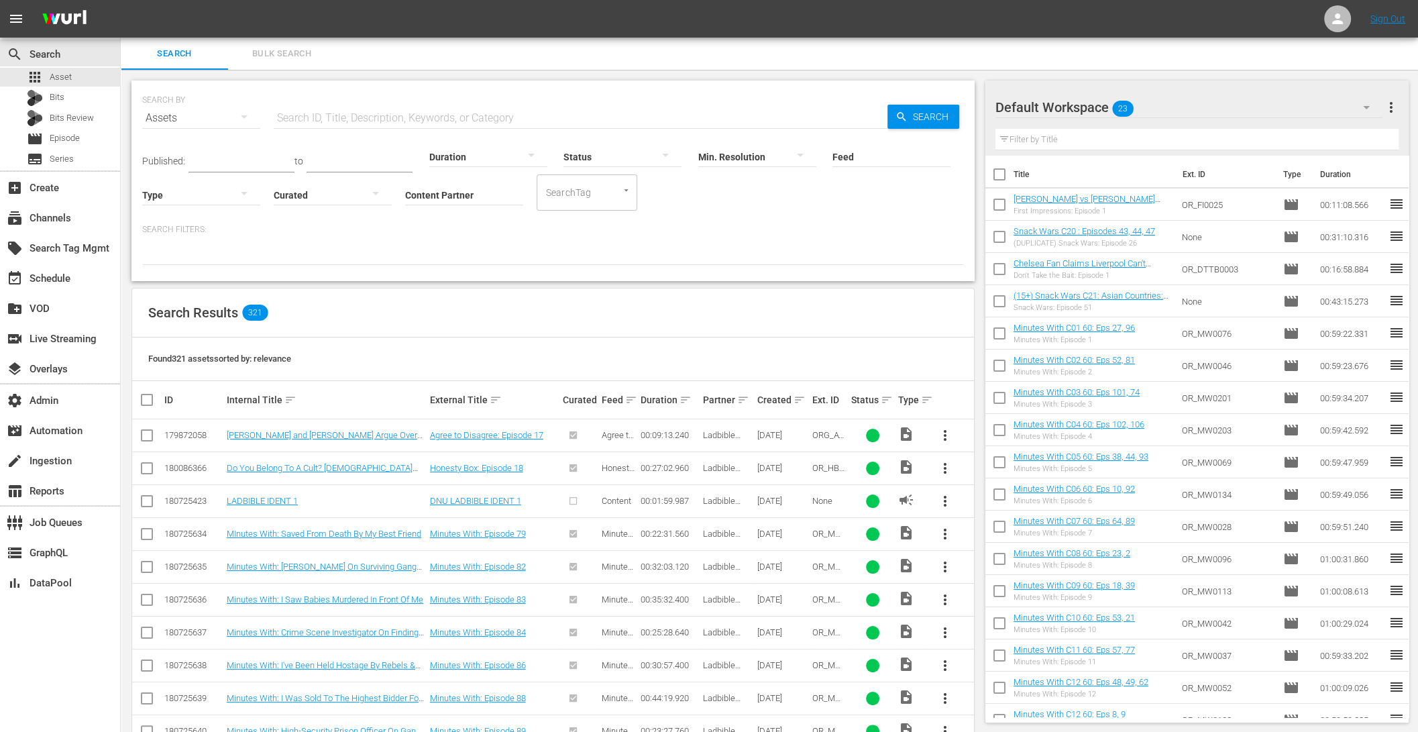
click at [472, 190] on input "Content Partner" at bounding box center [464, 196] width 118 height 48
click at [470, 226] on div "Ladbible Group Ltd (459)" at bounding box center [514, 232] width 197 height 32
type input "Ladbible Group Ltd (459)"
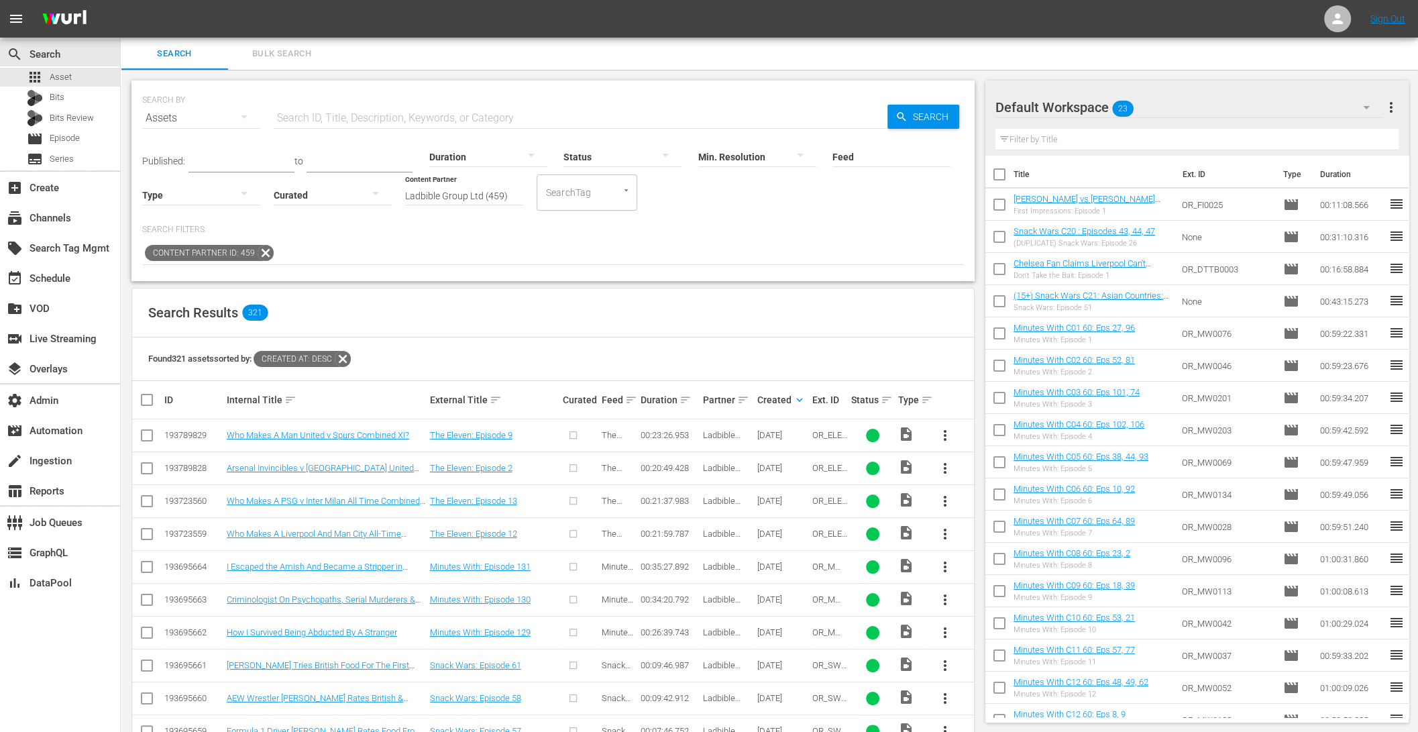
click at [280, 48] on span "Bulk Search" at bounding box center [281, 53] width 91 height 15
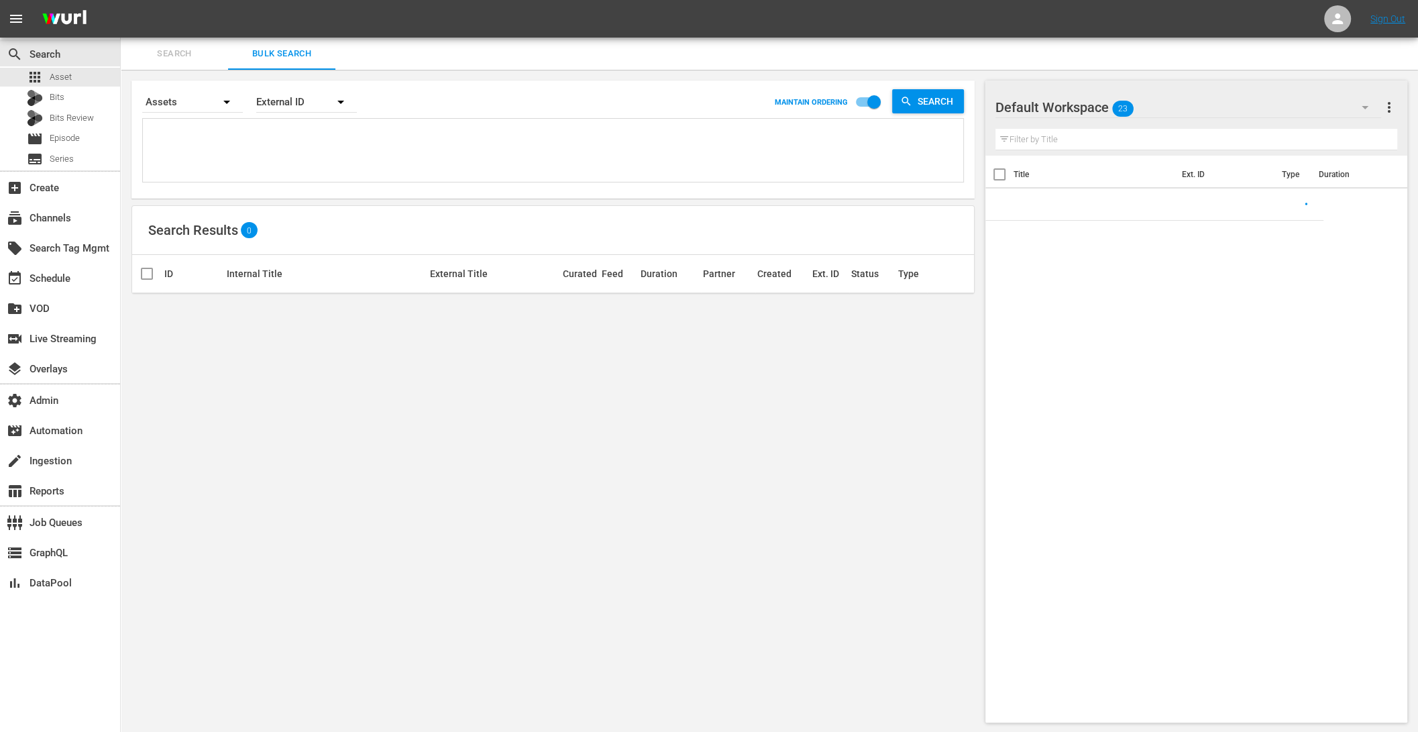
click at [211, 133] on textarea at bounding box center [554, 152] width 817 height 61
paste textarea "OR_ELEVEN0001 OR_ELEVEN0002 OR_ELEVEN0003 OR_ELEVEN0004 OR_ELEVEN0006 OR_ELEVEN…"
type textarea "OR_ELEVEN0001 OR_ELEVEN0002 OR_ELEVEN0003 OR_ELEVEN0004 OR_ELEVEN0006 OR_ELEVEN…"
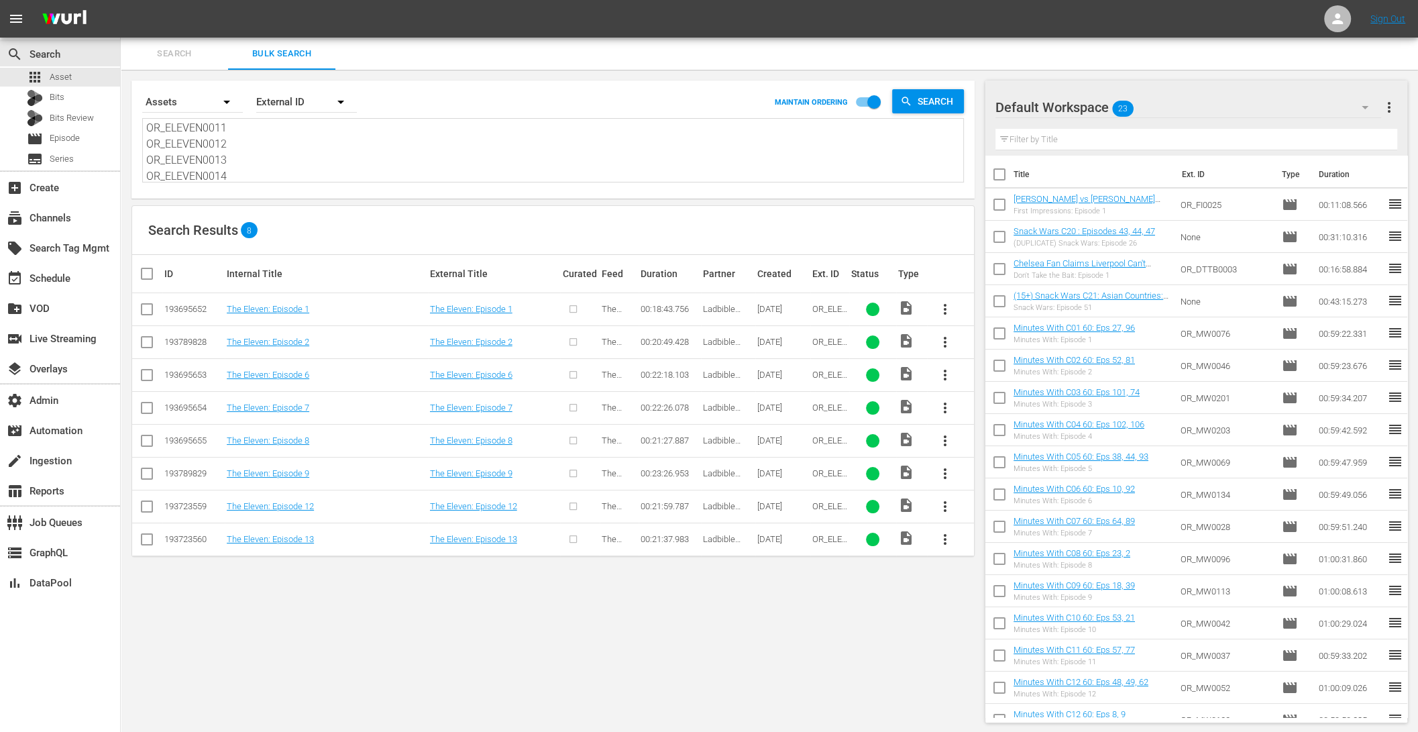
type textarea "OR_ELEVEN0001 OR_ELEVEN0002 OR_ELEVEN0003 OR_ELEVEN0004 OR_ELEVEN0006 OR_ELEVEN…"
click at [56, 394] on div "settings Admin" at bounding box center [37, 398] width 75 height 12
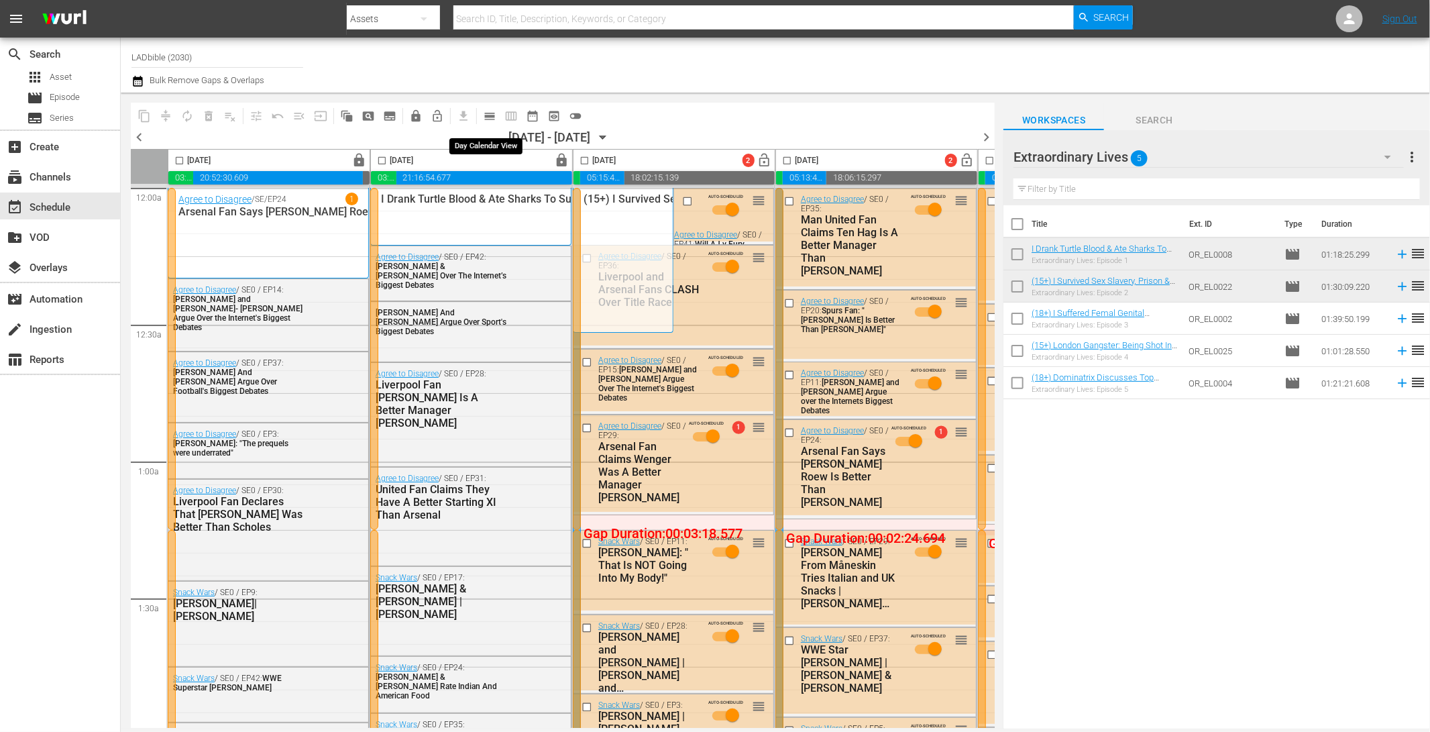
click at [492, 113] on span "calendar_view_day_outlined" at bounding box center [489, 115] width 13 height 13
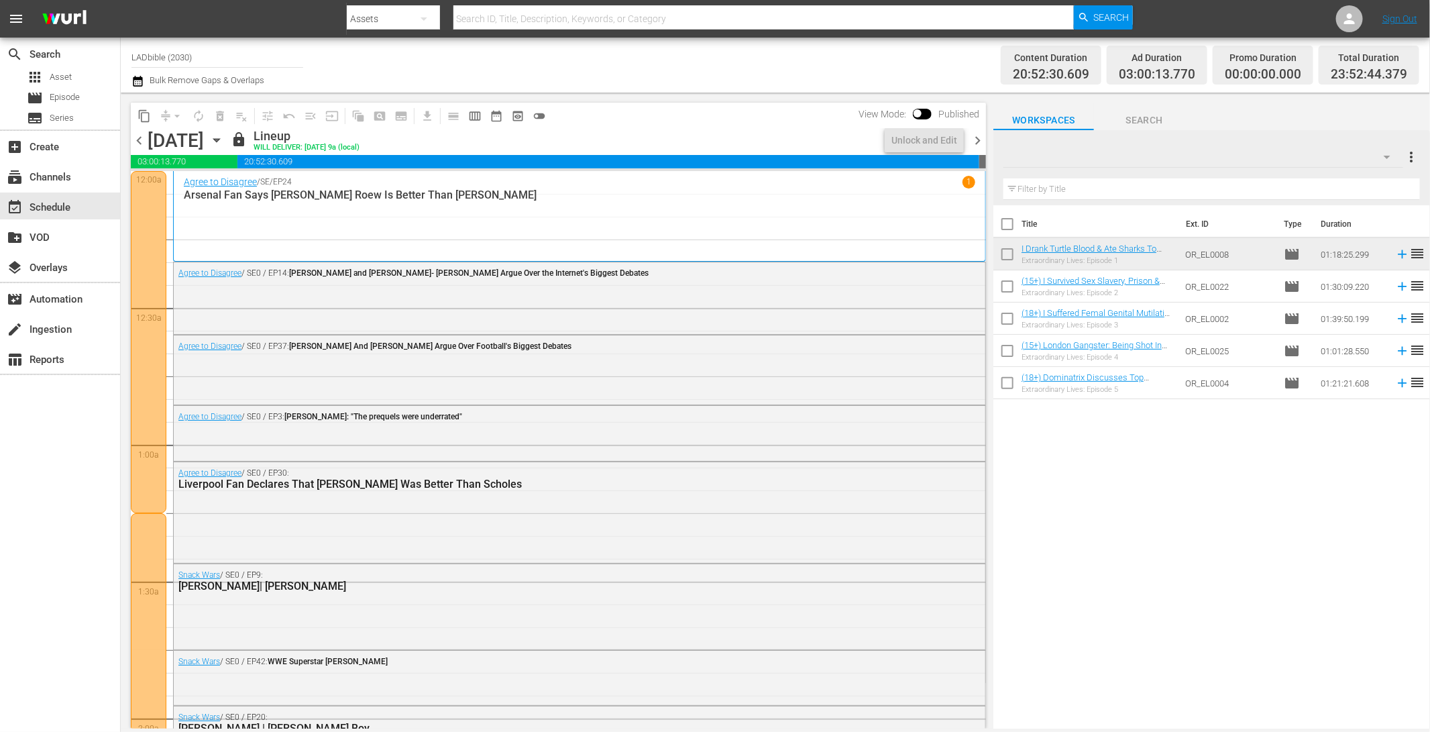
click at [979, 139] on span "chevron_right" at bounding box center [977, 140] width 17 height 17
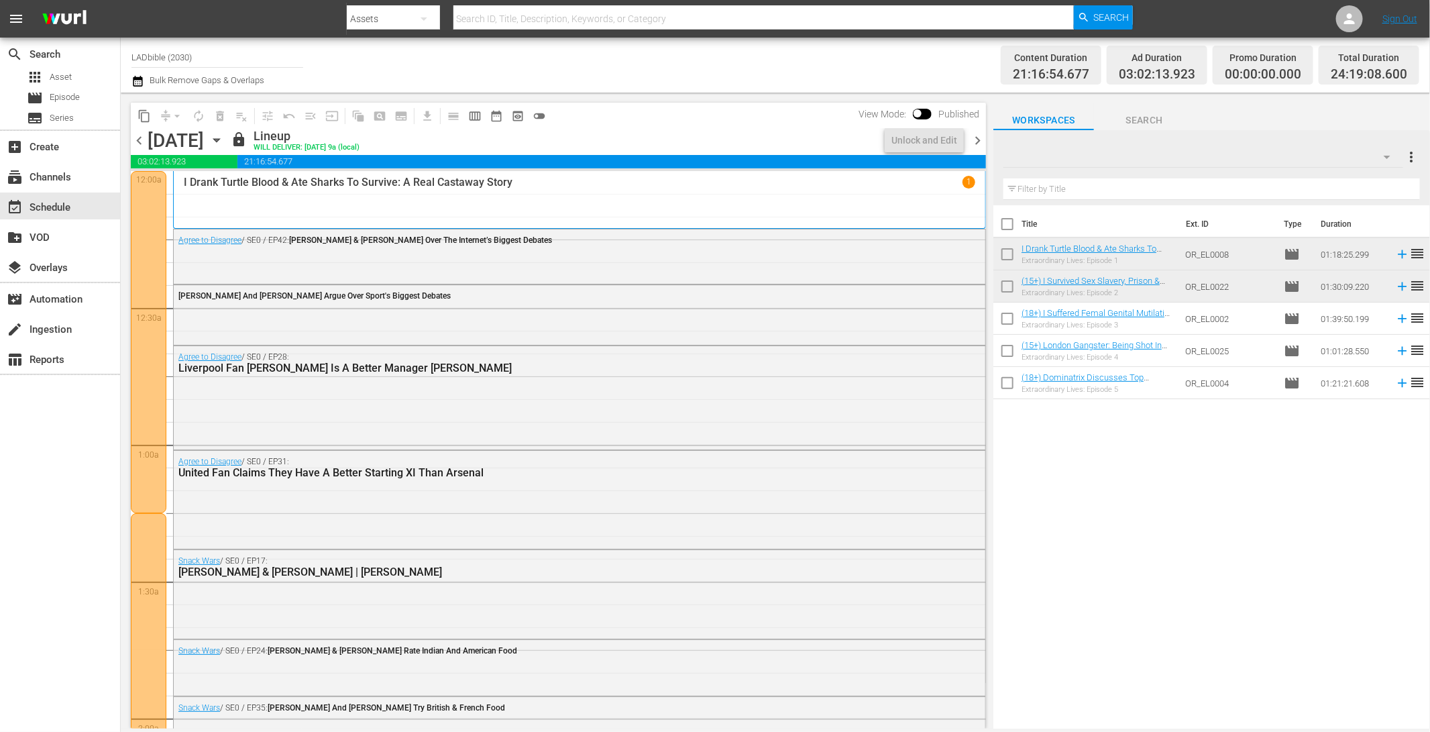
click at [971, 139] on span "chevron_right" at bounding box center [977, 140] width 17 height 17
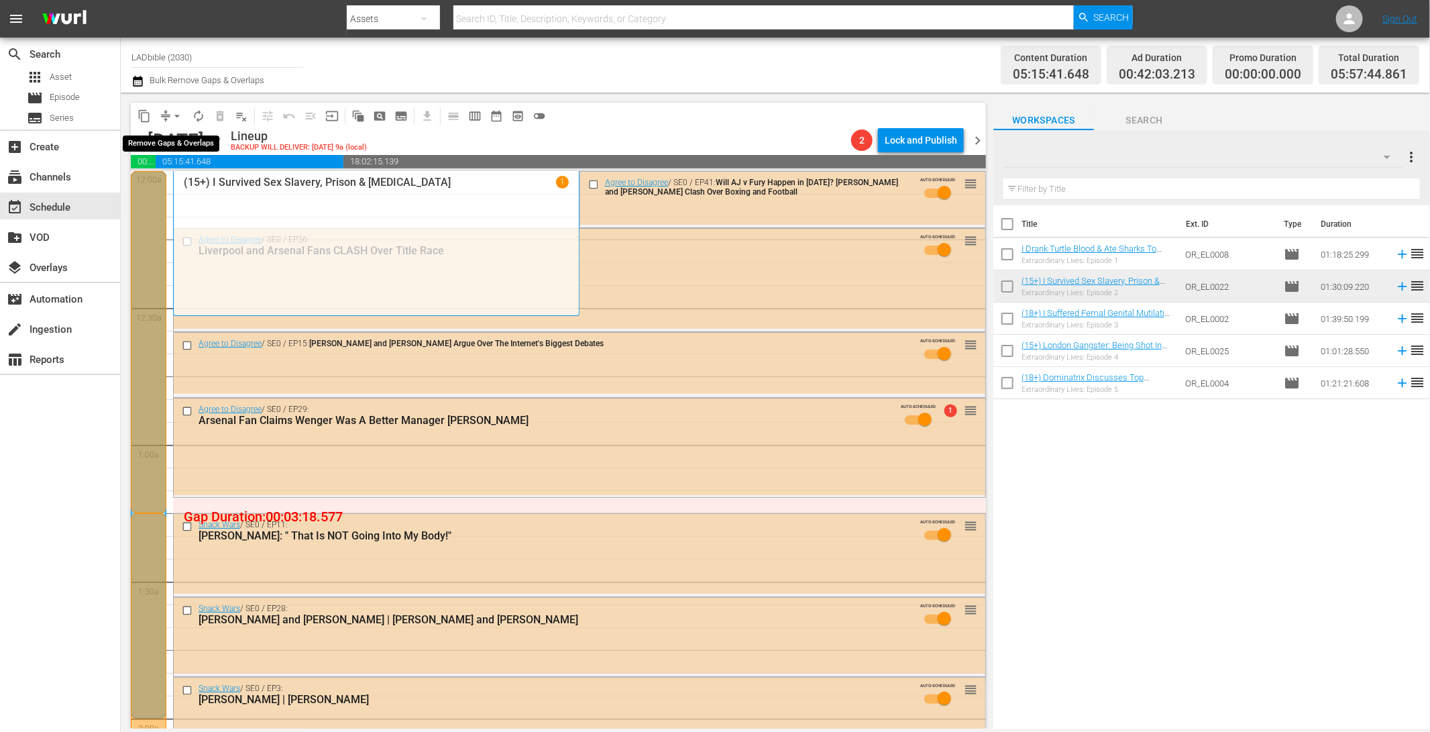
click at [170, 112] on span "arrow_drop_down" at bounding box center [176, 115] width 13 height 13
click at [215, 186] on li "Align to End of Previous Day" at bounding box center [177, 187] width 141 height 22
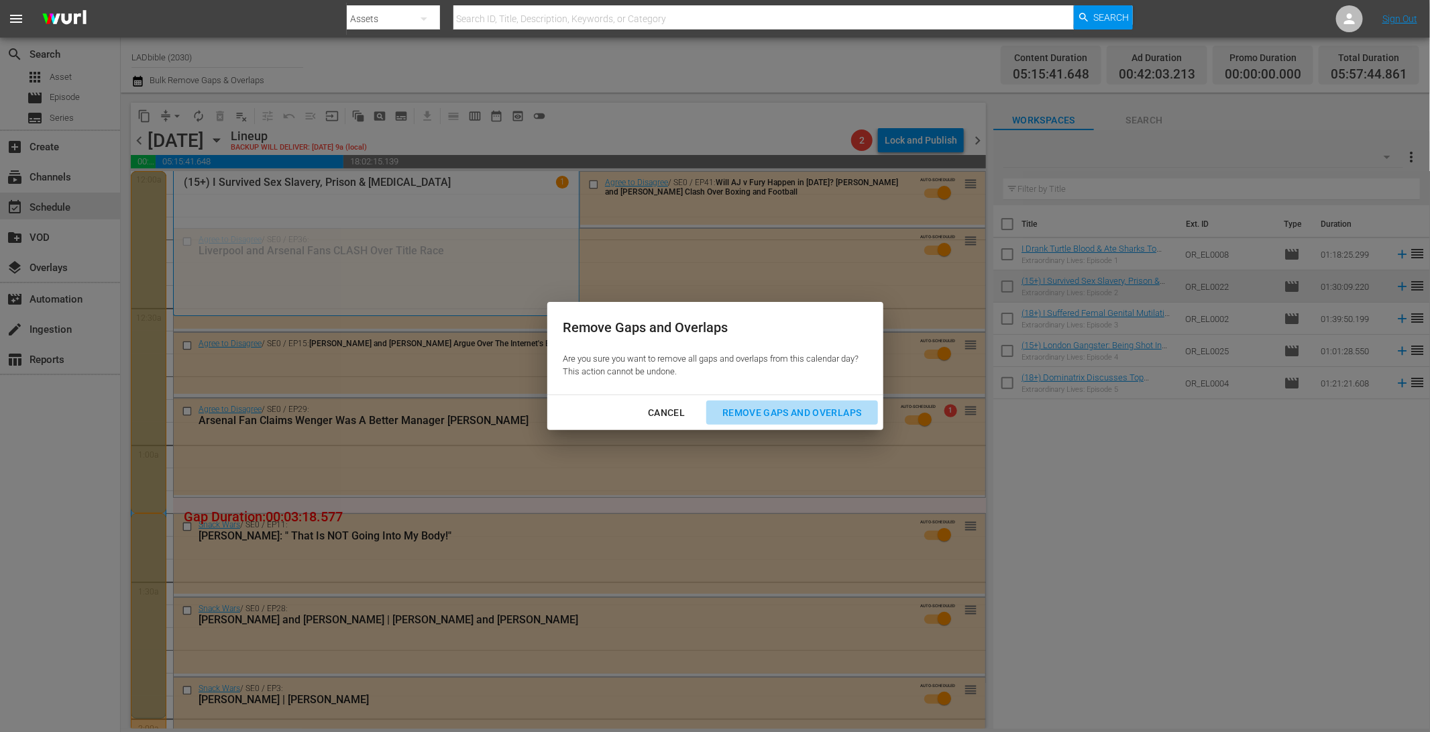
click at [798, 412] on div "Remove Gaps and Overlaps" at bounding box center [792, 413] width 160 height 17
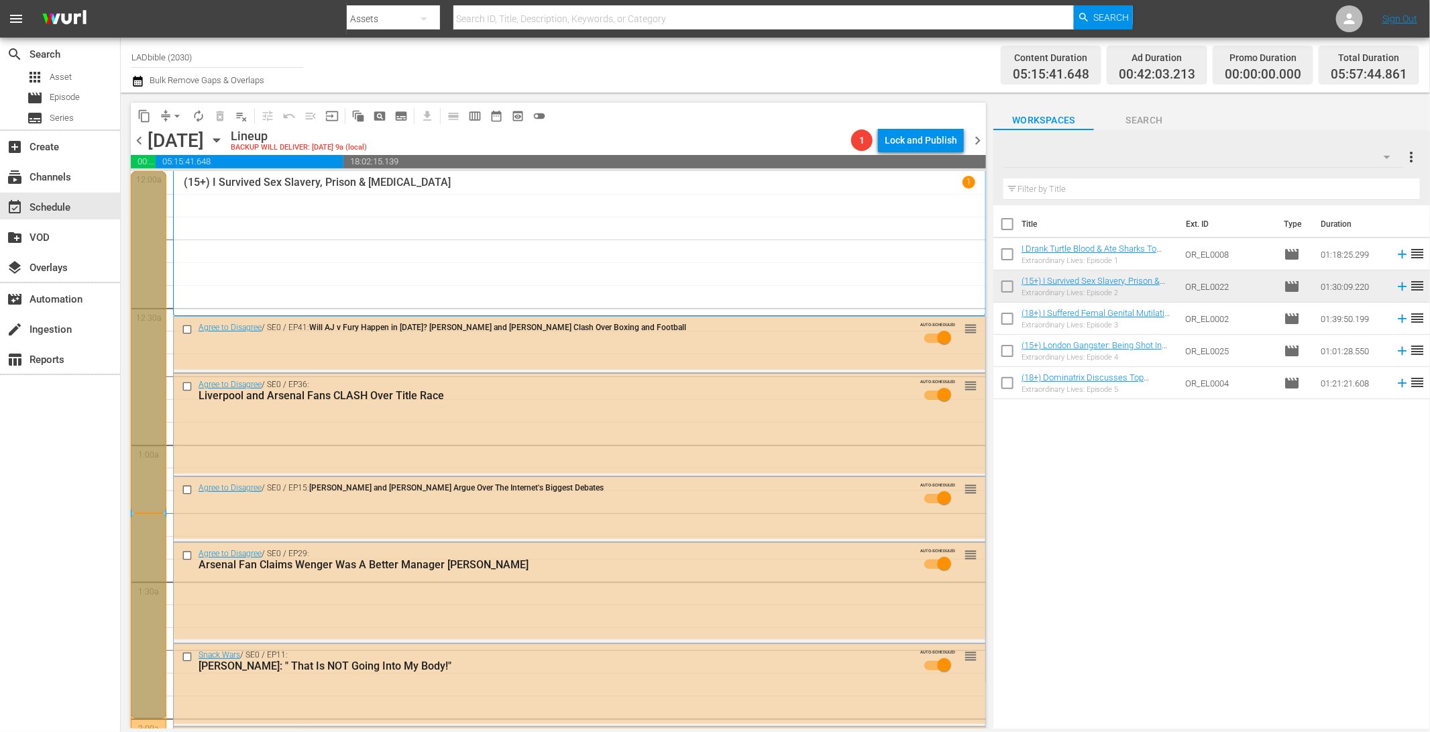
drag, startPoint x: 540, startPoint y: 669, endPoint x: 574, endPoint y: 768, distance: 105.0
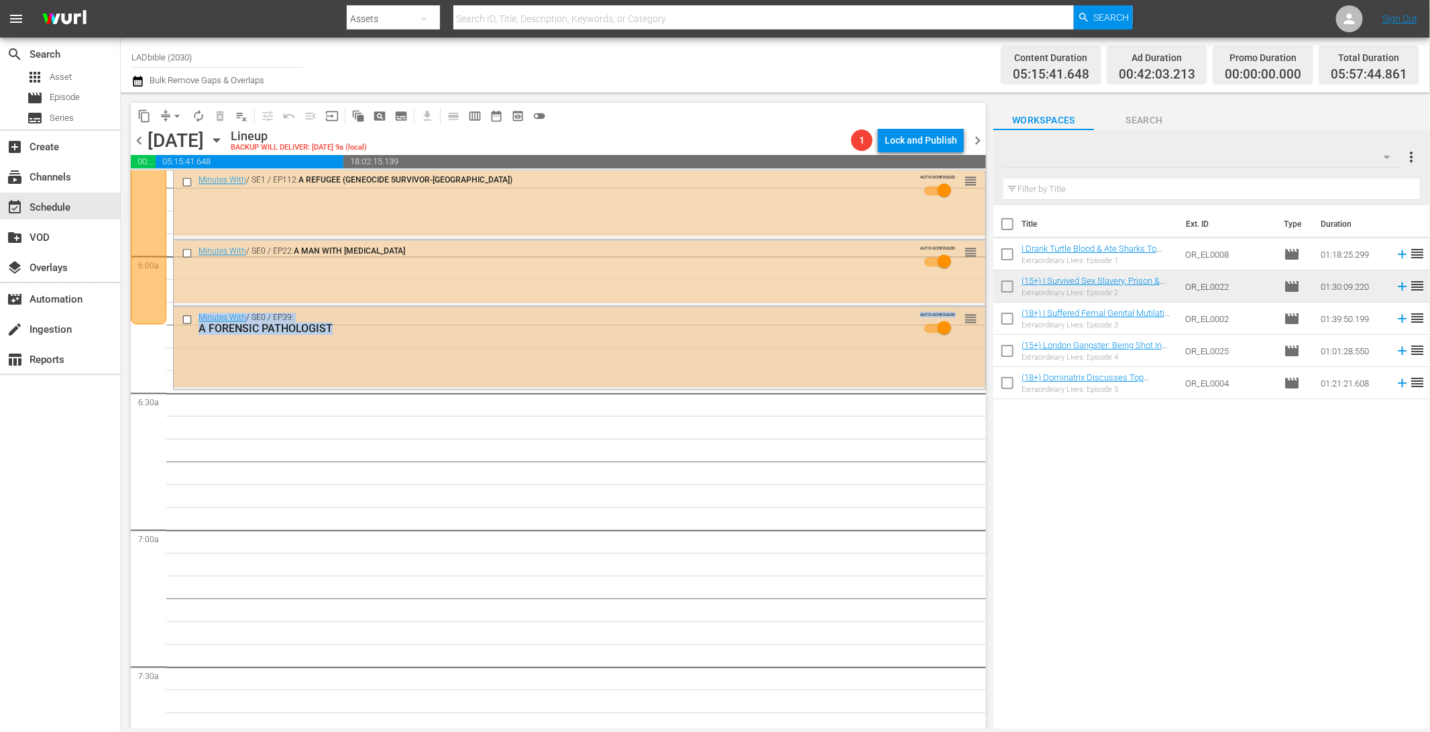
scroll to position [1568, 0]
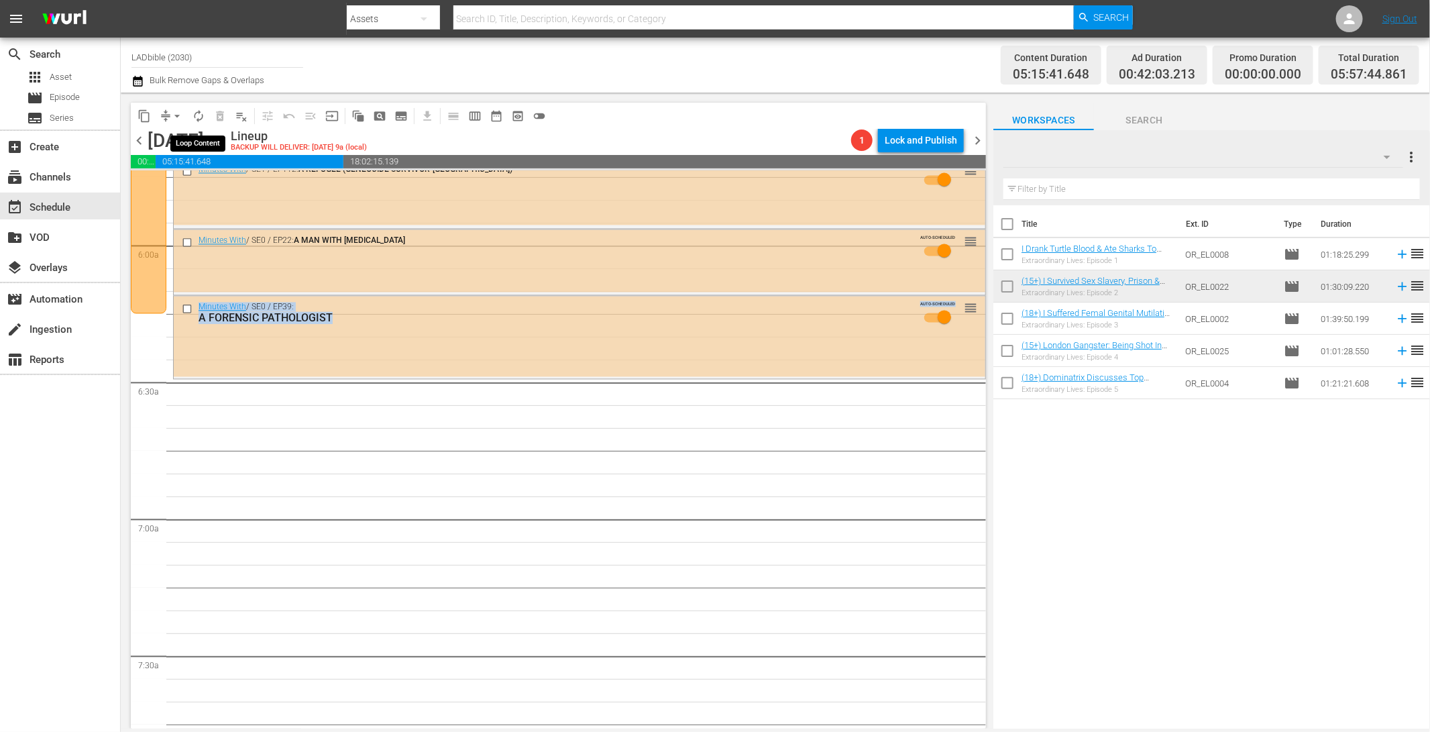
click at [203, 116] on span "autorenew_outlined" at bounding box center [198, 115] width 13 height 13
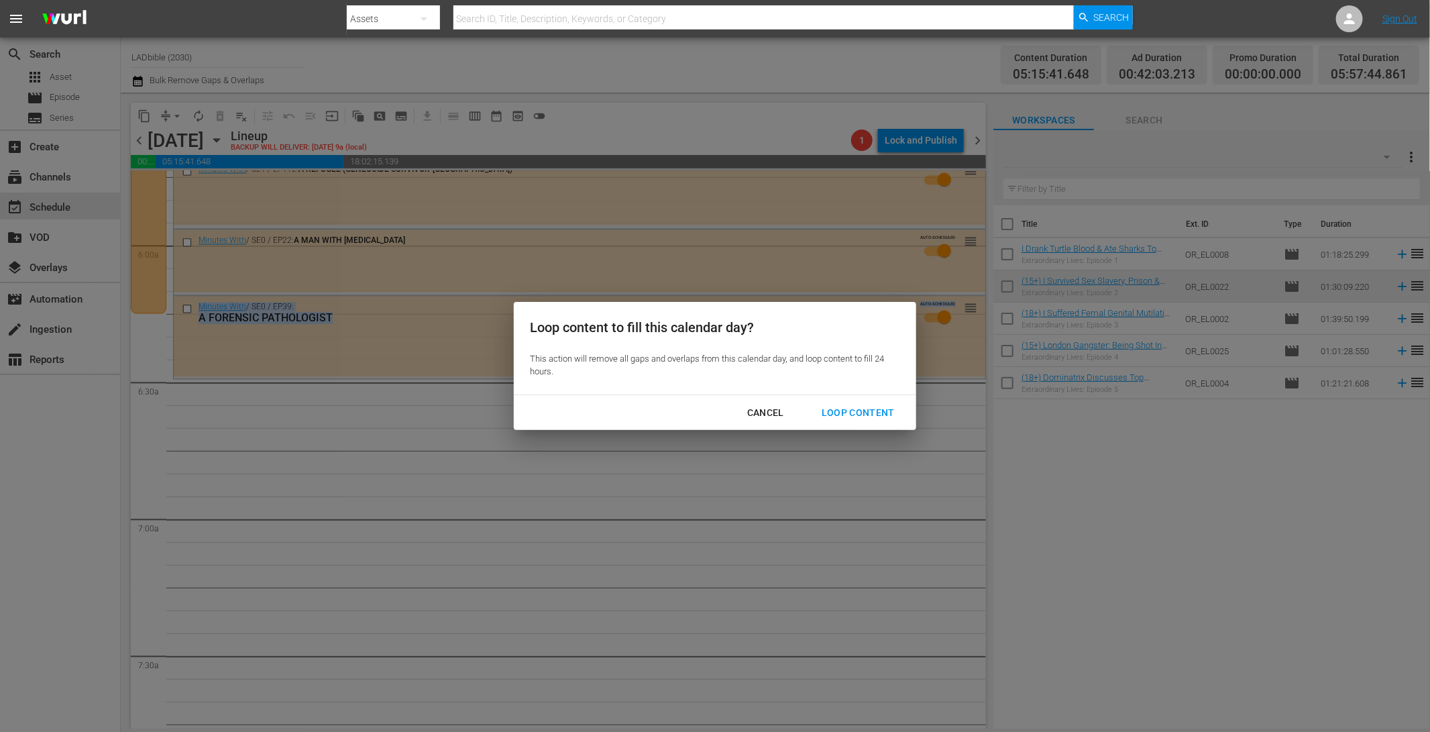
click at [863, 415] on div "Loop Content" at bounding box center [858, 413] width 95 height 17
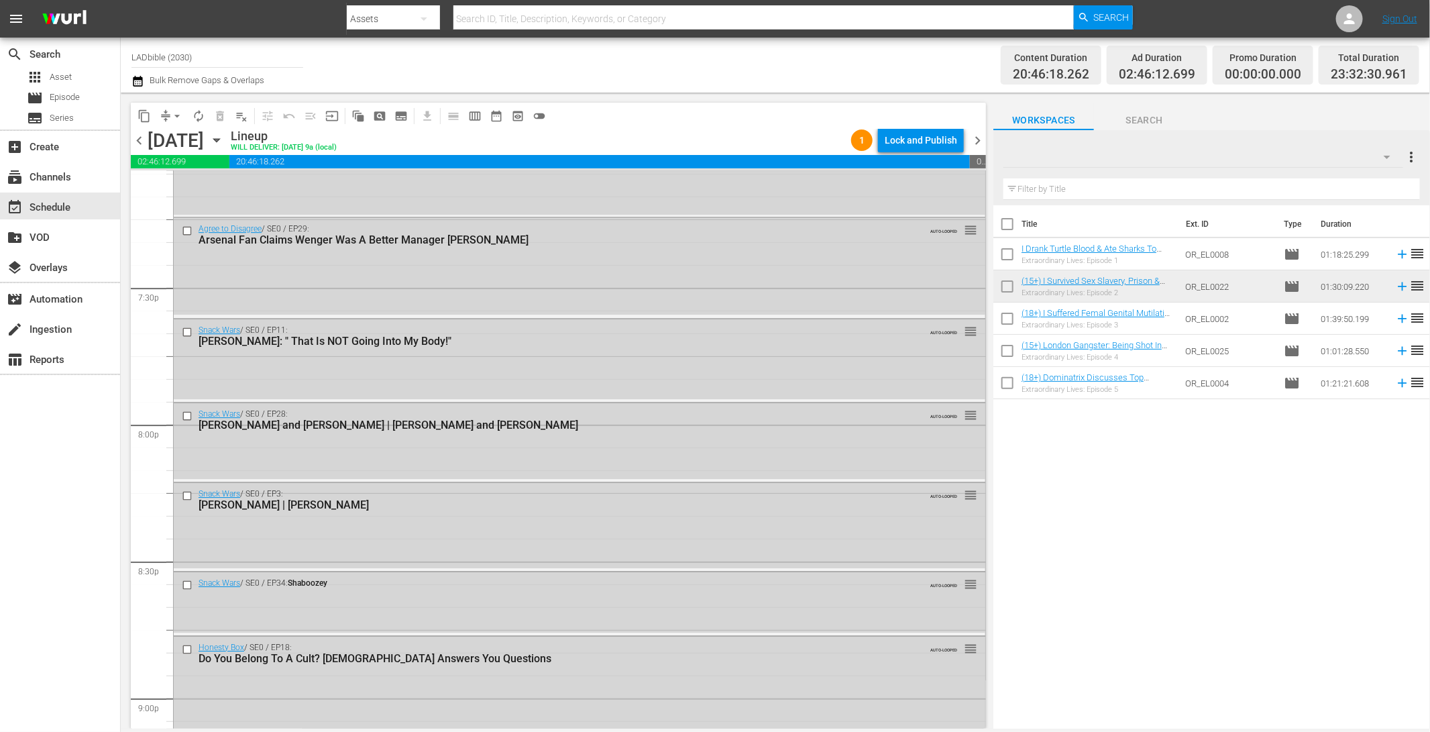
scroll to position [5127, 0]
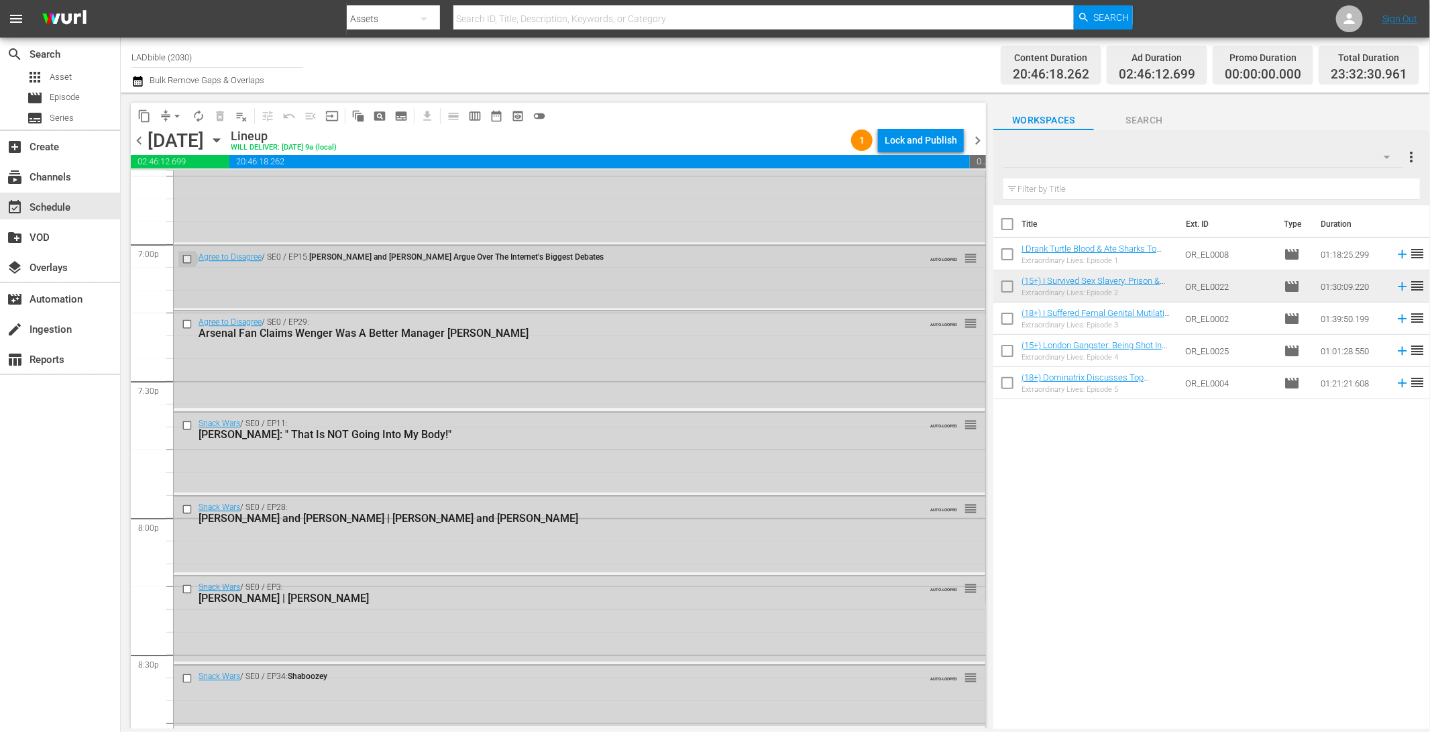
click at [186, 258] on input "checkbox" at bounding box center [189, 259] width 14 height 11
click at [188, 322] on input "checkbox" at bounding box center [189, 324] width 14 height 11
click at [188, 423] on input "checkbox" at bounding box center [189, 424] width 14 height 11
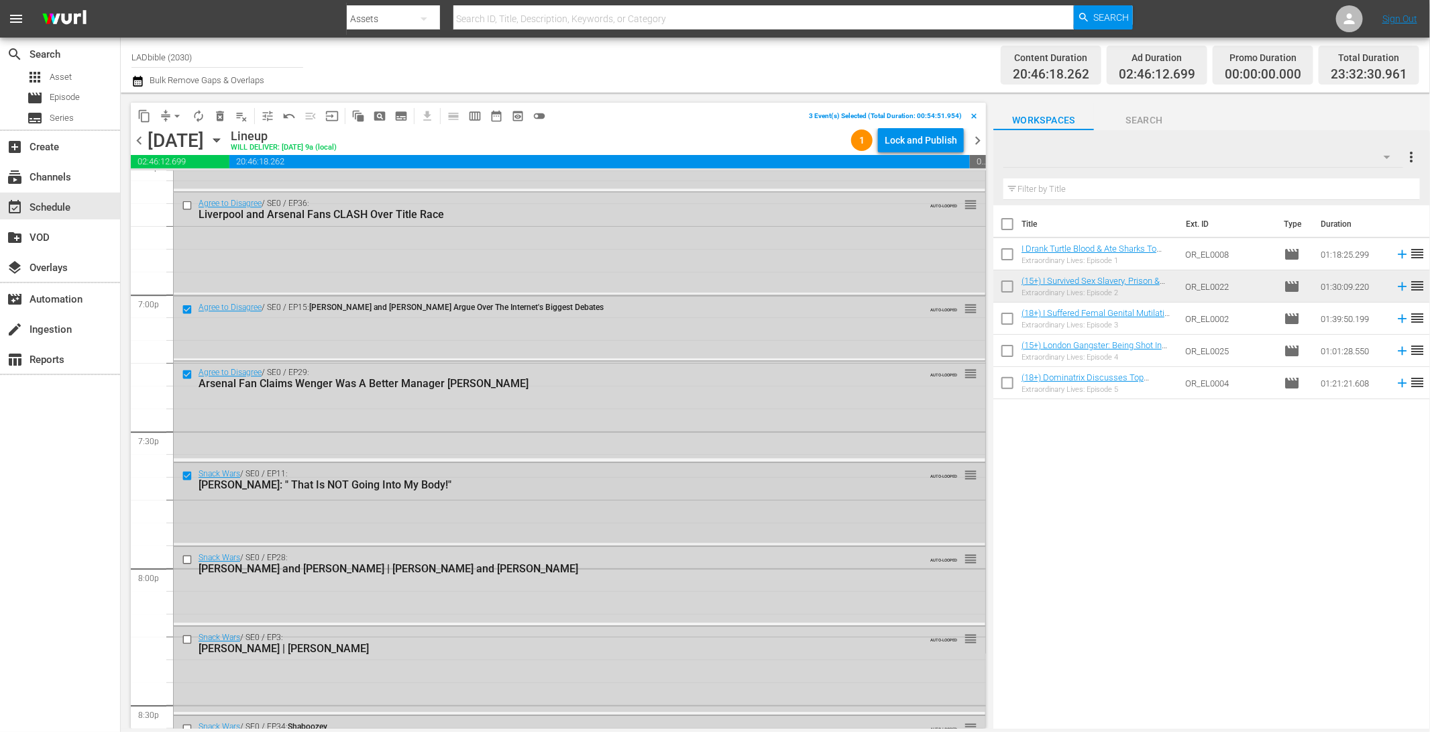
scroll to position [5120, 0]
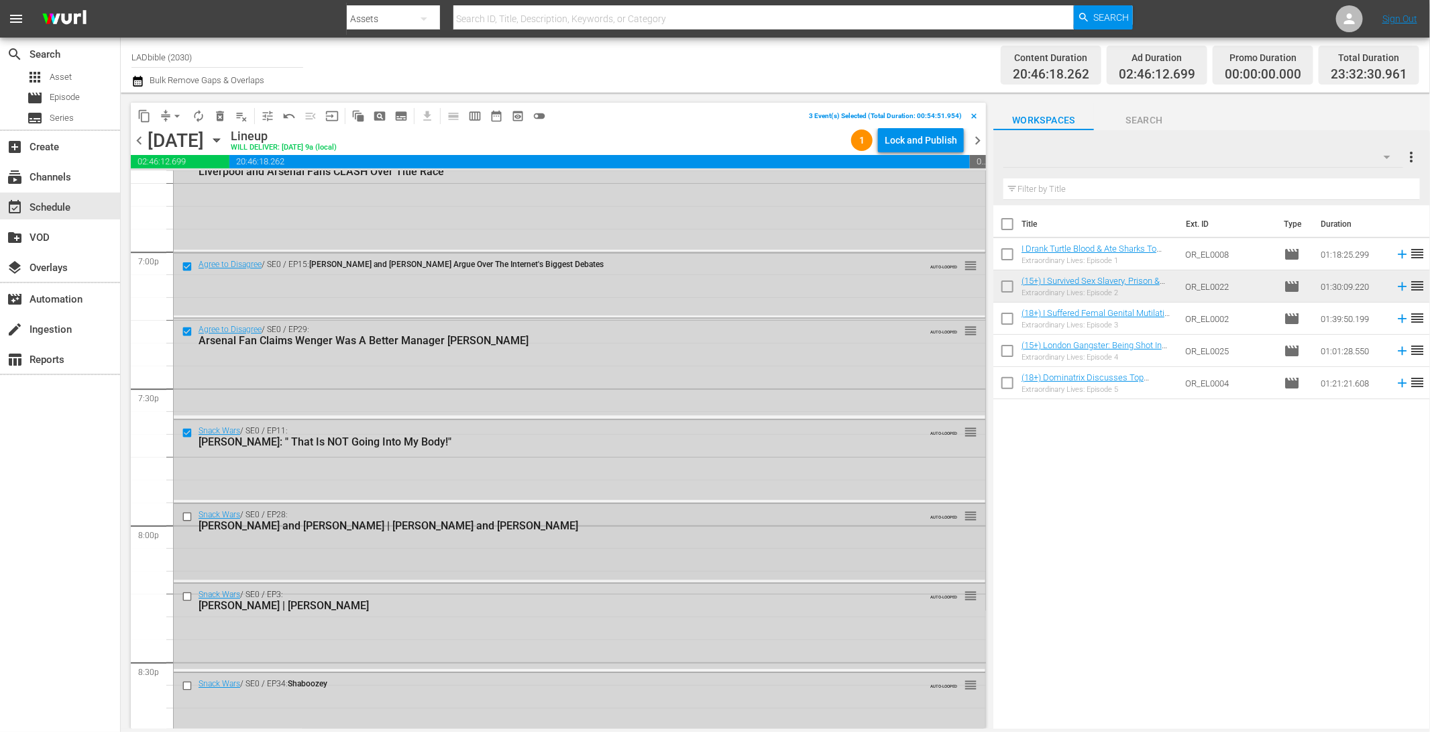
click at [186, 516] on input "checkbox" at bounding box center [189, 516] width 14 height 11
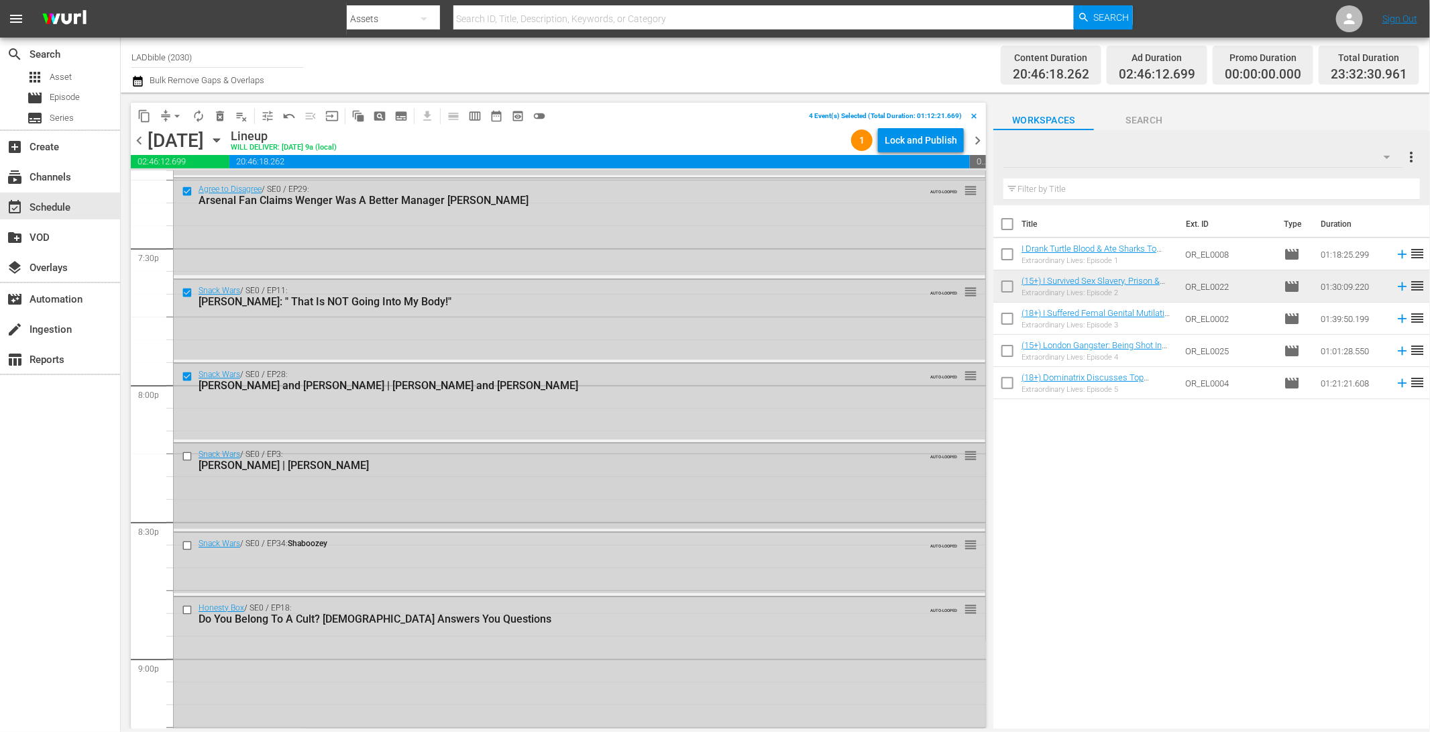
click at [186, 455] on input "checkbox" at bounding box center [189, 455] width 14 height 11
click at [186, 540] on input "checkbox" at bounding box center [189, 544] width 14 height 11
click at [186, 608] on input "checkbox" at bounding box center [189, 609] width 14 height 11
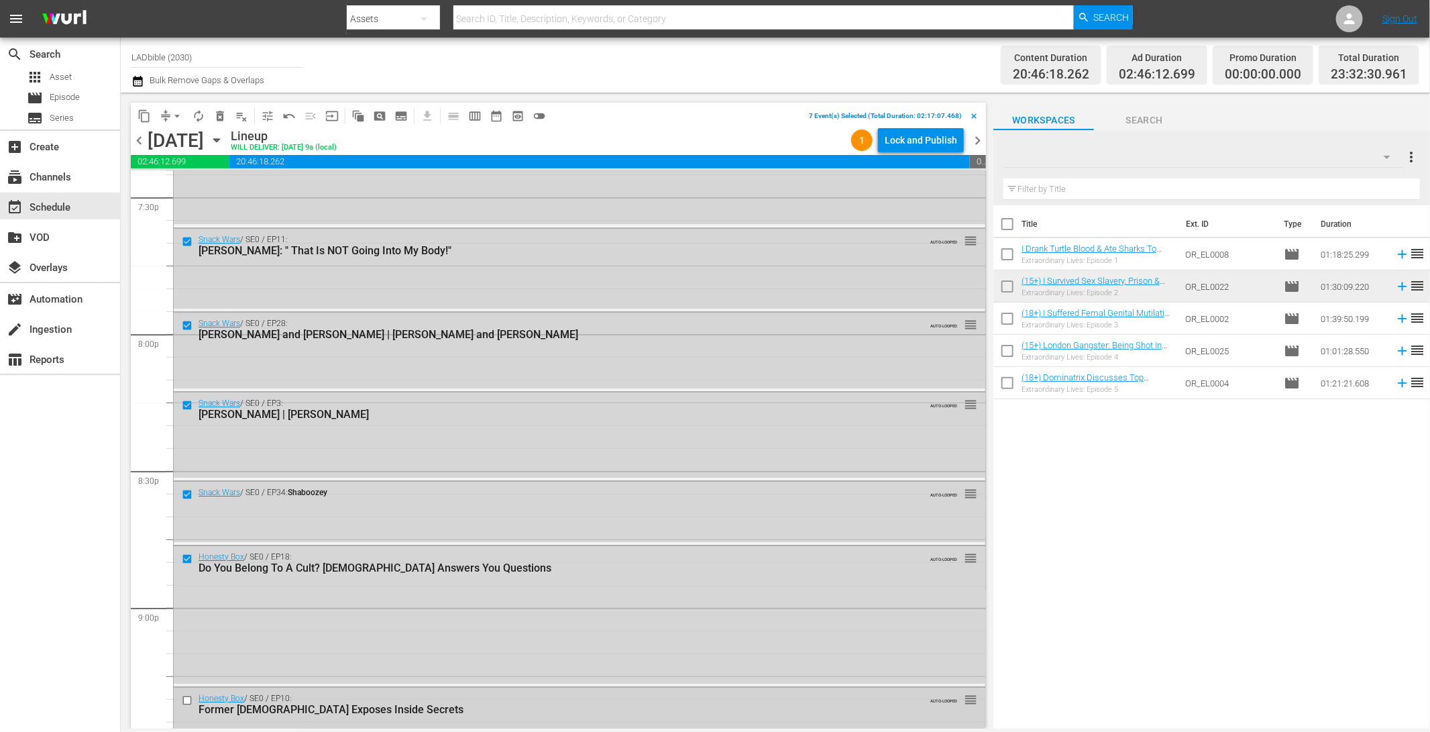
scroll to position [5476, 0]
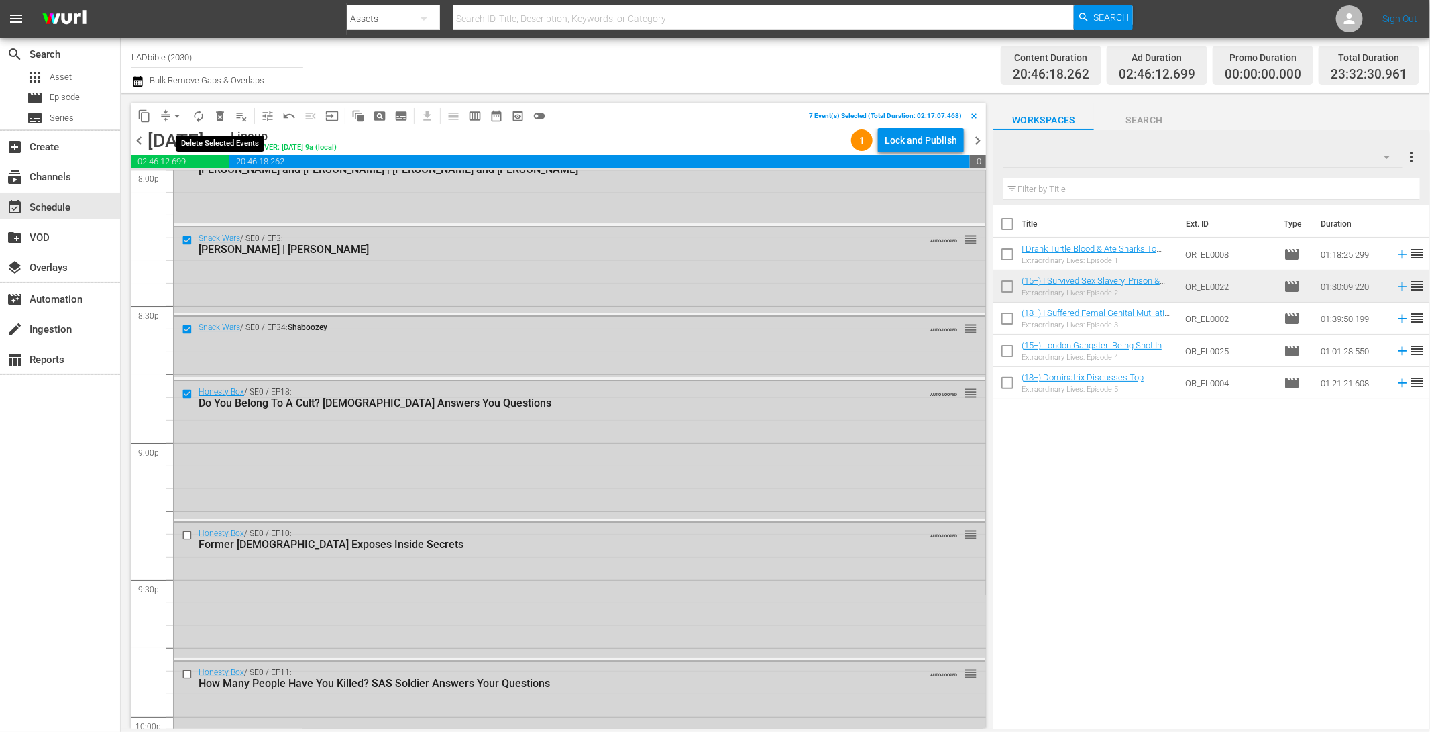
click at [225, 117] on span "delete_forever_outlined" at bounding box center [219, 115] width 13 height 13
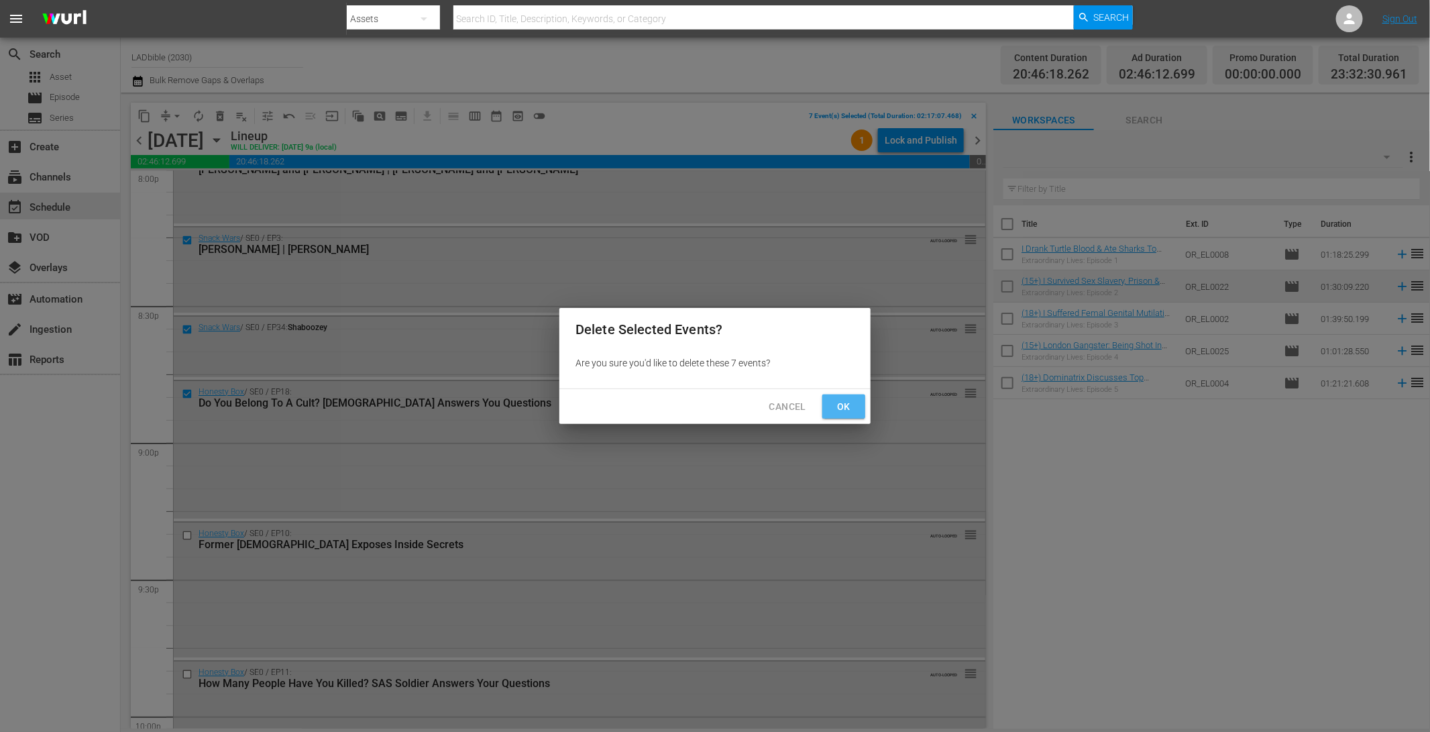
click at [848, 403] on span "Ok" at bounding box center [843, 406] width 21 height 17
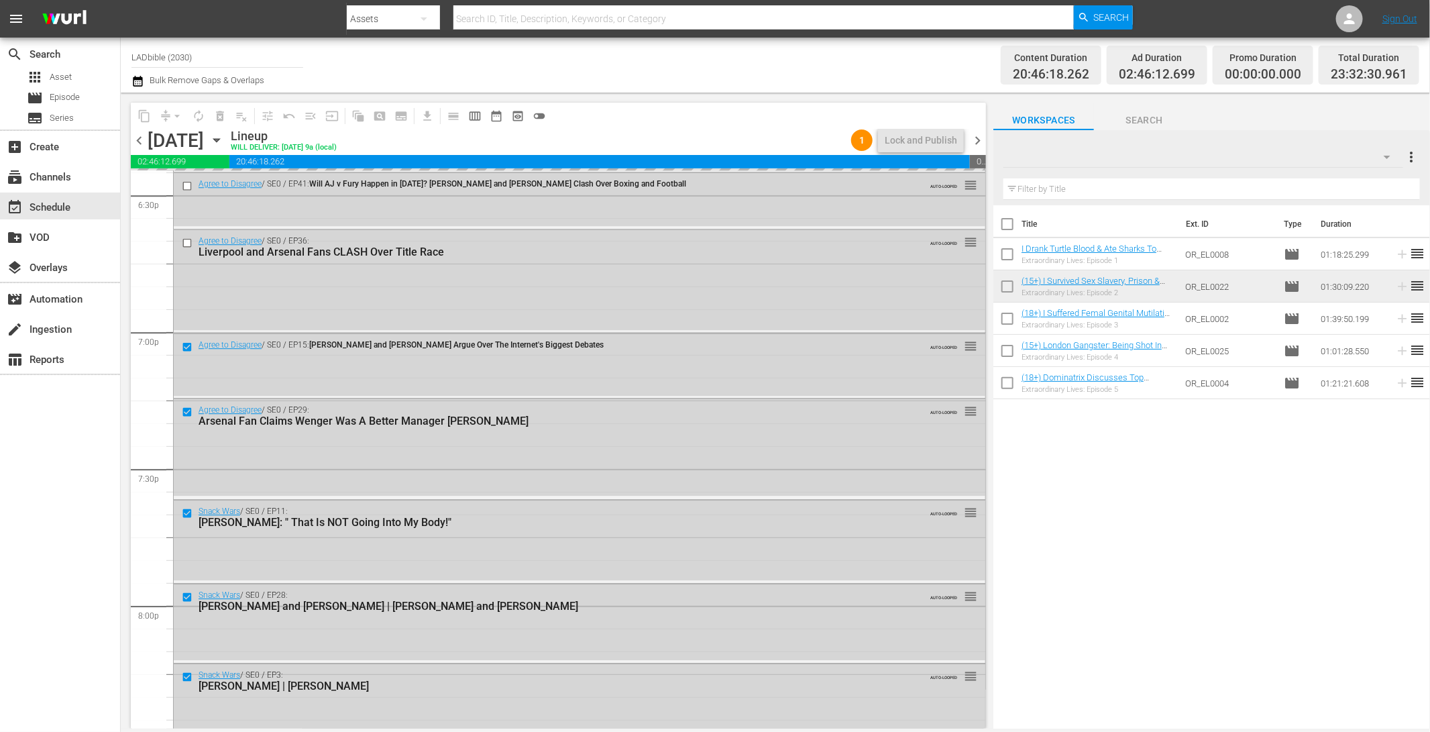
scroll to position [4946, 0]
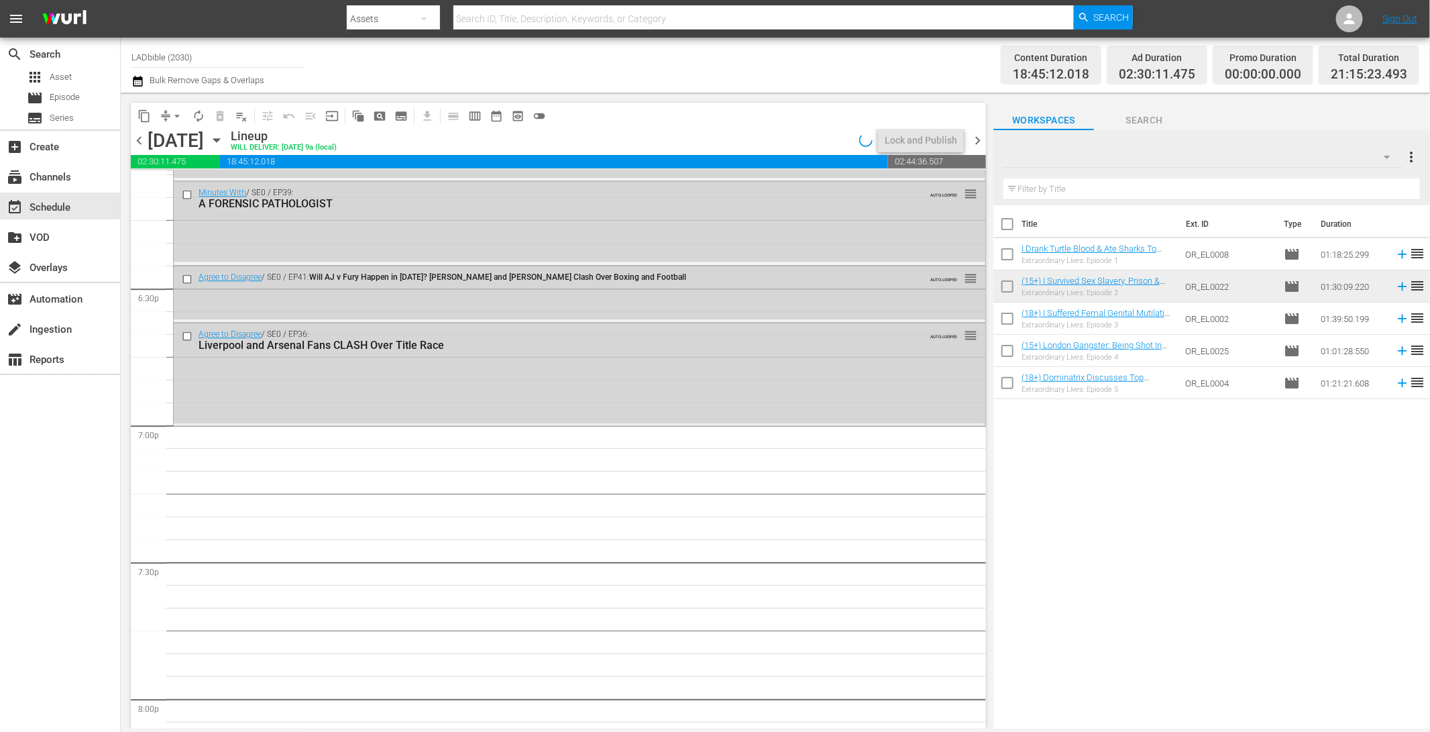
click at [1242, 153] on div at bounding box center [1204, 157] width 400 height 38
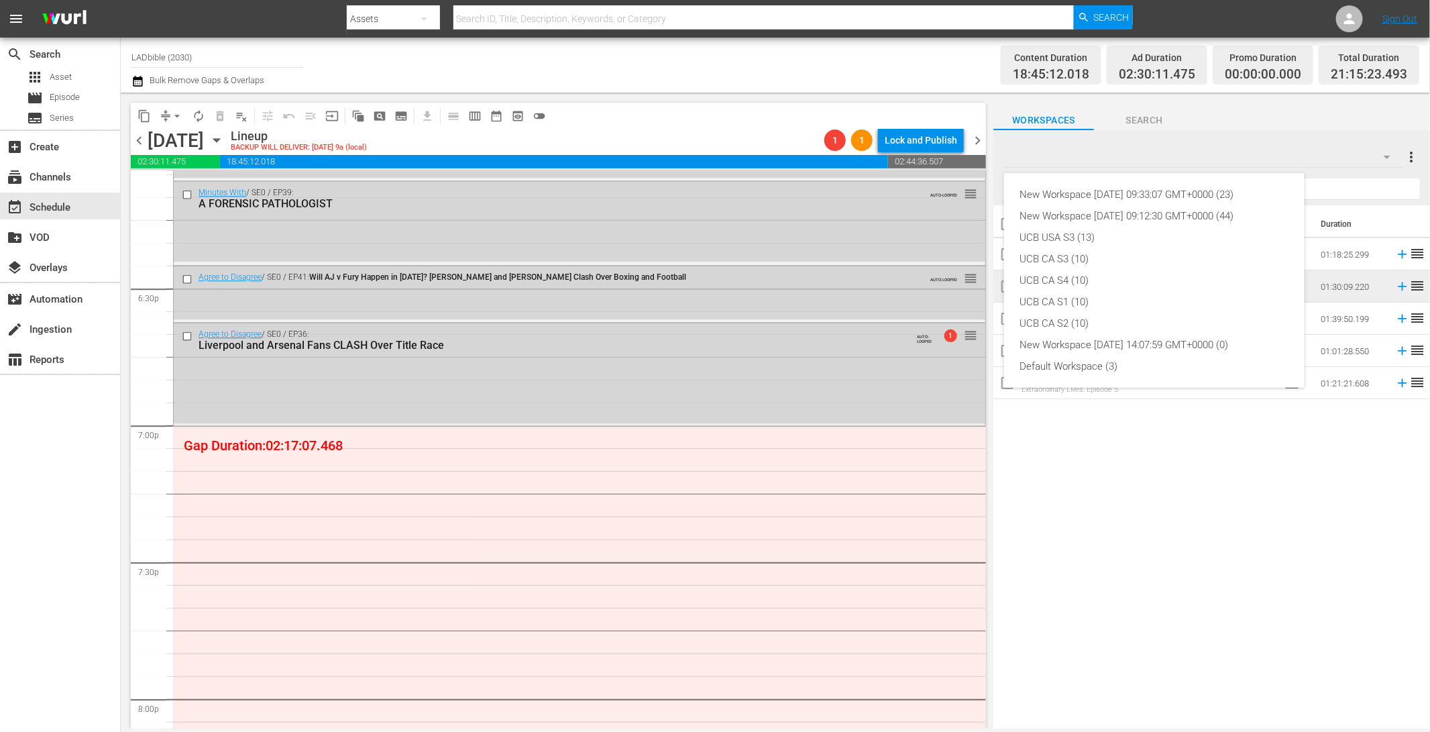
click at [1150, 154] on div "New Workspace [DATE] 09:33:07 GMT+0000 (23) New Workspace [DATE] 09:12:30 GMT+0…" at bounding box center [715, 366] width 1430 height 732
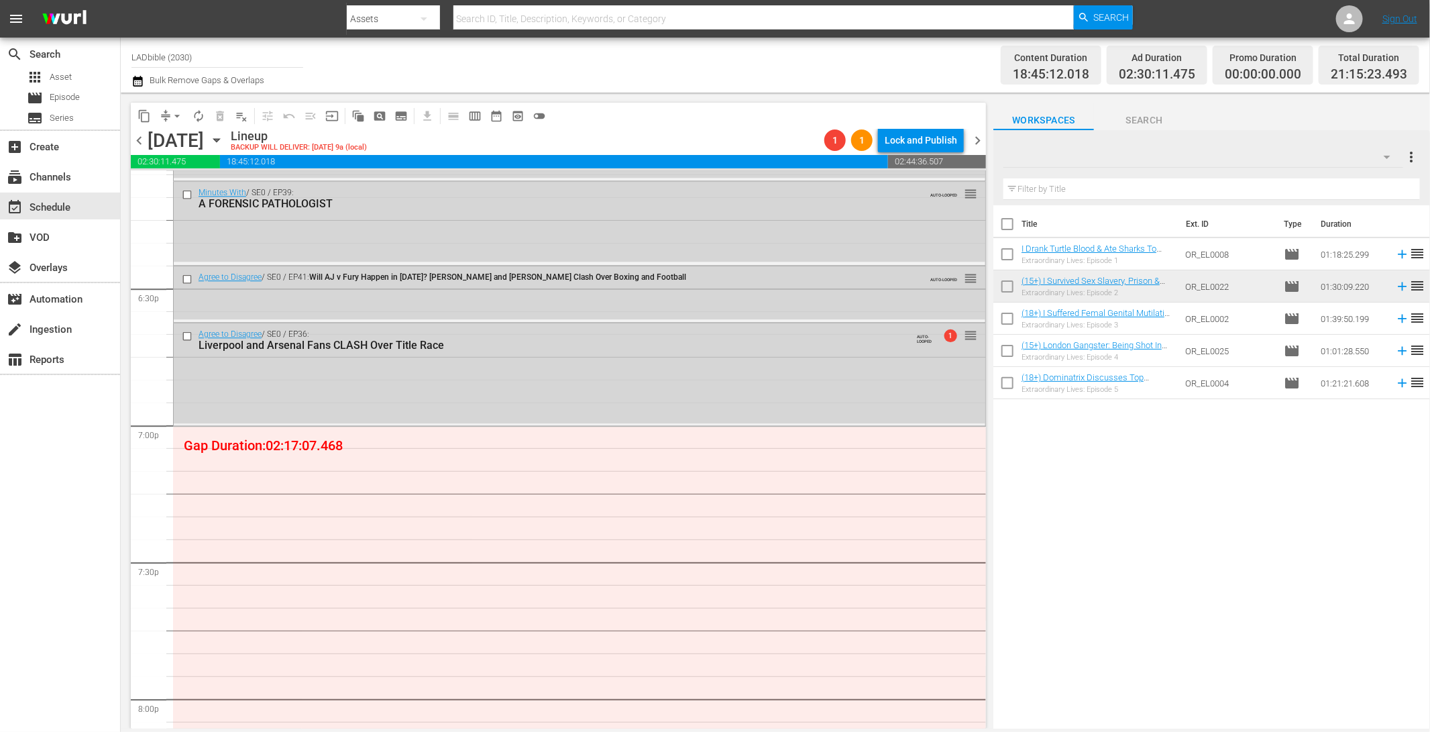
click at [1142, 166] on div at bounding box center [1076, 158] width 145 height 34
click at [1293, 153] on input "Extraordinary Lives" at bounding box center [1206, 157] width 405 height 32
click at [1236, 124] on div "Workspaces Search" at bounding box center [1211, 116] width 437 height 27
click at [1236, 158] on div at bounding box center [1204, 157] width 400 height 38
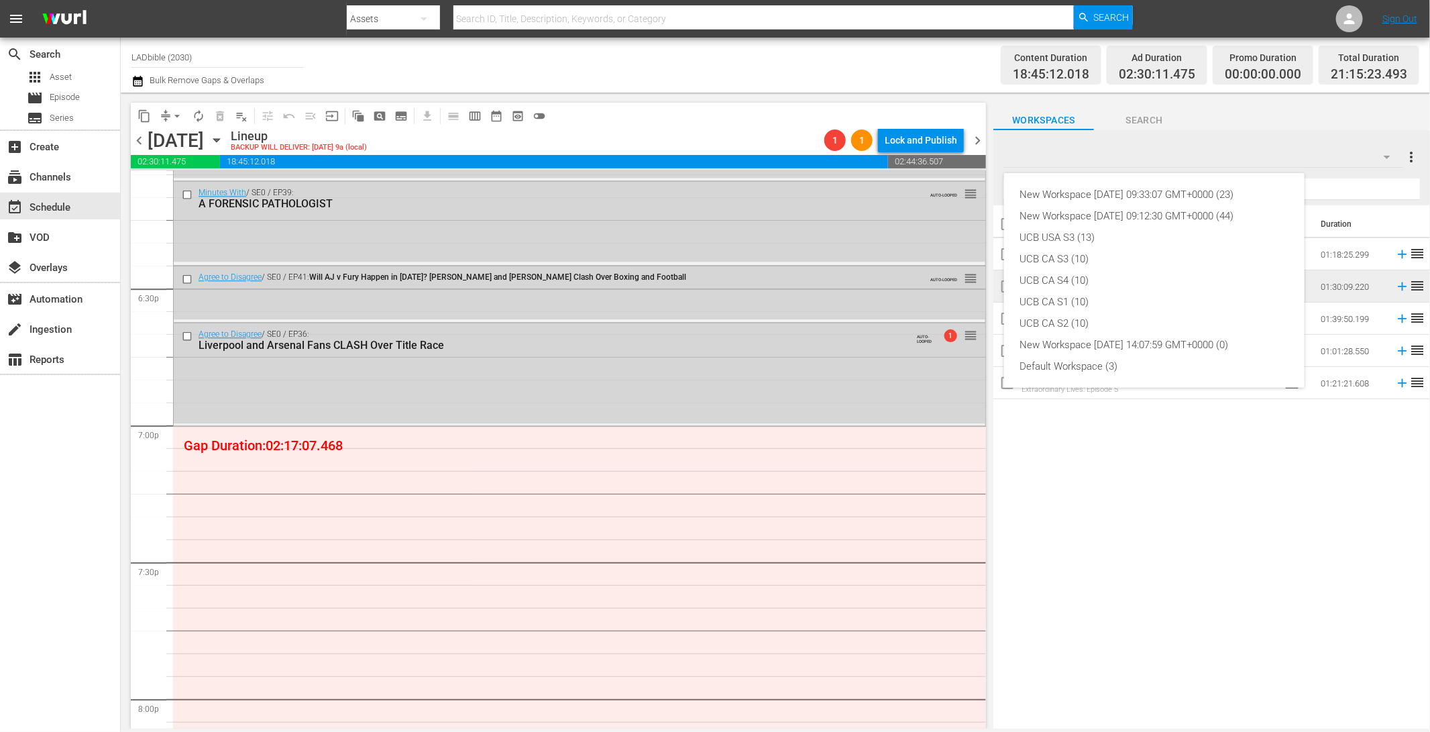
click at [1204, 142] on div "New Workspace [DATE] 09:33:07 GMT+0000 (23) New Workspace [DATE] 09:12:30 GMT+0…" at bounding box center [715, 366] width 1430 height 732
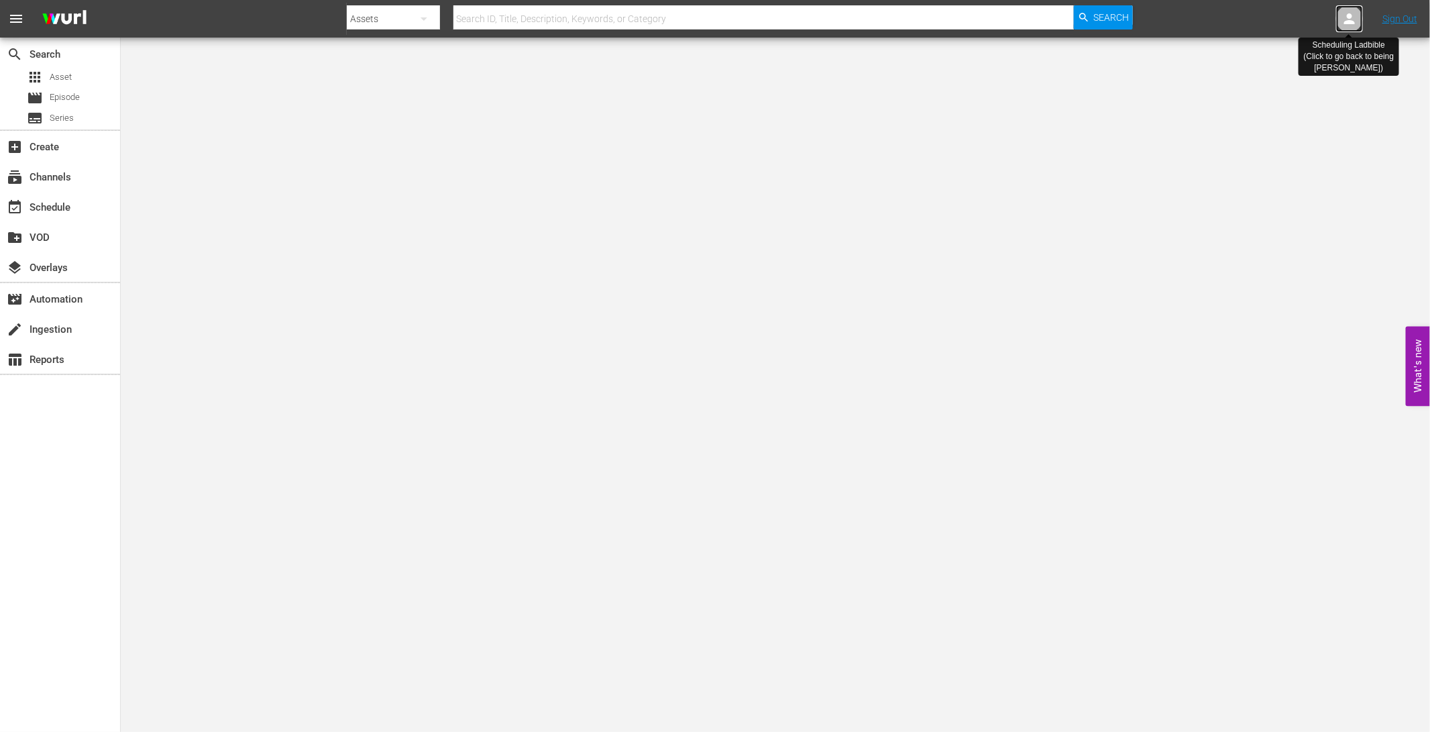
click at [1351, 21] on icon at bounding box center [1349, 18] width 11 height 11
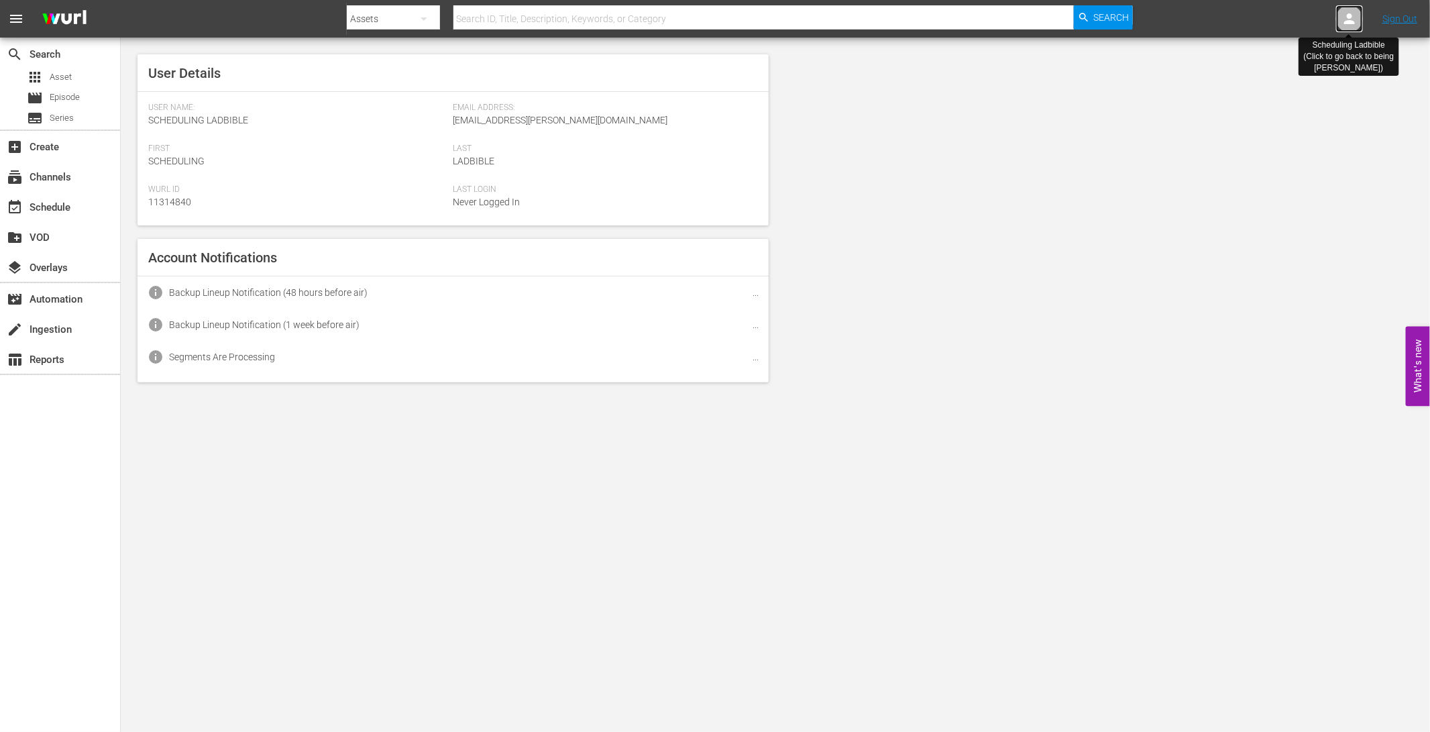
click at [1351, 21] on icon at bounding box center [1349, 18] width 11 height 11
click at [1352, 19] on icon at bounding box center [1350, 19] width 16 height 16
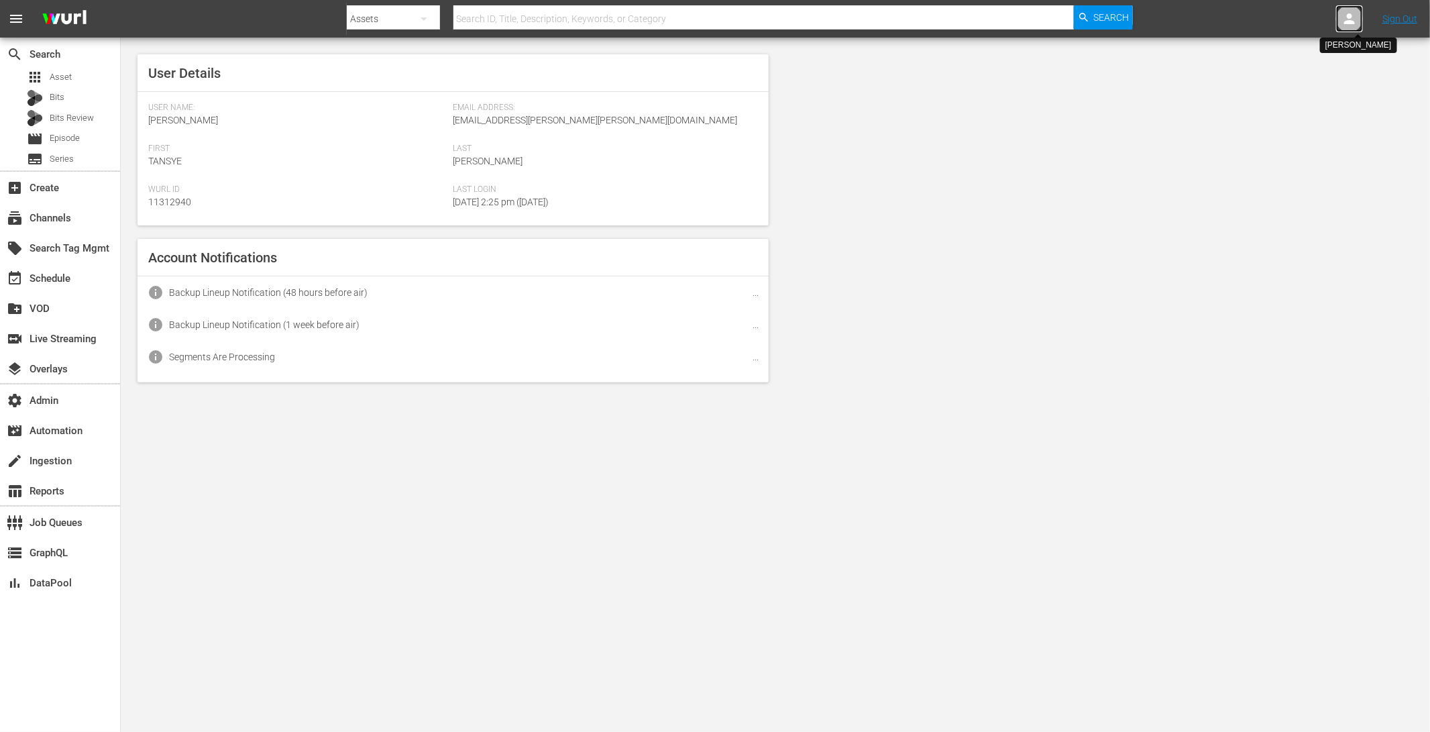
click at [1352, 19] on icon at bounding box center [1350, 19] width 16 height 16
click at [1352, 19] on input "text" at bounding box center [1315, 21] width 172 height 32
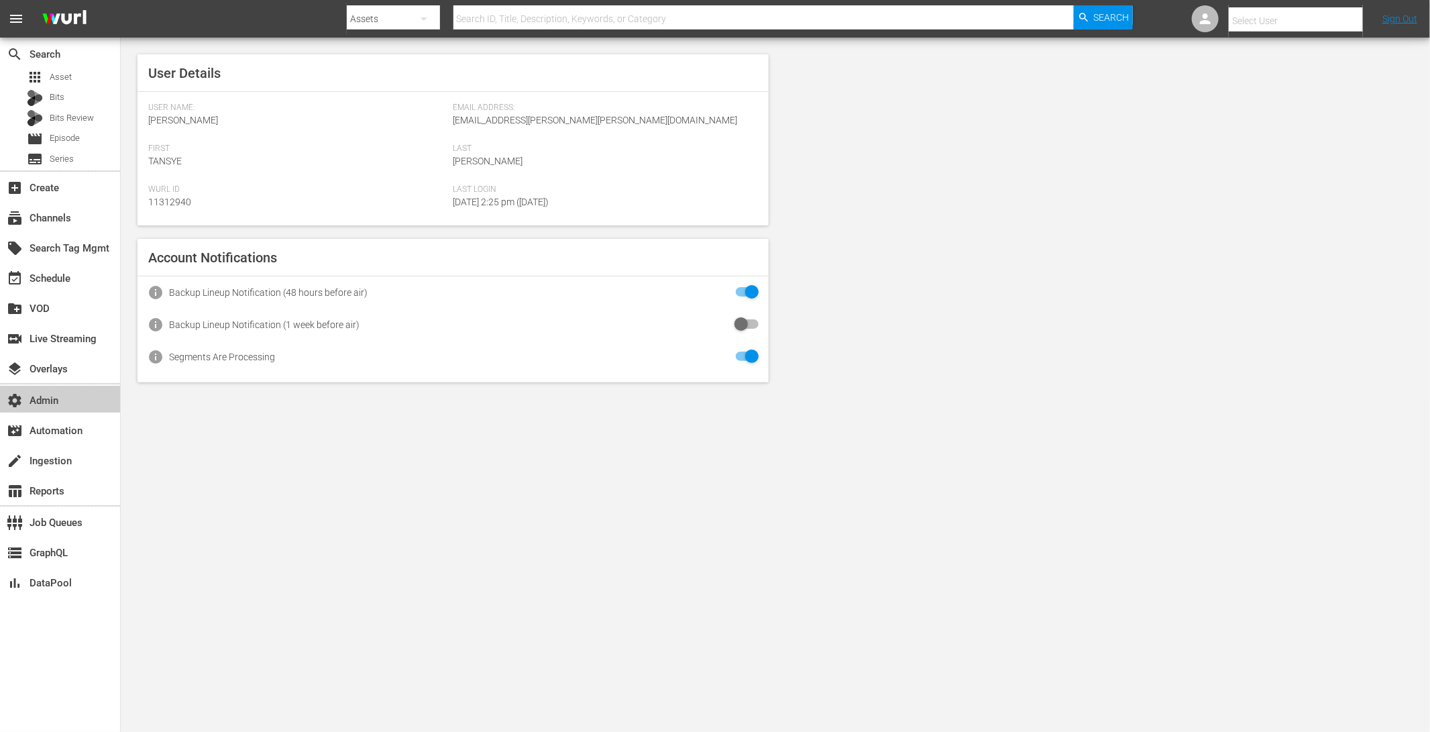
click at [72, 399] on div "settings Admin" at bounding box center [37, 398] width 75 height 12
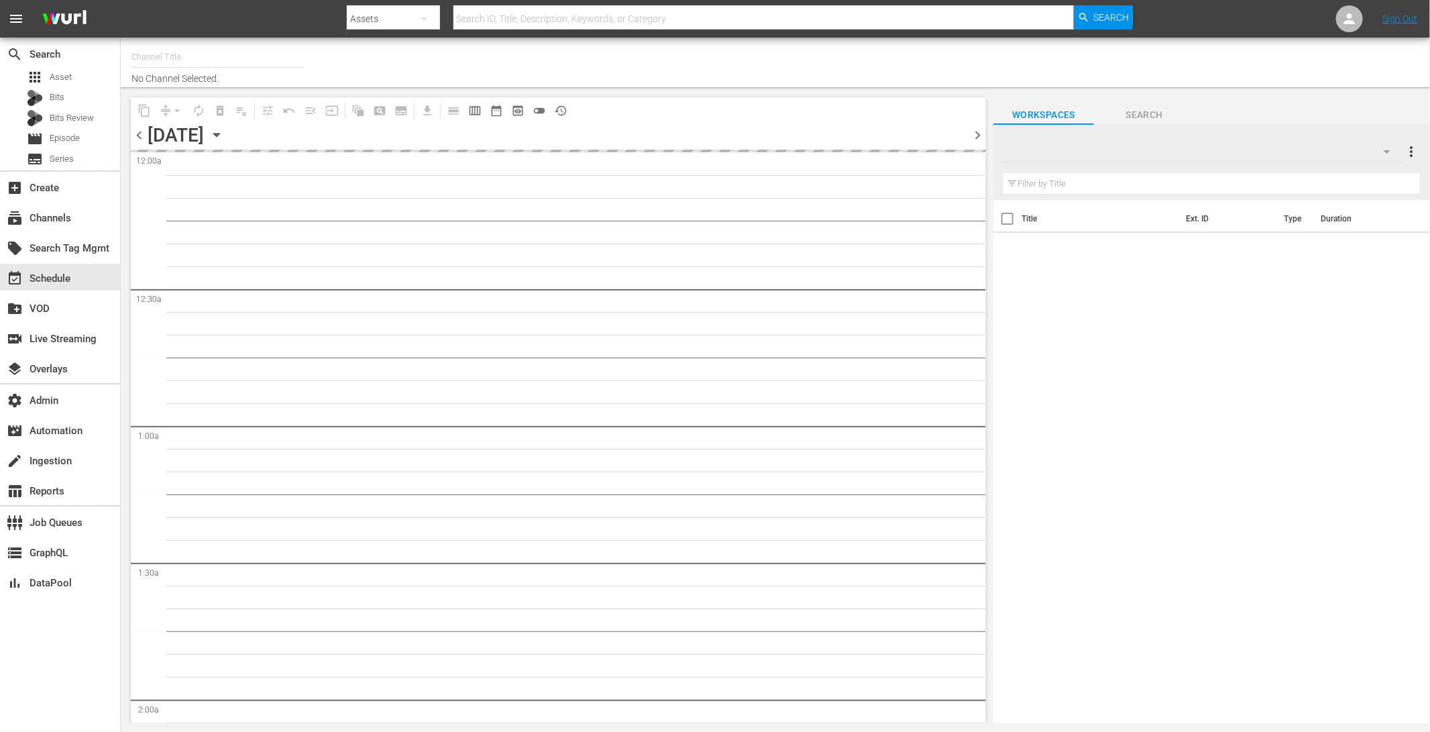
type input "LADbible (2030)"
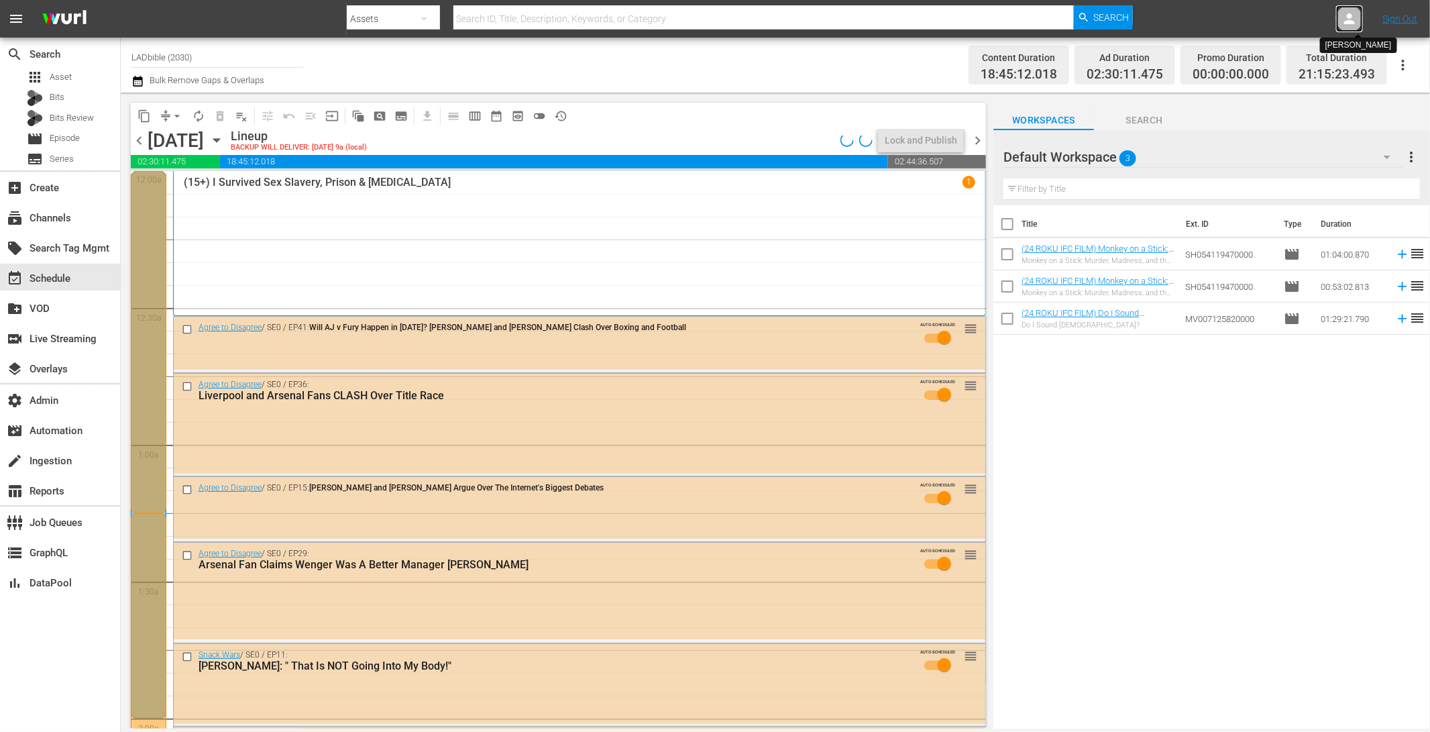
drag, startPoint x: 1355, startPoint y: 23, endPoint x: 1347, endPoint y: 18, distance: 9.3
click at [1347, 18] on icon at bounding box center [1350, 19] width 16 height 16
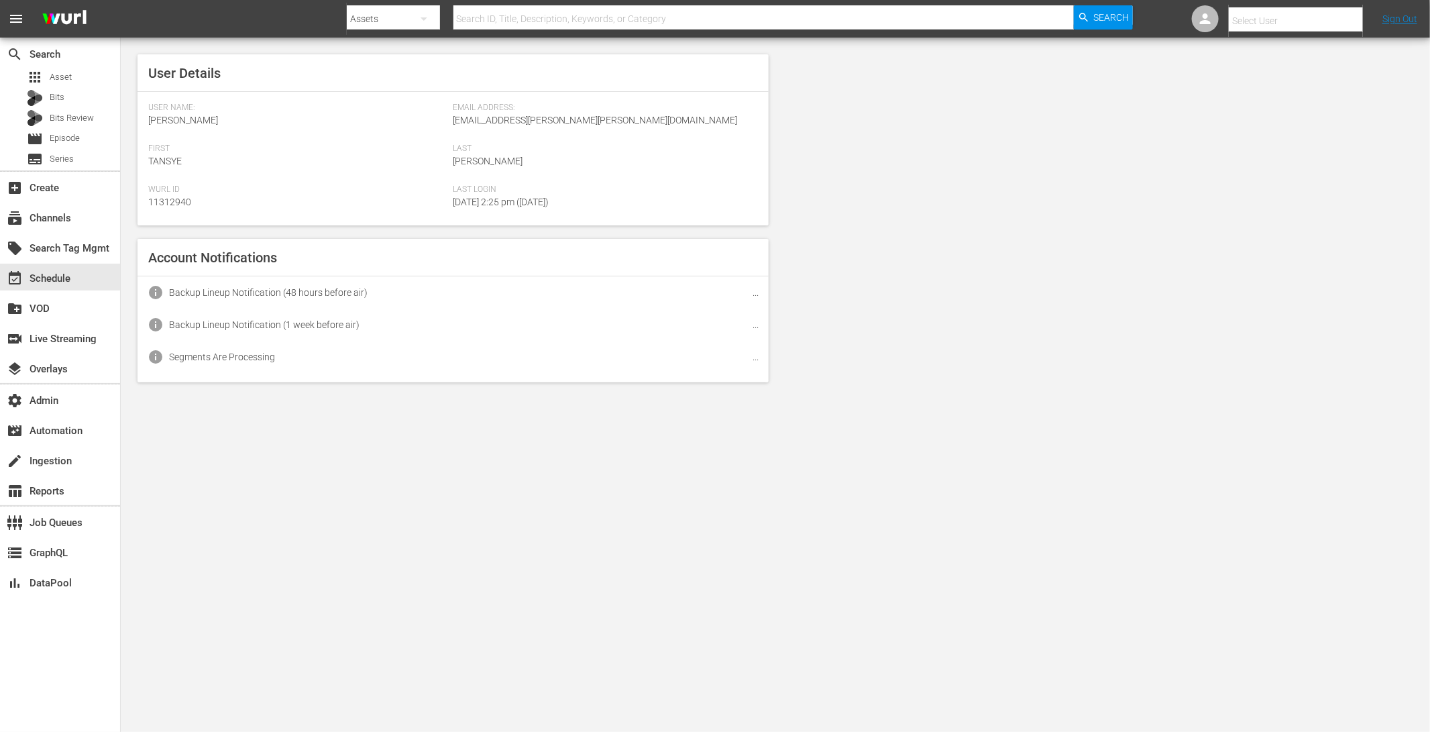
click at [1348, 17] on input "text" at bounding box center [1315, 21] width 172 height 32
click at [1328, 68] on div "[PERSON_NAME] <[PERSON_NAME][EMAIL_ADDRESS][PERSON_NAME][DOMAIN_NAME]>" at bounding box center [1273, 58] width 209 height 32
type input "[PERSON_NAME] (11314804)"
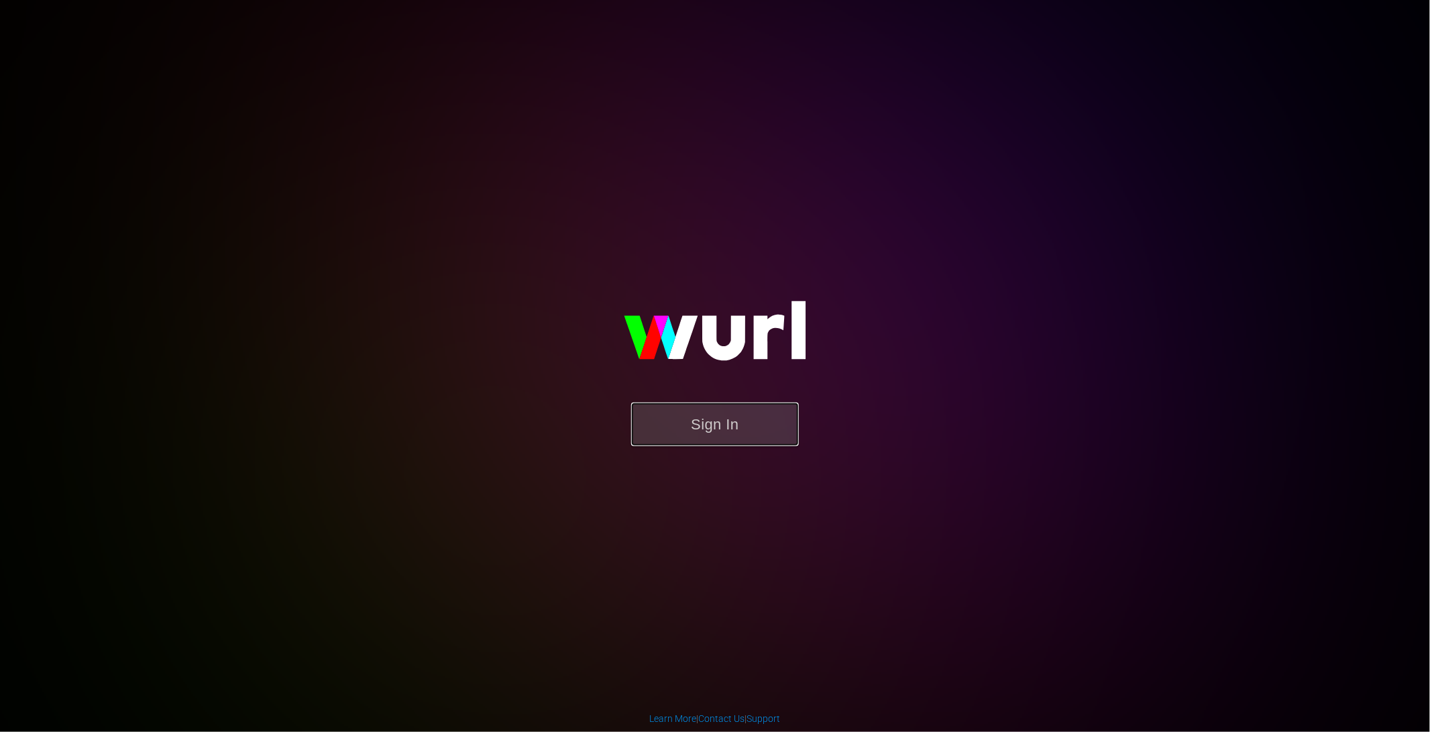
click at [745, 424] on button "Sign In" at bounding box center [715, 424] width 168 height 44
click at [715, 423] on button "Sign In" at bounding box center [715, 424] width 168 height 44
click at [759, 425] on button "Sign In" at bounding box center [715, 424] width 168 height 44
click at [731, 423] on button "Sign In" at bounding box center [715, 424] width 168 height 44
click at [704, 425] on button "Sign In" at bounding box center [715, 424] width 168 height 44
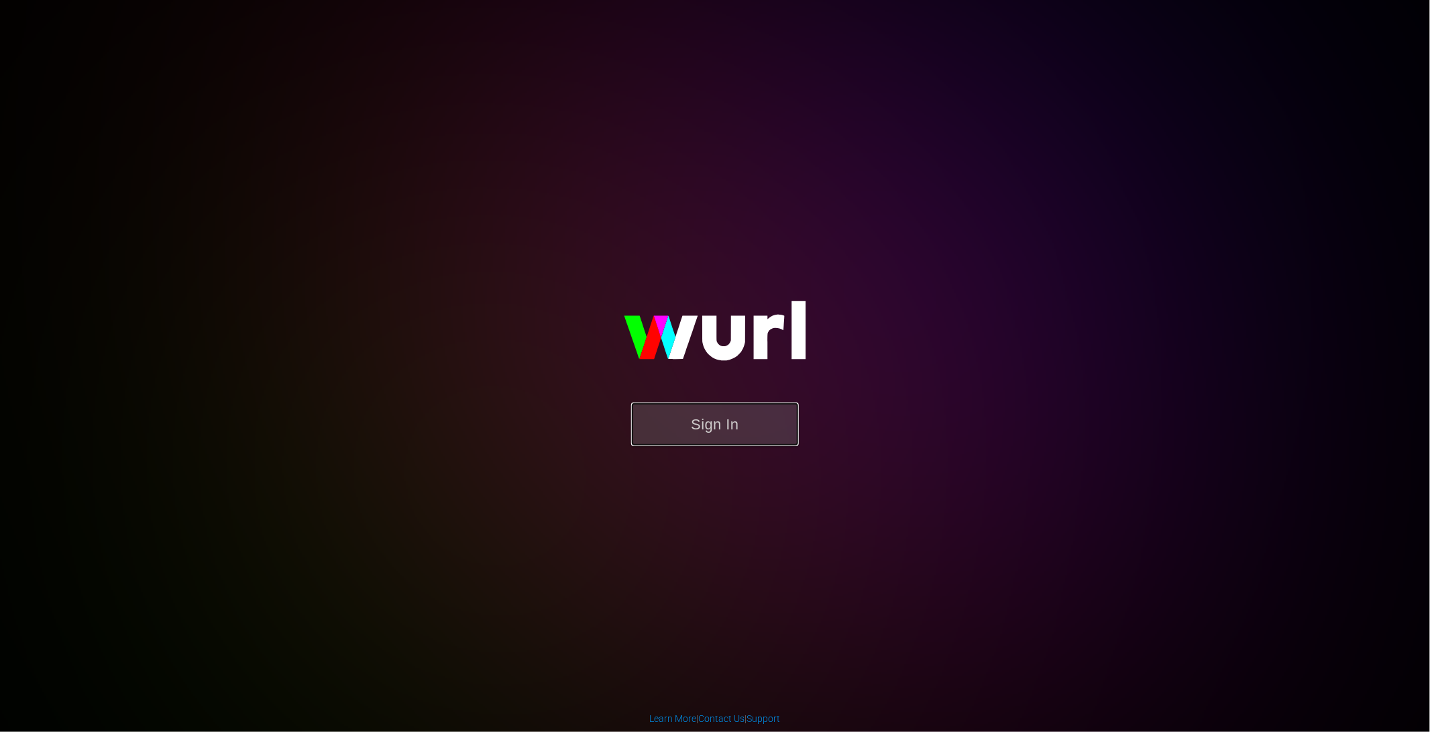
click at [704, 425] on button "Sign In" at bounding box center [715, 424] width 168 height 44
click at [694, 449] on form "Sign In" at bounding box center [715, 430] width 268 height 57
click at [700, 415] on button "Sign In" at bounding box center [715, 424] width 168 height 44
click at [729, 427] on button "Sign In" at bounding box center [715, 424] width 168 height 44
click at [709, 421] on button "Sign In" at bounding box center [715, 424] width 168 height 44
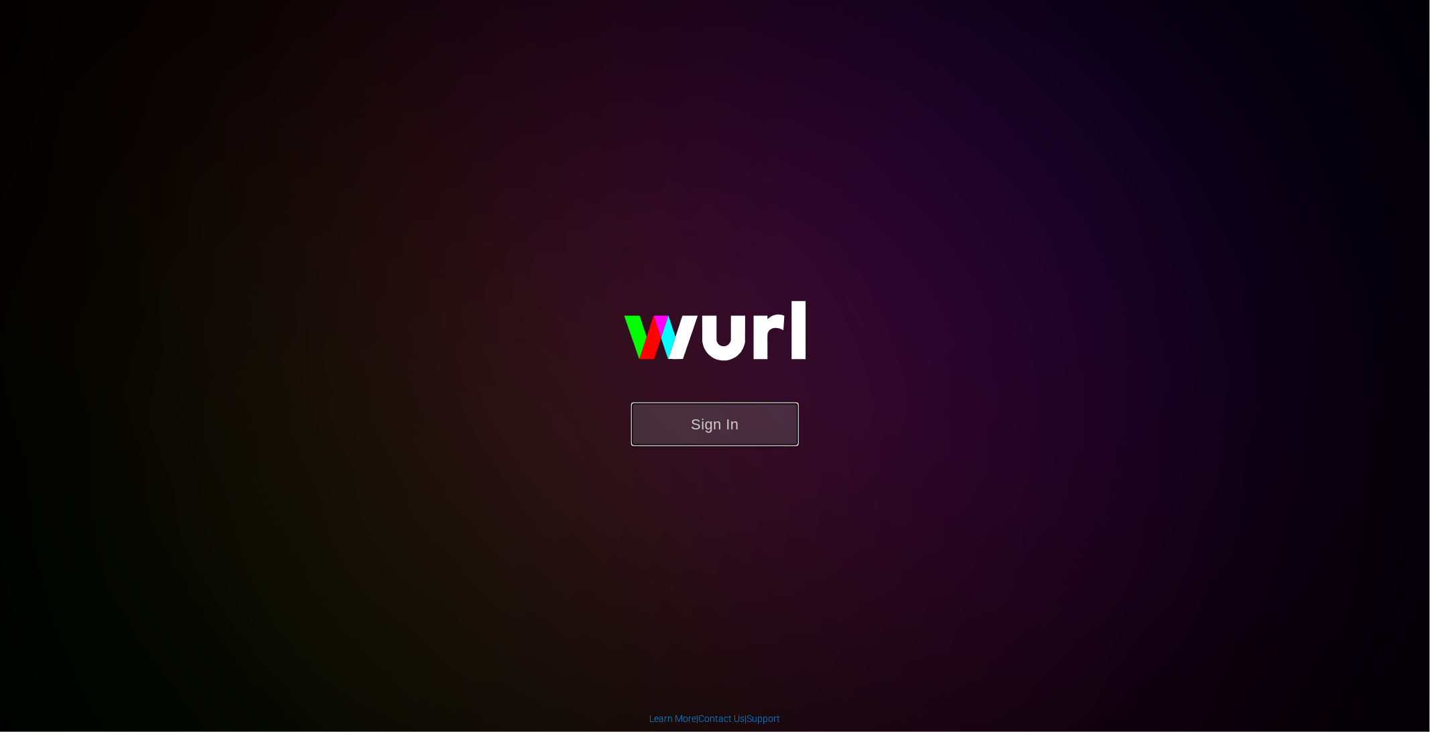
click at [737, 423] on button "Sign In" at bounding box center [715, 424] width 168 height 44
click at [587, 258] on div "Sign In" at bounding box center [714, 366] width 311 height 217
click at [690, 425] on button "Sign In" at bounding box center [715, 424] width 168 height 44
click at [686, 424] on button "Sign In" at bounding box center [715, 424] width 168 height 44
click at [741, 418] on button "Sign In" at bounding box center [715, 424] width 168 height 44
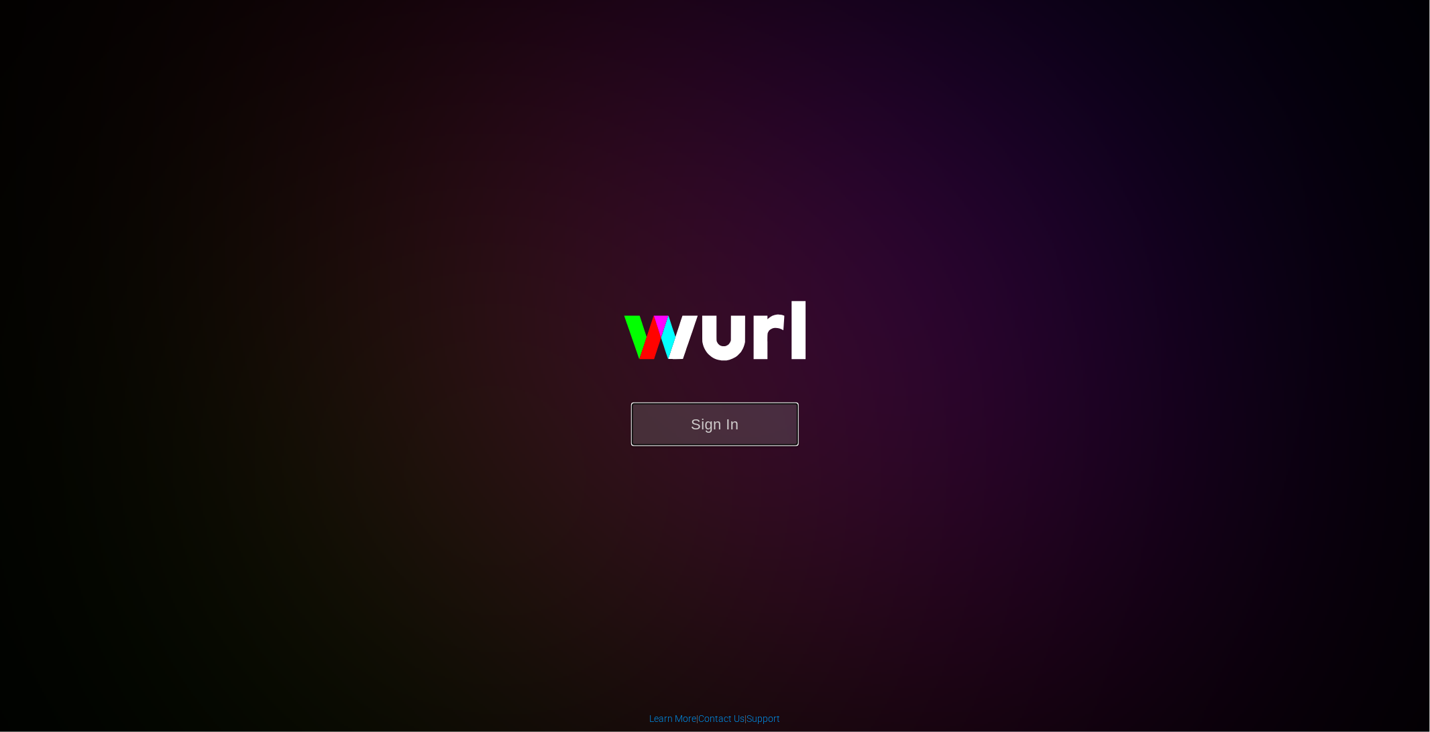
click at [741, 418] on button "Sign In" at bounding box center [715, 424] width 168 height 44
click at [742, 428] on button "Sign In" at bounding box center [715, 424] width 168 height 44
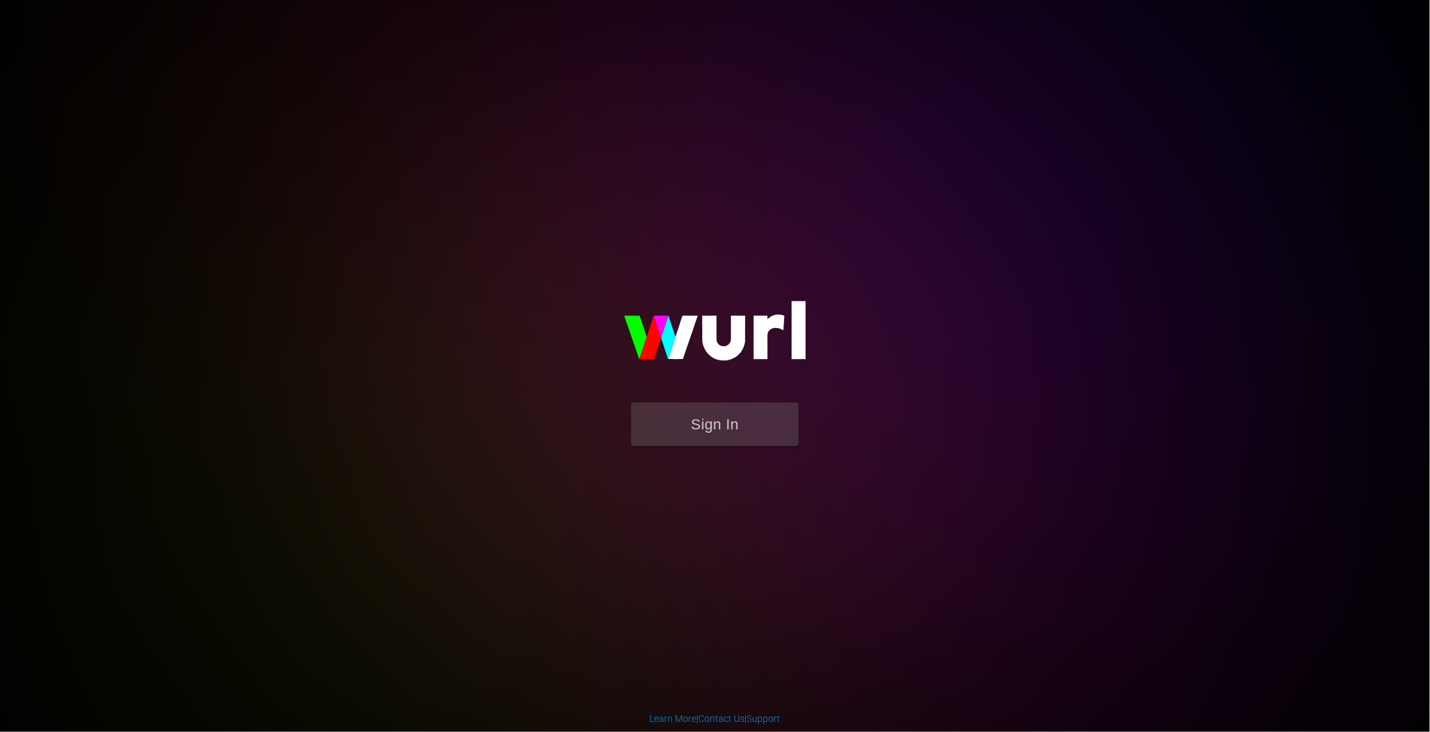
click at [742, 428] on button "Sign In" at bounding box center [715, 424] width 168 height 44
click at [699, 418] on button "Sign In" at bounding box center [715, 424] width 168 height 44
